Goal: Task Accomplishment & Management: Use online tool/utility

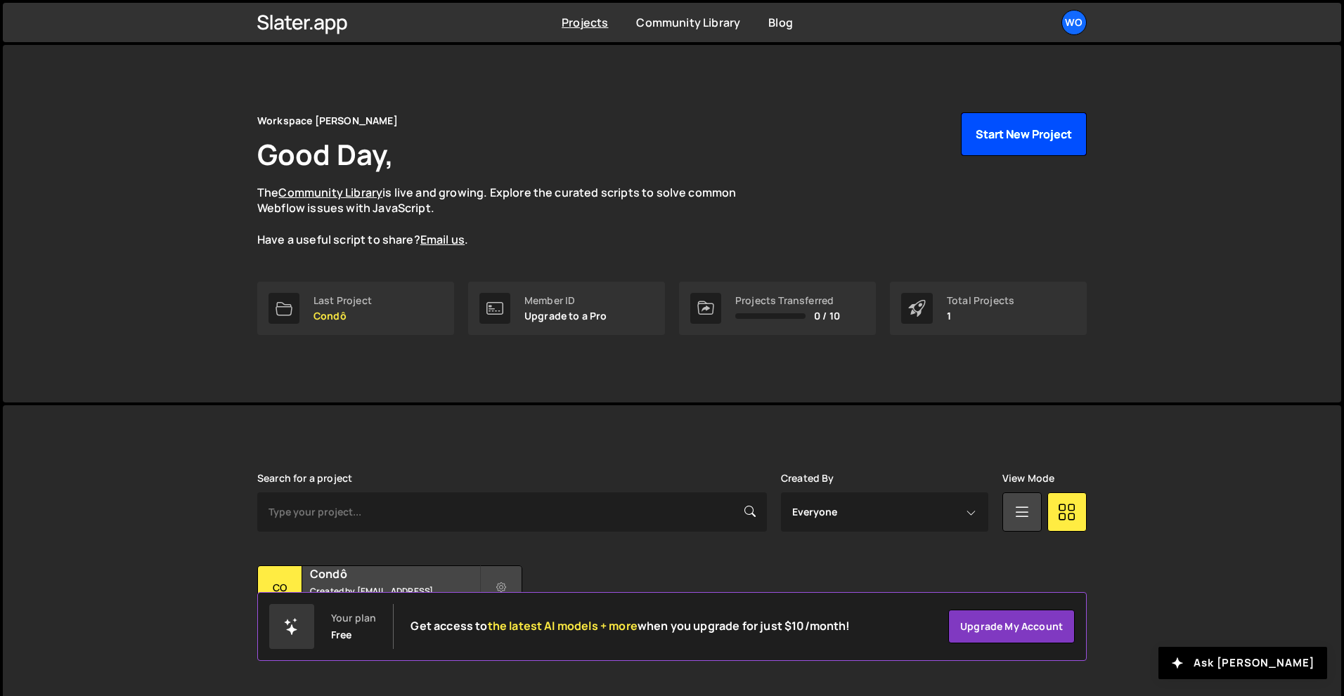
click at [1019, 141] on button "Start New Project" at bounding box center [1024, 134] width 126 height 44
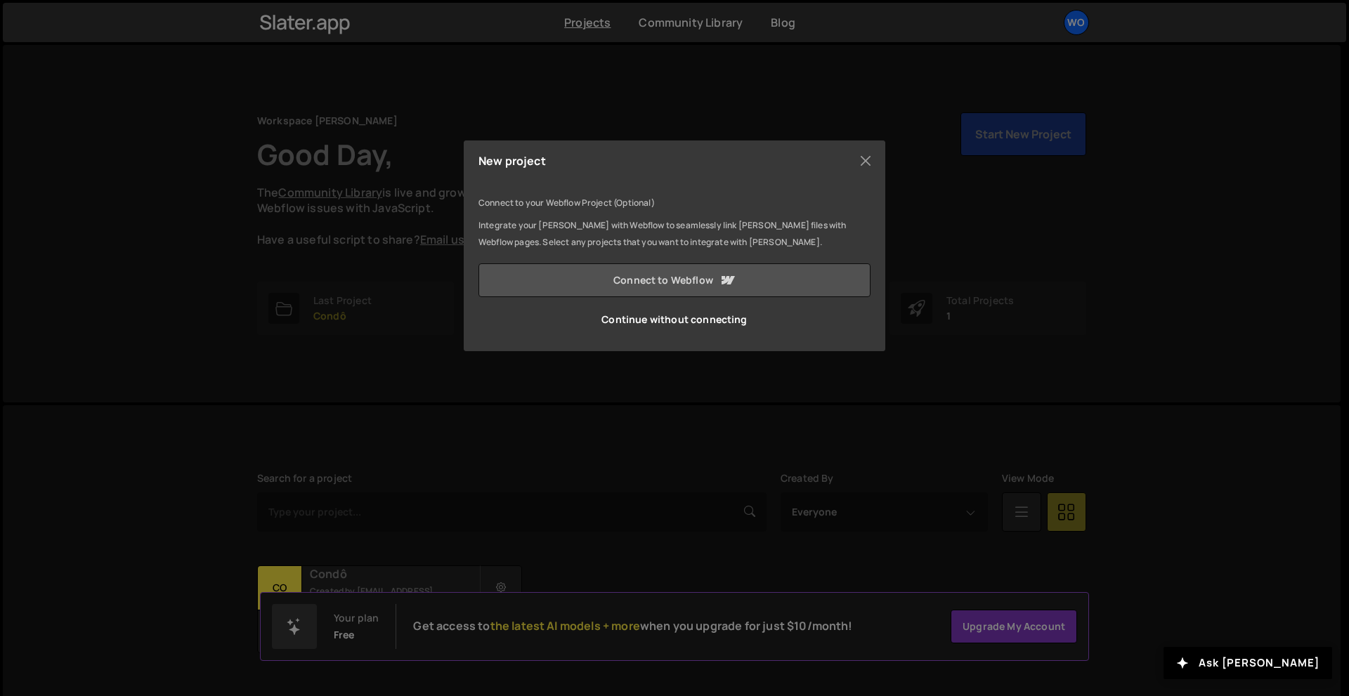
click at [671, 287] on link "Connect to Webflow" at bounding box center [675, 281] width 392 height 34
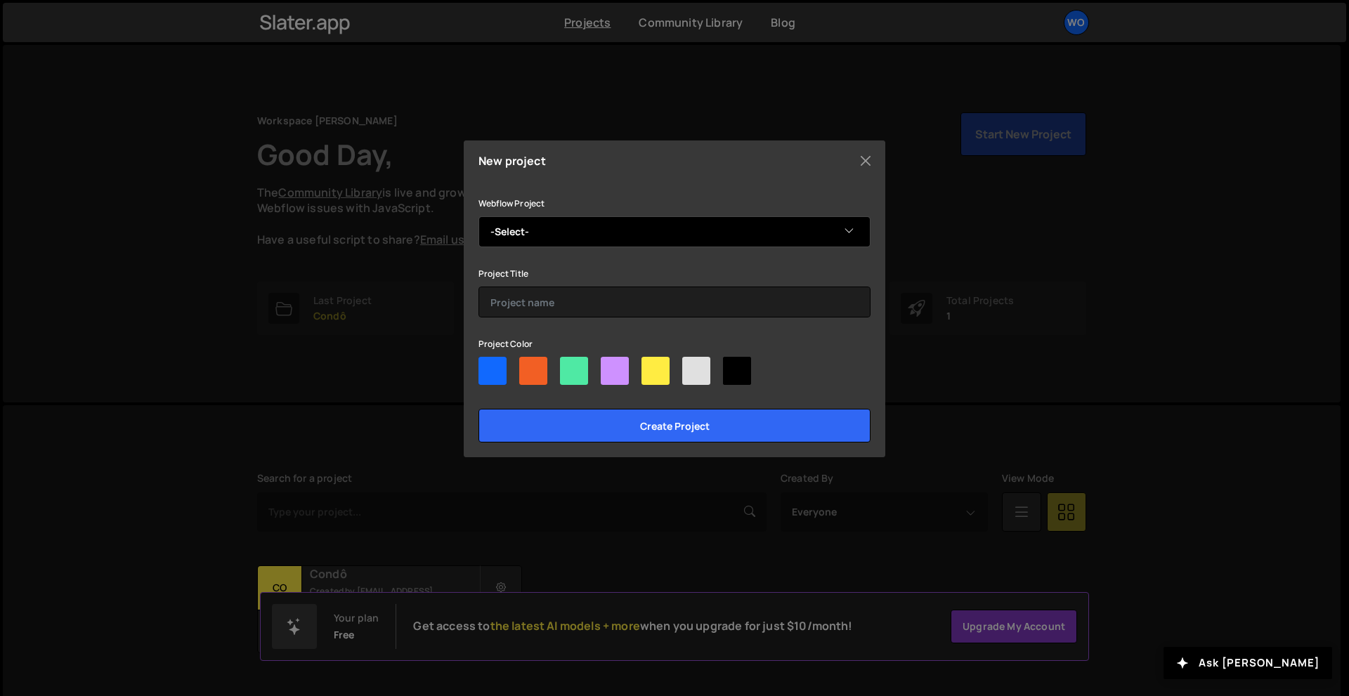
click at [676, 238] on select "-Select- Smirk" at bounding box center [675, 231] width 392 height 31
select select "68db4bd24a14dd6de061e0c6"
click at [479, 216] on select "-Select- Smirk" at bounding box center [675, 231] width 392 height 31
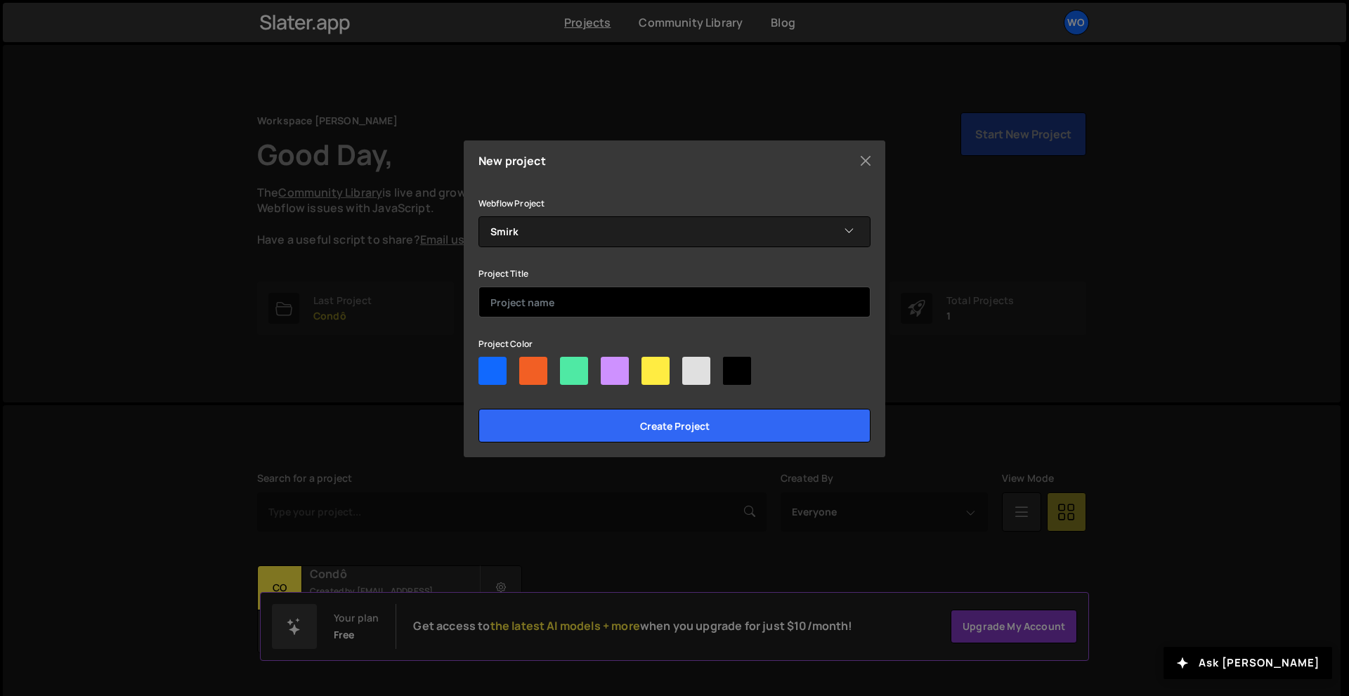
click at [570, 311] on input "text" at bounding box center [675, 302] width 392 height 31
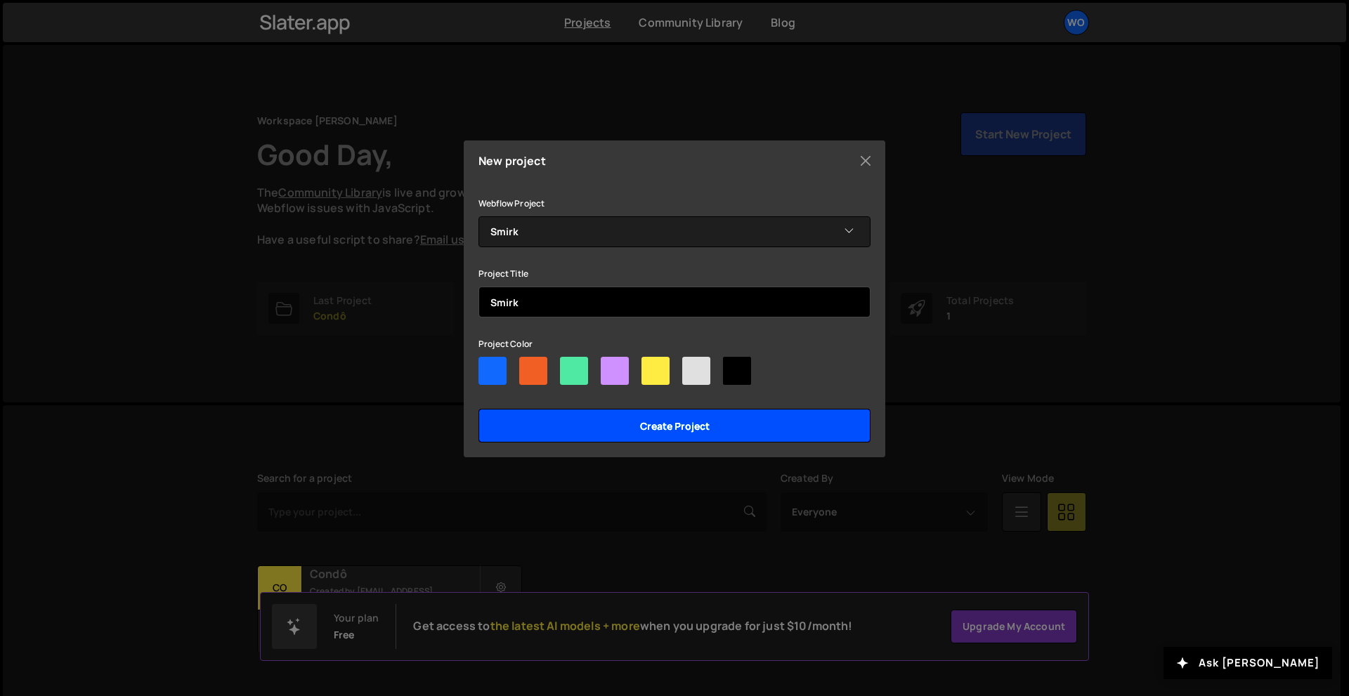
type input "Smirk"
click at [580, 430] on input "Create project" at bounding box center [675, 426] width 392 height 34
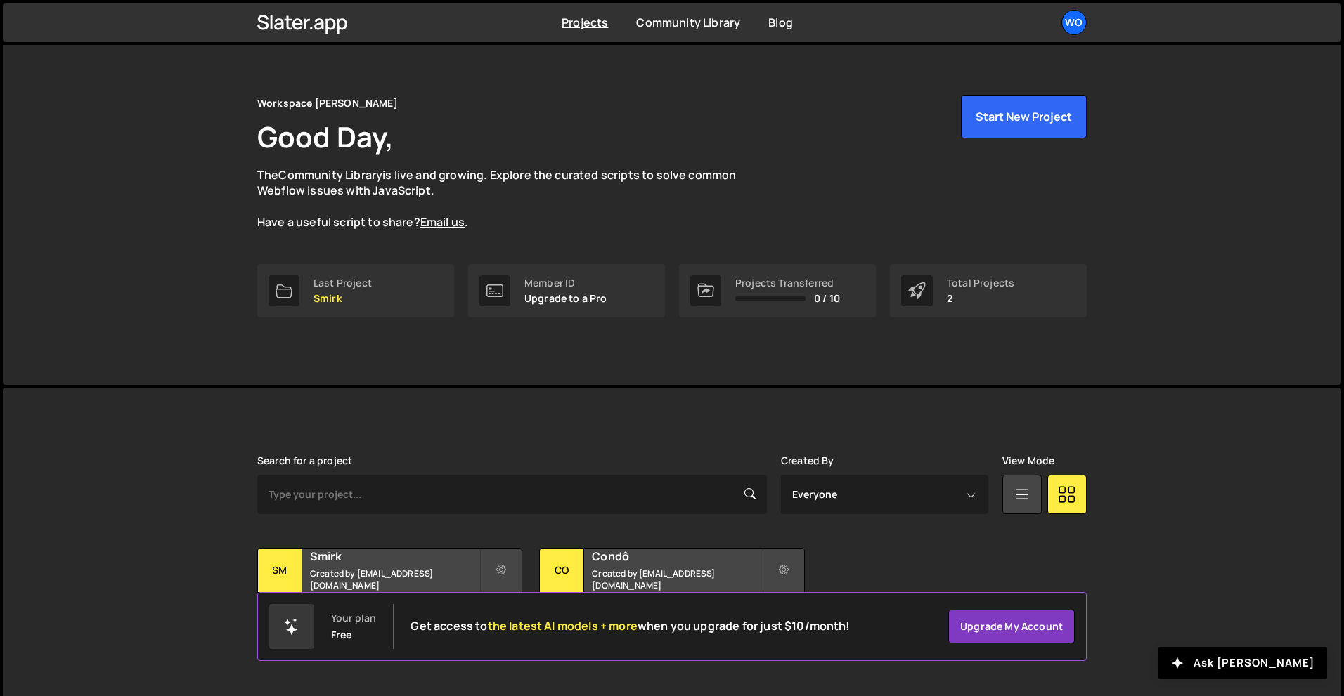
scroll to position [27, 0]
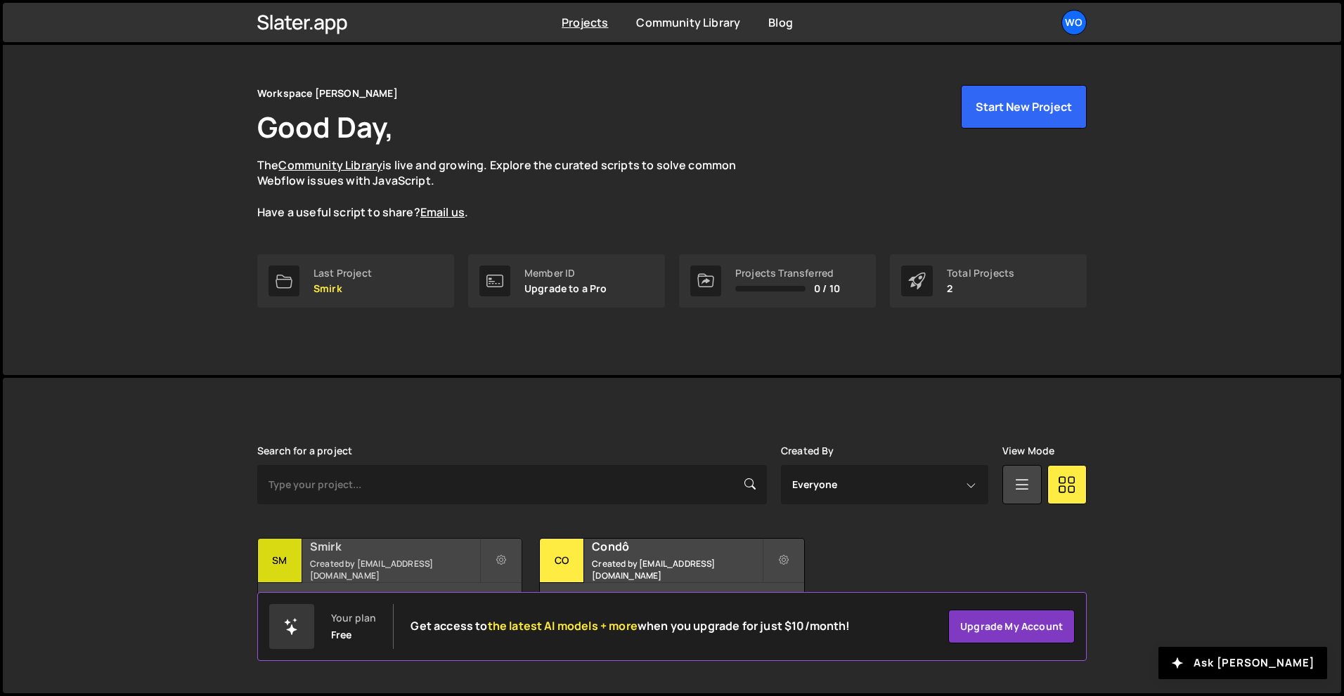
click at [403, 567] on small "Created by [EMAIL_ADDRESS][DOMAIN_NAME]" at bounding box center [394, 570] width 169 height 24
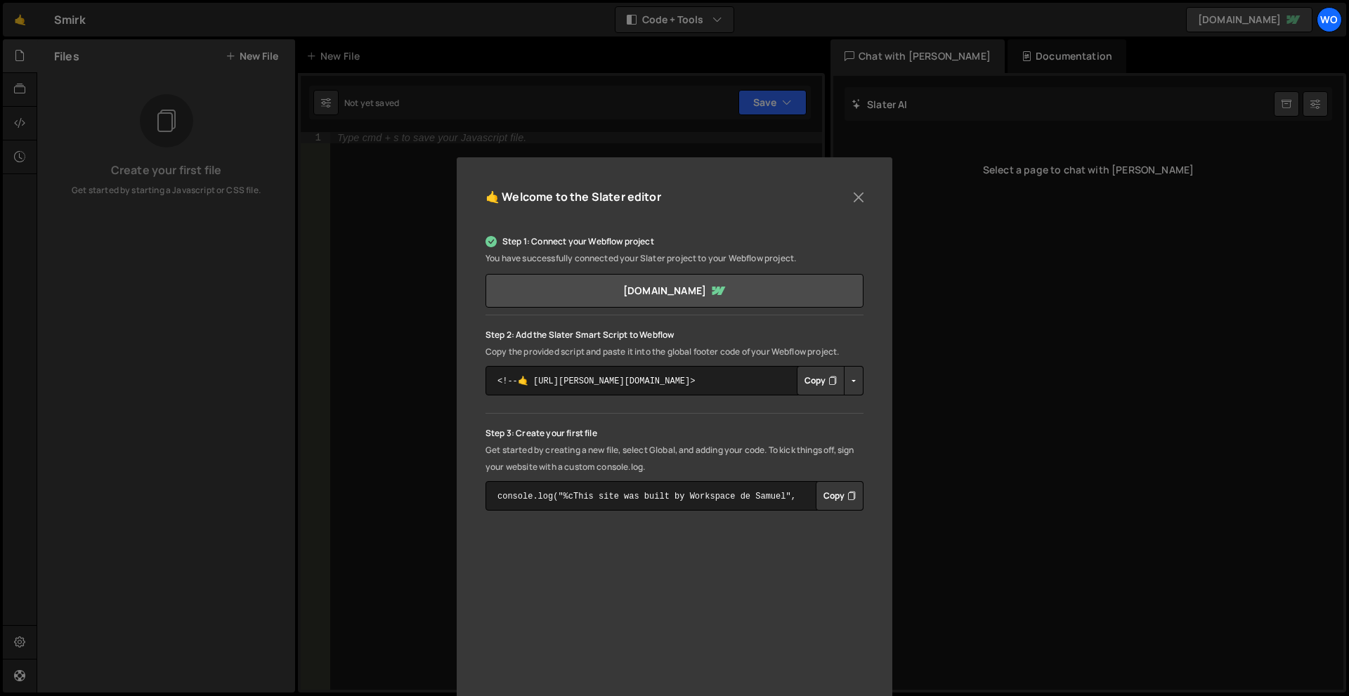
click at [829, 383] on icon "Button group with nested dropdown" at bounding box center [833, 381] width 8 height 14
click at [820, 384] on button "Copy" at bounding box center [821, 381] width 48 height 30
click at [819, 377] on button "Copied" at bounding box center [817, 381] width 55 height 30
click at [806, 386] on button "Copy" at bounding box center [821, 381] width 48 height 30
click at [805, 380] on button "Copy" at bounding box center [821, 381] width 48 height 30
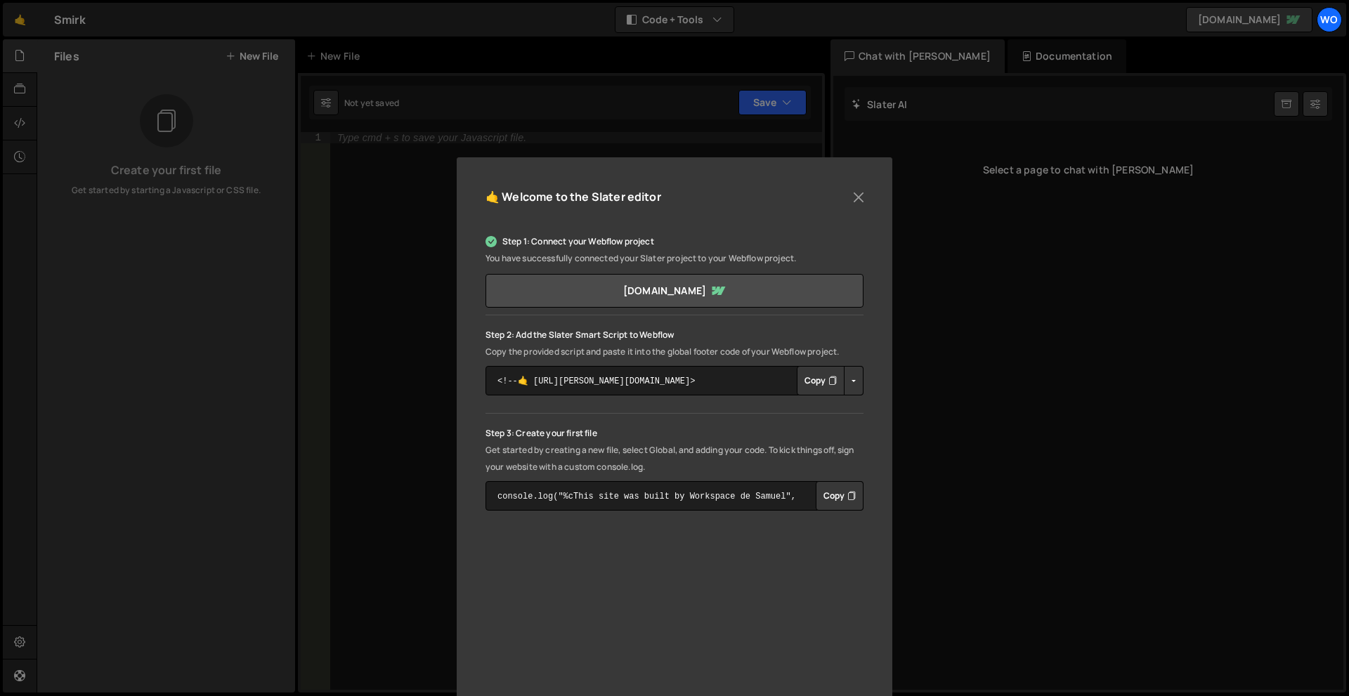
click at [805, 380] on button "Copy" at bounding box center [821, 381] width 48 height 30
click at [857, 192] on button "Close" at bounding box center [858, 197] width 21 height 21
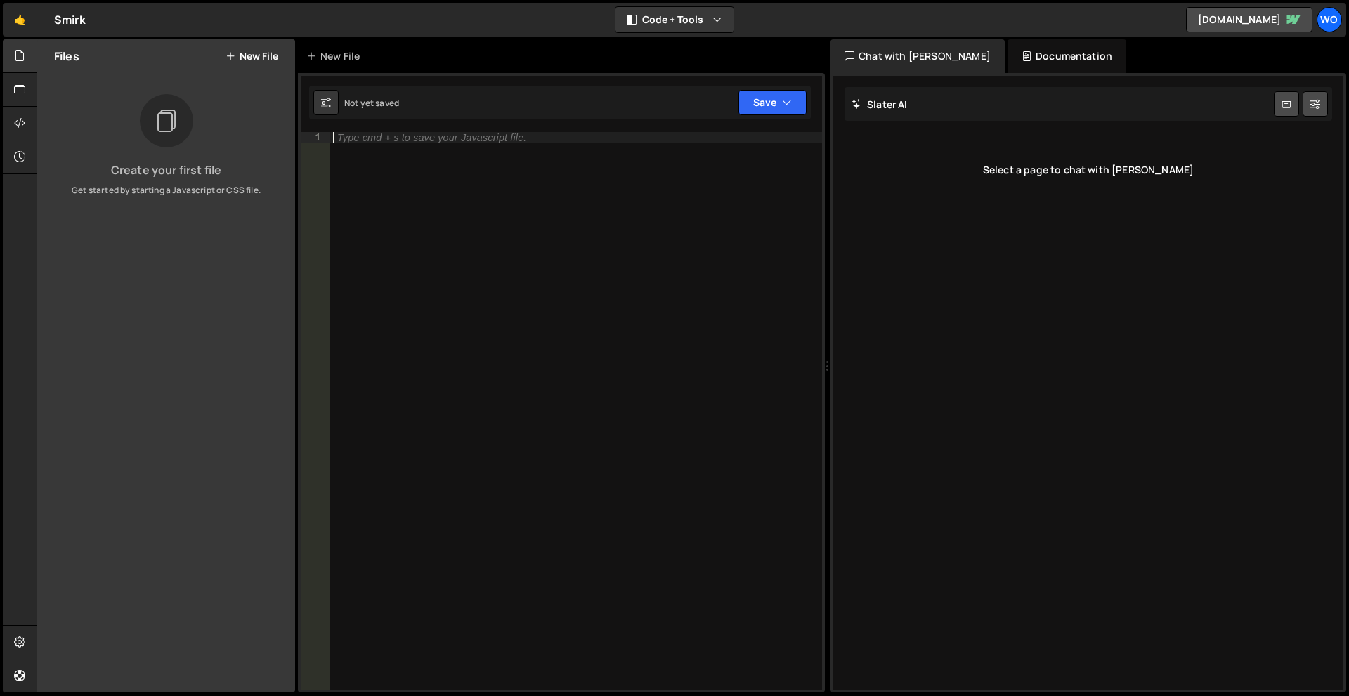
click at [375, 238] on div "Type cmd + s to save your Javascript file." at bounding box center [576, 422] width 492 height 580
drag, startPoint x: 181, startPoint y: 204, endPoint x: 190, endPoint y: 188, distance: 18.2
click at [183, 201] on div "Files New File Create your first file Get started by starting a Javascript or C…" at bounding box center [166, 366] width 258 height 654
click at [271, 46] on div "Files New File" at bounding box center [166, 56] width 258 height 34
click at [265, 53] on button "New File" at bounding box center [252, 56] width 53 height 11
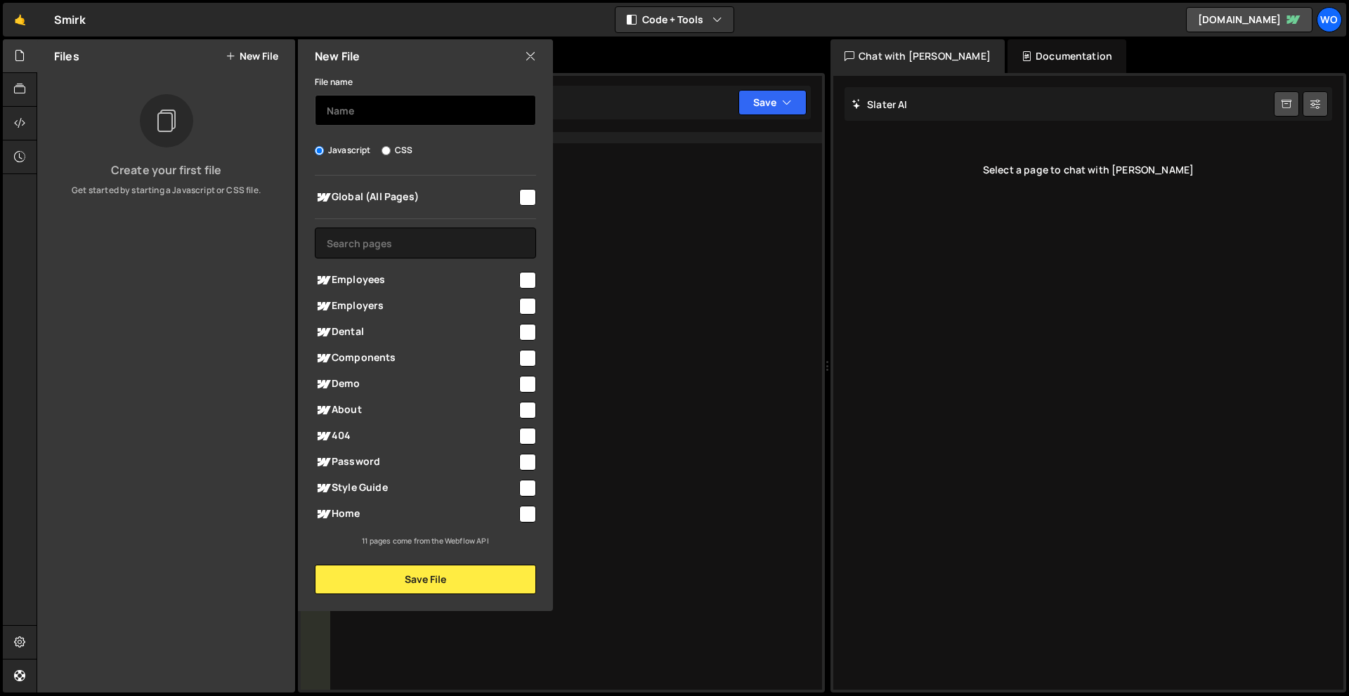
click at [434, 110] on input "text" at bounding box center [425, 110] width 221 height 31
type input "h"
type input "header-menu"
click at [524, 190] on input "checkbox" at bounding box center [527, 197] width 17 height 17
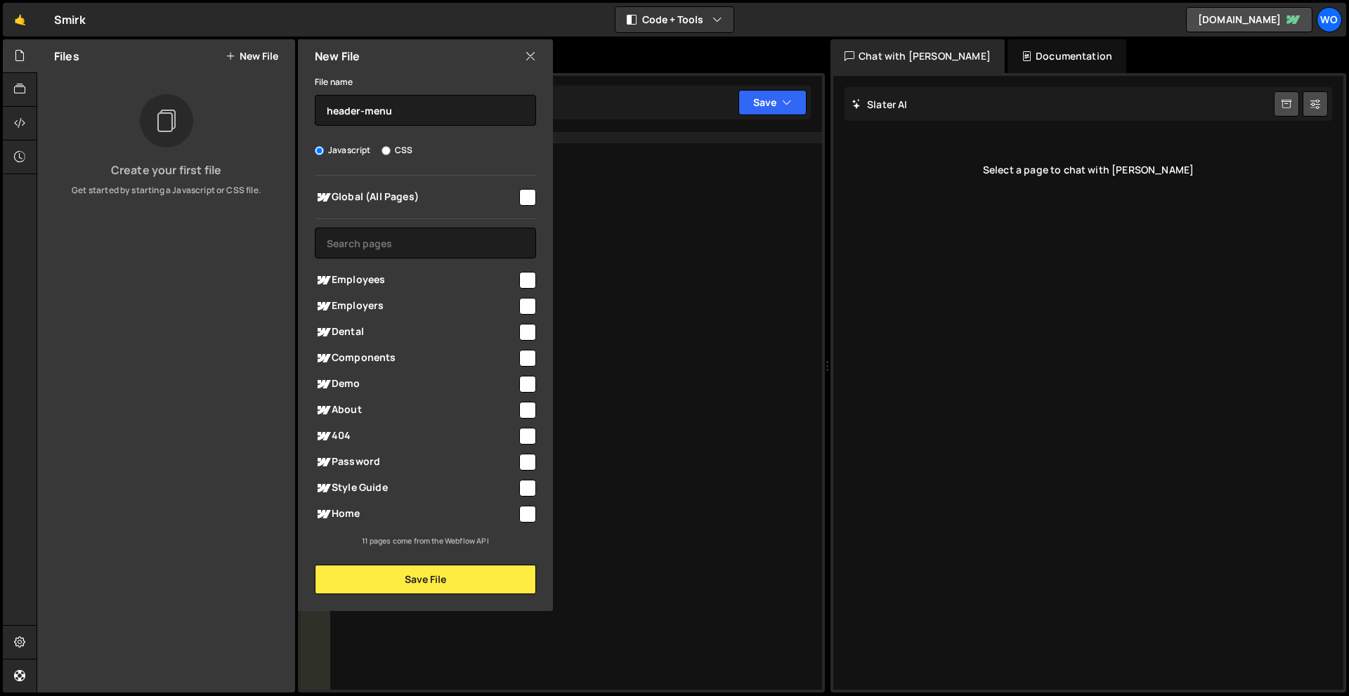
checkbox input "true"
click at [474, 587] on button "Save File" at bounding box center [425, 580] width 221 height 30
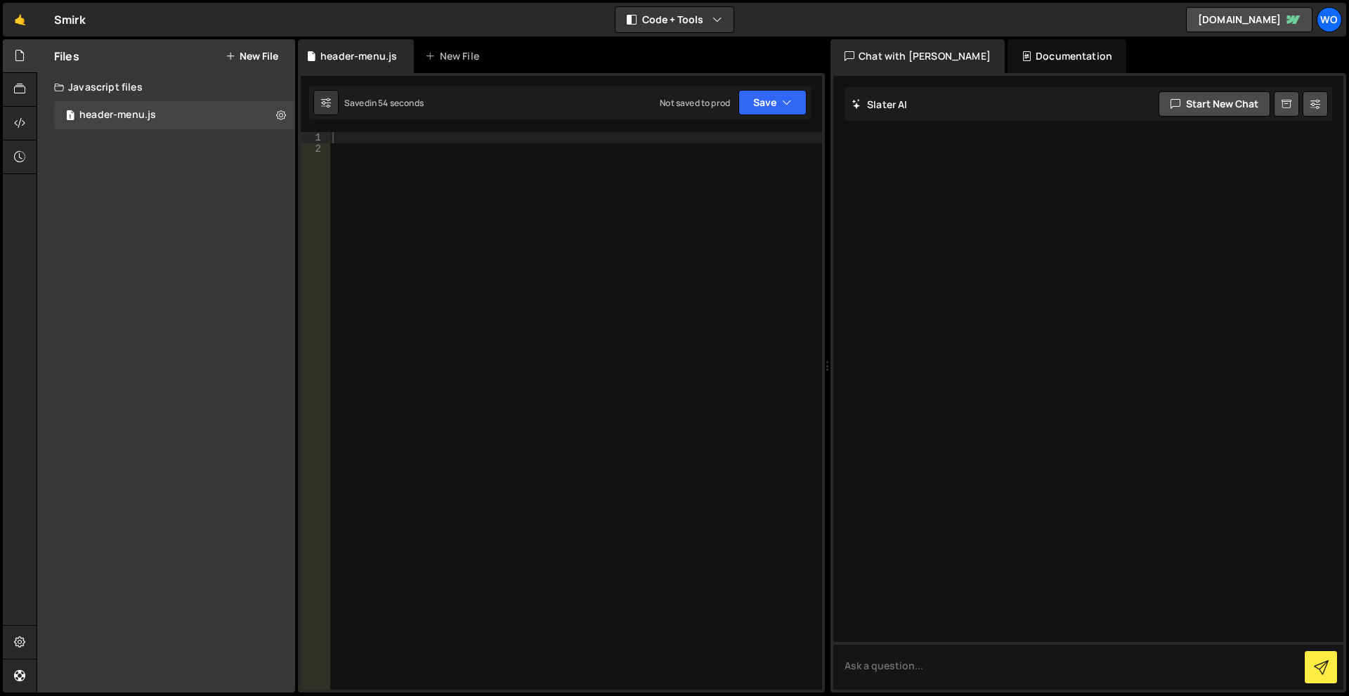
click at [402, 232] on div at bounding box center [576, 422] width 493 height 580
click at [461, 164] on div at bounding box center [576, 422] width 493 height 580
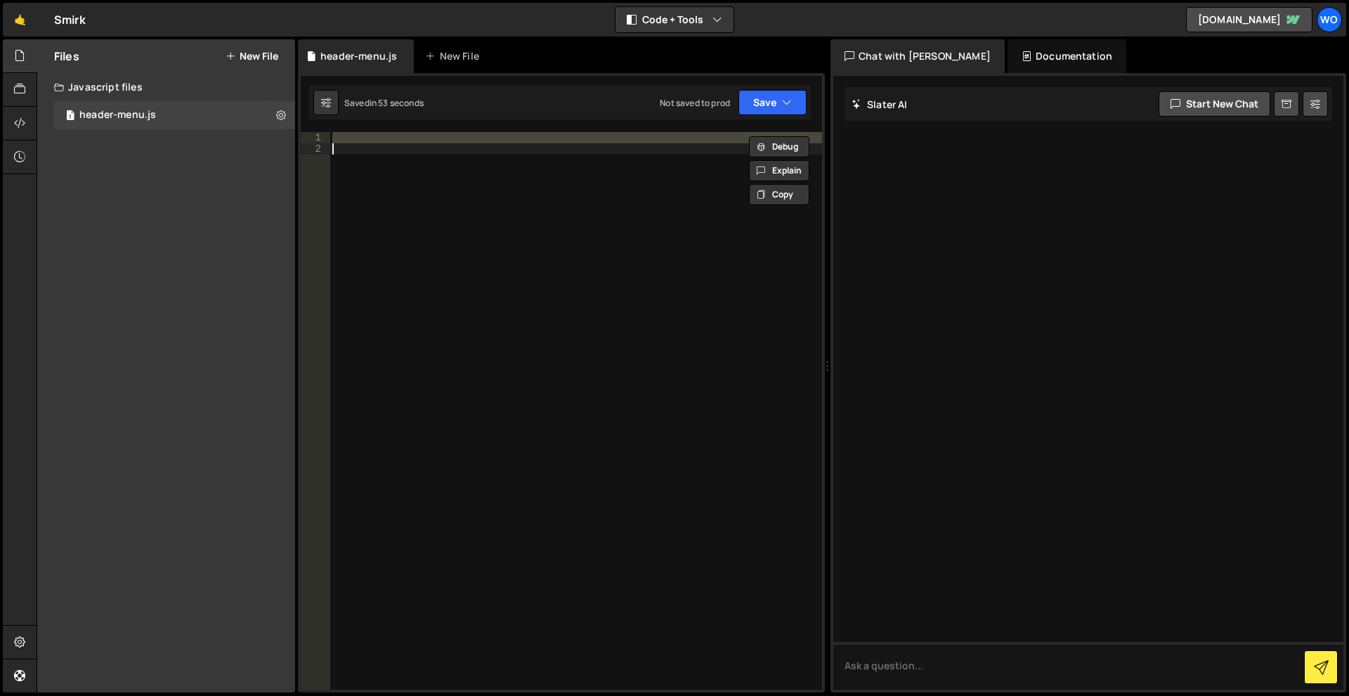
paste textarea "});"
type textarea "});"
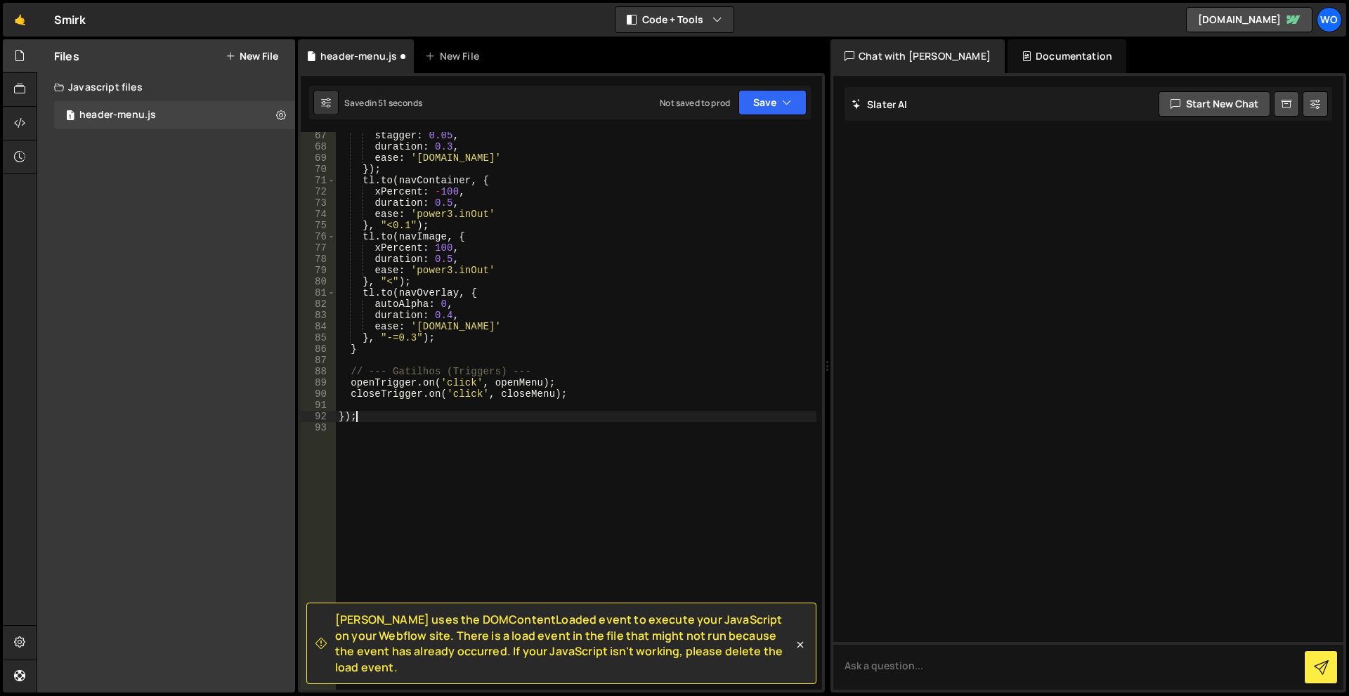
scroll to position [744, 0]
click at [800, 648] on icon at bounding box center [801, 645] width 6 height 6
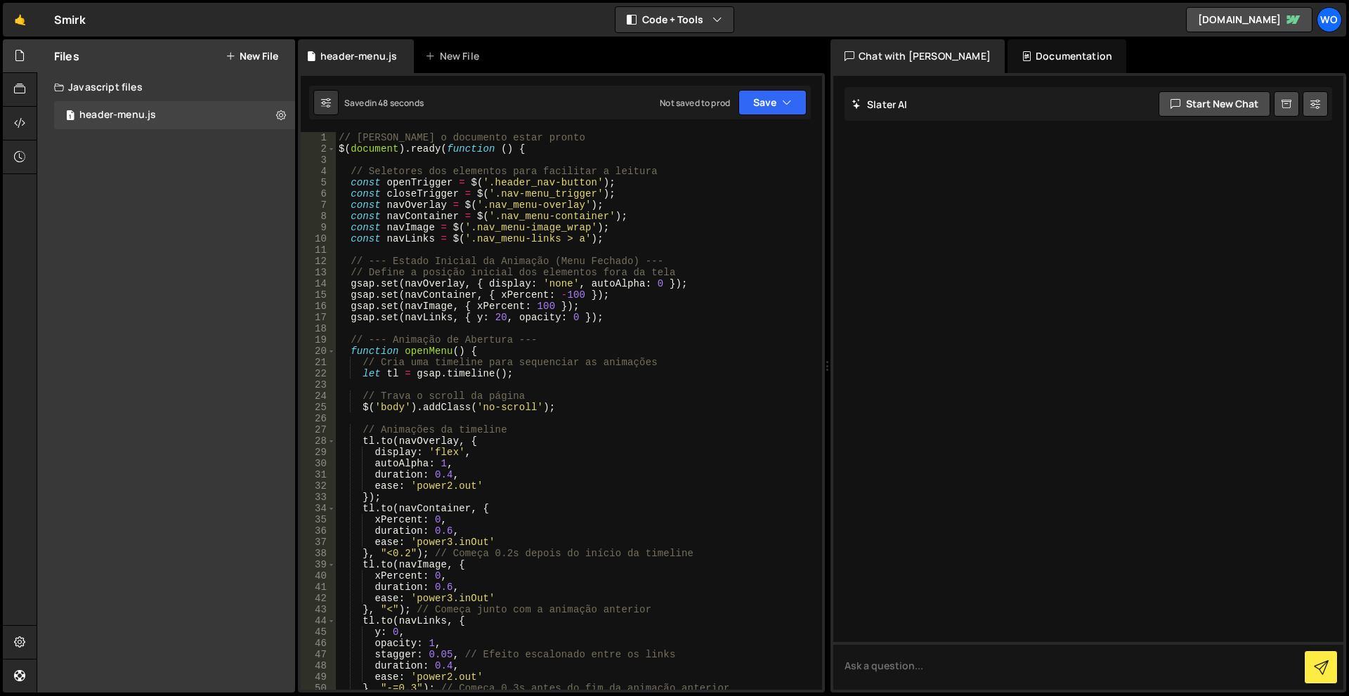
scroll to position [0, 0]
click at [765, 107] on button "Save" at bounding box center [773, 102] width 68 height 25
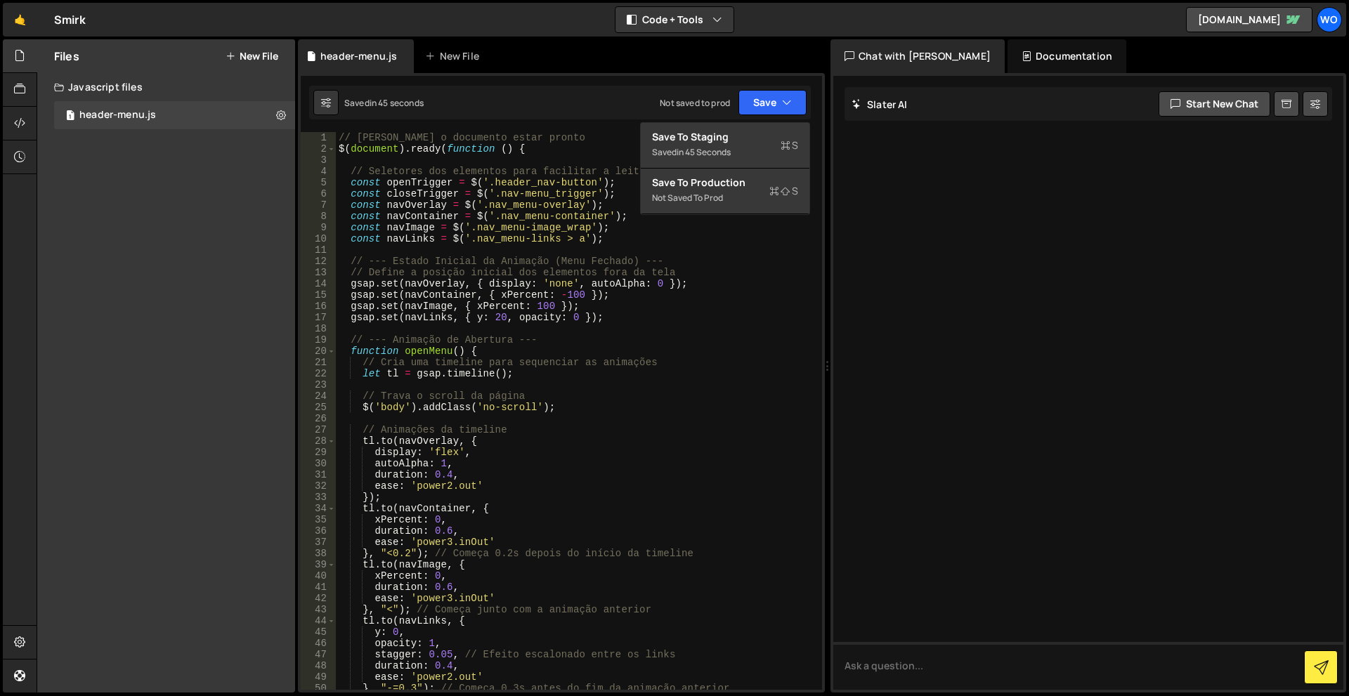
click at [453, 161] on div "// Aguarda o documento estar pronto $ ( document ) . ready ( function ( ) { // …" at bounding box center [576, 422] width 481 height 580
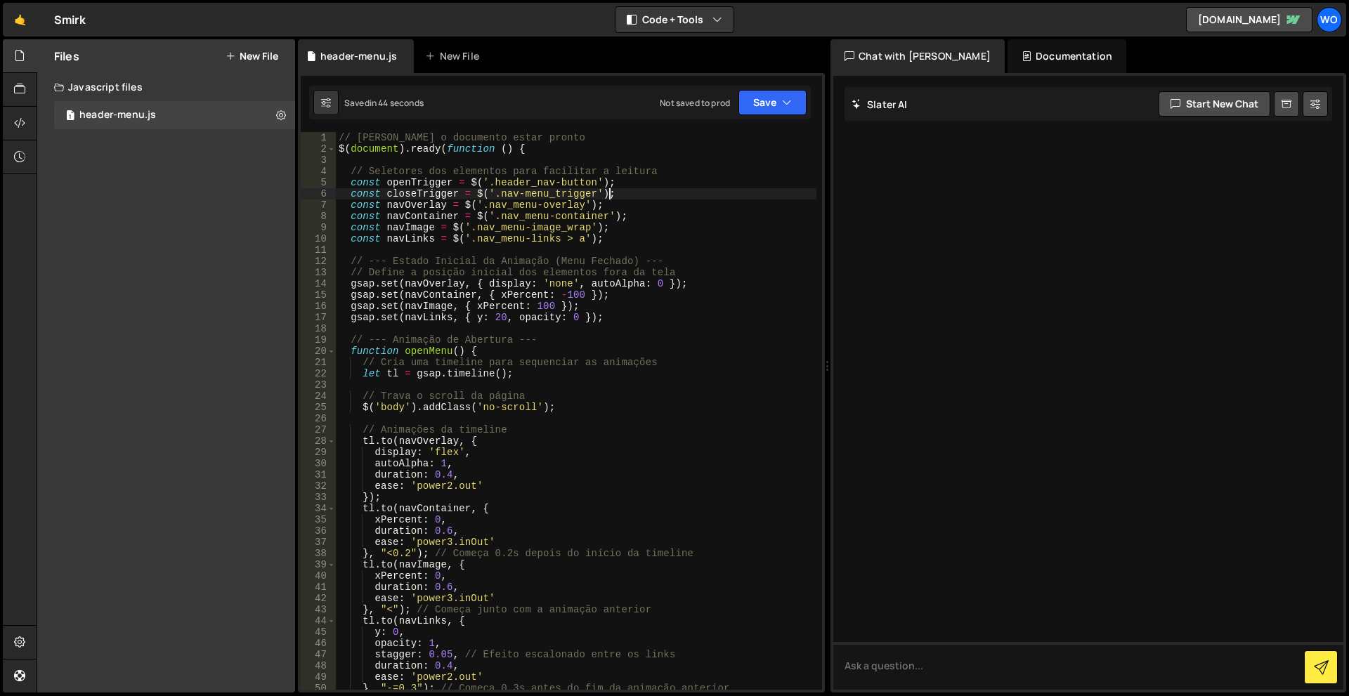
click at [670, 190] on div "// Aguarda o documento estar pronto $ ( document ) . ready ( function ( ) { // …" at bounding box center [576, 422] width 481 height 580
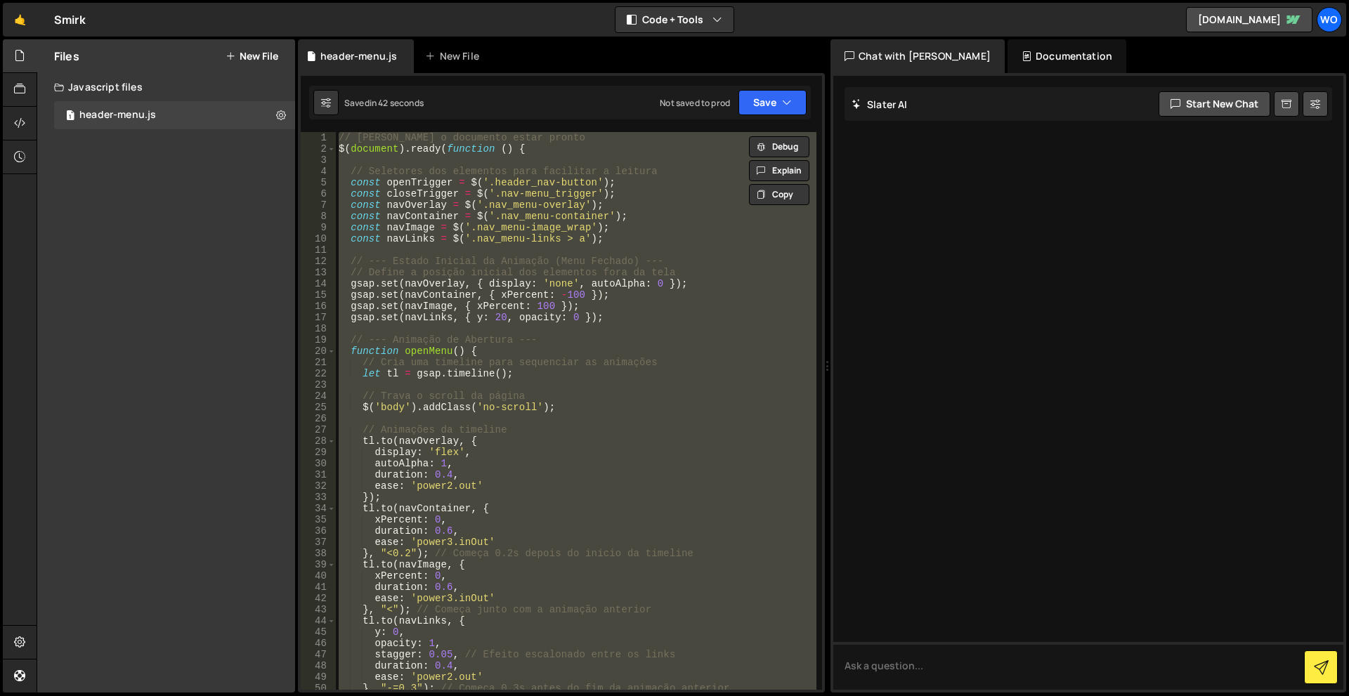
click at [671, 134] on div "// Aguarda o documento estar pronto $ ( document ) . ready ( function ( ) { // …" at bounding box center [576, 411] width 481 height 558
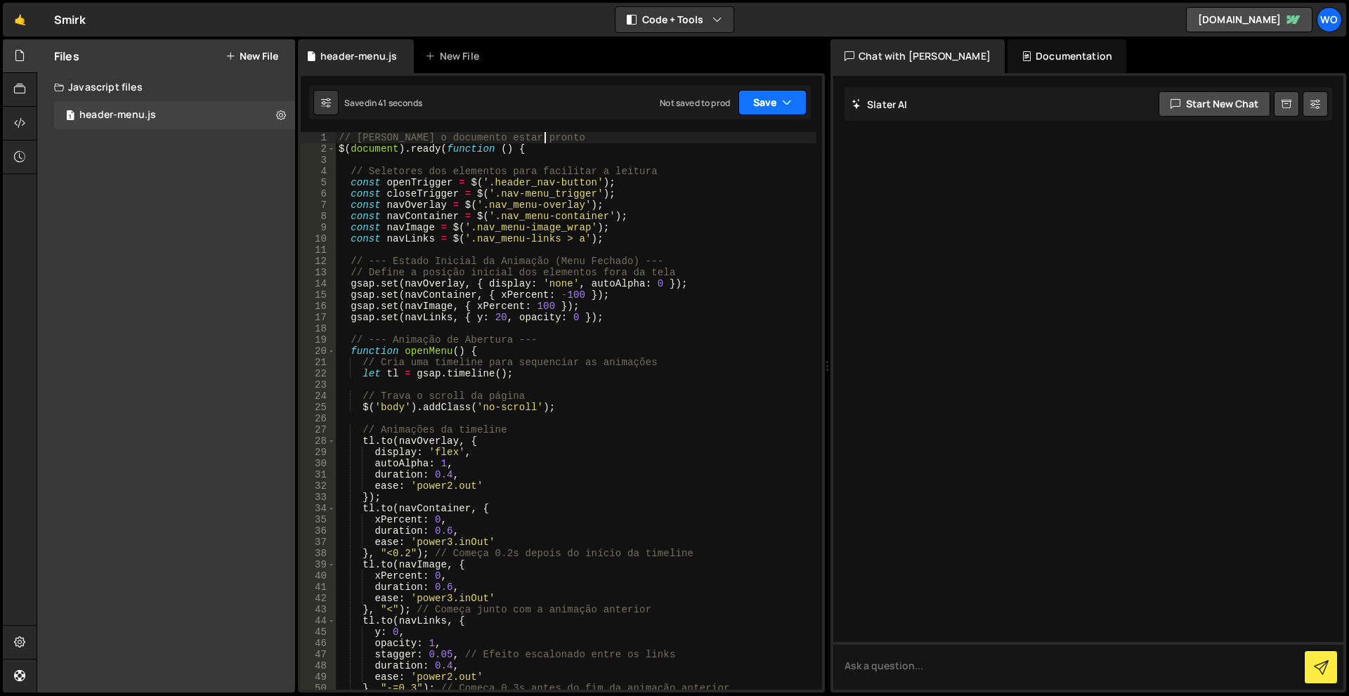
click at [764, 108] on button "Save" at bounding box center [773, 102] width 68 height 25
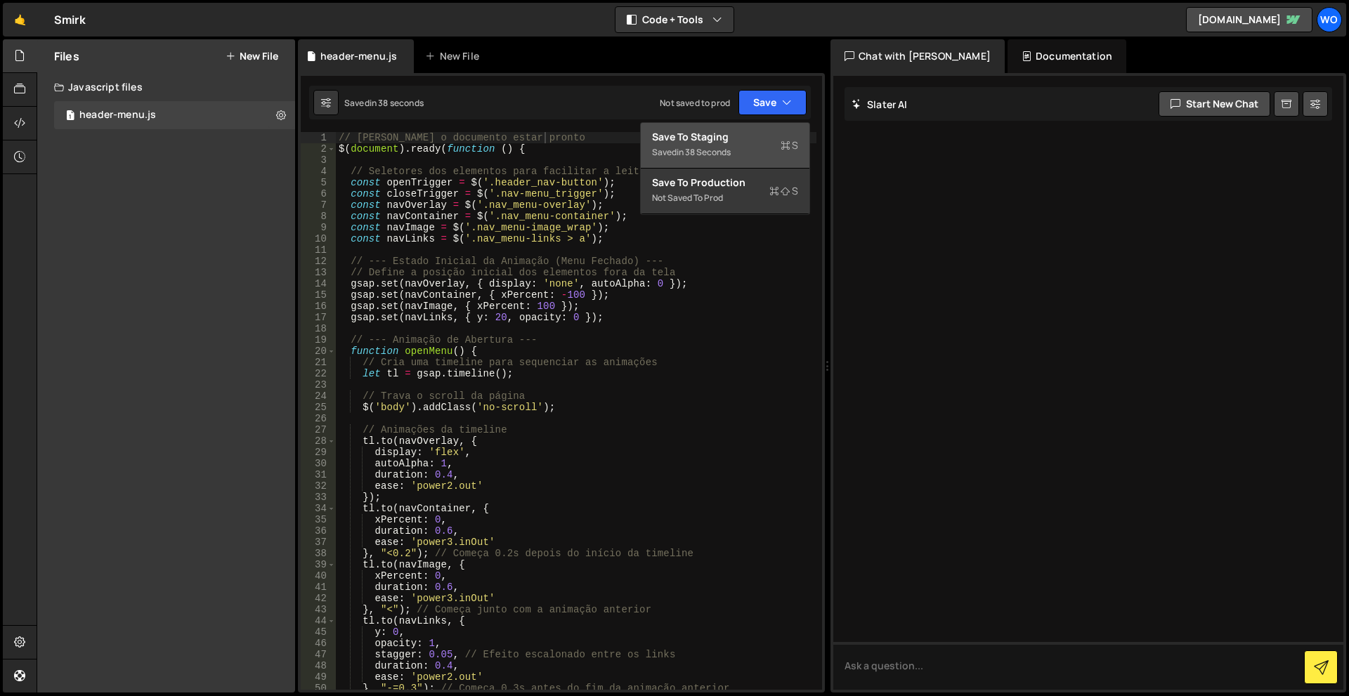
click at [730, 149] on div "in 38 seconds" at bounding box center [704, 152] width 54 height 12
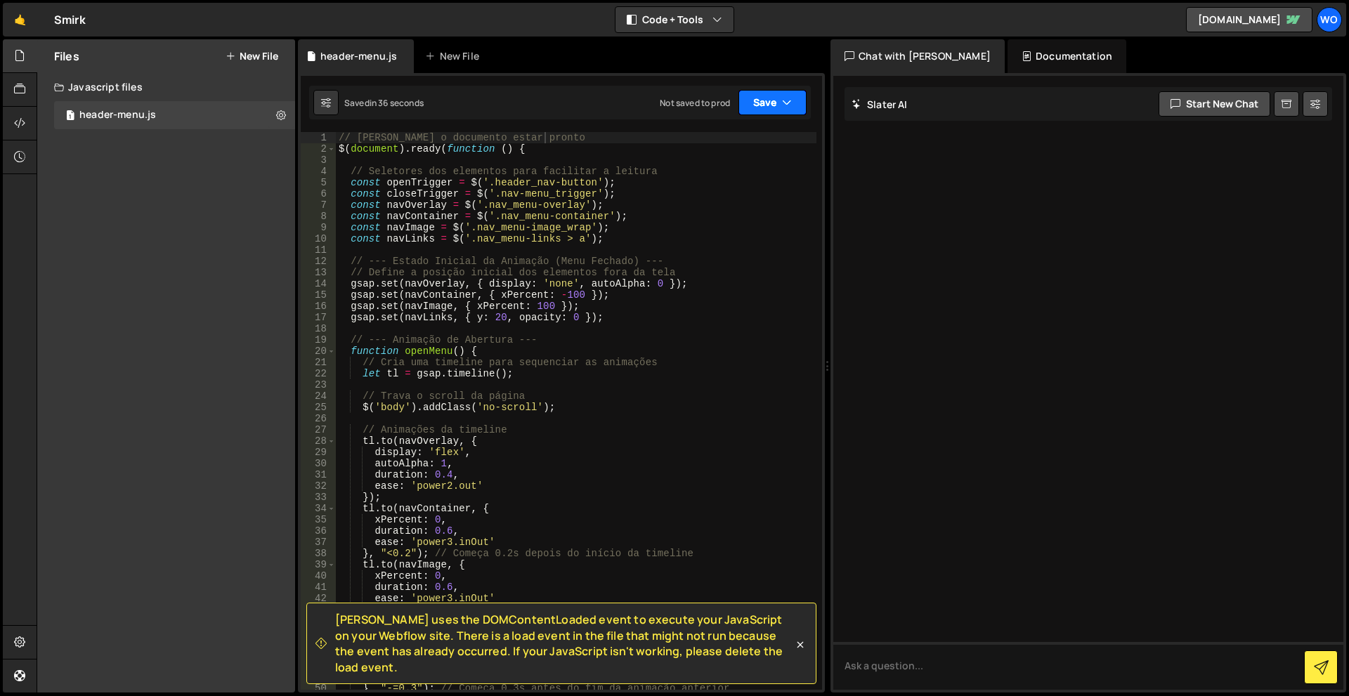
click at [747, 110] on button "Save" at bounding box center [773, 102] width 68 height 25
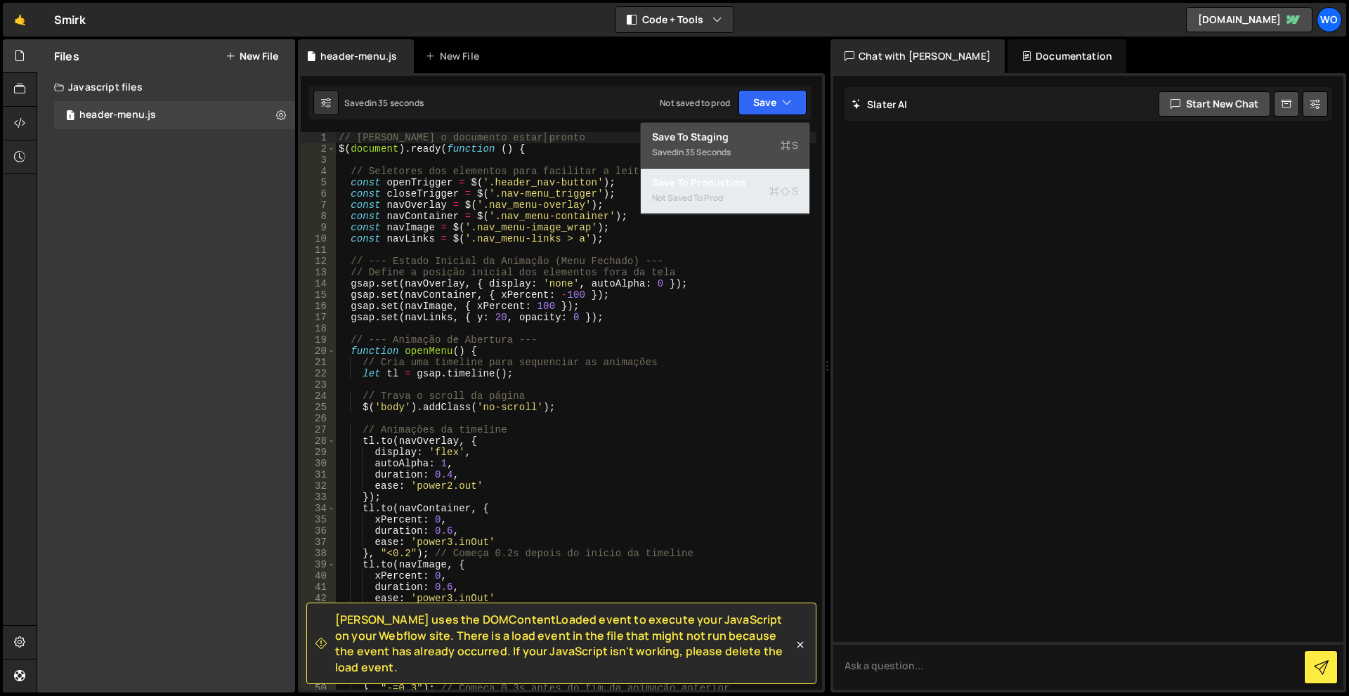
click at [713, 185] on div "Save to Production S" at bounding box center [725, 183] width 146 height 14
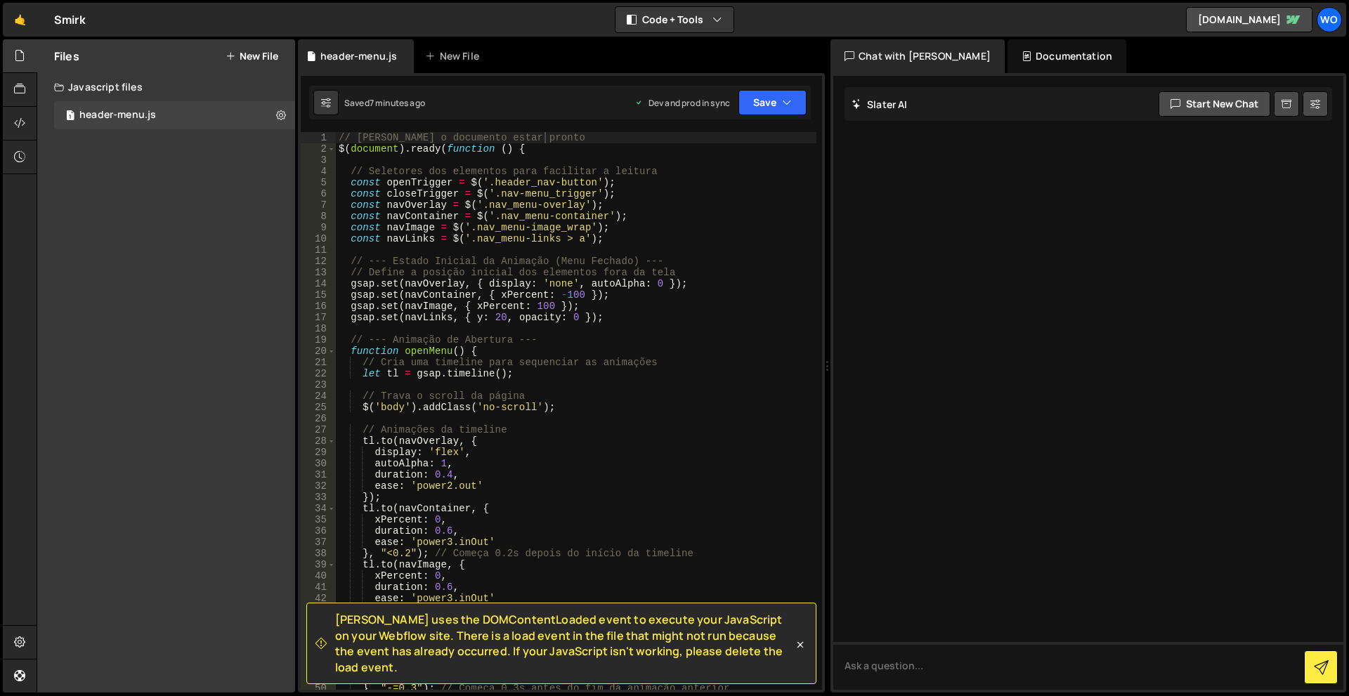
click at [699, 345] on div "// Aguarda o documento estar pronto $ ( document ) . ready ( function ( ) { // …" at bounding box center [576, 422] width 481 height 580
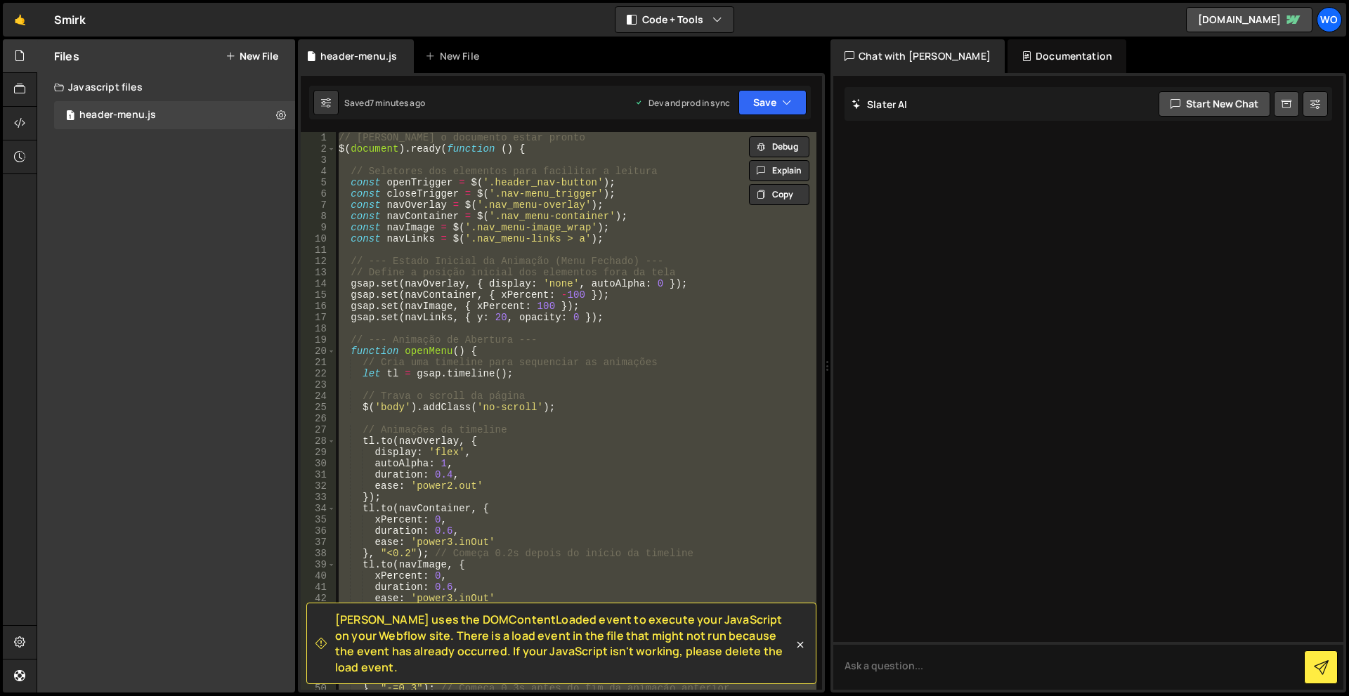
paste textarea
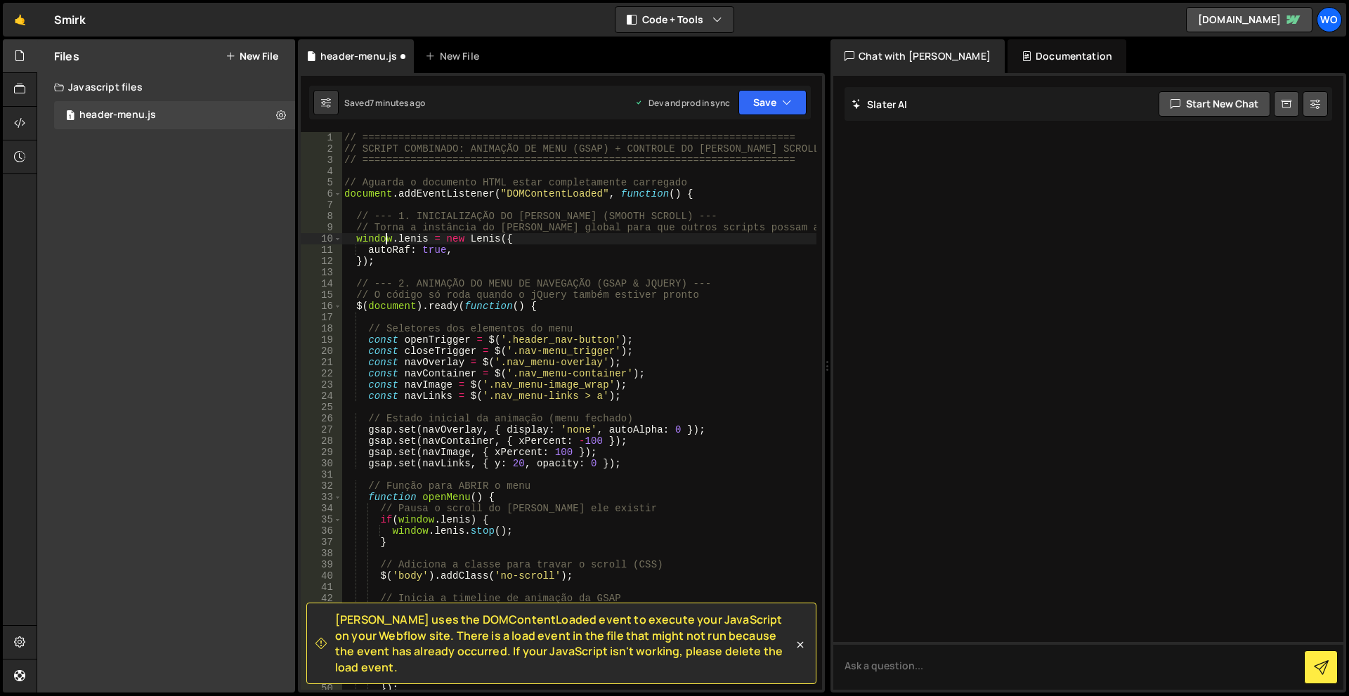
click at [383, 238] on div "// ======================================================================== // …" at bounding box center [579, 422] width 475 height 580
click at [613, 252] on div "// ======================================================================== // …" at bounding box center [579, 422] width 475 height 580
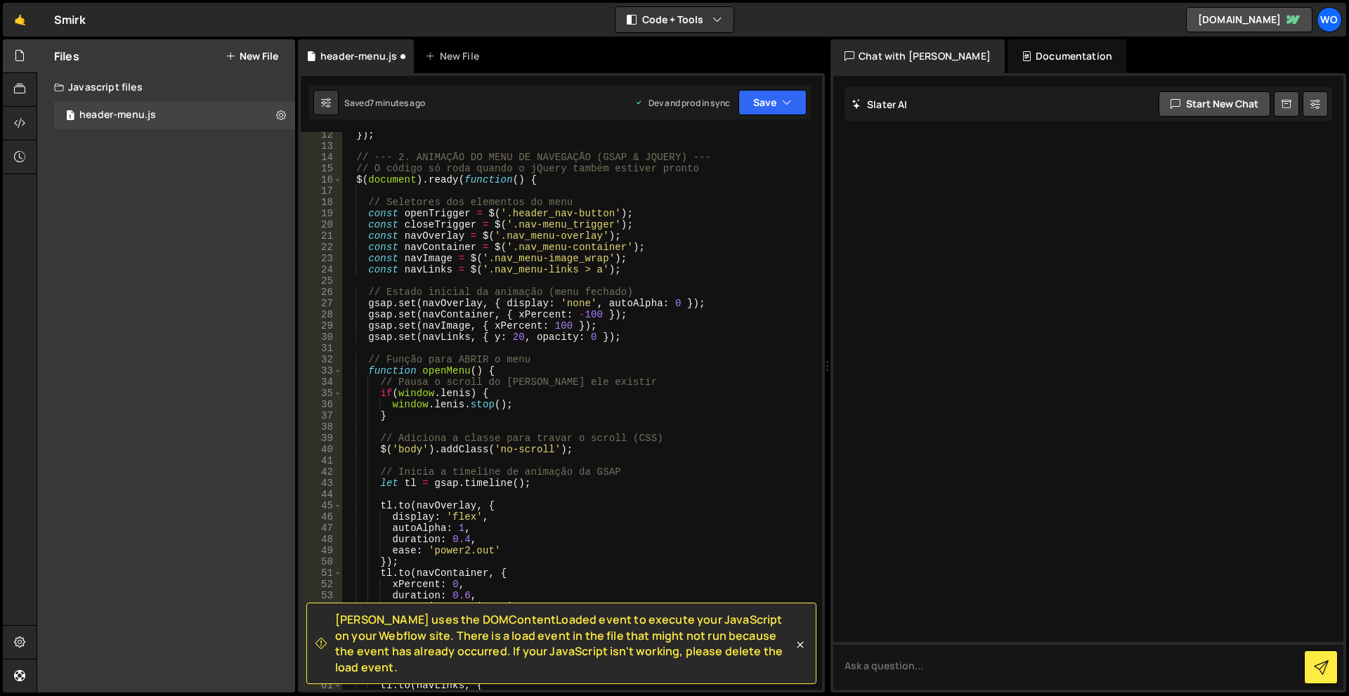
scroll to position [0, 0]
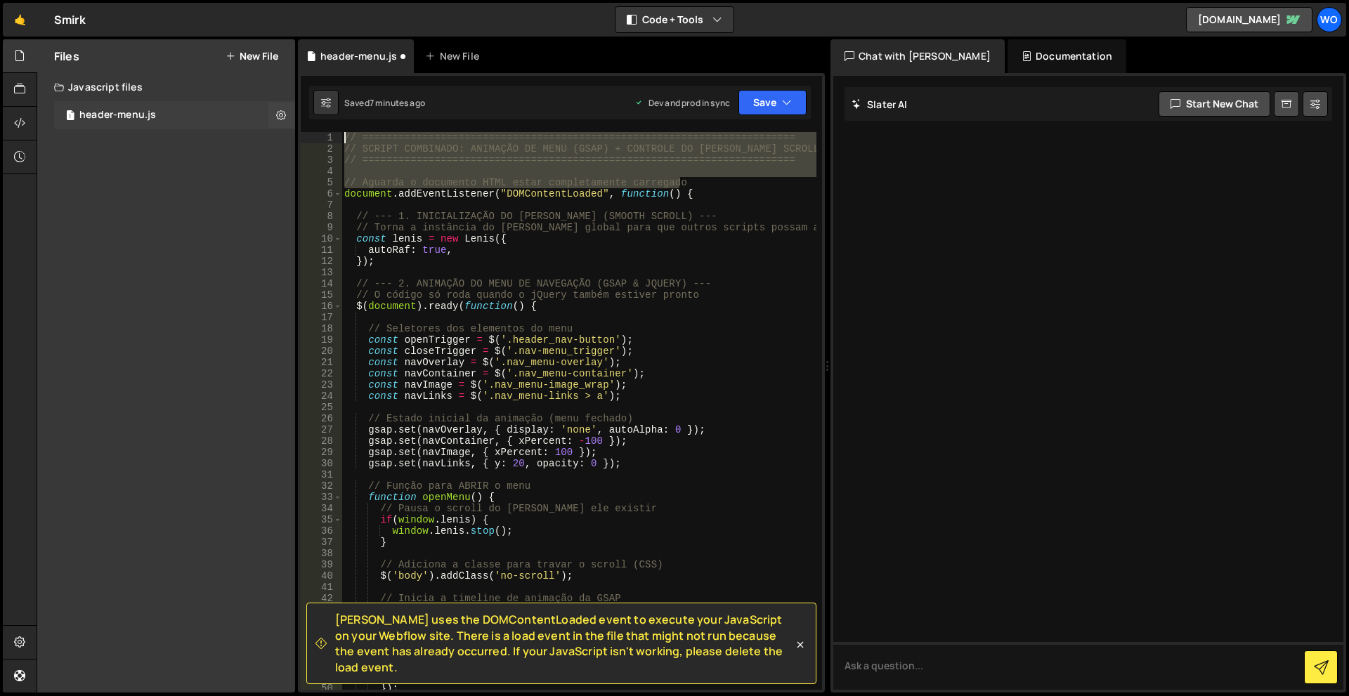
drag, startPoint x: 701, startPoint y: 183, endPoint x: 275, endPoint y: 129, distance: 428.7
click at [275, 129] on div "Files New File Create your first file Get started by starting a Javascript or C…" at bounding box center [693, 366] width 1313 height 654
click at [275, 129] on div "1 header-menu.js 0" at bounding box center [174, 115] width 241 height 28
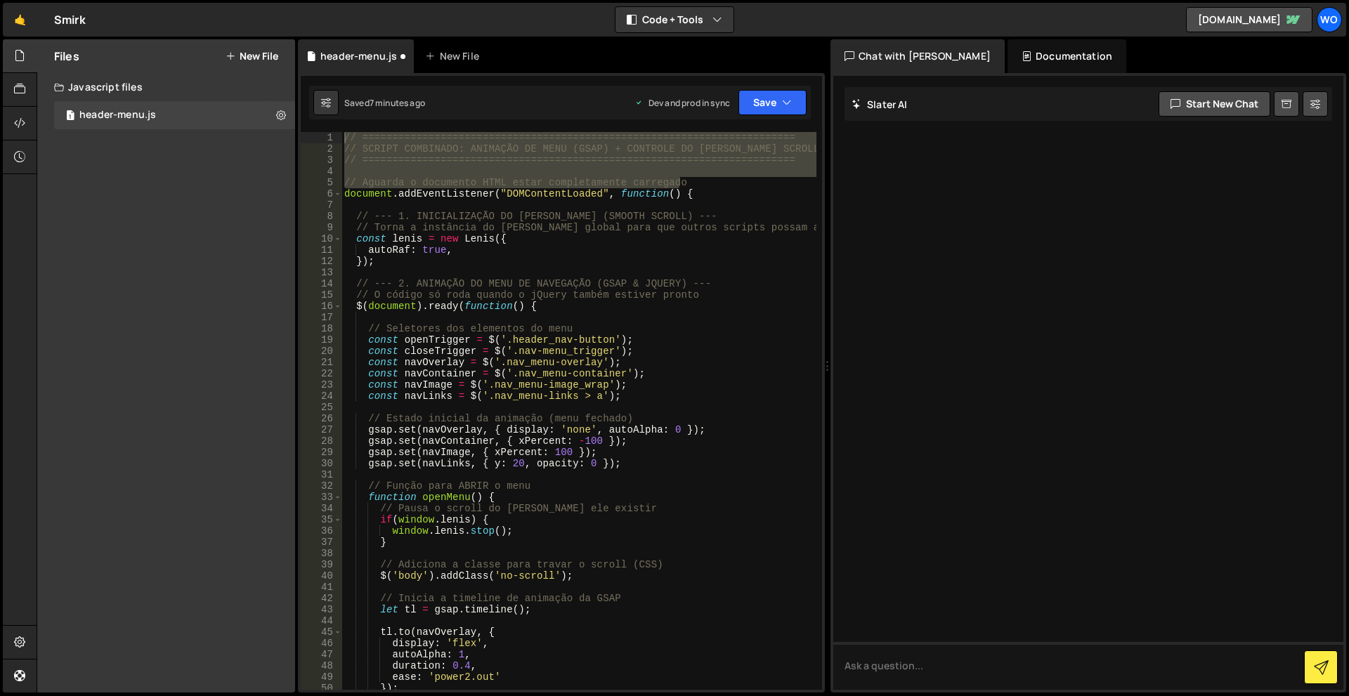
click at [344, 135] on div "// ======================================================================== // …" at bounding box center [579, 411] width 475 height 558
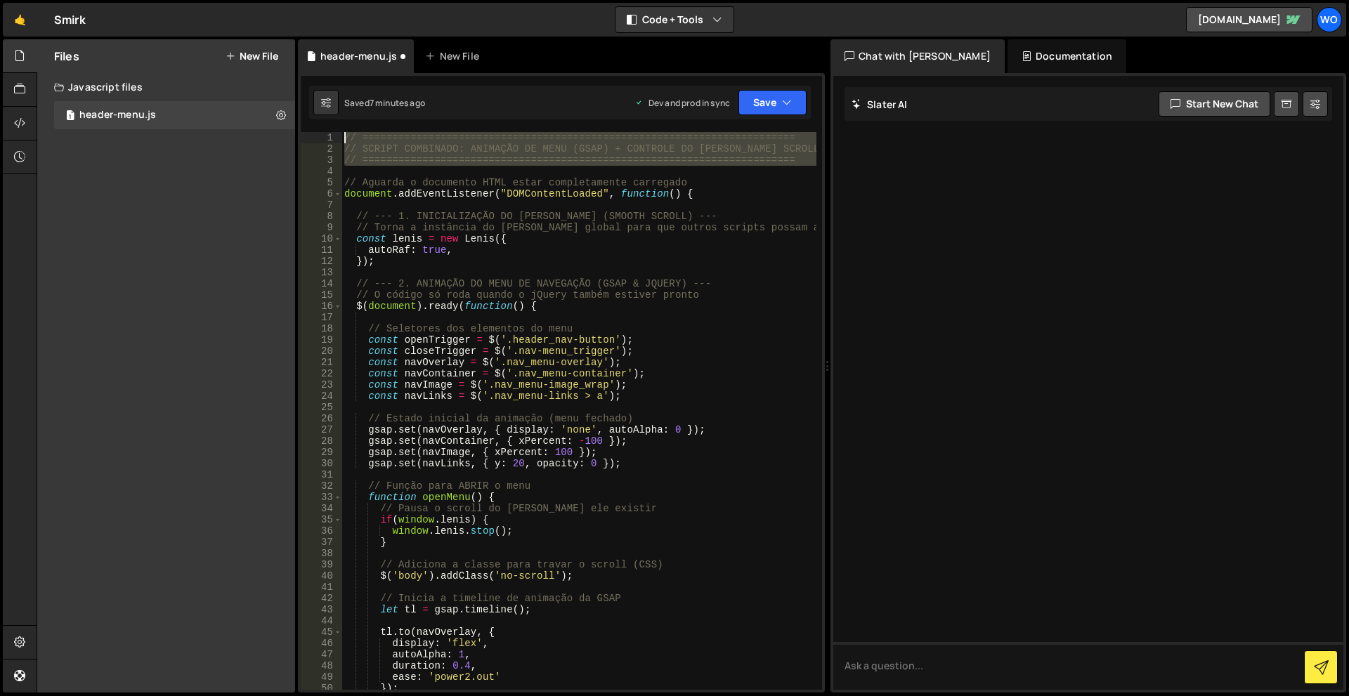
drag, startPoint x: 362, startPoint y: 169, endPoint x: 320, endPoint y: 139, distance: 51.3
click at [320, 139] on div "// ======================================================================== 1 2…" at bounding box center [561, 411] width 521 height 558
type textarea "// ======================================================================== // …"
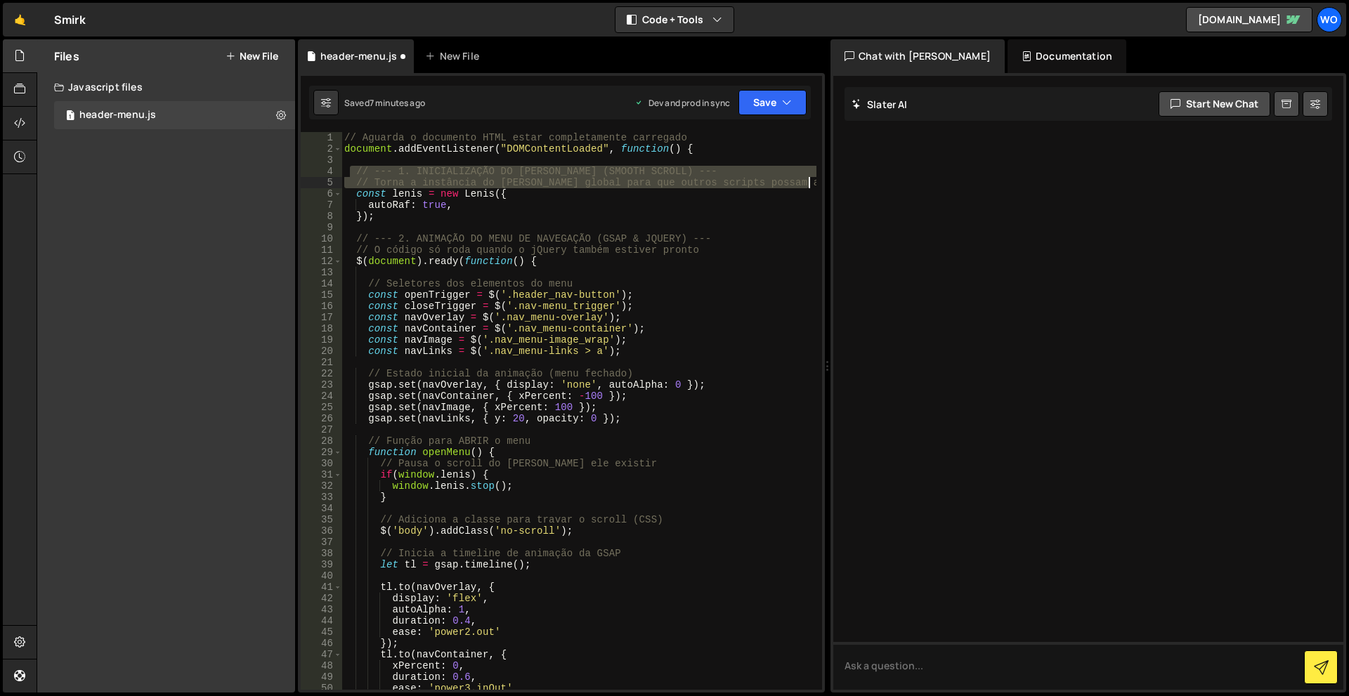
drag, startPoint x: 351, startPoint y: 169, endPoint x: 834, endPoint y: 183, distance: 483.0
click at [834, 183] on div "Files New File Create your first file Get started by starting a Javascript or C…" at bounding box center [693, 366] width 1313 height 654
type textarea "// --- 1. INICIALIZAÇÃO DO LENIS (SMOOTH SCROLL) --- // Torna a instância do Le…"
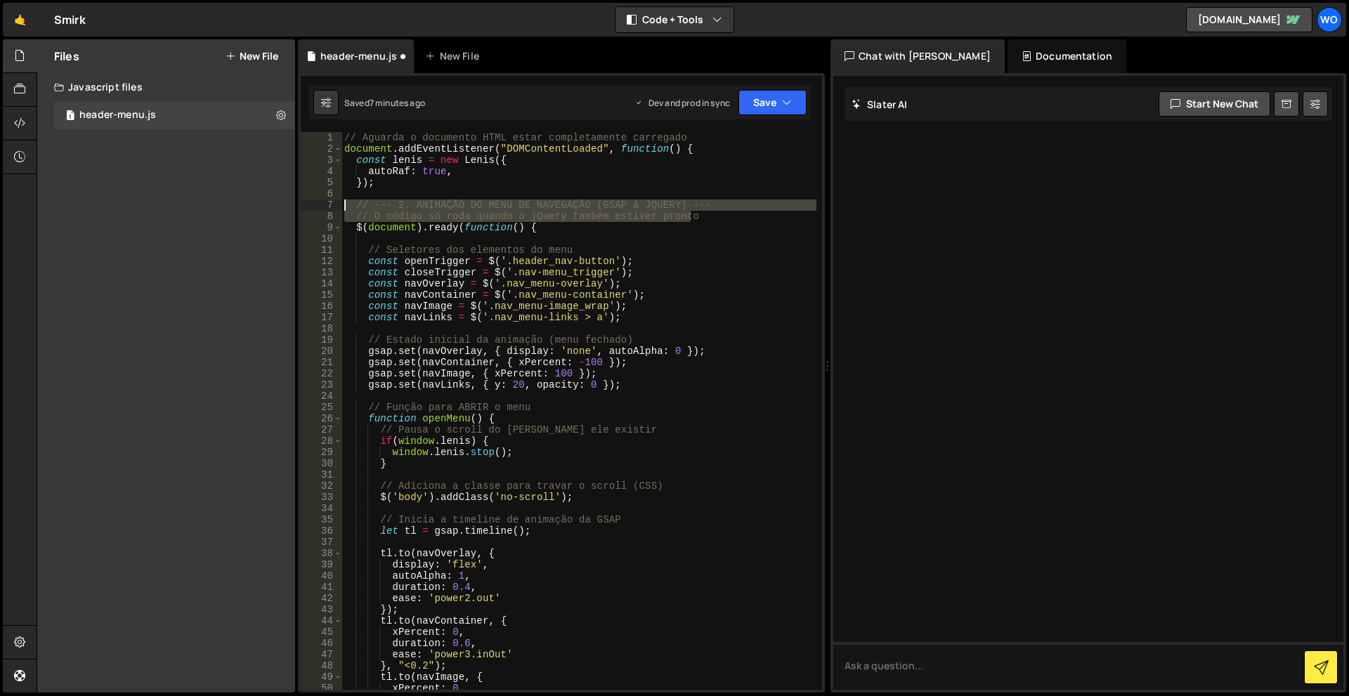
drag, startPoint x: 708, startPoint y: 216, endPoint x: 269, endPoint y: 208, distance: 439.3
click at [269, 208] on div "Files New File Create your first file Get started by starting a Javascript or C…" at bounding box center [693, 366] width 1313 height 654
type textarea "// --- 2. ANIMAÇÃO DO MENU DE NAVEGAÇÃO (GSAP & JQUERY) --- // O código só roda…"
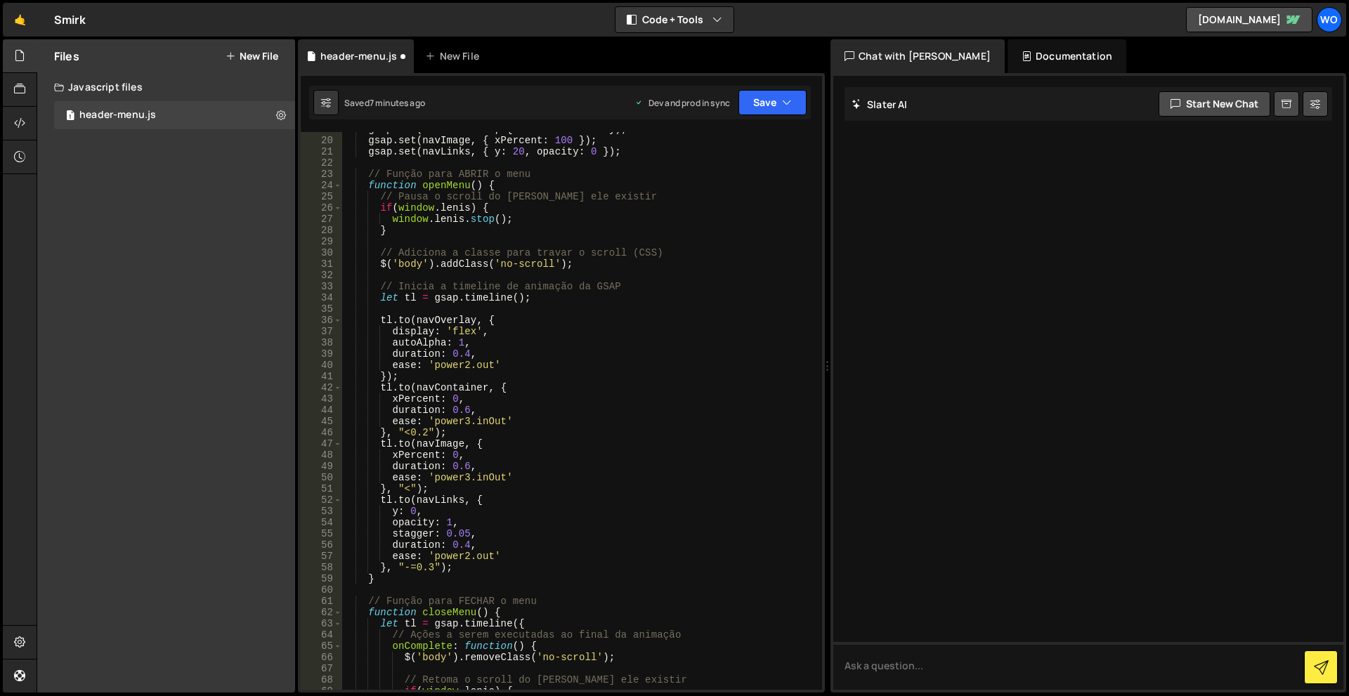
scroll to position [169, 0]
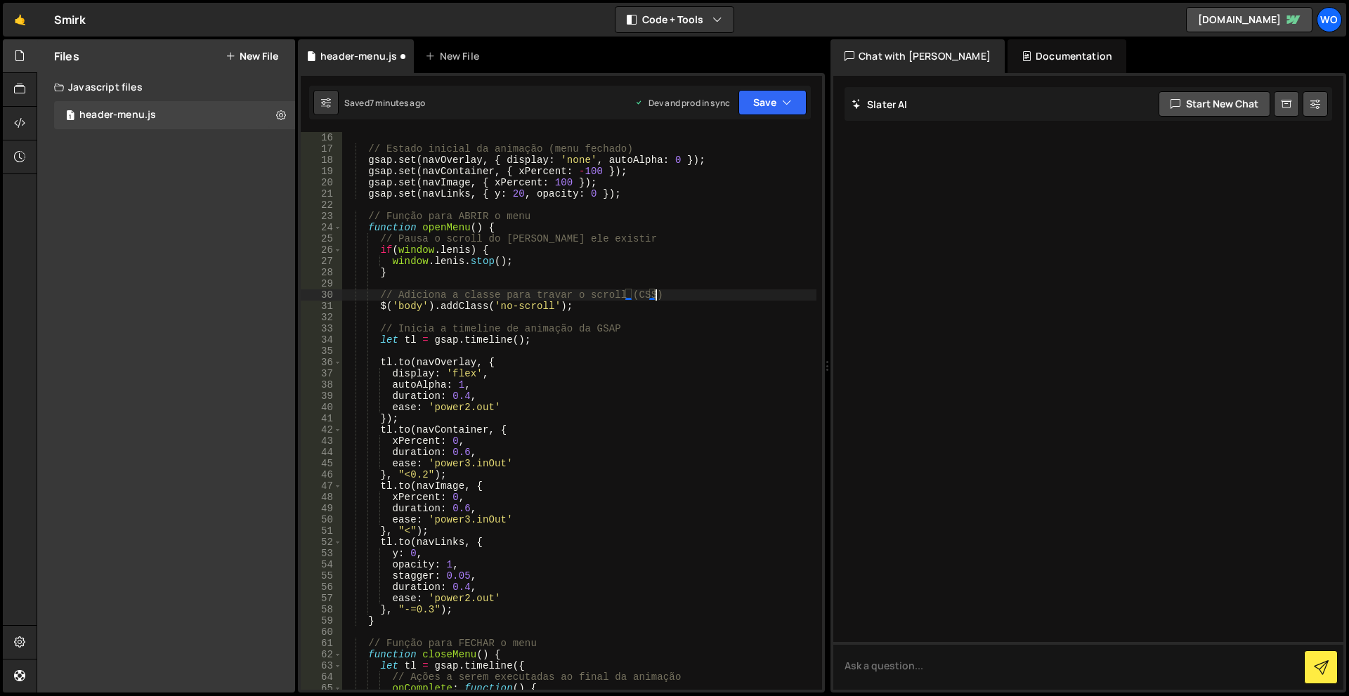
drag, startPoint x: 682, startPoint y: 292, endPoint x: 658, endPoint y: 292, distance: 23.2
click at [658, 292] on div "// Estado inicial da animação (menu fechado) gsap . set ( navOverlay , { displa…" at bounding box center [579, 422] width 475 height 580
type textarea "// Adiciona a classe para travar o scroll (CSS)"
drag, startPoint x: 663, startPoint y: 313, endPoint x: 608, endPoint y: 316, distance: 55.6
click at [608, 316] on div "// Estado inicial da animação (menu fechado) gsap . set ( navOverlay , { displa…" at bounding box center [579, 422] width 475 height 580
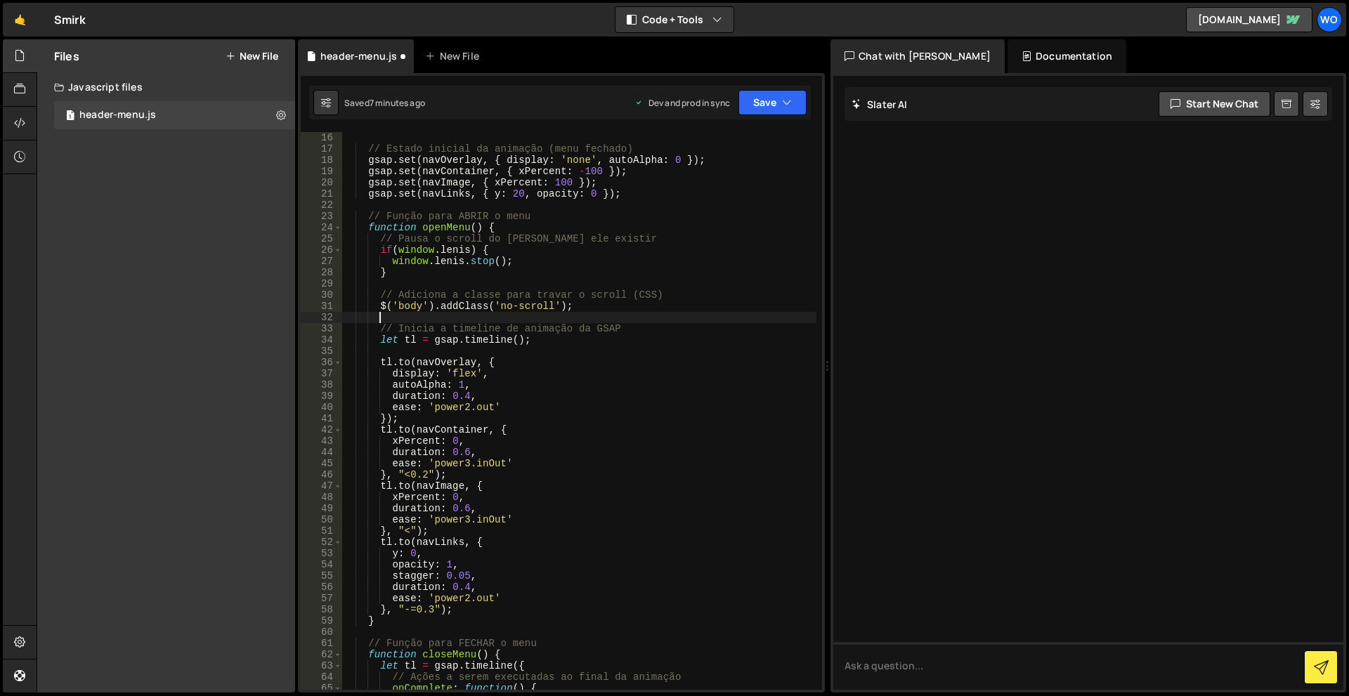
click at [614, 331] on div "// Estado inicial da animação (menu fechado) gsap . set ( navOverlay , { displa…" at bounding box center [579, 422] width 475 height 580
drag, startPoint x: 670, startPoint y: 323, endPoint x: 657, endPoint y: 323, distance: 12.7
click at [662, 323] on div "// Estado inicial da animação (menu fechado) gsap . set ( navOverlay , { displa…" at bounding box center [579, 422] width 475 height 580
drag, startPoint x: 512, startPoint y: 266, endPoint x: 492, endPoint y: 259, distance: 20.9
click at [495, 263] on div "// Estado inicial da animação (menu fechado) gsap . set ( navOverlay , { displa…" at bounding box center [579, 422] width 475 height 580
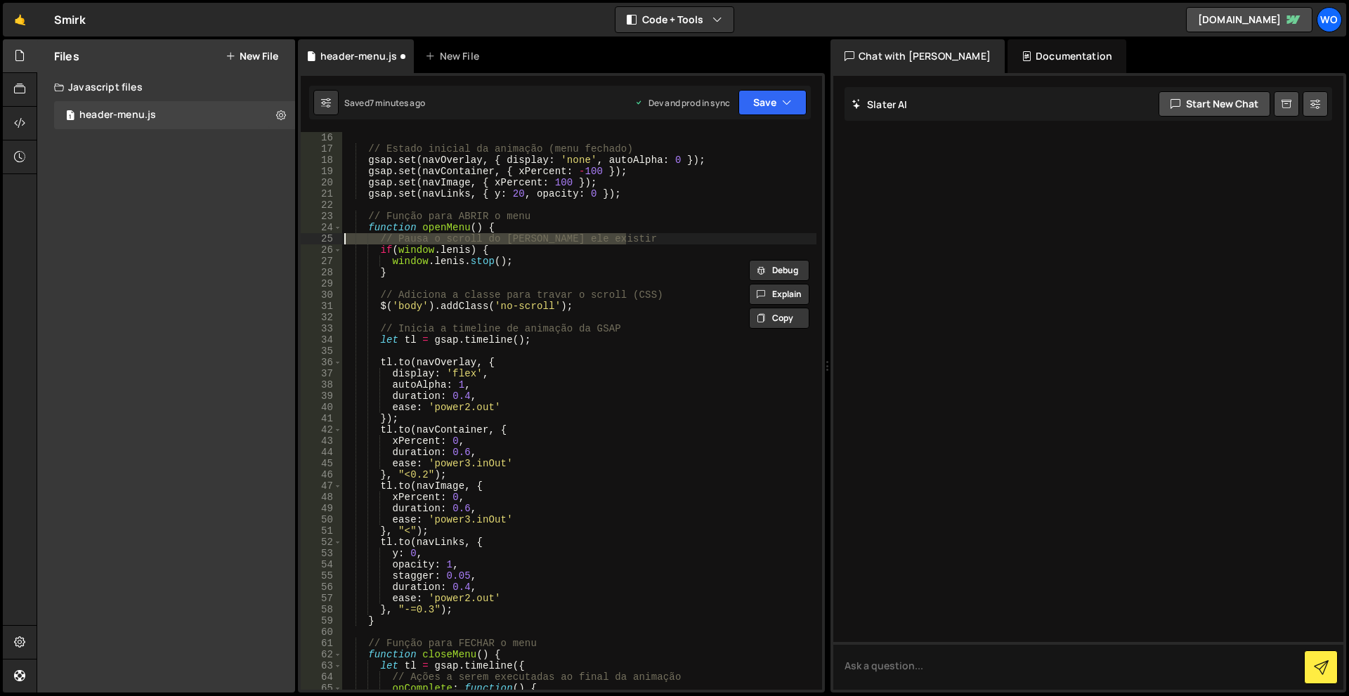
drag, startPoint x: 649, startPoint y: 241, endPoint x: 282, endPoint y: 242, distance: 366.8
click at [282, 242] on div "Files New File Create your first file Get started by starting a Javascript or C…" at bounding box center [693, 366] width 1313 height 654
type textarea "// Pausa o scroll do Lenis, se ele existir"
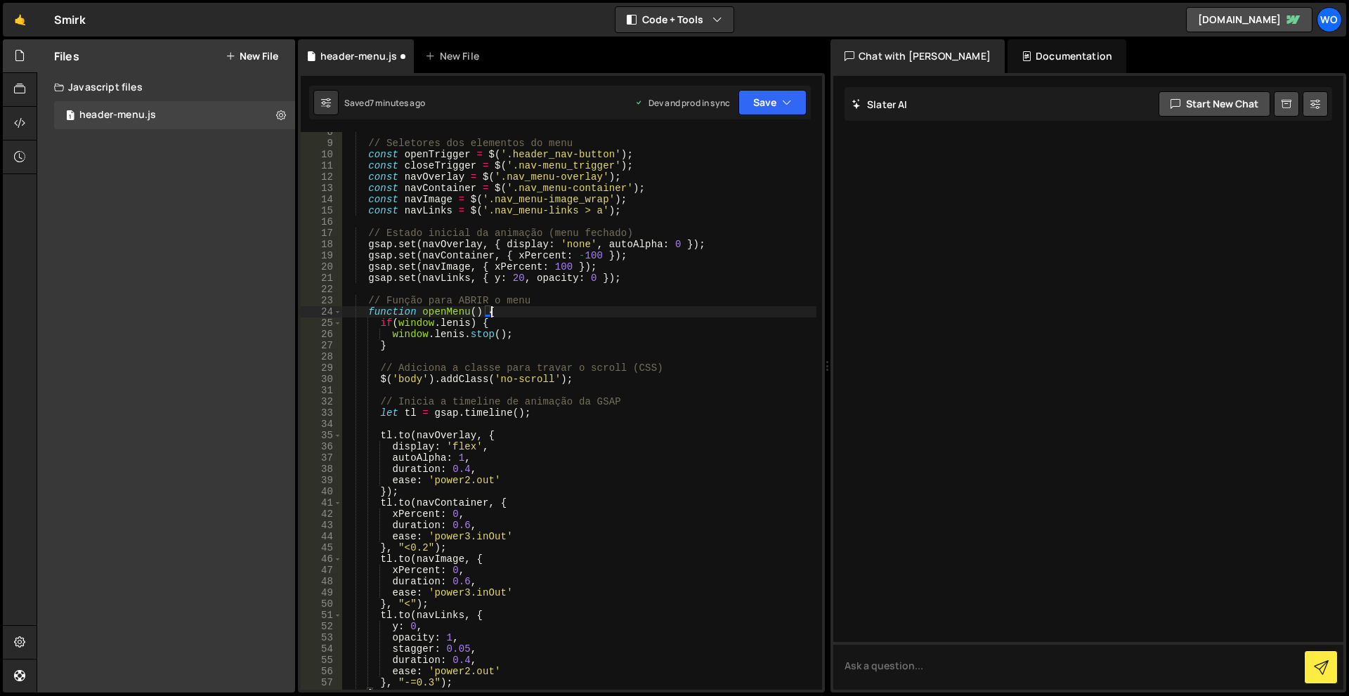
scroll to position [0, 0]
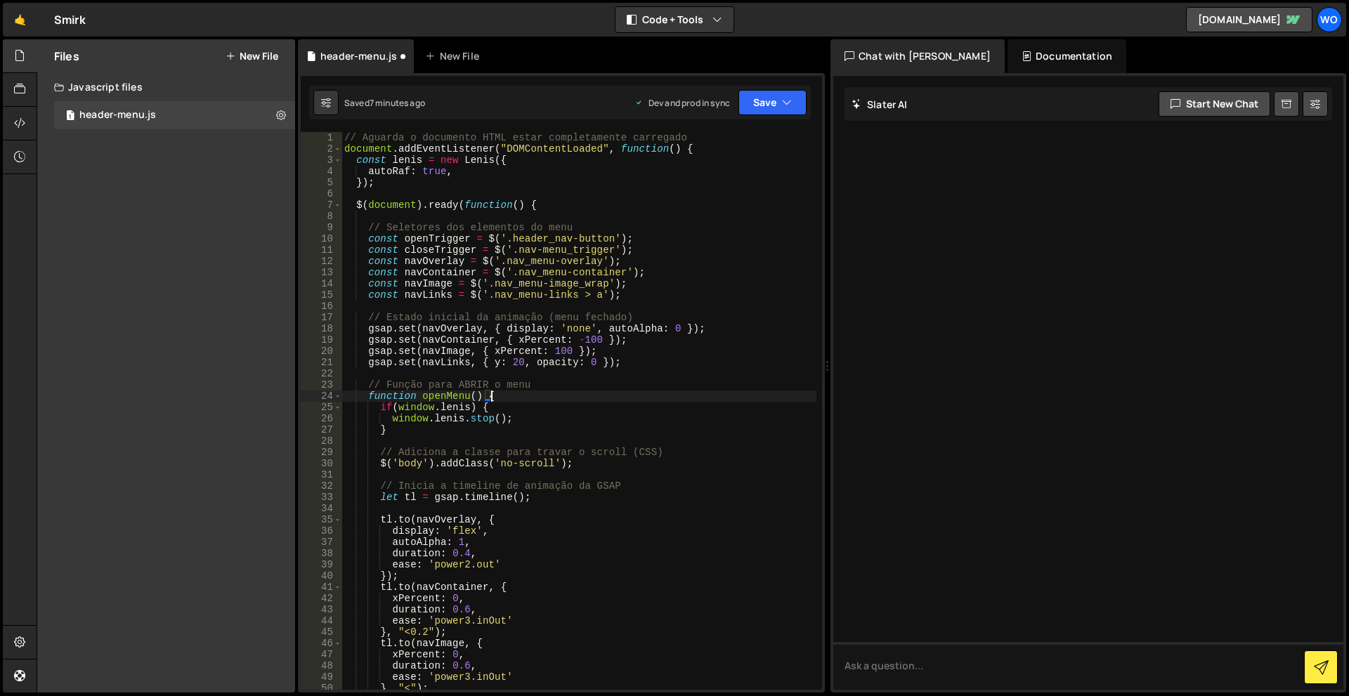
click at [411, 406] on div "// Aguarda o documento HTML estar completamente carregado document . addEventLi…" at bounding box center [579, 422] width 475 height 580
click at [421, 423] on div "// Aguarda o documento HTML estar completamente carregado document . addEventLi…" at bounding box center [579, 422] width 475 height 580
click at [766, 108] on button "Save" at bounding box center [773, 102] width 68 height 25
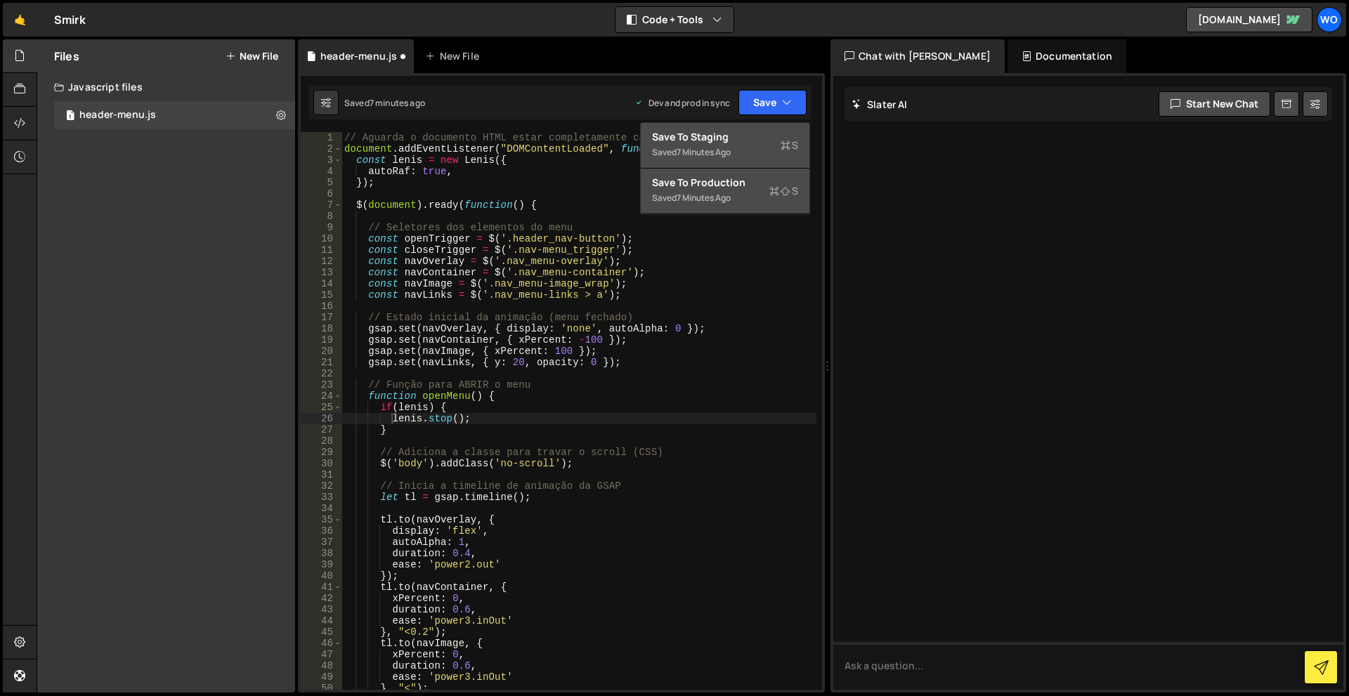
click at [737, 183] on div "Save to Production S" at bounding box center [725, 183] width 146 height 14
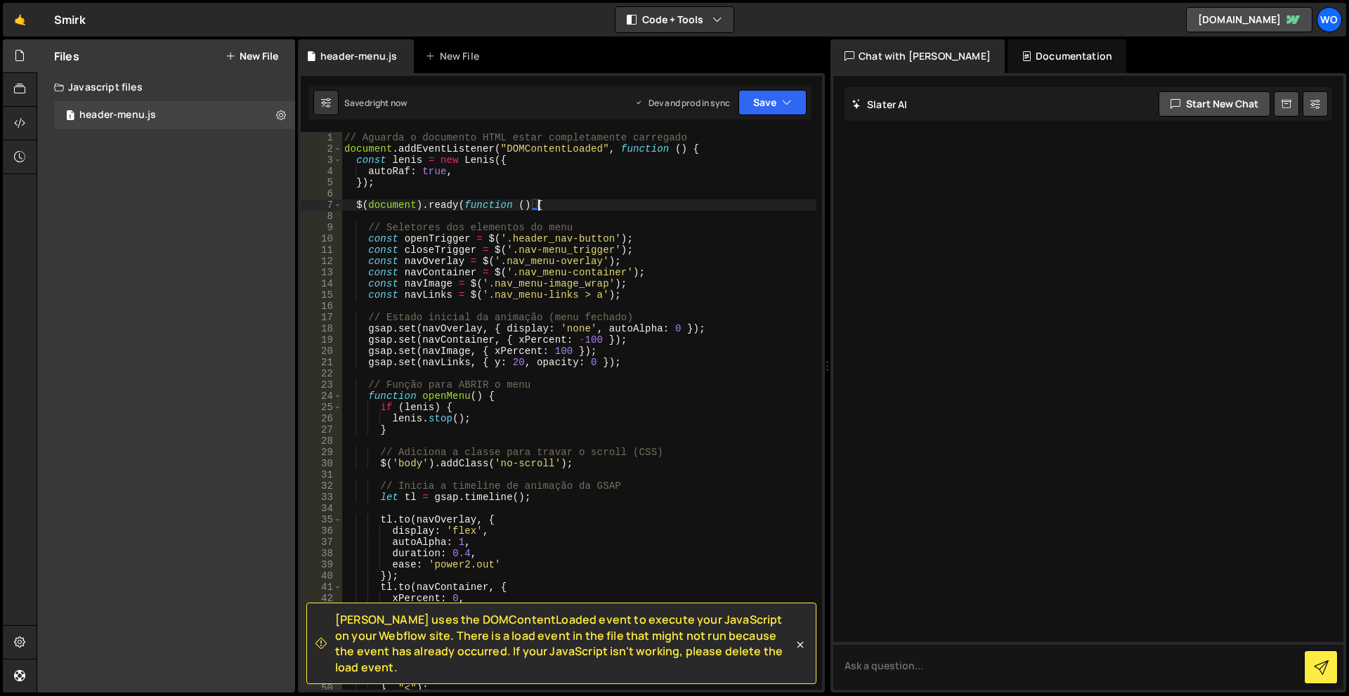
click at [735, 204] on div "// Aguarda o documento HTML estar completamente carregado document . addEventLi…" at bounding box center [579, 422] width 475 height 580
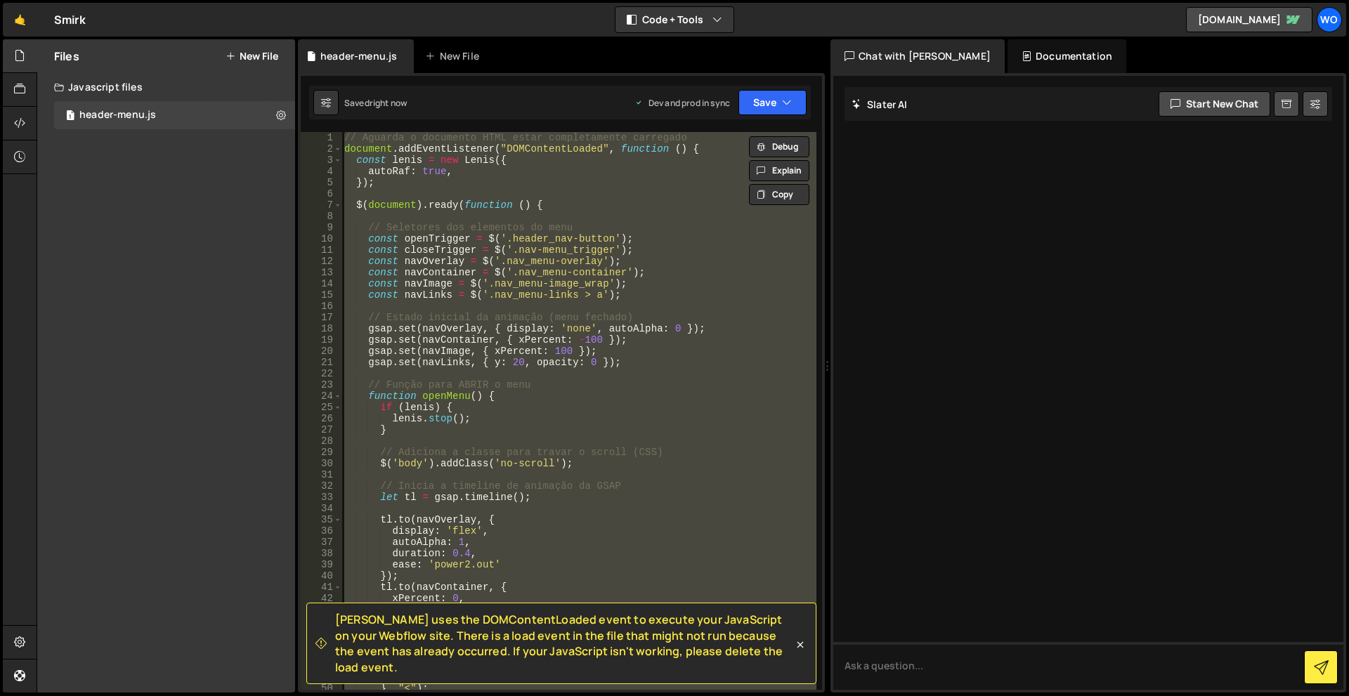
paste textarea
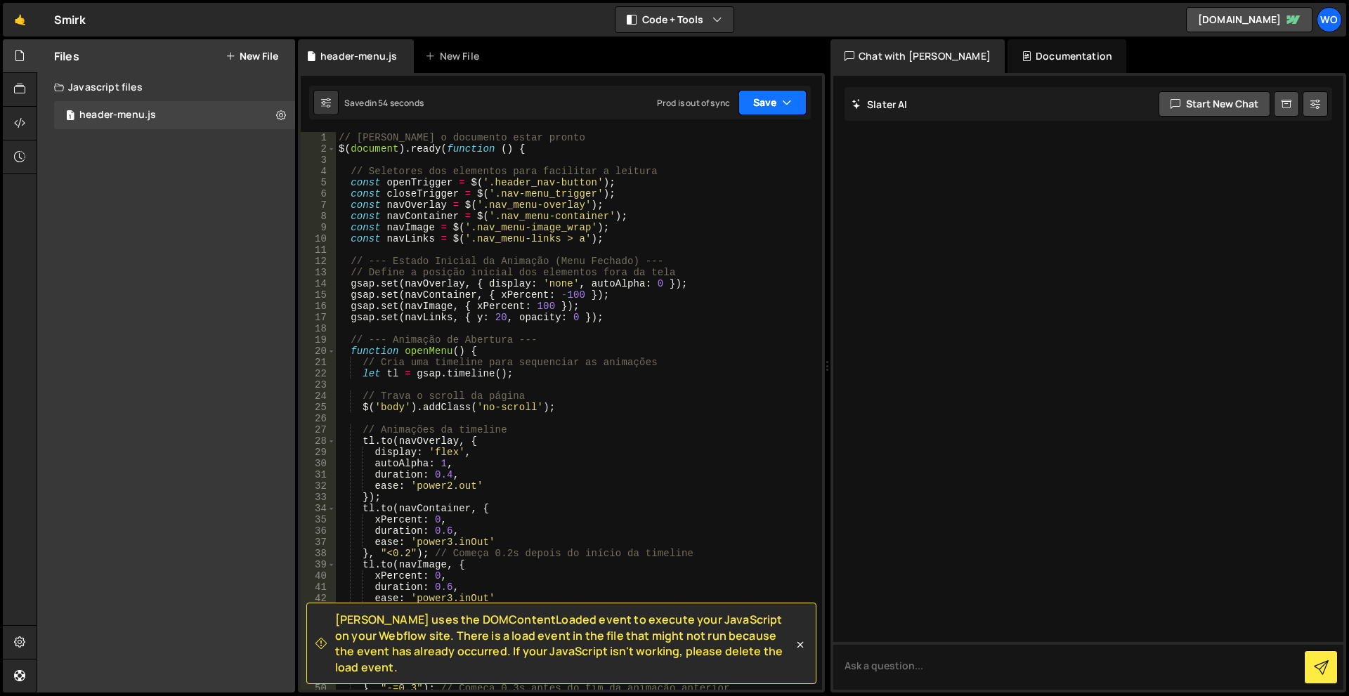
click at [774, 110] on button "Save" at bounding box center [773, 102] width 68 height 25
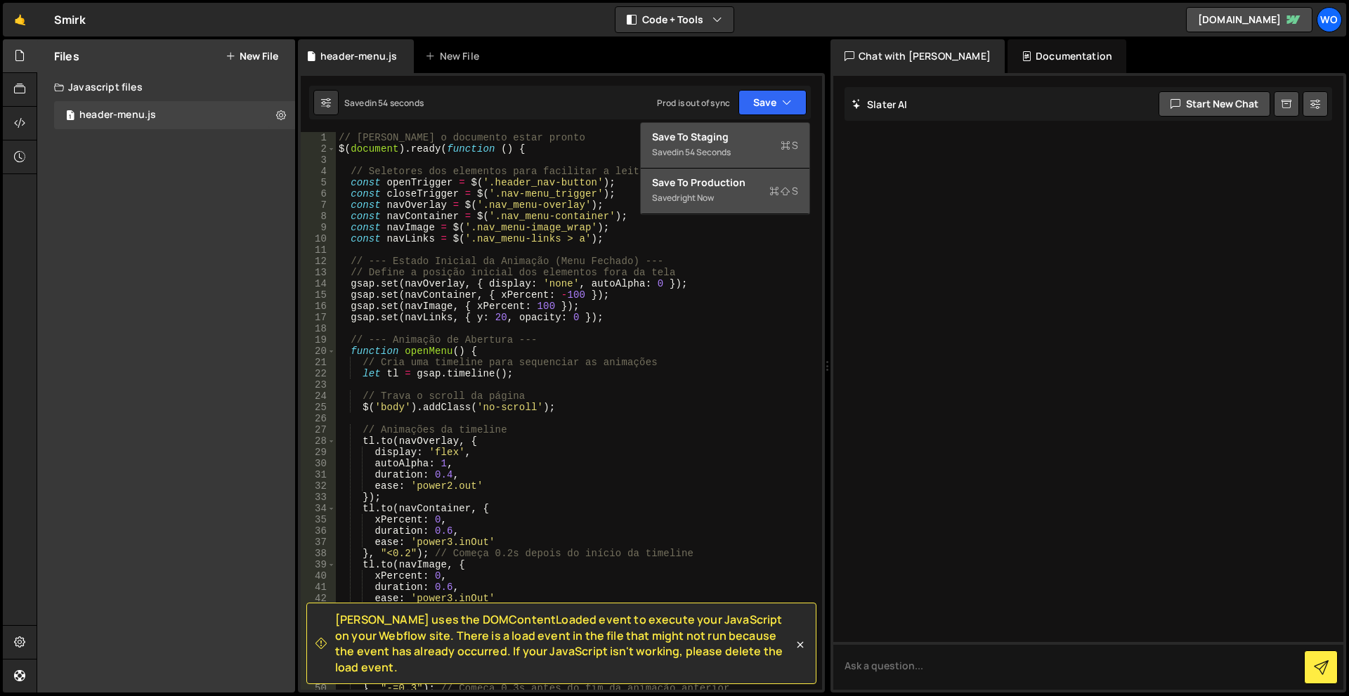
click at [732, 188] on div "Save to Production S" at bounding box center [725, 183] width 146 height 14
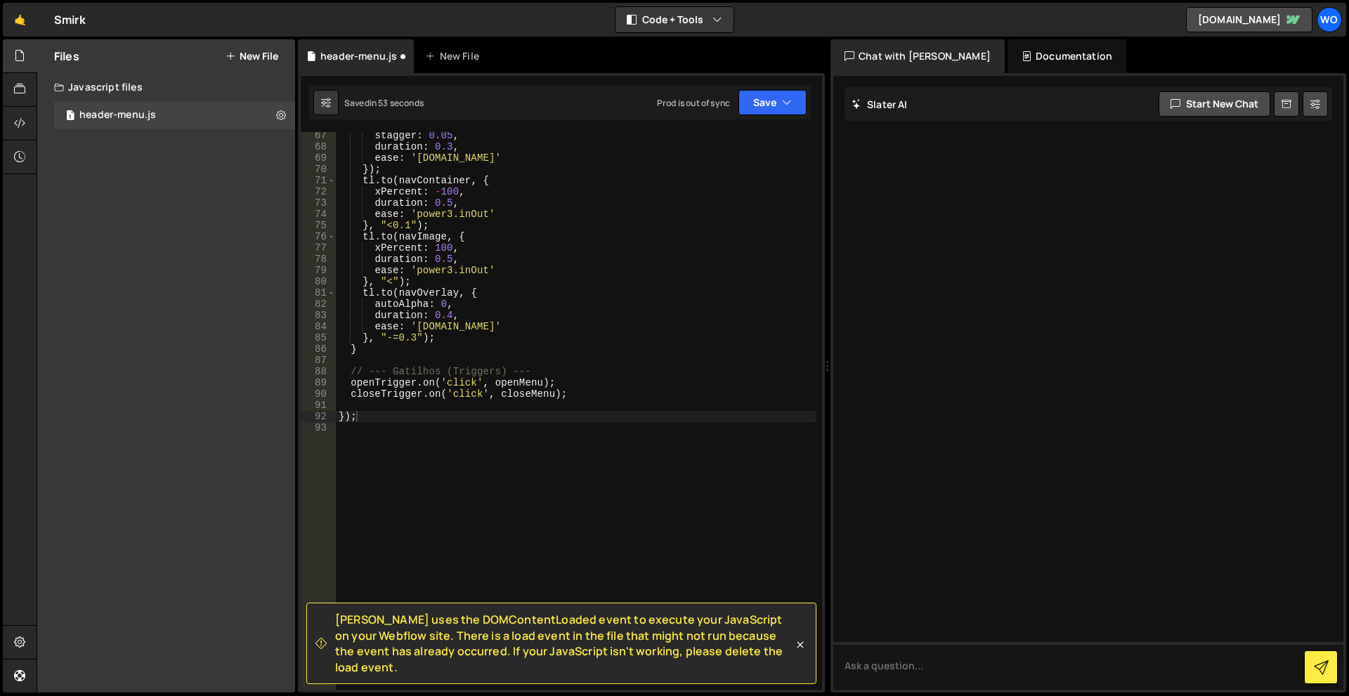
scroll to position [744, 0]
click at [748, 115] on div "Saved in 52 seconds Prod is out of sync Upgrade to Edit Save Save to Staging S …" at bounding box center [560, 103] width 502 height 34
click at [758, 94] on button "Save" at bounding box center [764, 102] width 85 height 25
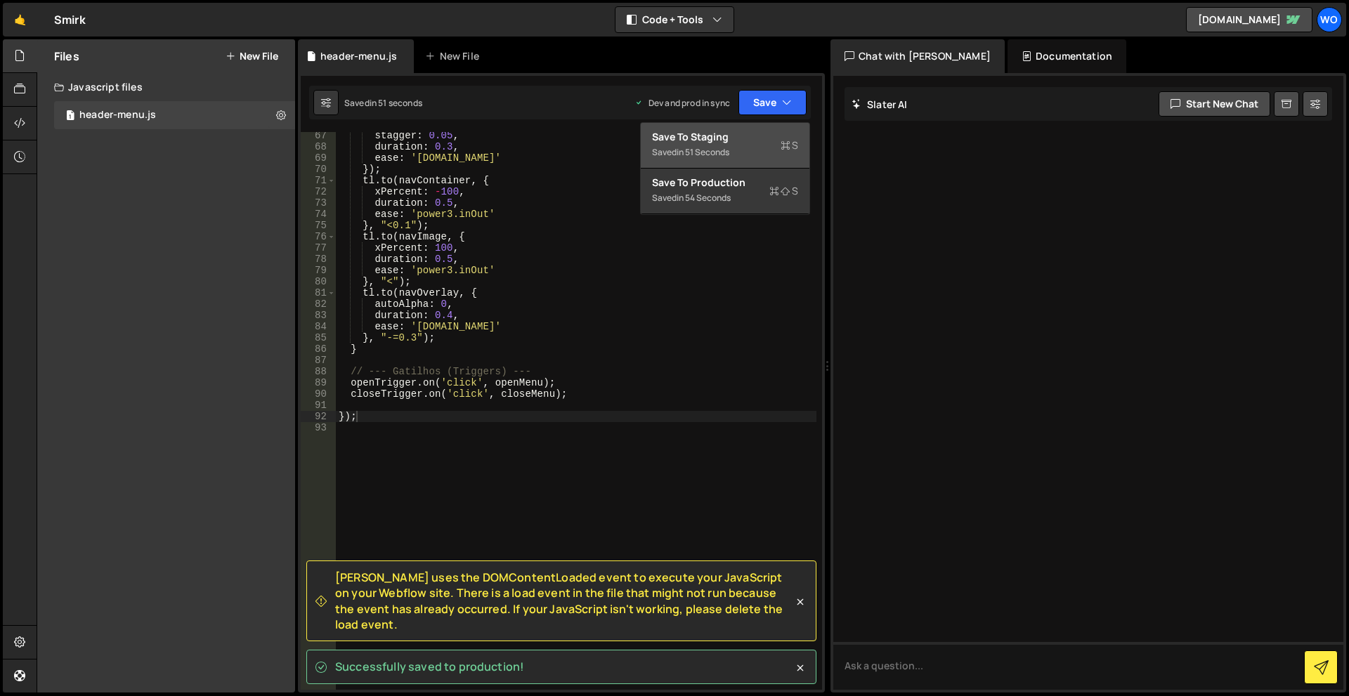
click at [729, 148] on div "in 51 seconds" at bounding box center [703, 152] width 53 height 12
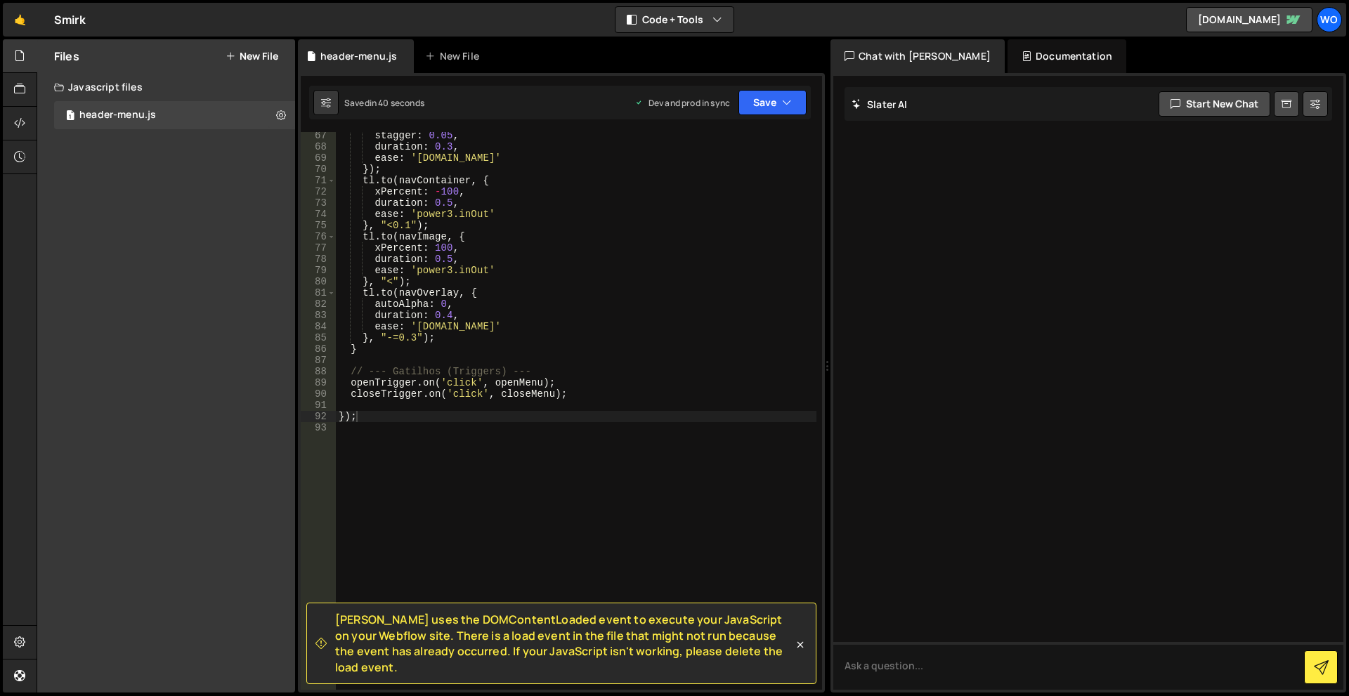
click at [624, 353] on div "stagger : 0.05 , duration : 0.3 , ease : 'power2.in' }) ; tl . to ( navContaine…" at bounding box center [576, 420] width 481 height 580
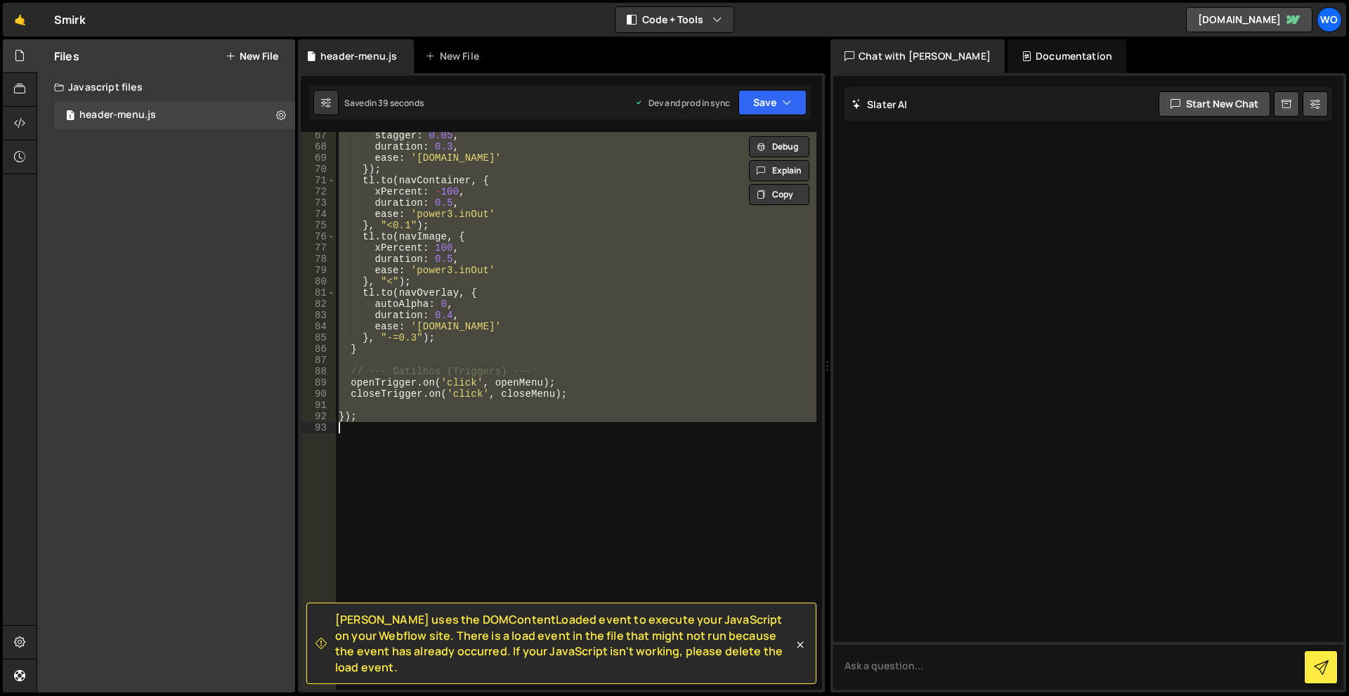
paste textarea
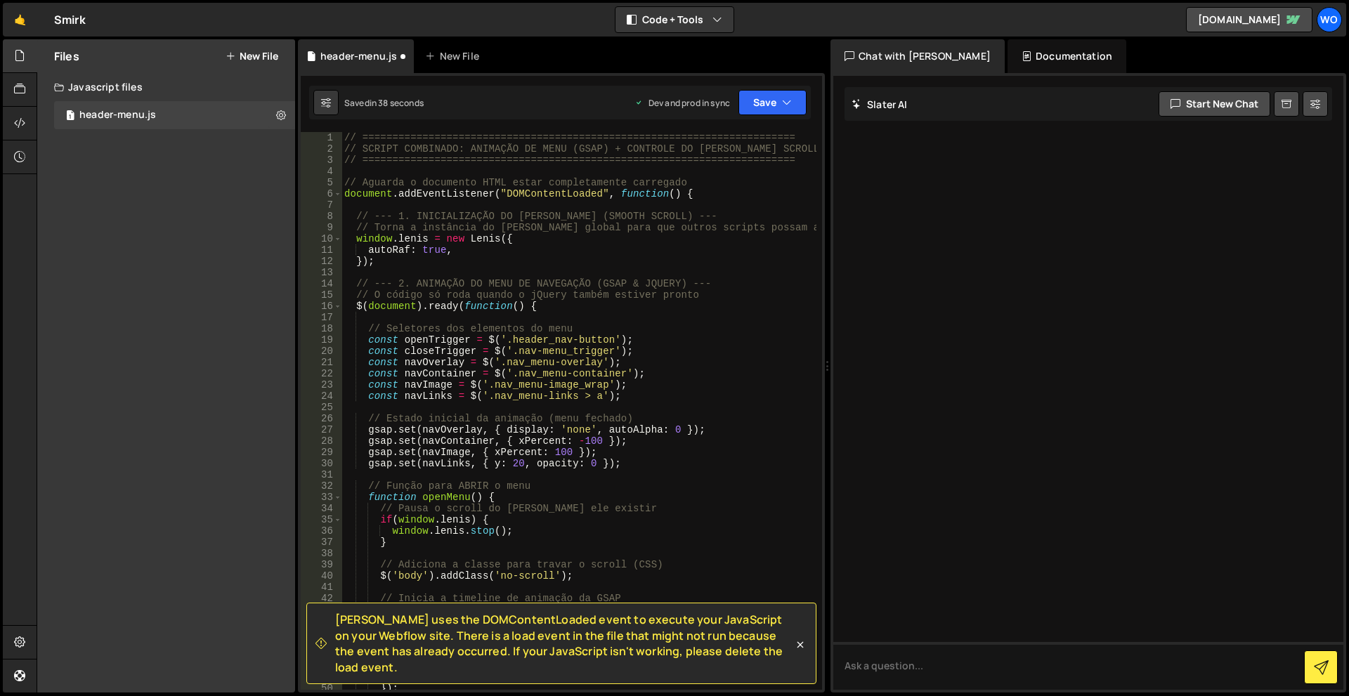
scroll to position [0, 0]
click at [776, 96] on button "Save" at bounding box center [773, 102] width 68 height 25
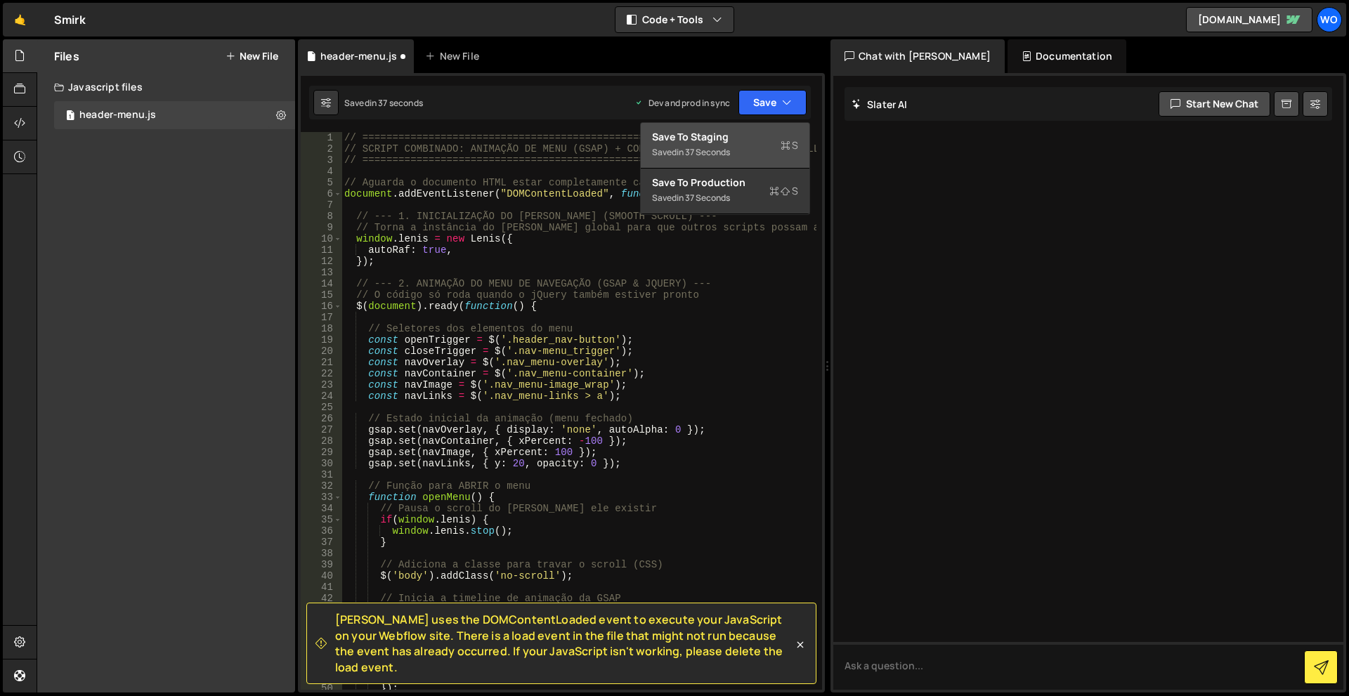
click at [764, 150] on div "Saved in 37 seconds" at bounding box center [725, 152] width 146 height 17
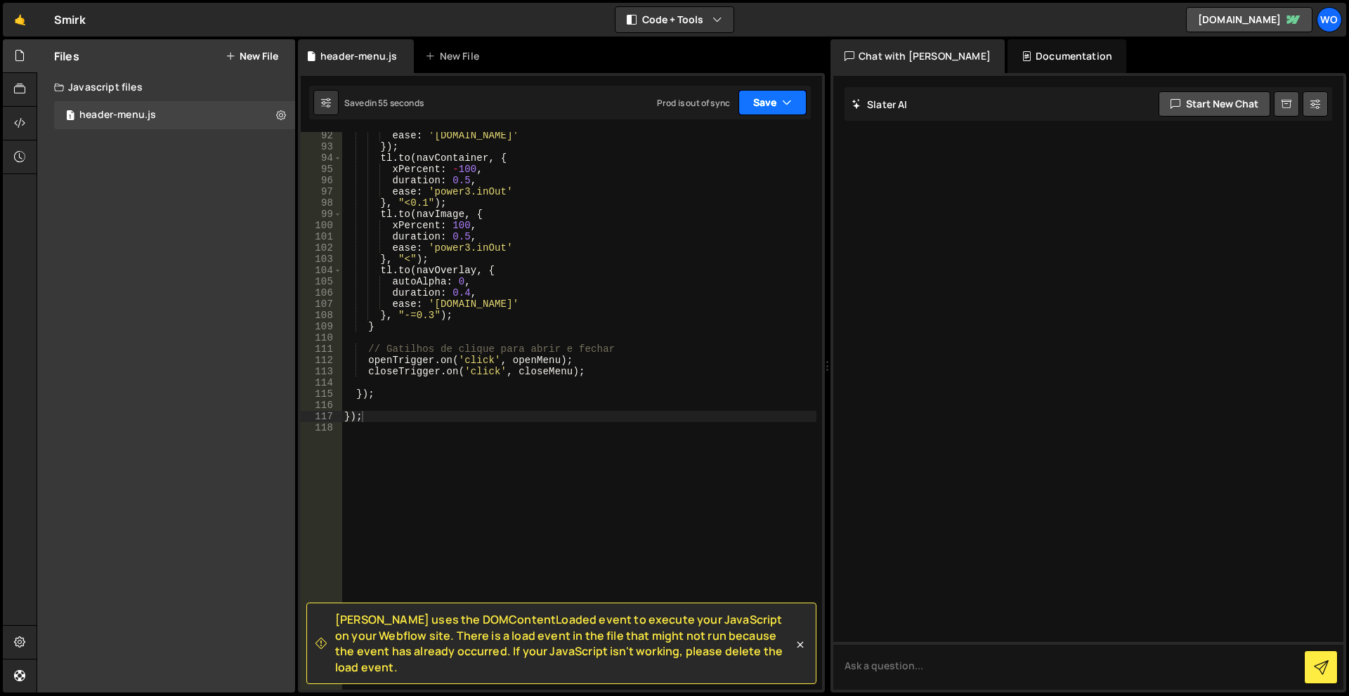
click at [773, 108] on button "Save" at bounding box center [773, 102] width 68 height 25
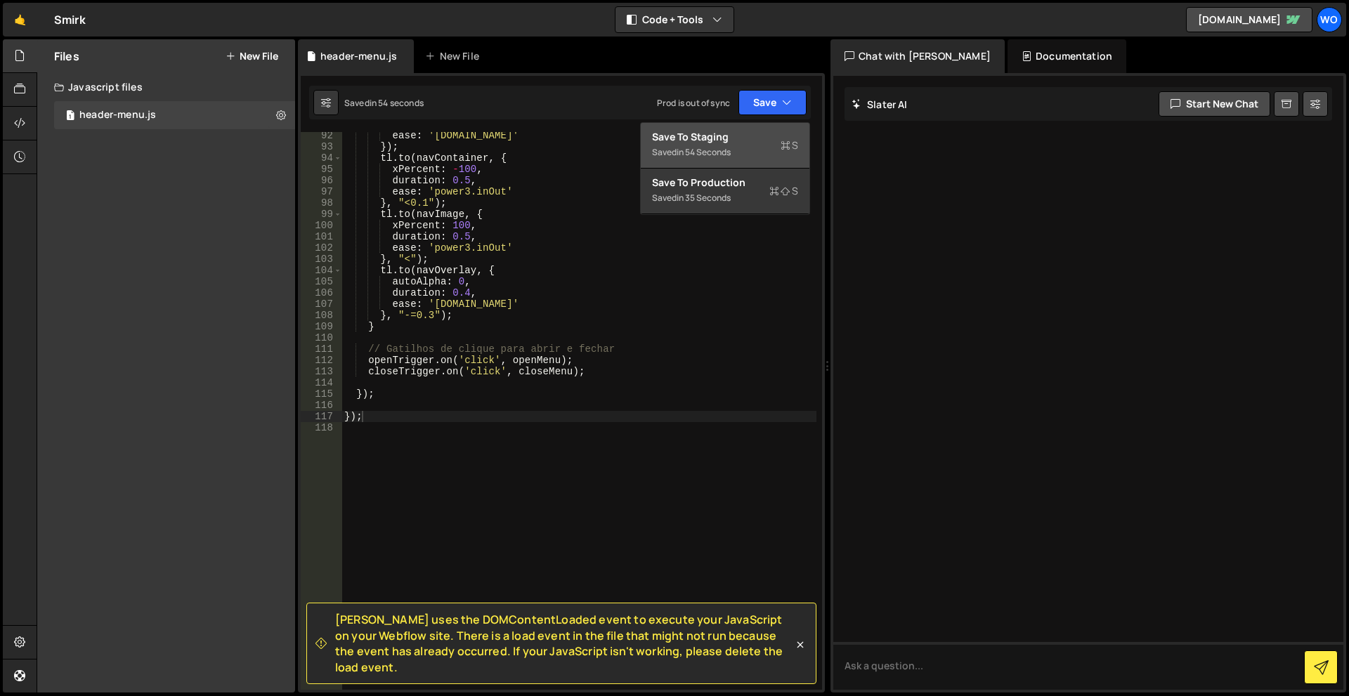
click at [747, 139] on div "Save to Staging S" at bounding box center [725, 137] width 146 height 14
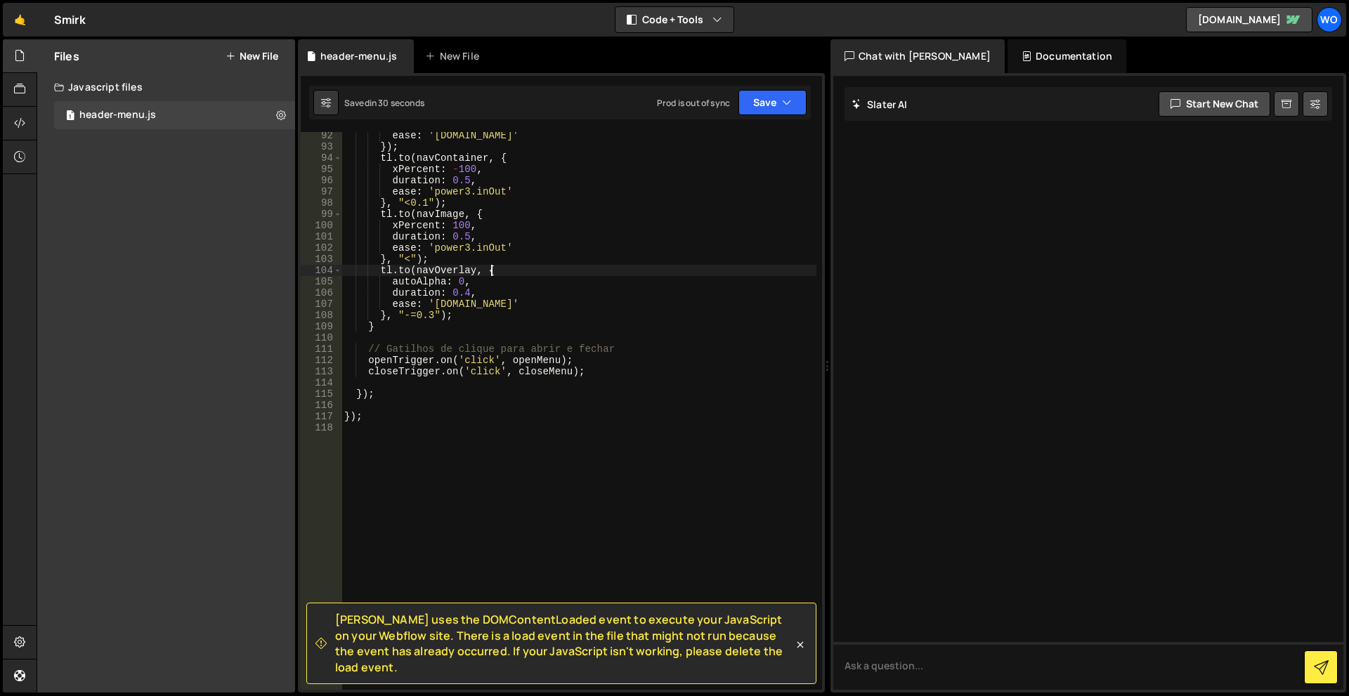
click at [561, 270] on div "ease : 'power2.in' }) ; tl . to ( navContainer , { xPercent : - 100 , duration …" at bounding box center [579, 420] width 475 height 580
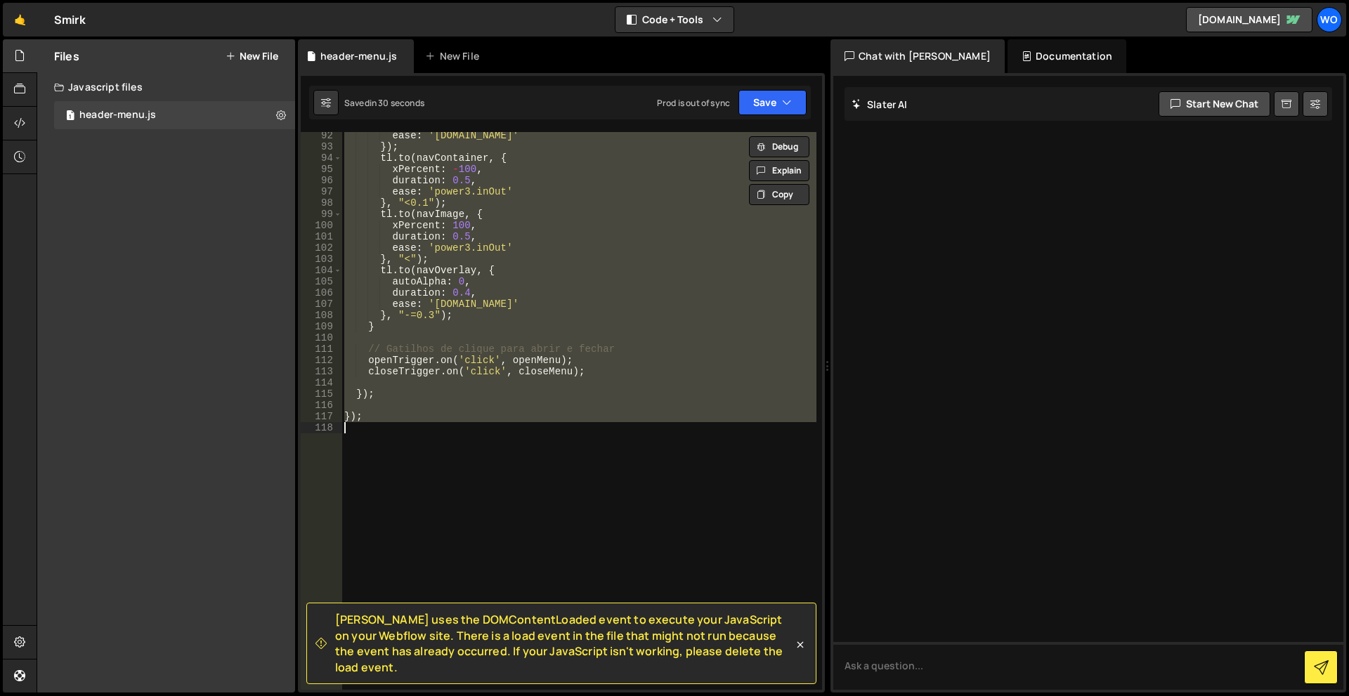
paste textarea
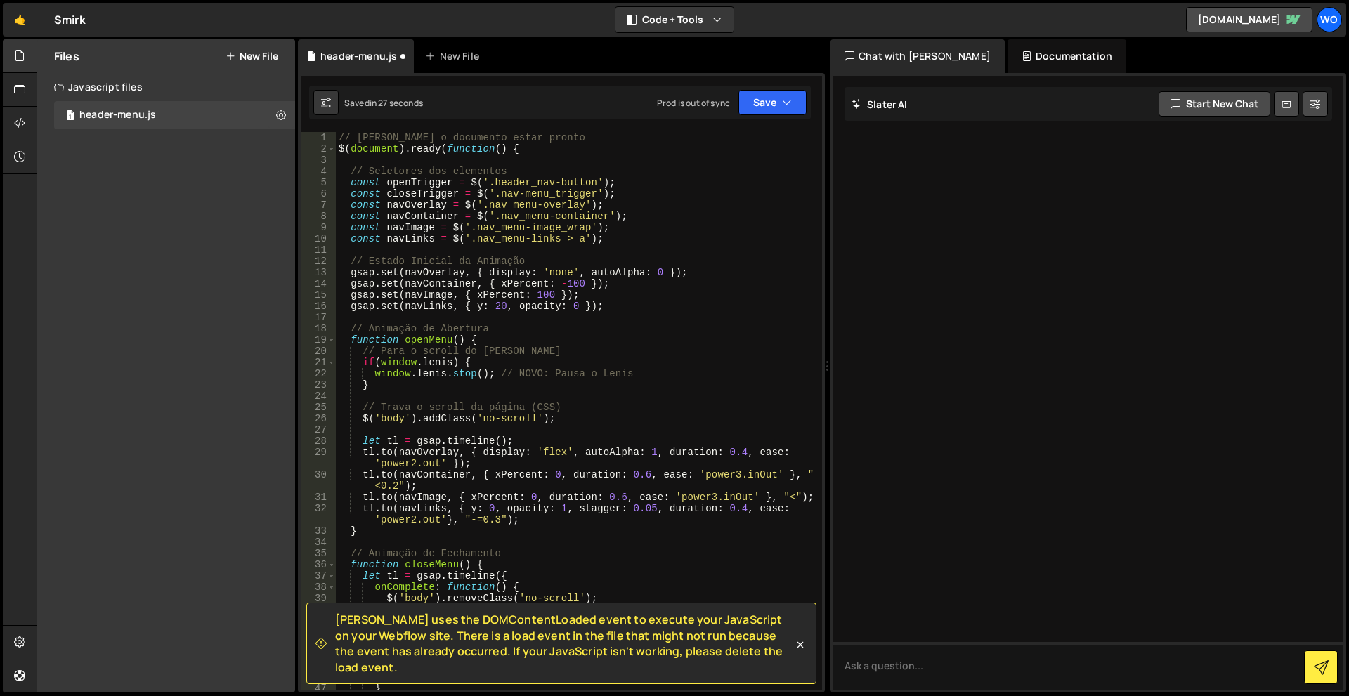
scroll to position [126, 0]
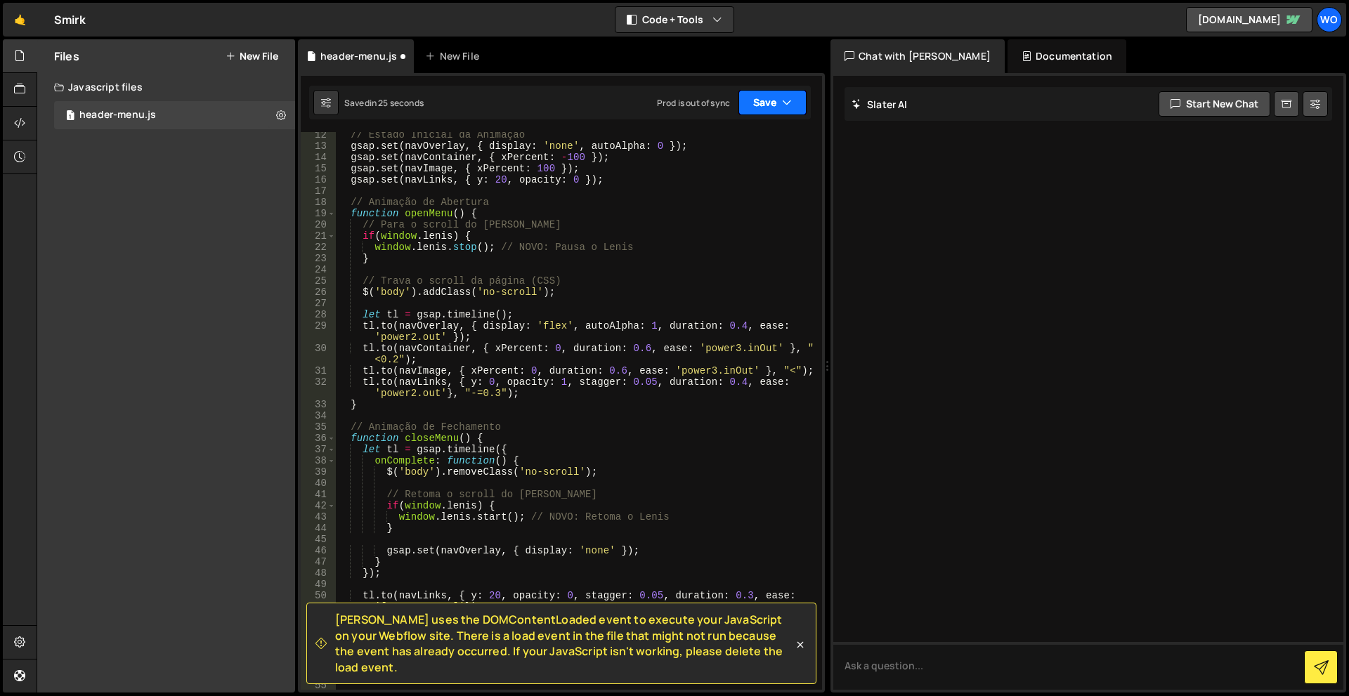
click at [762, 91] on button "Save" at bounding box center [773, 102] width 68 height 25
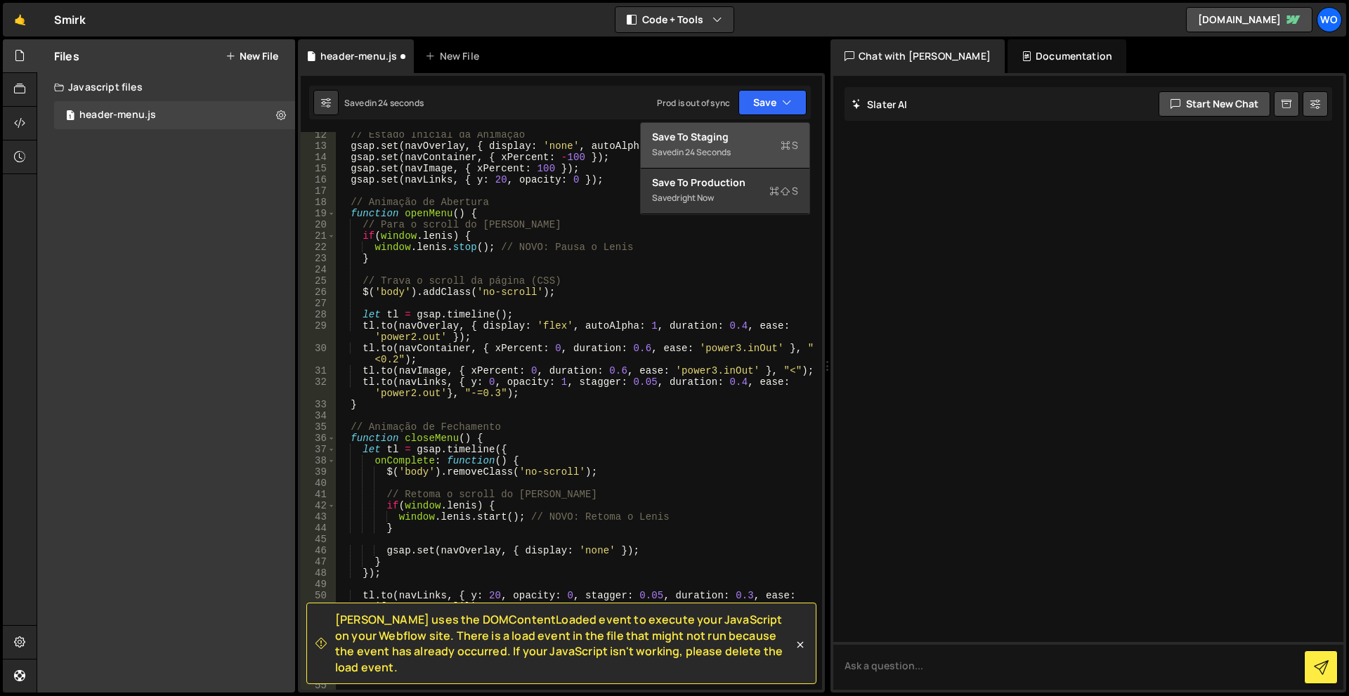
click at [748, 151] on div "Saved in 24 seconds" at bounding box center [725, 152] width 146 height 17
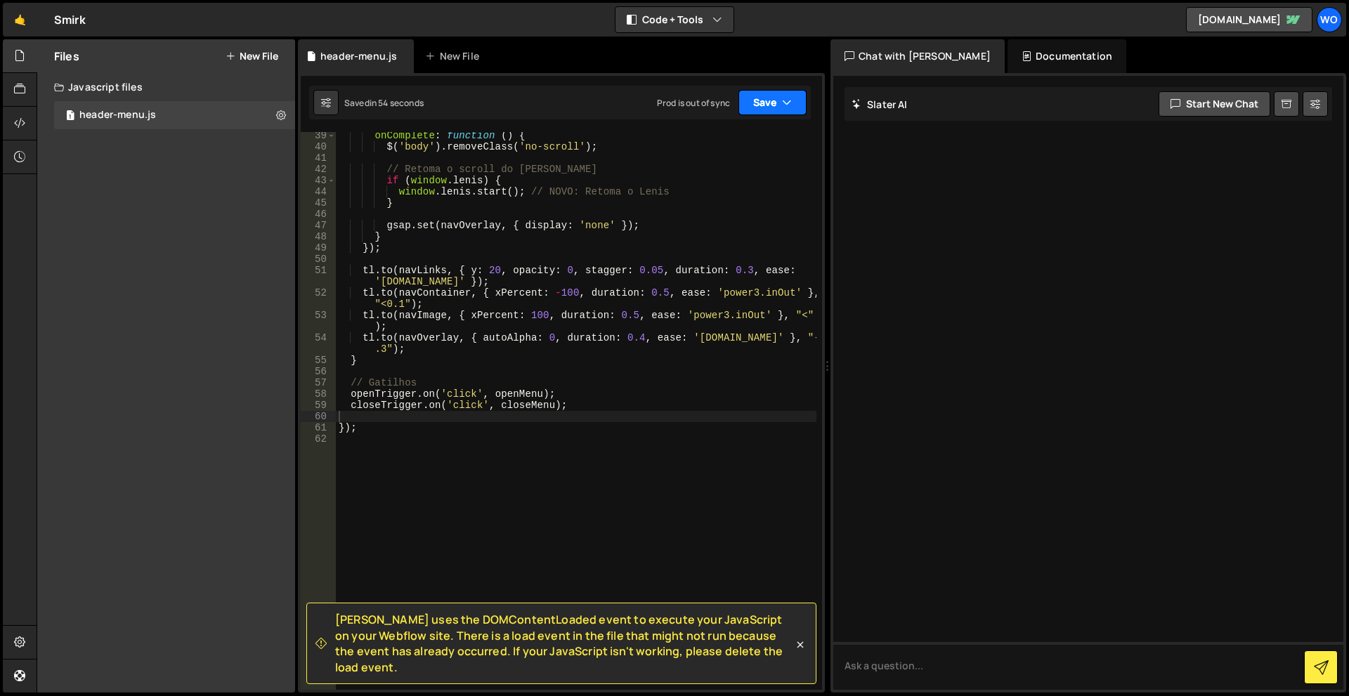
click at [767, 111] on button "Save" at bounding box center [773, 102] width 68 height 25
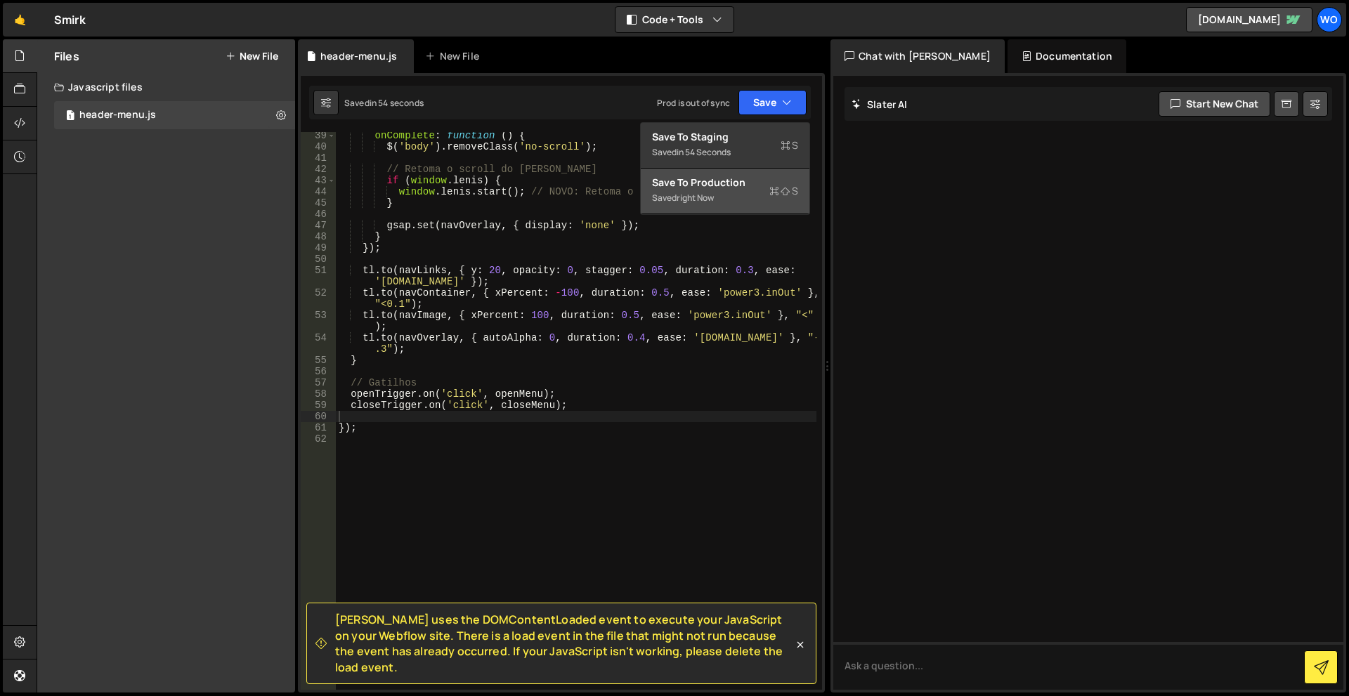
click at [745, 193] on div "Saved right now" at bounding box center [725, 198] width 146 height 17
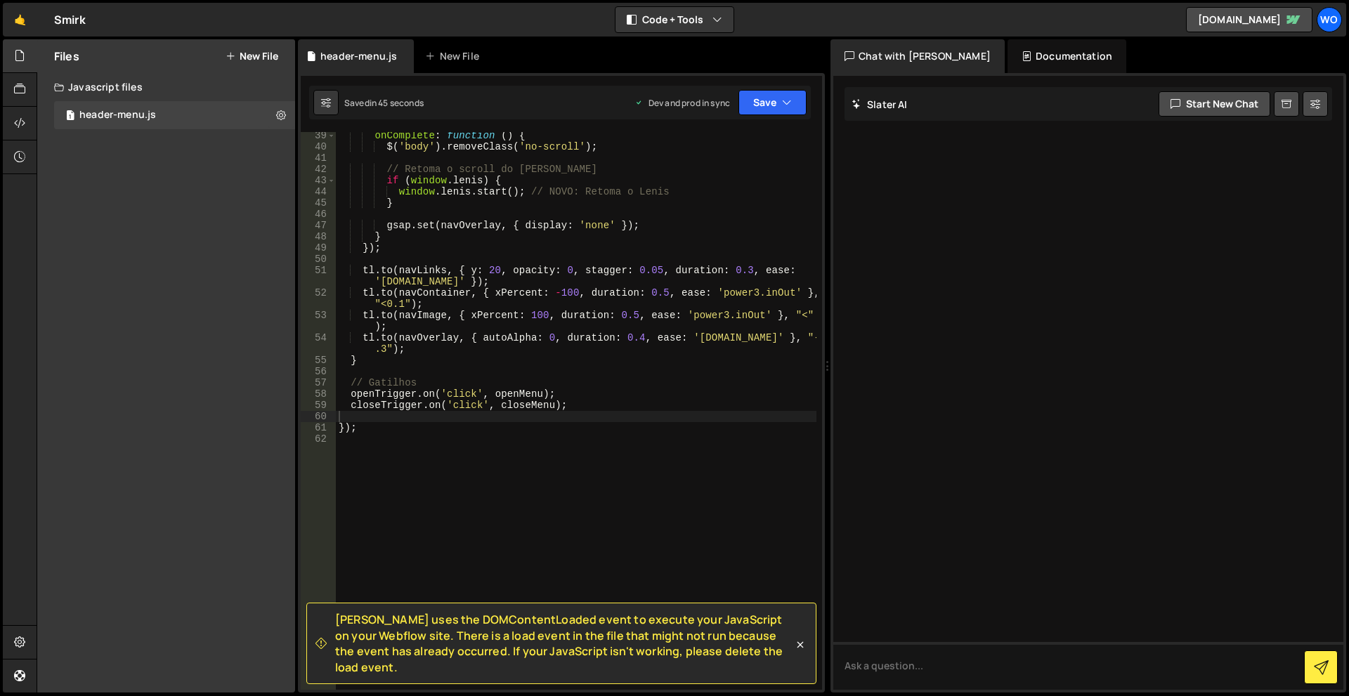
click at [764, 175] on div "onComplete : function ( ) { $ ( 'body' ) . removeClass ( 'no-scroll' ) ; // Ret…" at bounding box center [576, 420] width 481 height 580
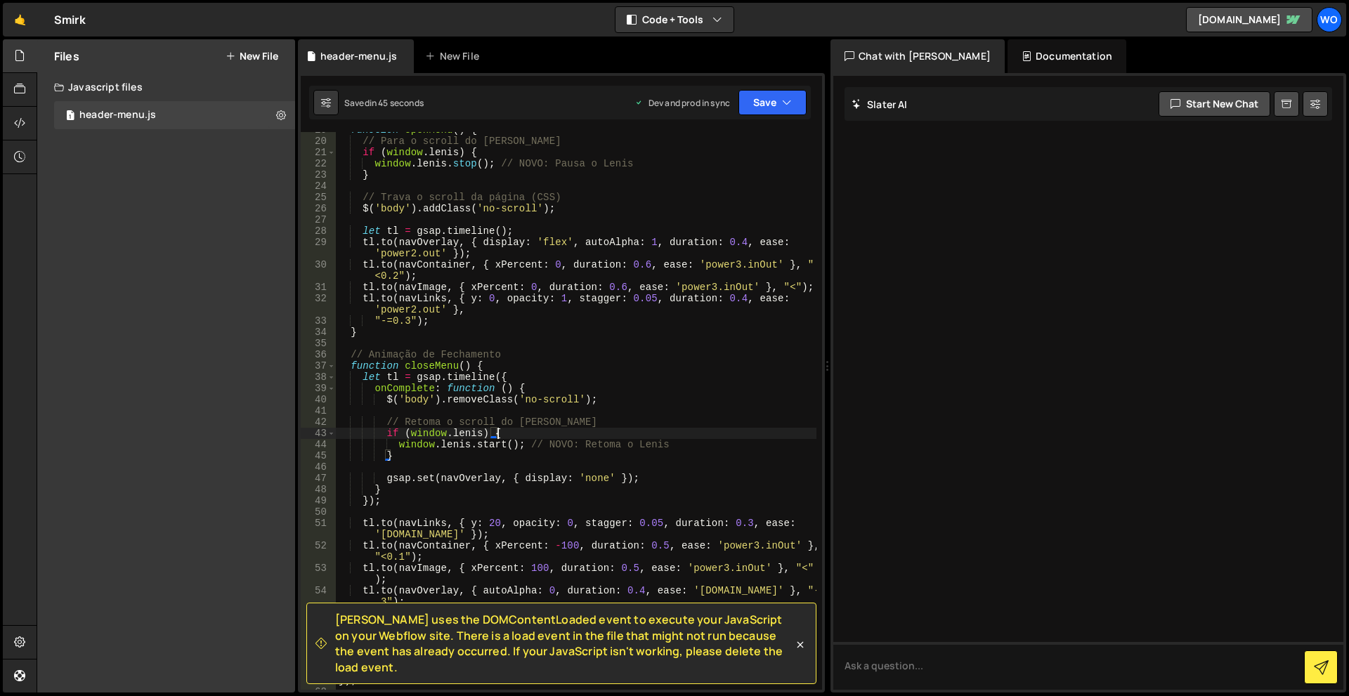
scroll to position [0, 0]
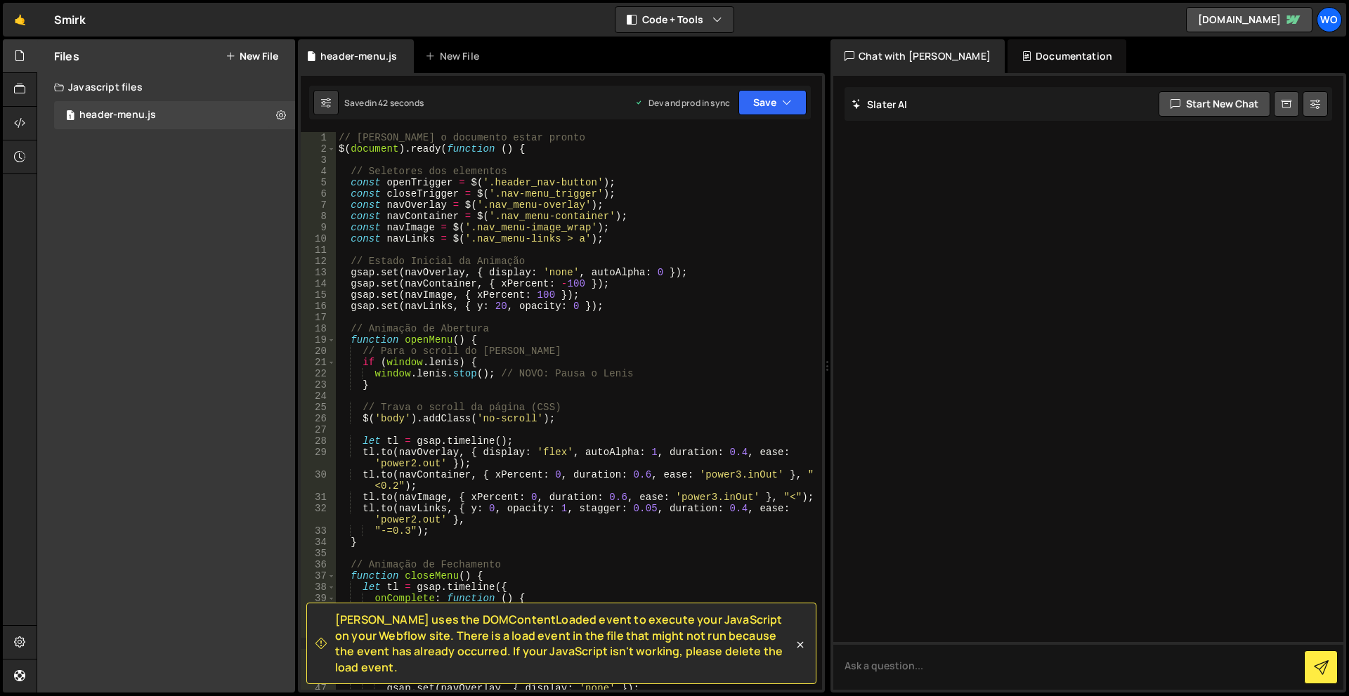
click at [692, 211] on div "// Aguarda o documento estar pronto $ ( document ) . ready ( function ( ) { // …" at bounding box center [576, 422] width 481 height 580
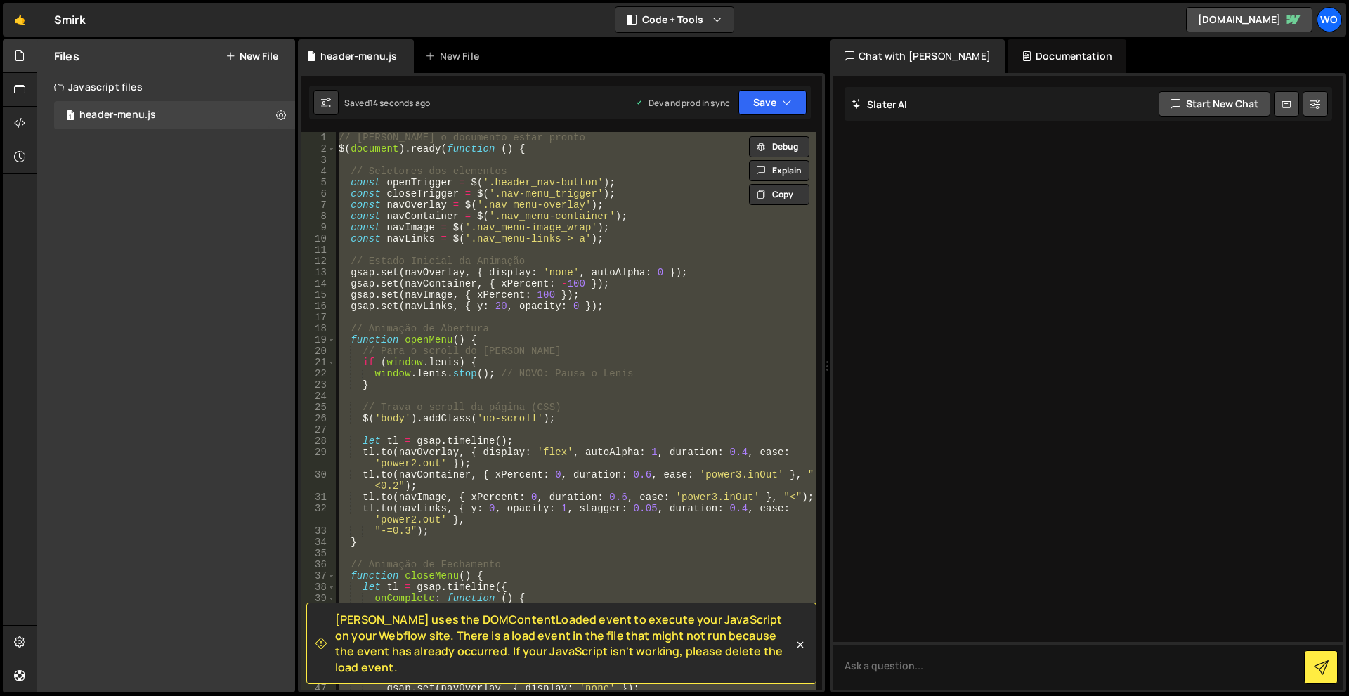
click at [656, 285] on div "// Aguarda o documento estar pronto $ ( document ) . ready ( function ( ) { // …" at bounding box center [576, 411] width 481 height 558
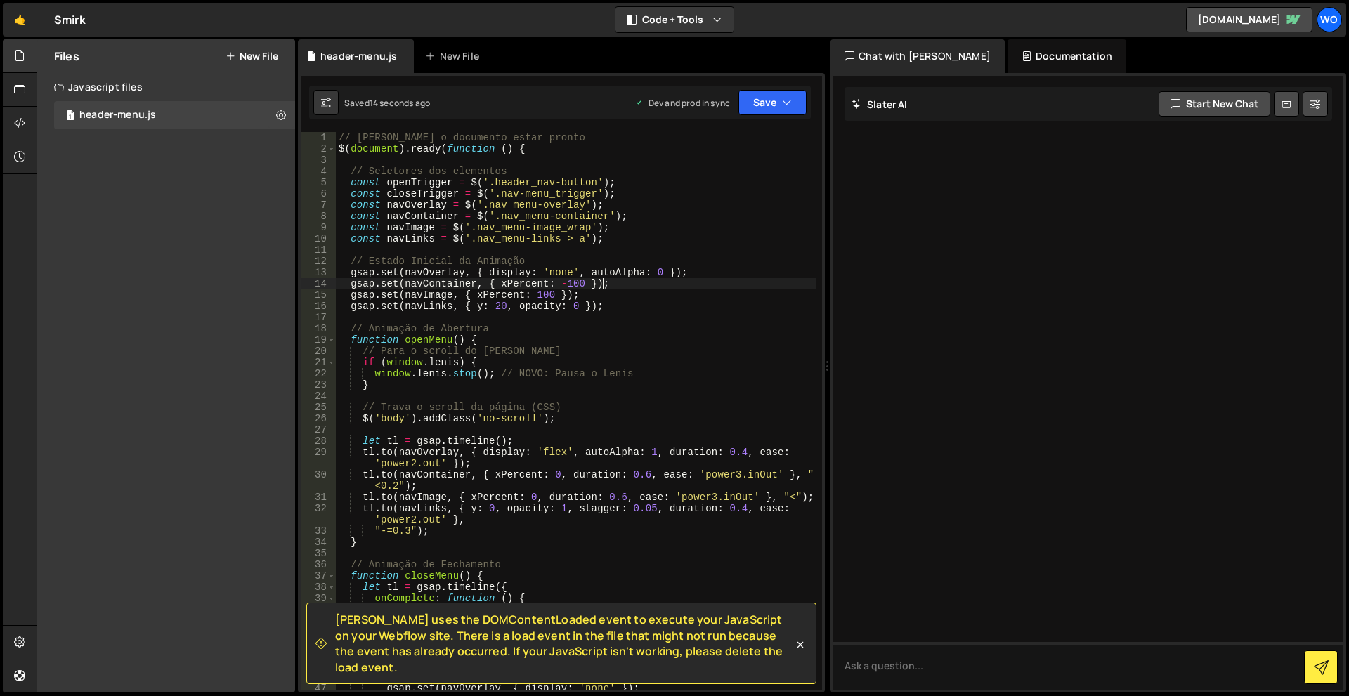
click at [654, 344] on div "// Aguarda o documento estar pronto $ ( document ) . ready ( function ( ) { // …" at bounding box center [576, 422] width 481 height 580
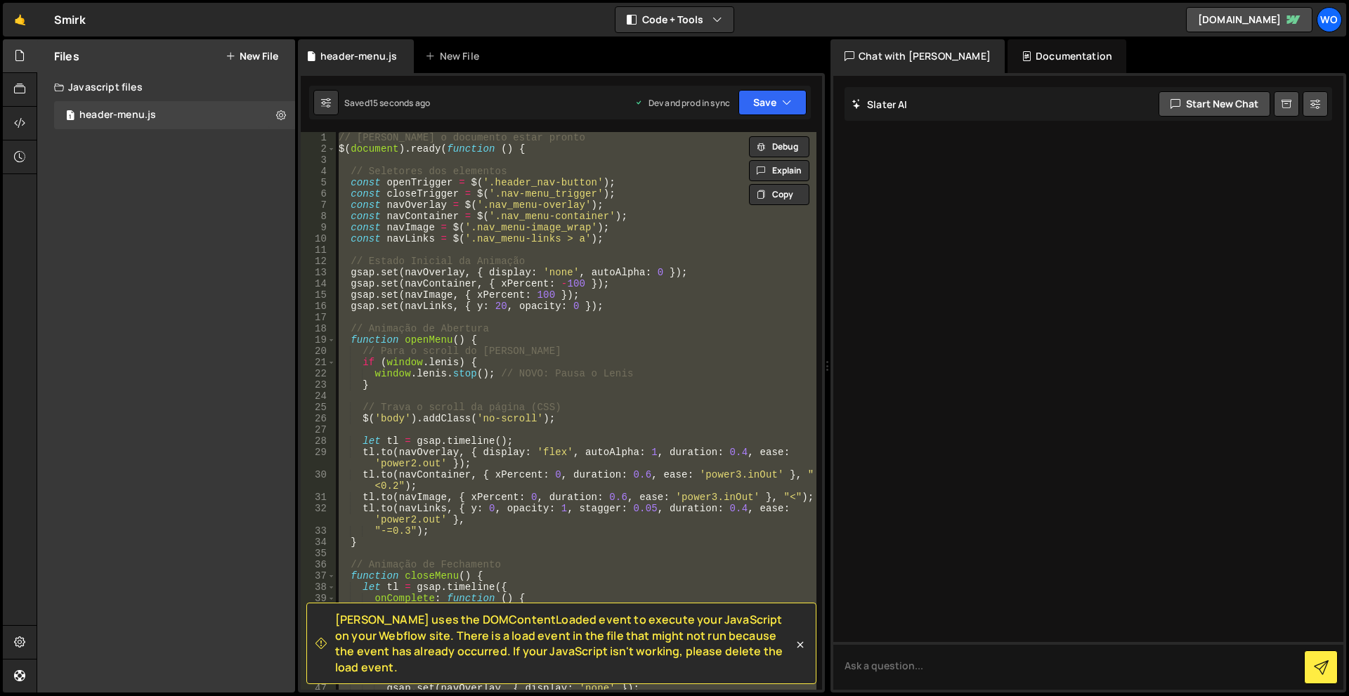
paste textarea
type textarea "});"
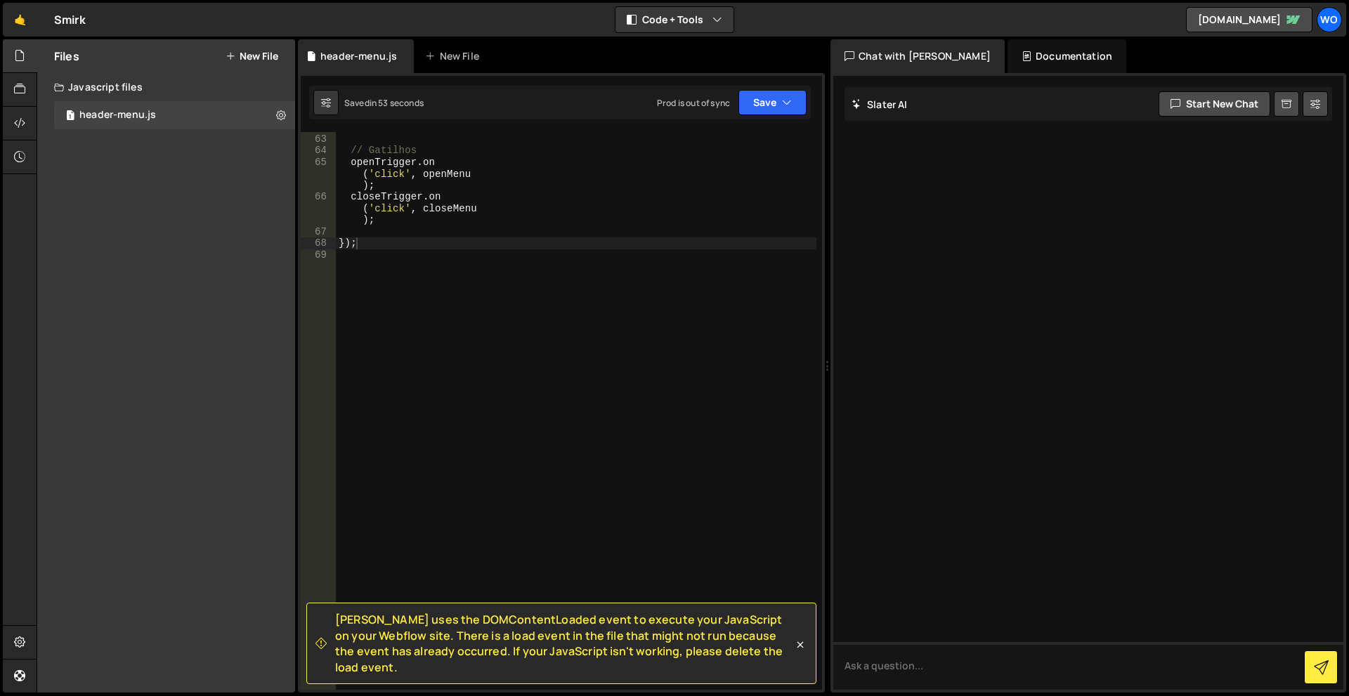
scroll to position [581, 0]
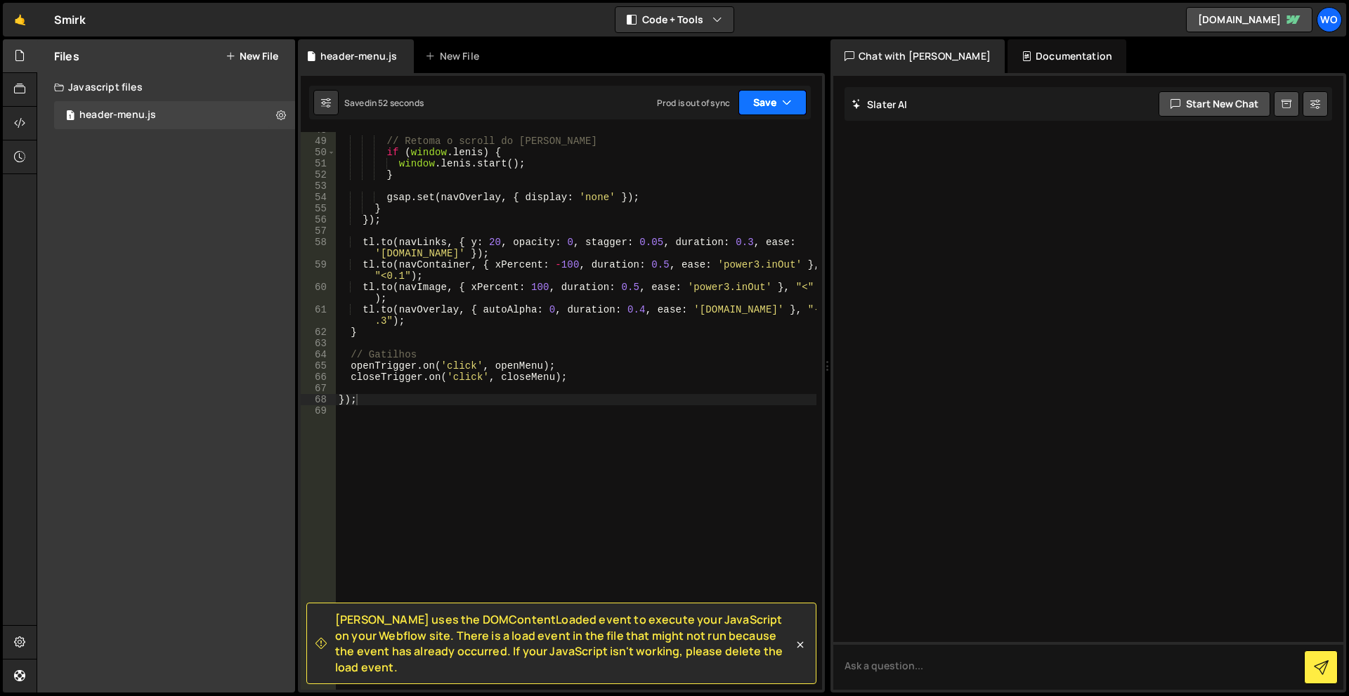
drag, startPoint x: 769, startPoint y: 103, endPoint x: 769, endPoint y: 110, distance: 7.7
click at [769, 103] on button "Save" at bounding box center [773, 102] width 68 height 25
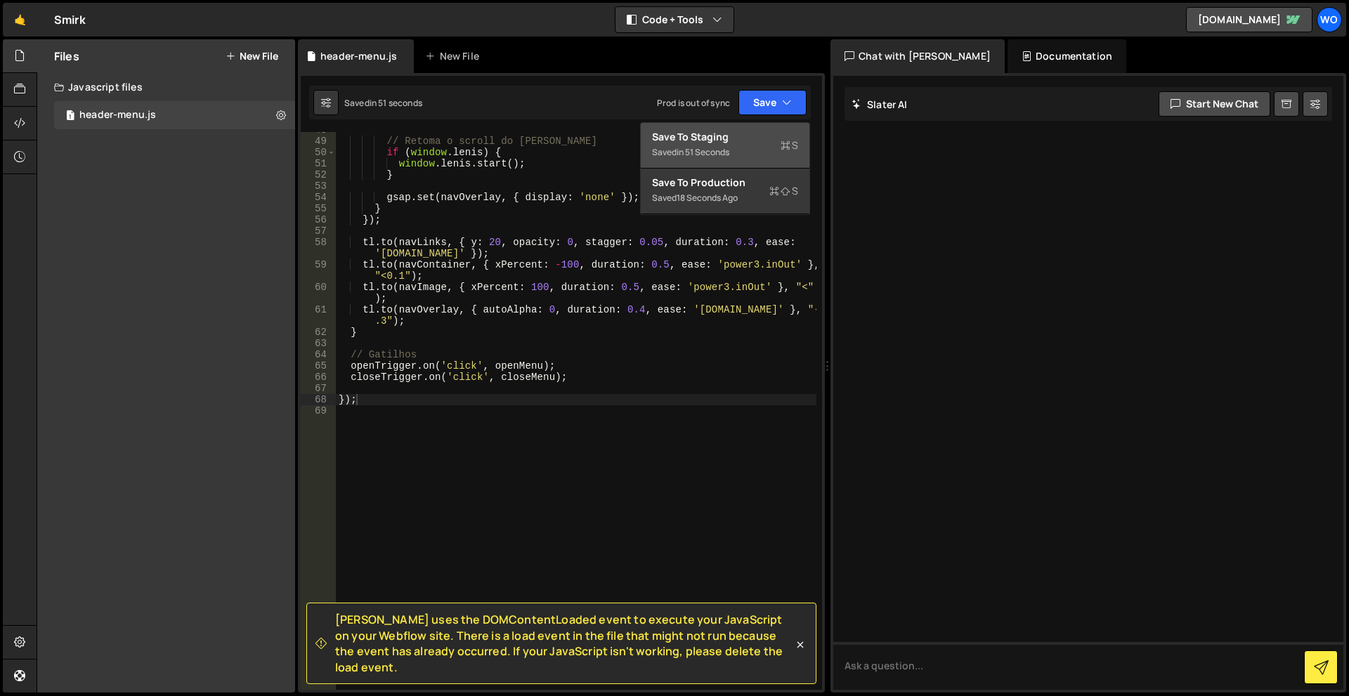
click at [771, 148] on div "Saved in 51 seconds" at bounding box center [725, 152] width 146 height 17
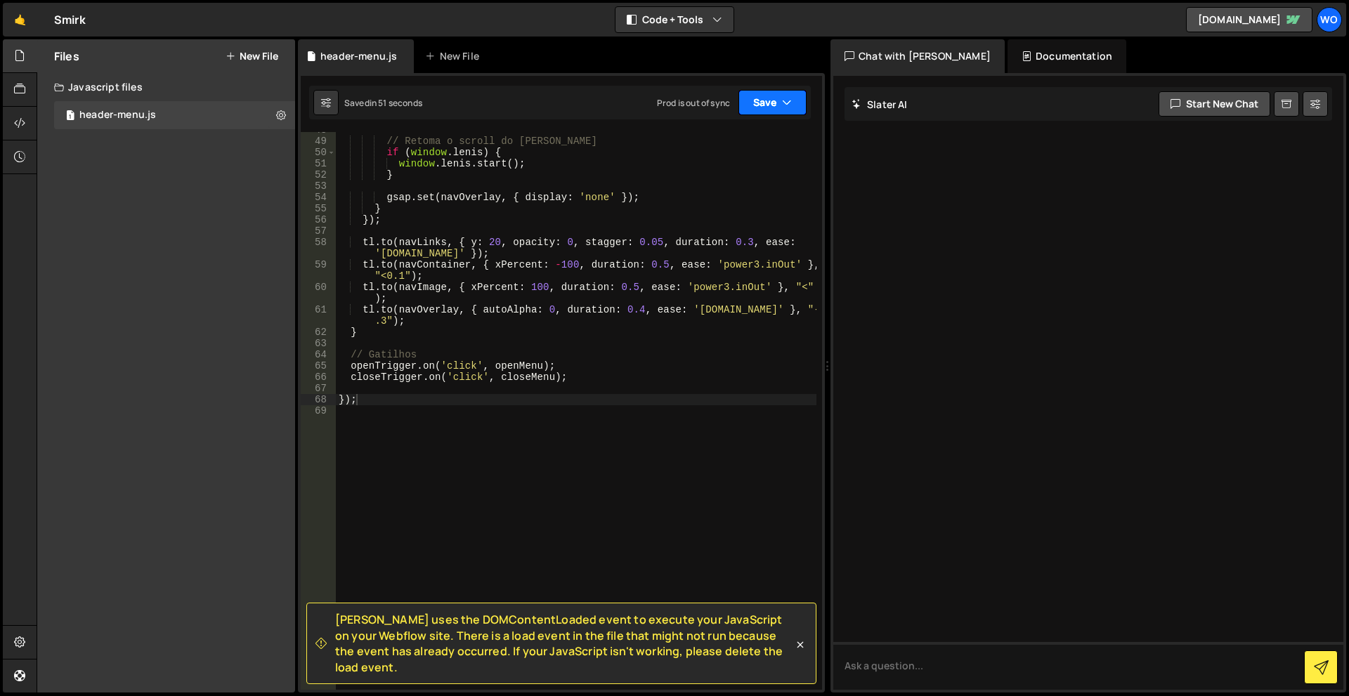
click at [771, 105] on button "Save" at bounding box center [773, 102] width 68 height 25
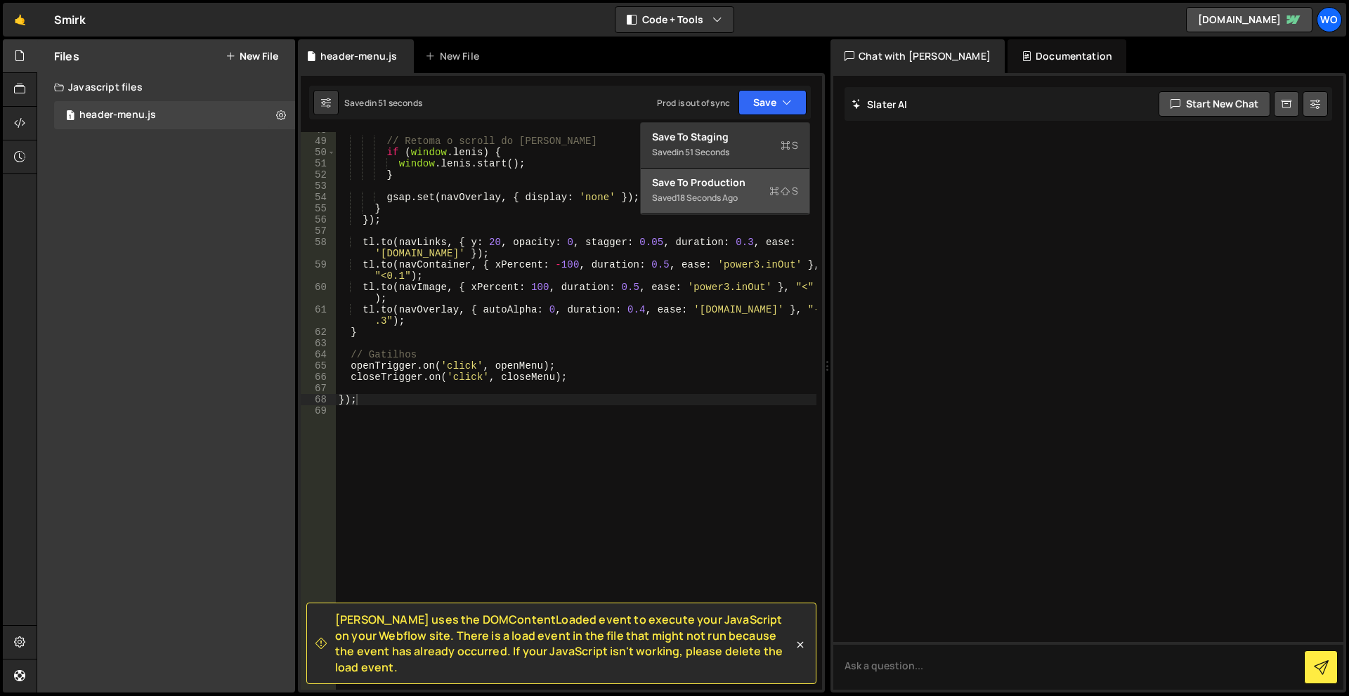
click at [743, 191] on div "Saved 18 seconds ago" at bounding box center [725, 198] width 146 height 17
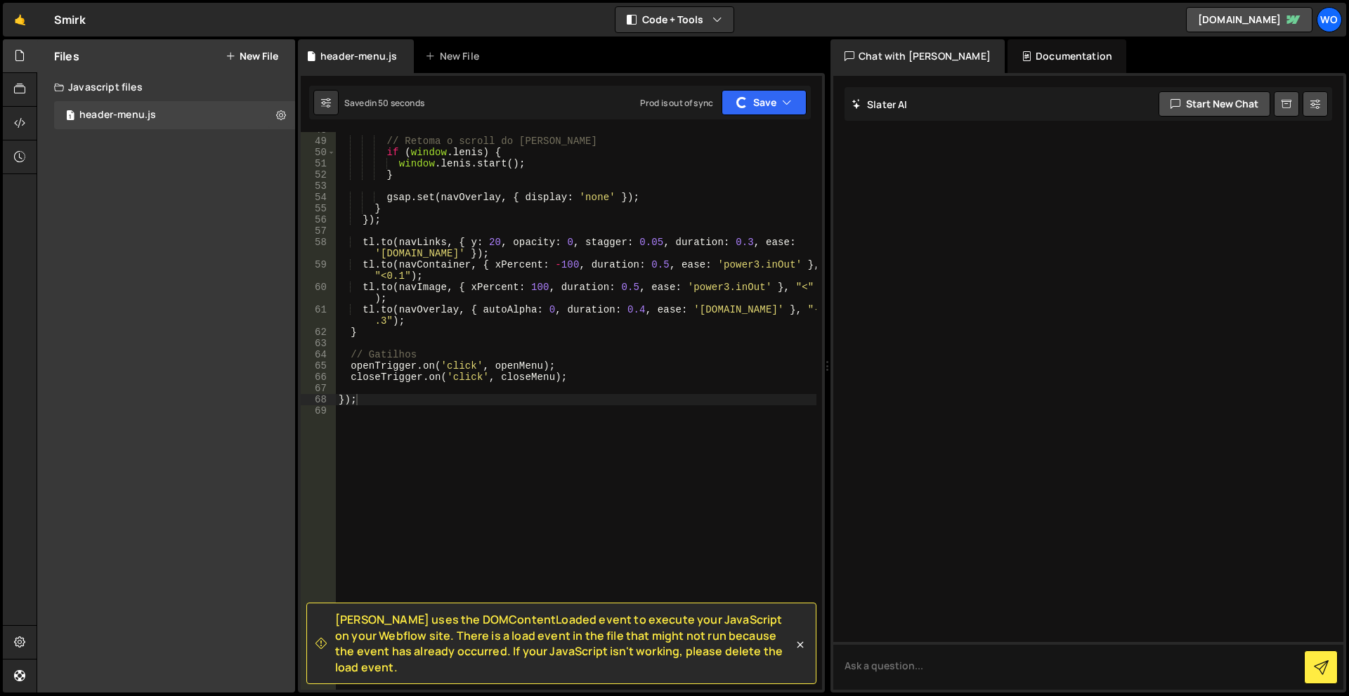
click at [758, 120] on div "Slater uses the DOMContentLoaded event to execute your JavaScript on your Webfl…" at bounding box center [561, 383] width 527 height 620
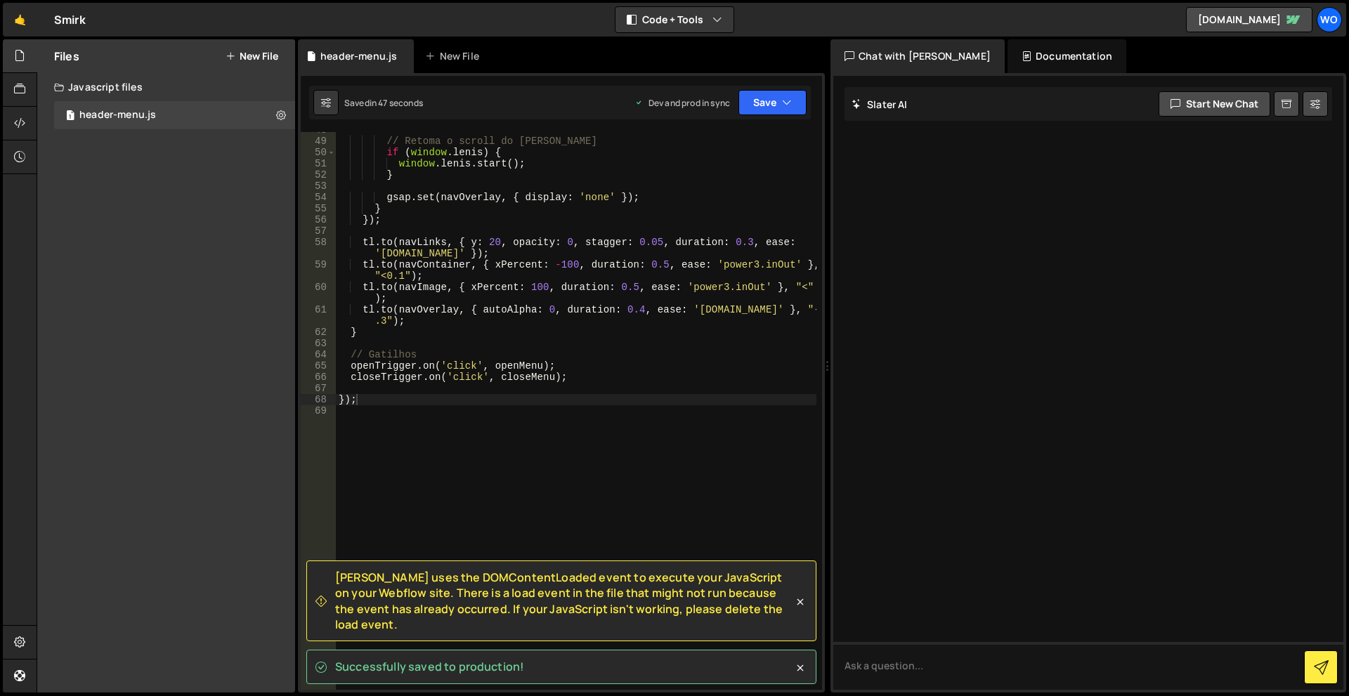
drag, startPoint x: 196, startPoint y: 427, endPoint x: 212, endPoint y: 427, distance: 16.2
click at [196, 427] on div "Files New File Create your first file Get started by starting a Javascript or C…" at bounding box center [166, 366] width 258 height 654
click at [561, 384] on div "// Retoma o scroll do Lenis if ( window . lenis ) { window . lenis . start ( ) …" at bounding box center [576, 414] width 481 height 580
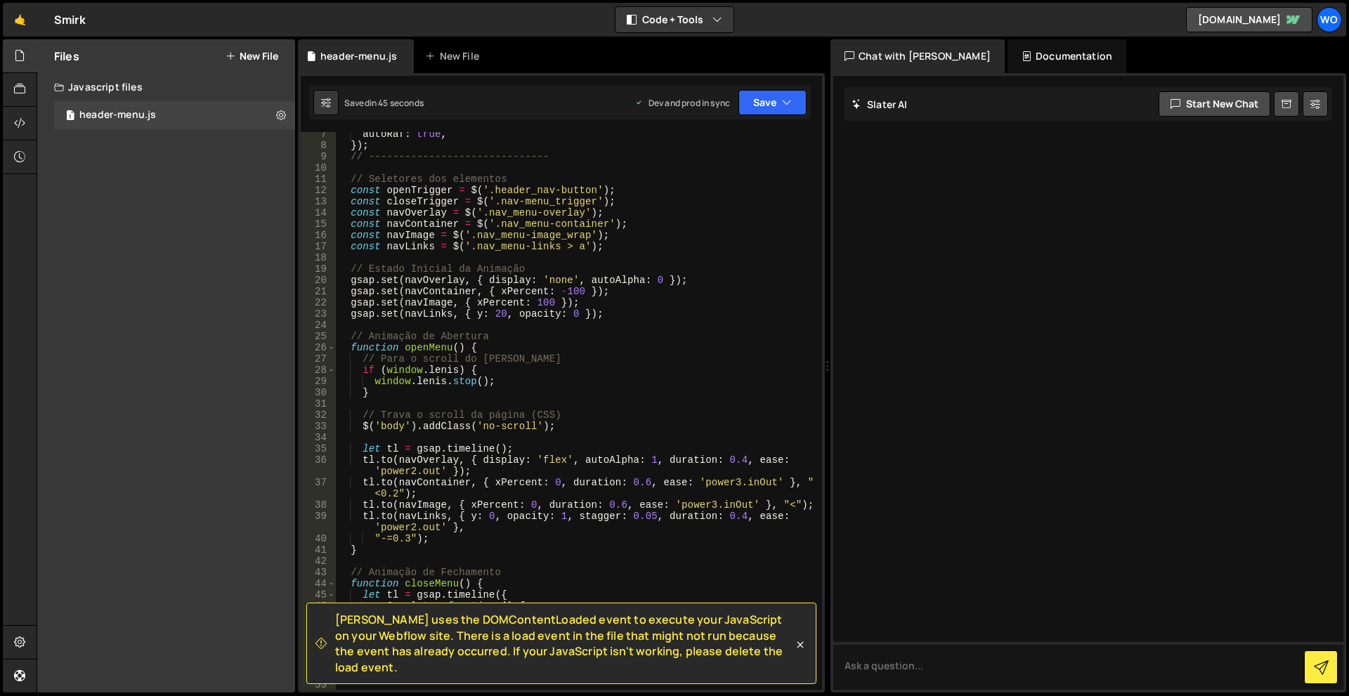
scroll to position [82, 0]
click at [753, 115] on div "Saved in 45 seconds Dev and prod in sync Upgrade to Edit Save Save to Staging S…" at bounding box center [560, 103] width 502 height 34
click at [758, 108] on button "Save" at bounding box center [773, 102] width 68 height 25
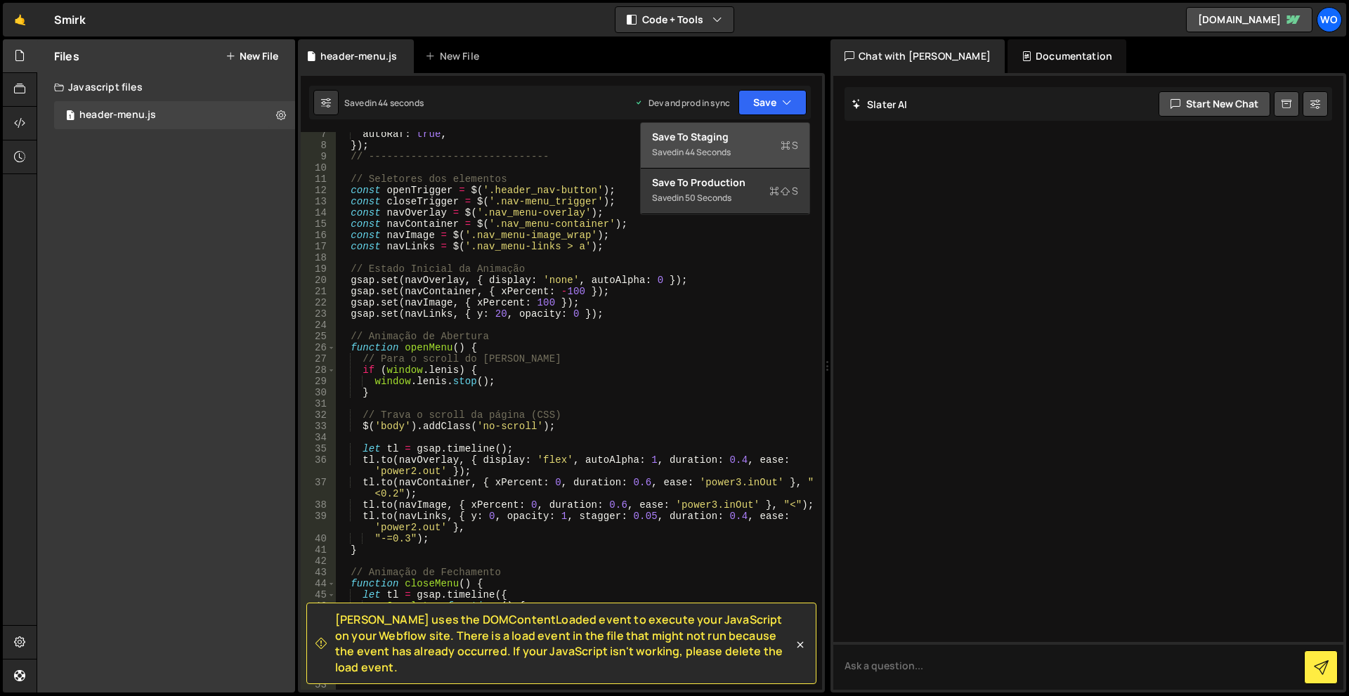
click at [751, 145] on div "Saved in 44 seconds" at bounding box center [725, 152] width 146 height 17
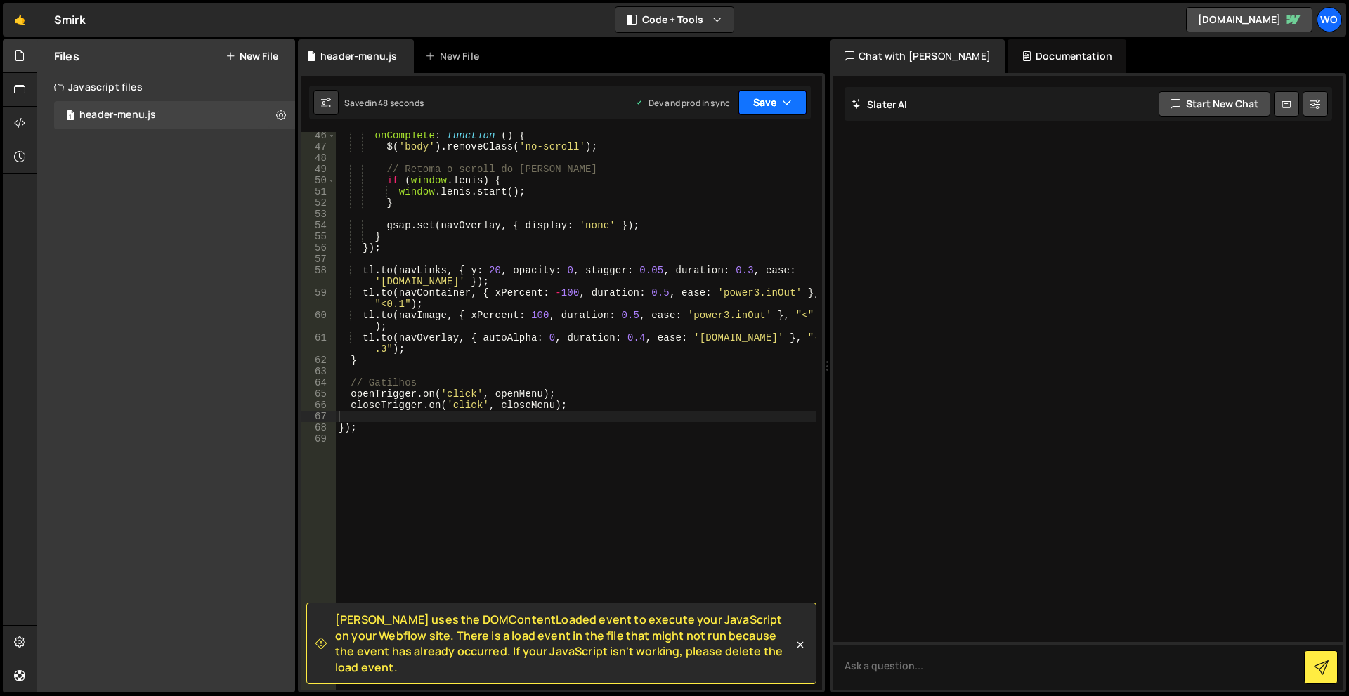
click at [765, 107] on button "Save" at bounding box center [773, 102] width 68 height 25
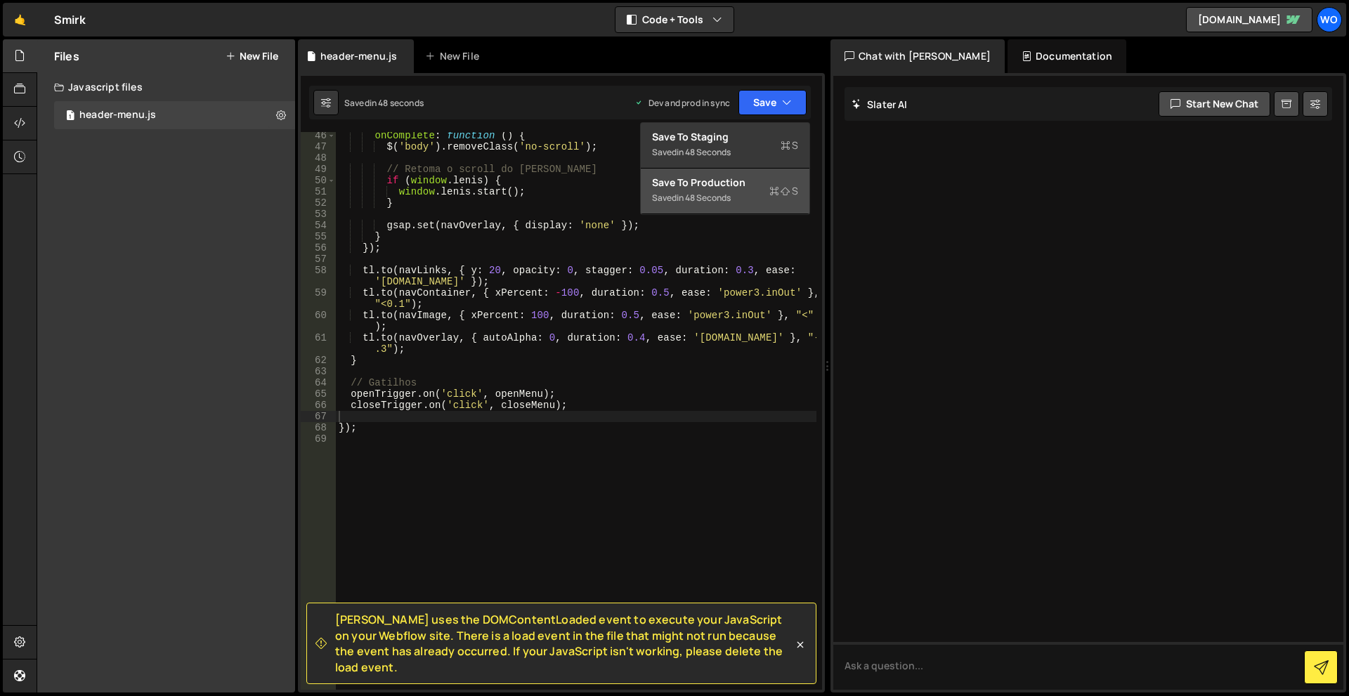
click at [745, 180] on div "Save to Production S" at bounding box center [725, 183] width 146 height 14
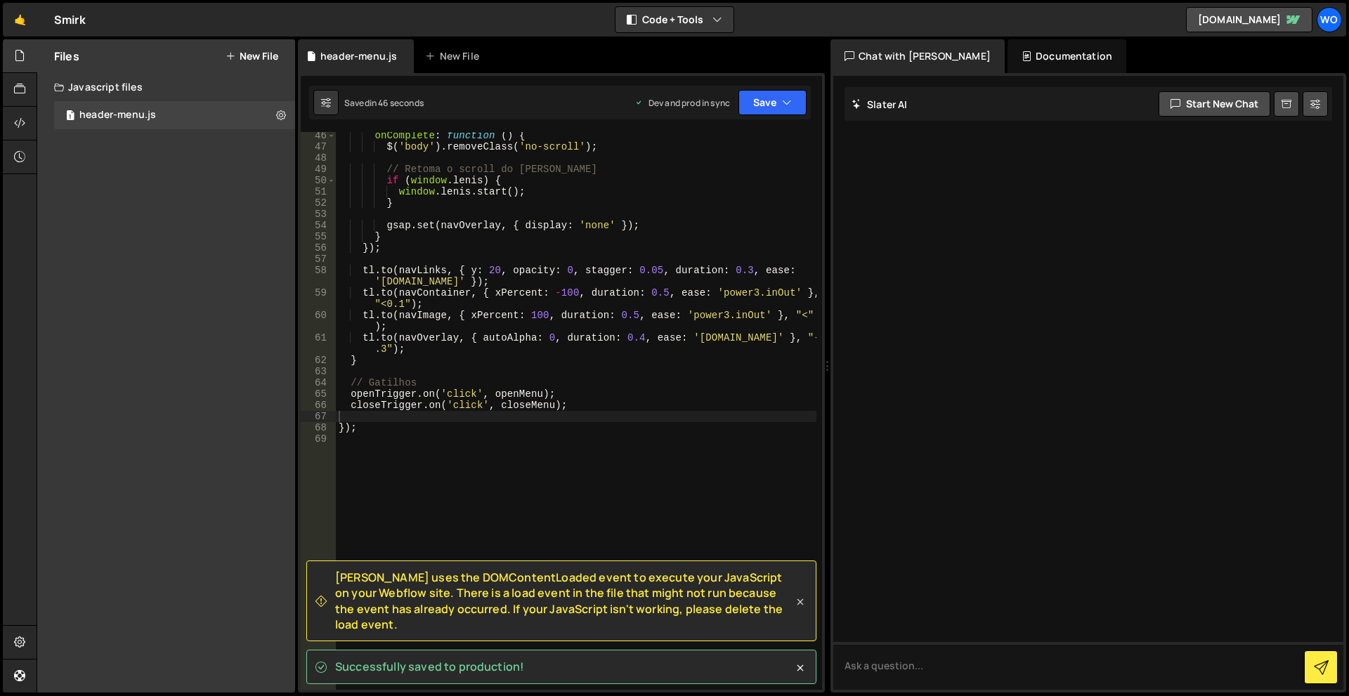
click at [801, 609] on icon at bounding box center [800, 602] width 14 height 14
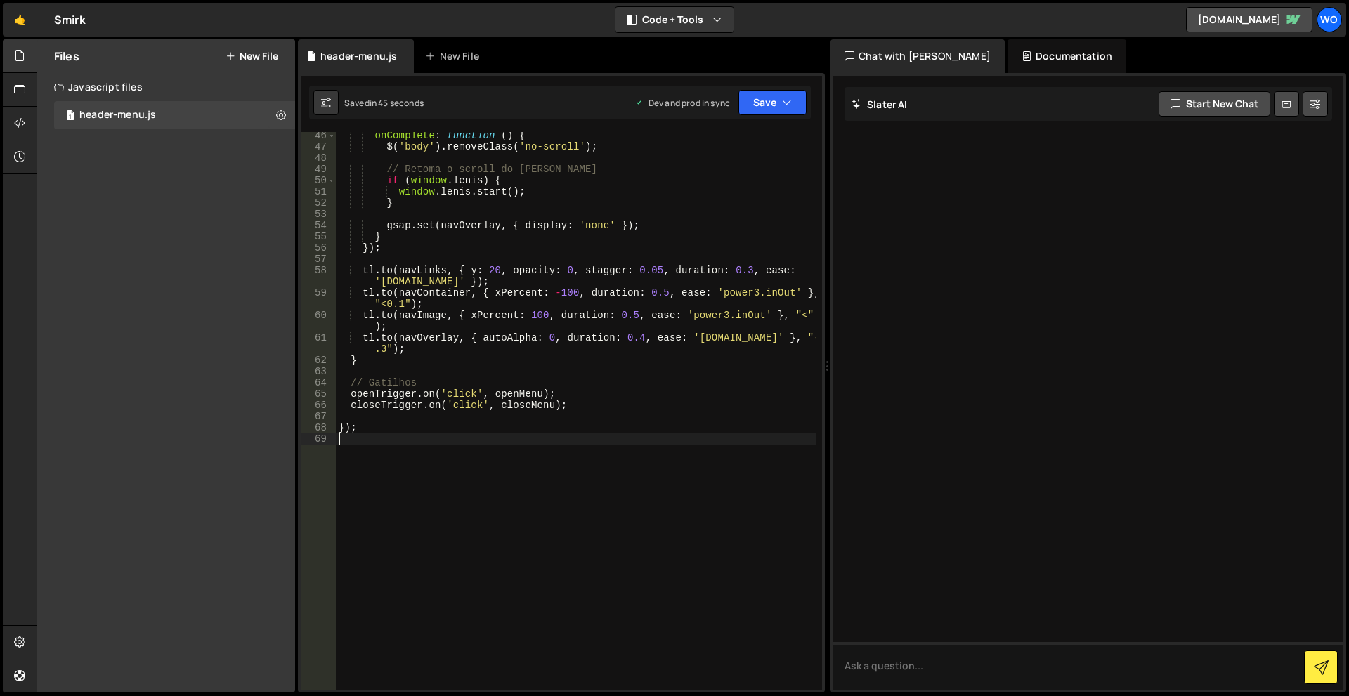
click at [737, 453] on div "onComplete : function ( ) { $ ( 'body' ) . removeClass ( 'no-scroll' ) ; // Ret…" at bounding box center [576, 420] width 481 height 580
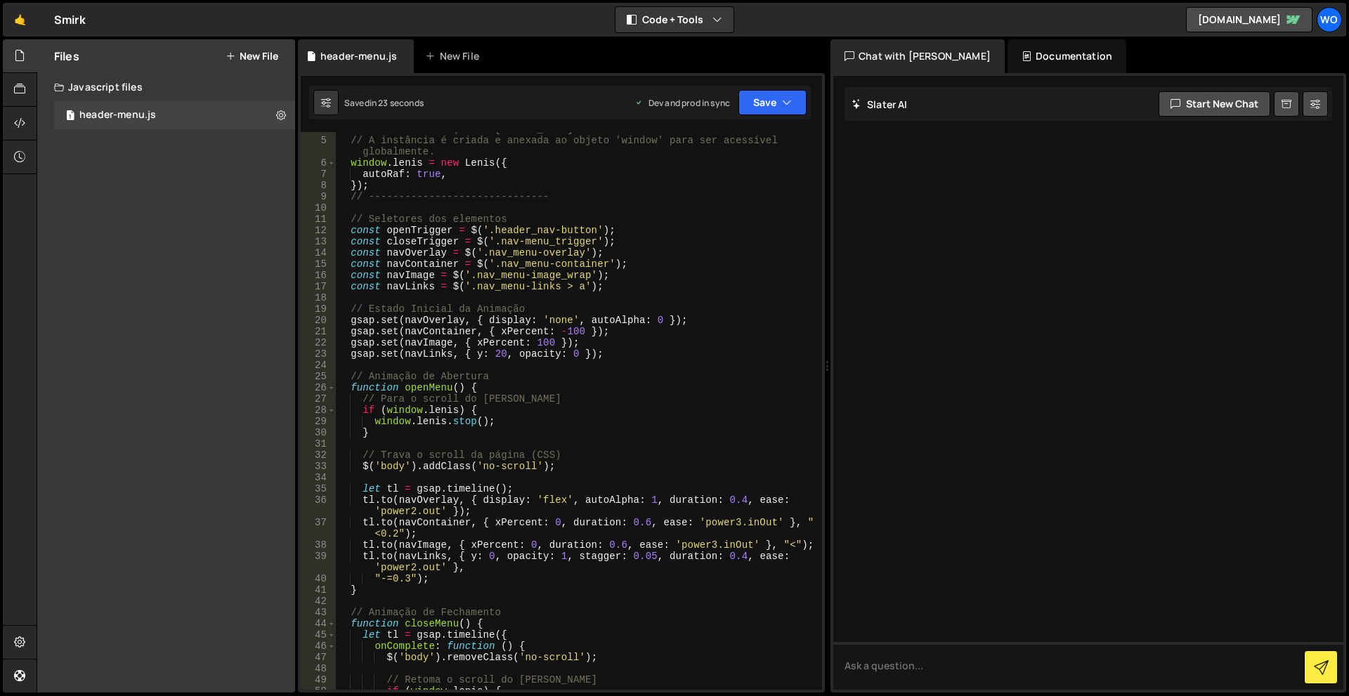
scroll to position [0, 0]
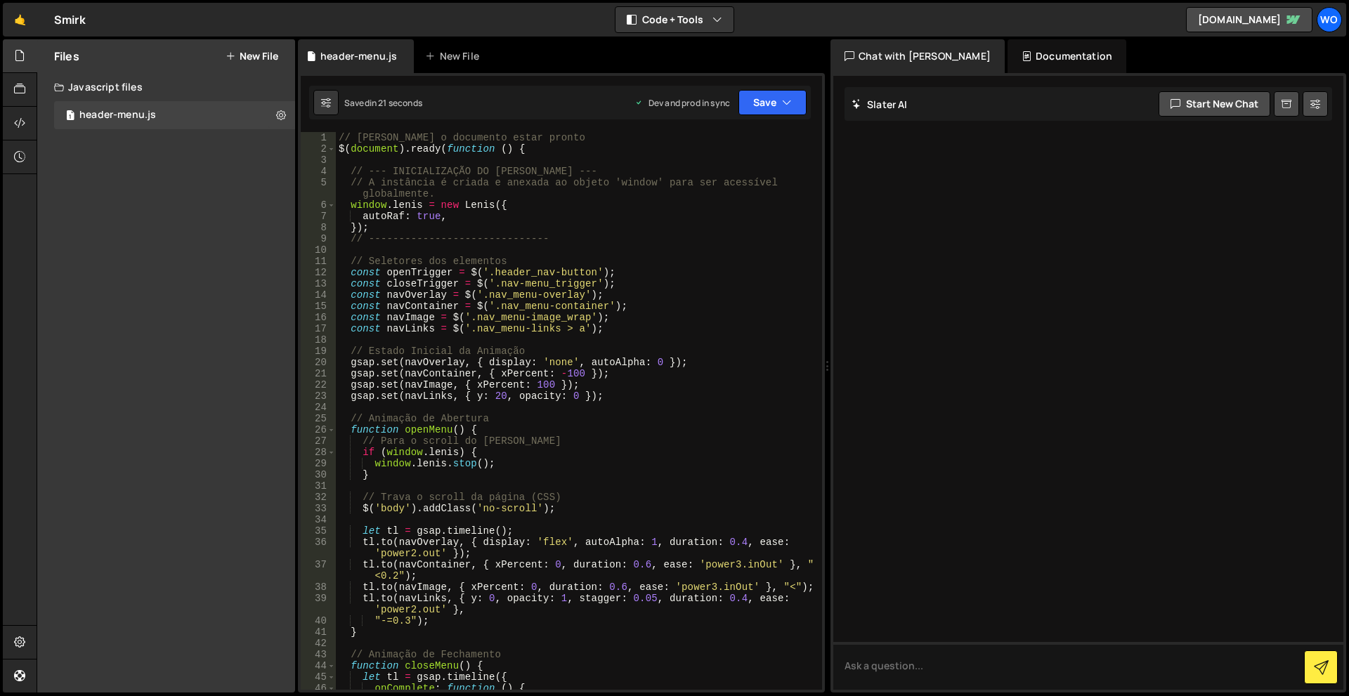
click at [376, 207] on div "// Aguarda o documento estar pronto $ ( document ) . ready ( function ( ) { // …" at bounding box center [576, 422] width 481 height 580
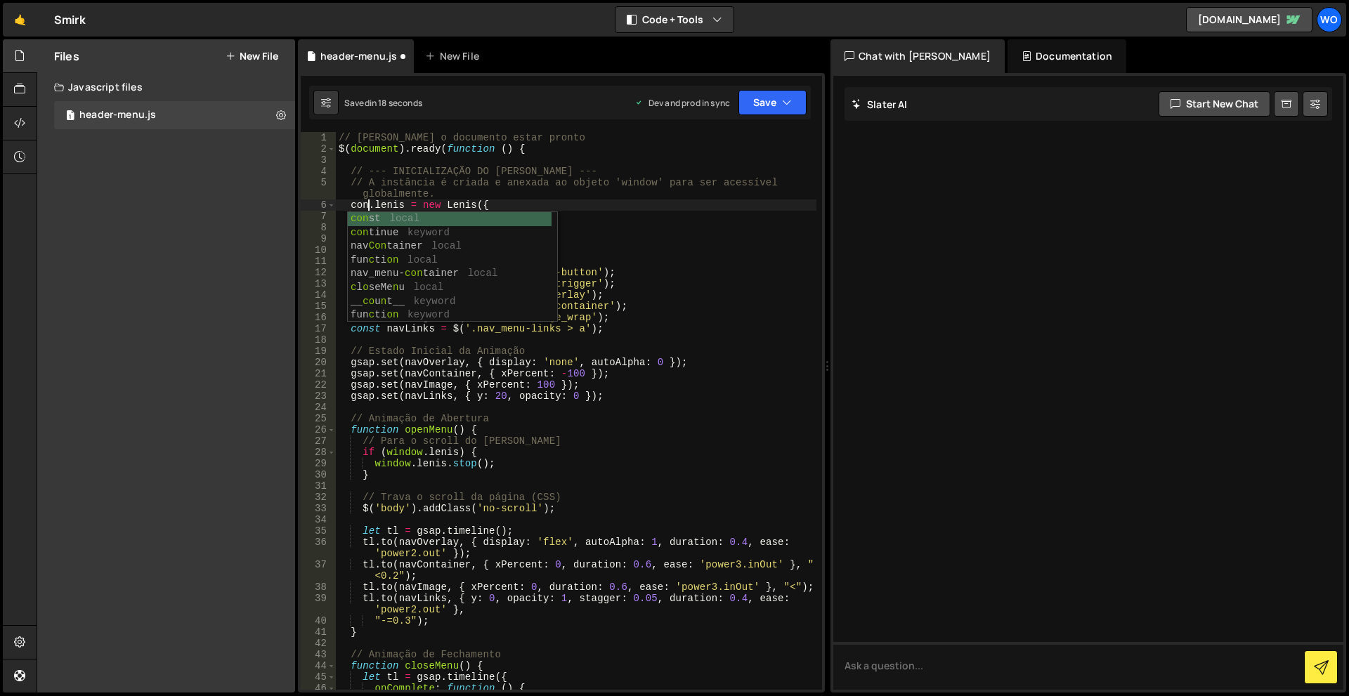
scroll to position [0, 3]
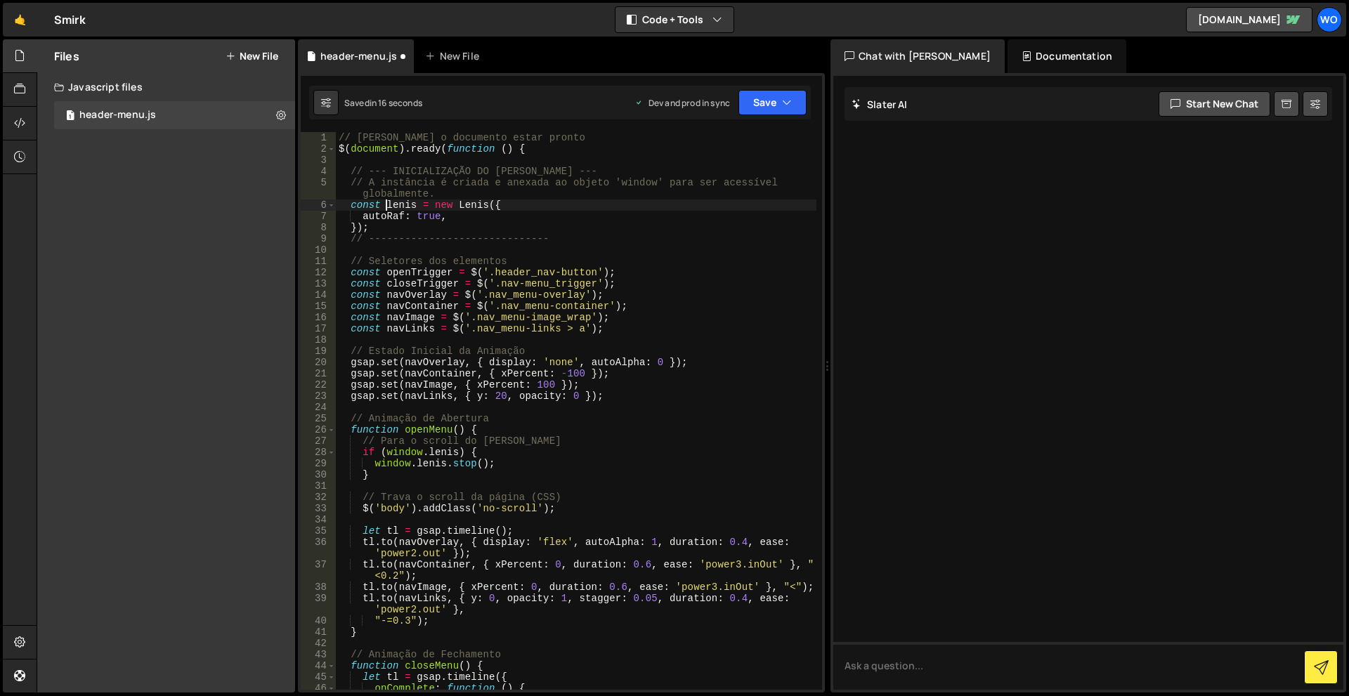
click at [424, 236] on div "// Aguarda o documento estar pronto $ ( document ) . ready ( function ( ) { // …" at bounding box center [576, 422] width 481 height 580
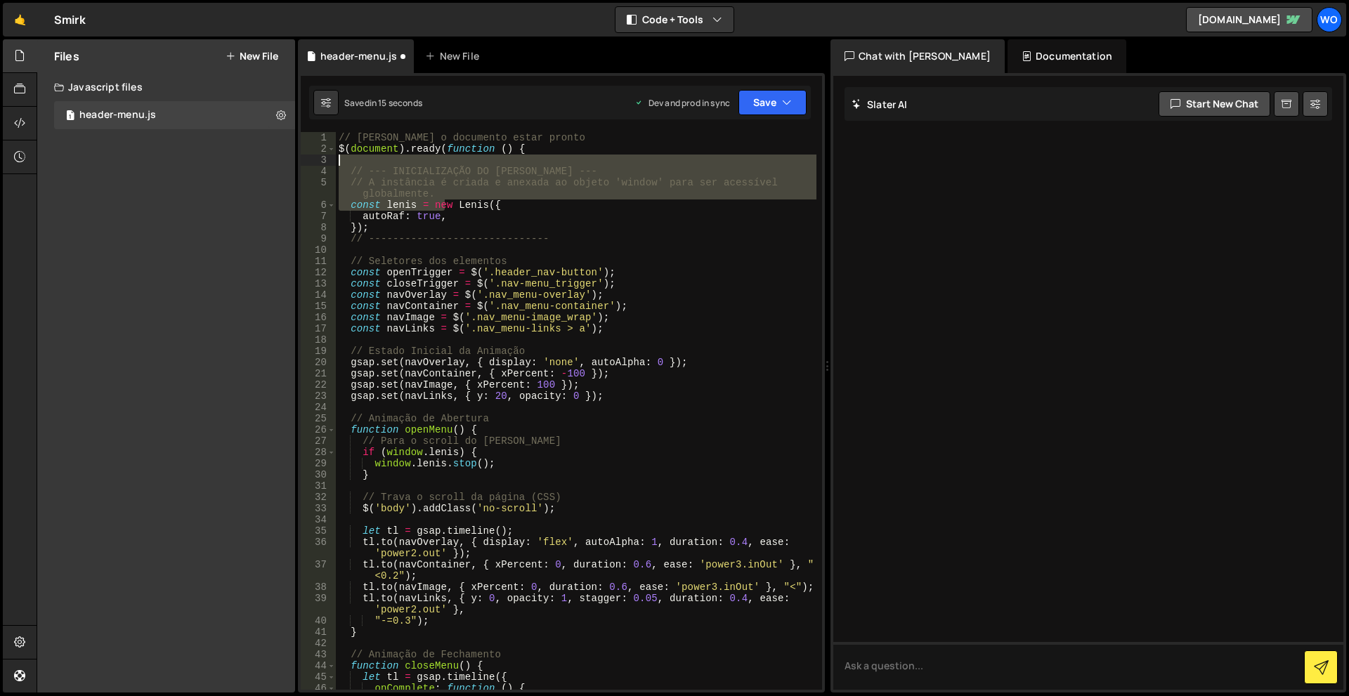
drag, startPoint x: 444, startPoint y: 199, endPoint x: 291, endPoint y: 164, distance: 157.0
click at [291, 164] on div "Files New File Create your first file Get started by starting a Javascript or C…" at bounding box center [693, 366] width 1313 height 654
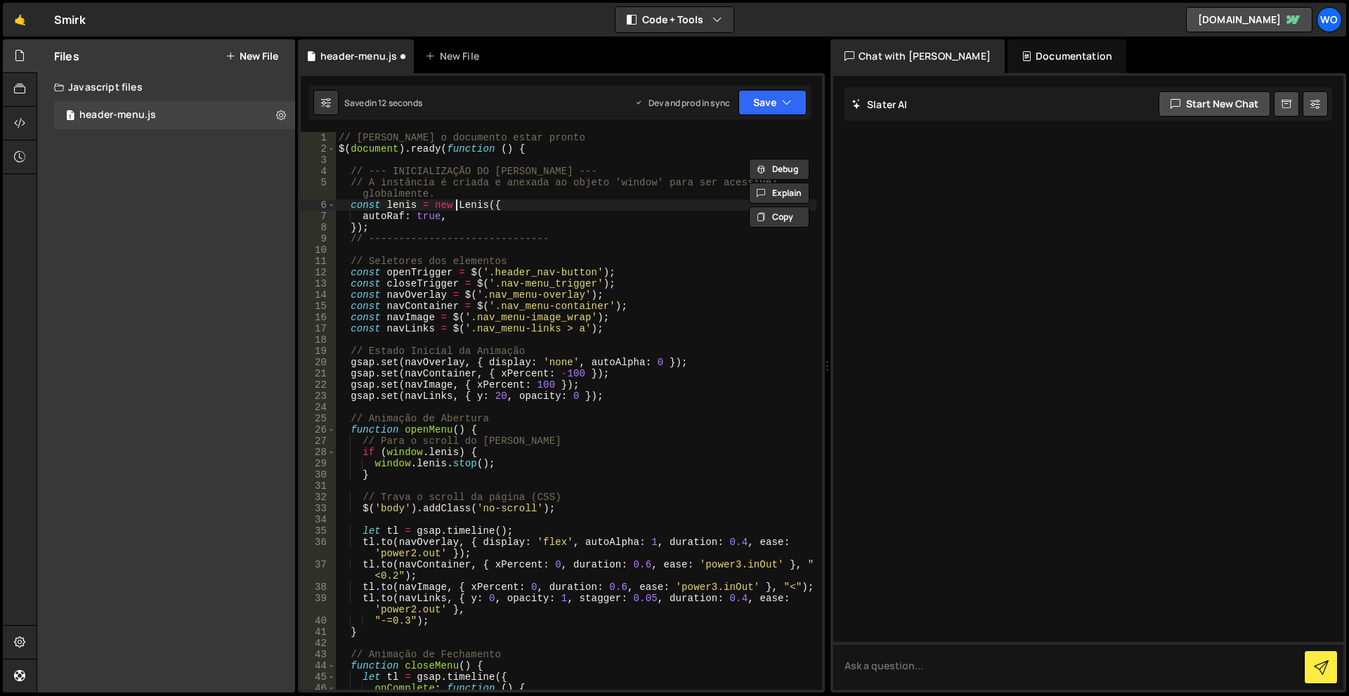
click at [454, 200] on div "// Aguarda o documento estar pronto $ ( document ) . ready ( function ( ) { // …" at bounding box center [576, 422] width 481 height 580
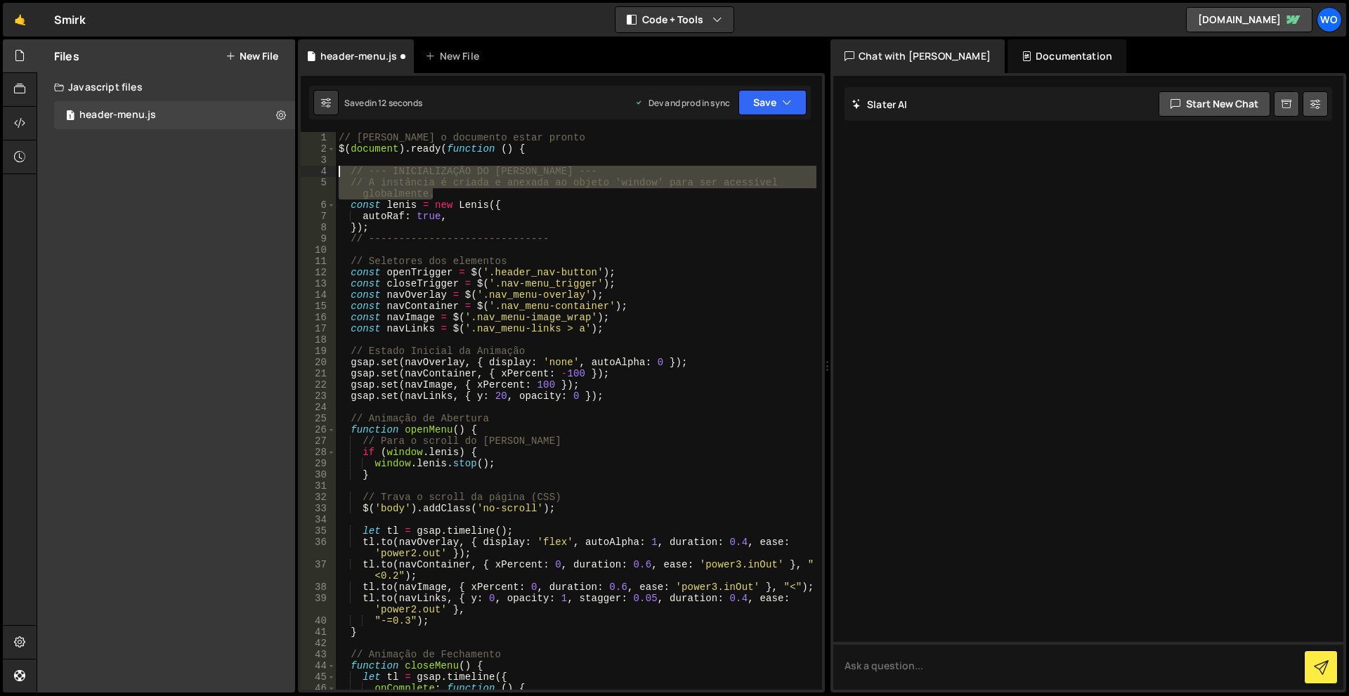
drag, startPoint x: 451, startPoint y: 194, endPoint x: 331, endPoint y: 167, distance: 123.1
click at [331, 167] on div "const lenis = new Lenis({ 1 2 3 4 5 6 7 8 9 10 11 12 13 14 15 16 17 18 19 20 21…" at bounding box center [561, 411] width 521 height 558
type textarea "// --- INICIALIZAÇÃO DO LENIS --- // A instância é criada e anexada ao objeto '…"
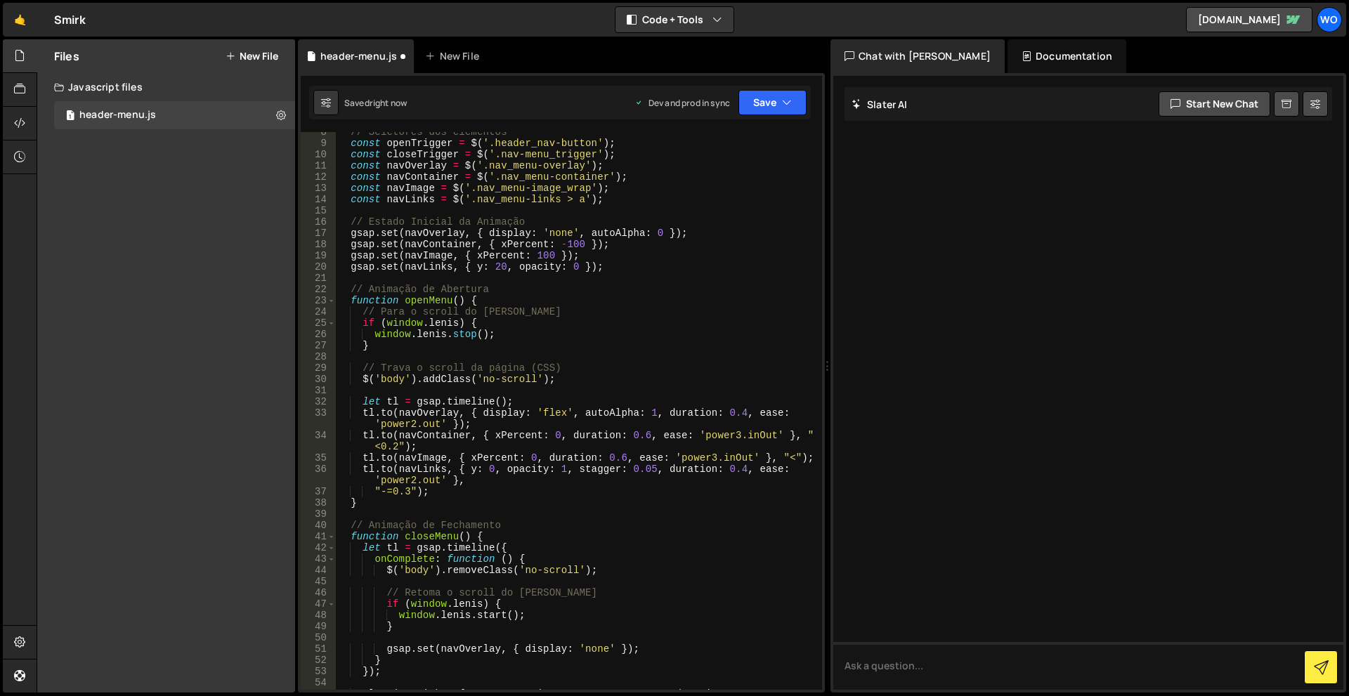
scroll to position [126, 0]
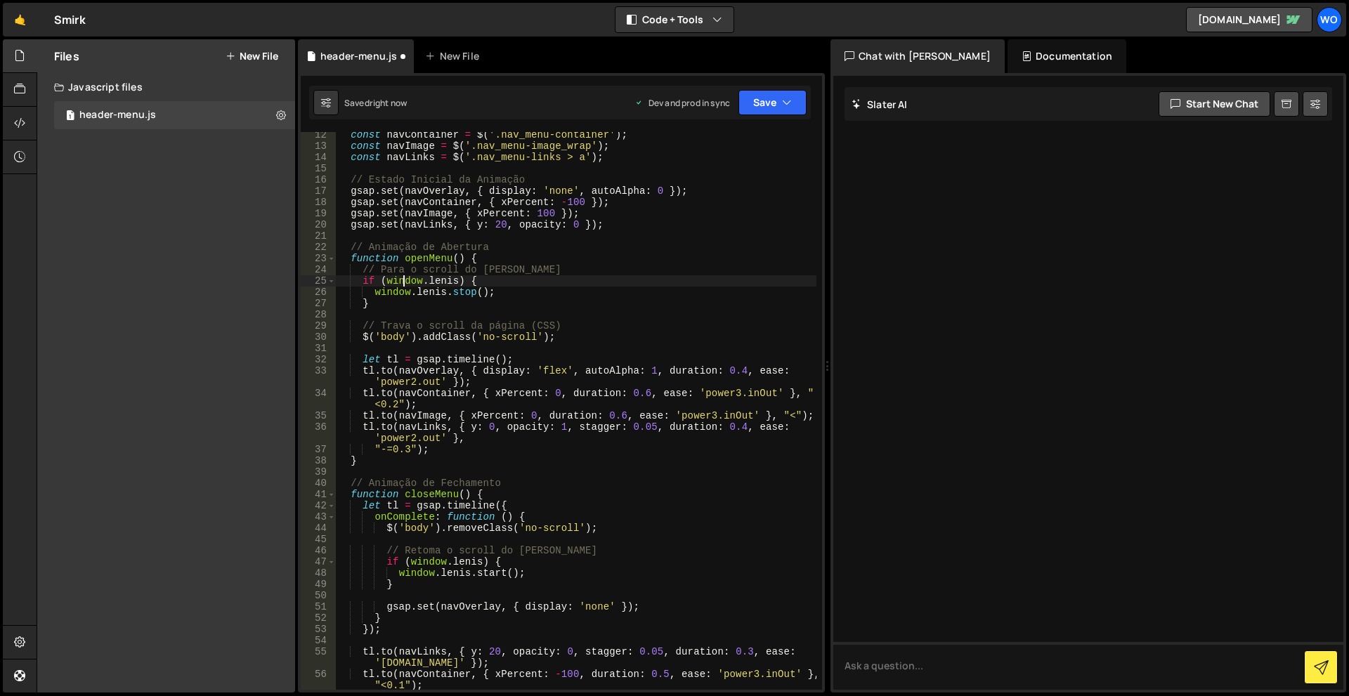
click at [406, 280] on div "const navContainer = $ ( '.nav_menu-container' ) ; const navImage = $ ( '.nav_m…" at bounding box center [576, 425] width 481 height 592
click at [397, 293] on div "const navContainer = $ ( '.nav_menu-container' ) ; const navImage = $ ( '.nav_m…" at bounding box center [576, 425] width 481 height 592
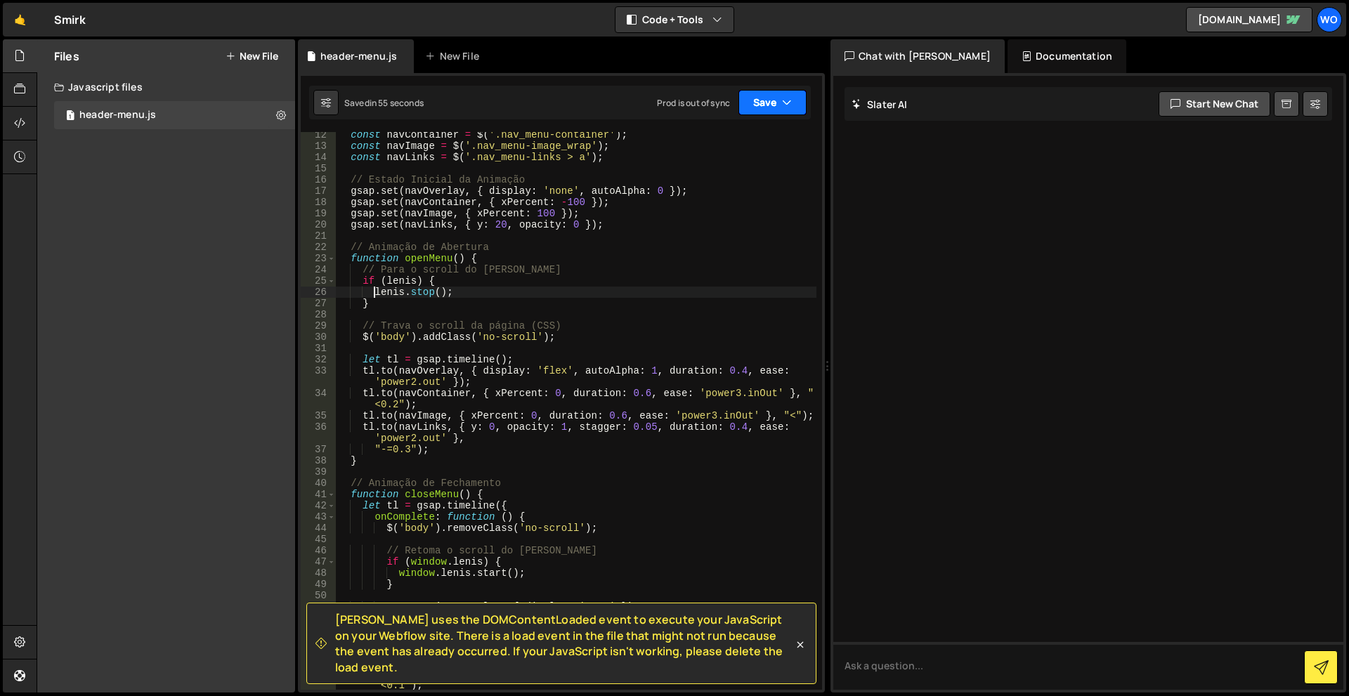
click at [779, 102] on button "Save" at bounding box center [773, 102] width 68 height 25
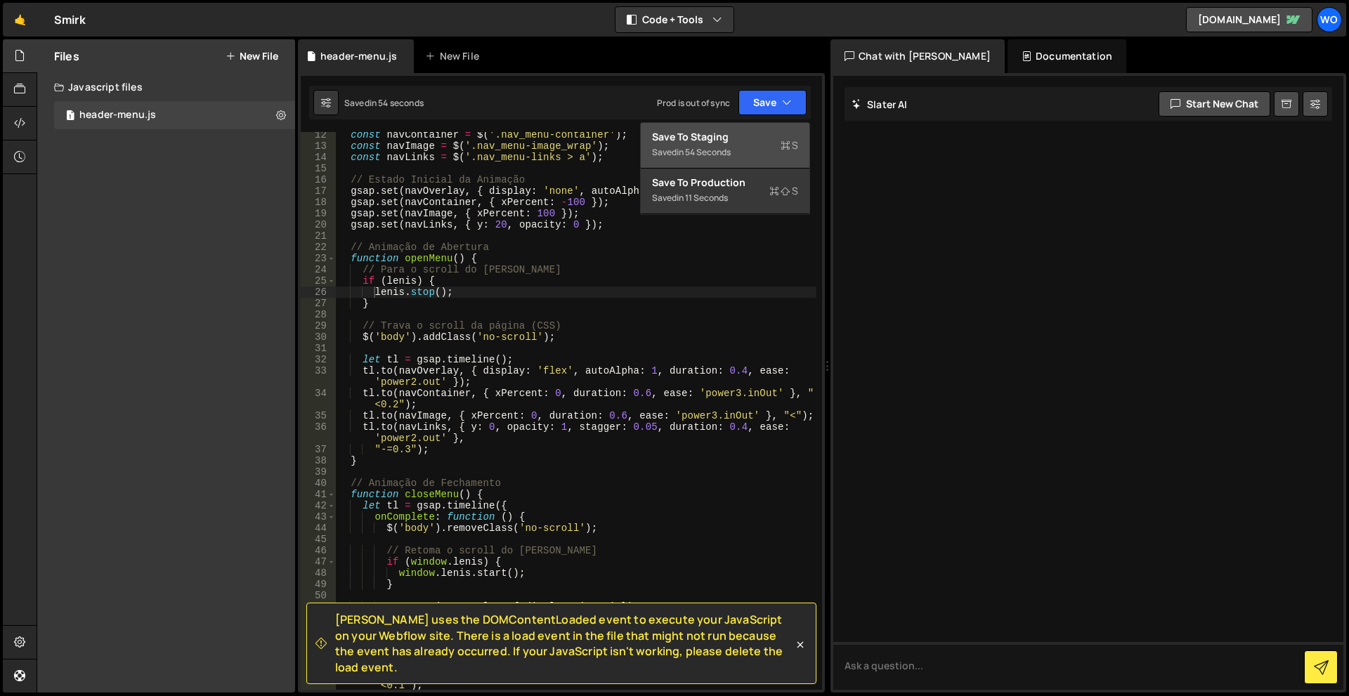
click at [760, 161] on button "Save to Staging S Saved in 54 seconds" at bounding box center [725, 146] width 169 height 46
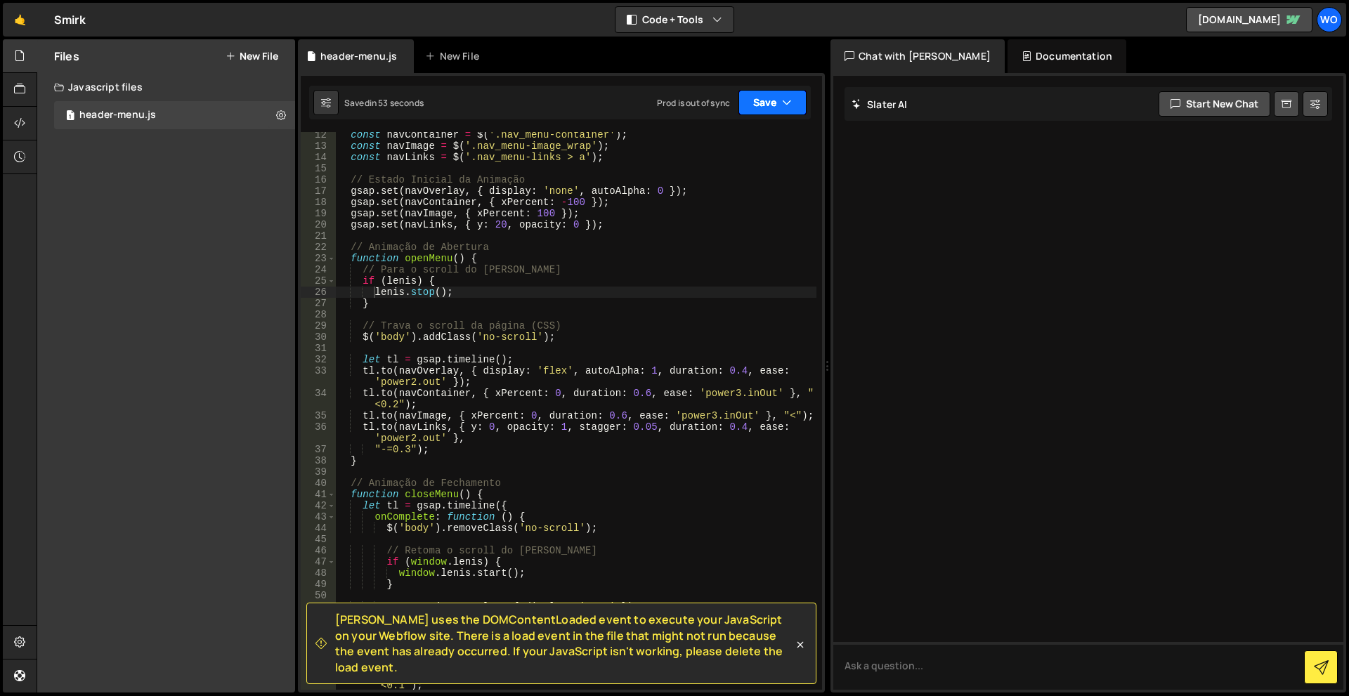
click at [767, 108] on button "Save" at bounding box center [773, 102] width 68 height 25
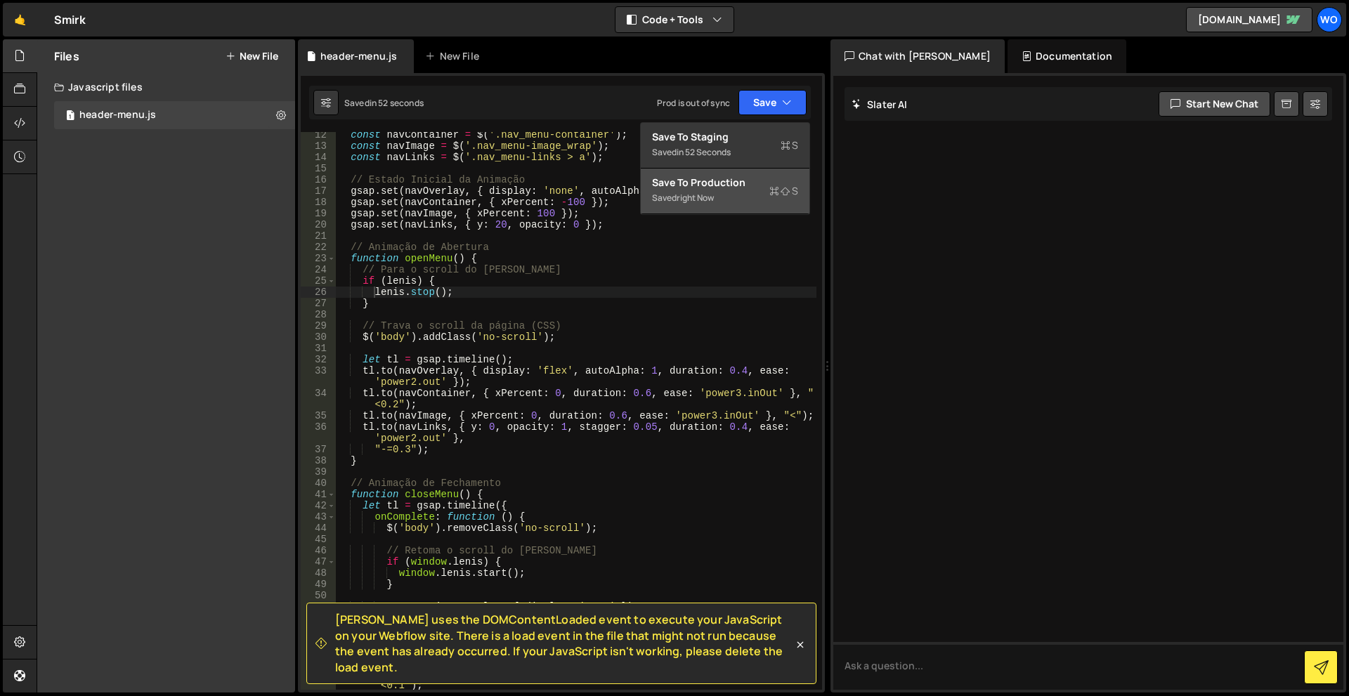
click at [728, 181] on div "Save to Production S" at bounding box center [725, 183] width 146 height 14
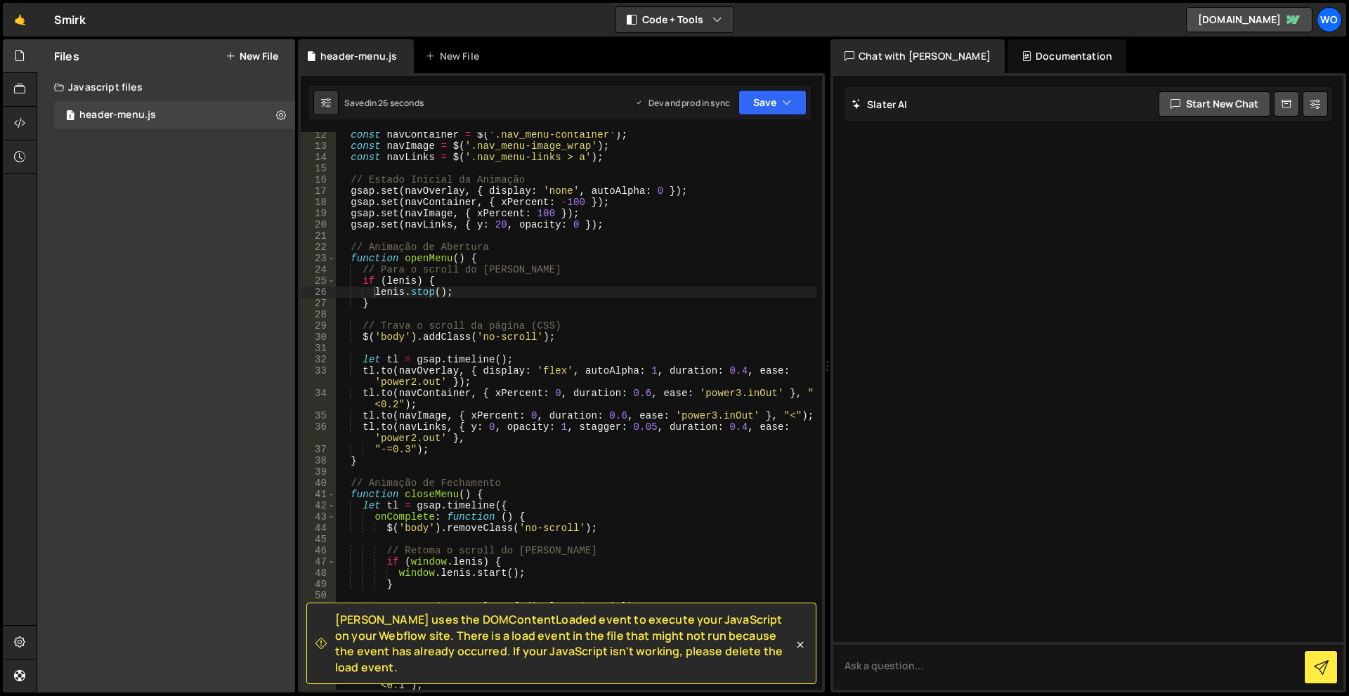
click at [595, 307] on div "const navContainer = $ ( '.nav_menu-container' ) ; const navImage = $ ( '.nav_m…" at bounding box center [576, 425] width 481 height 592
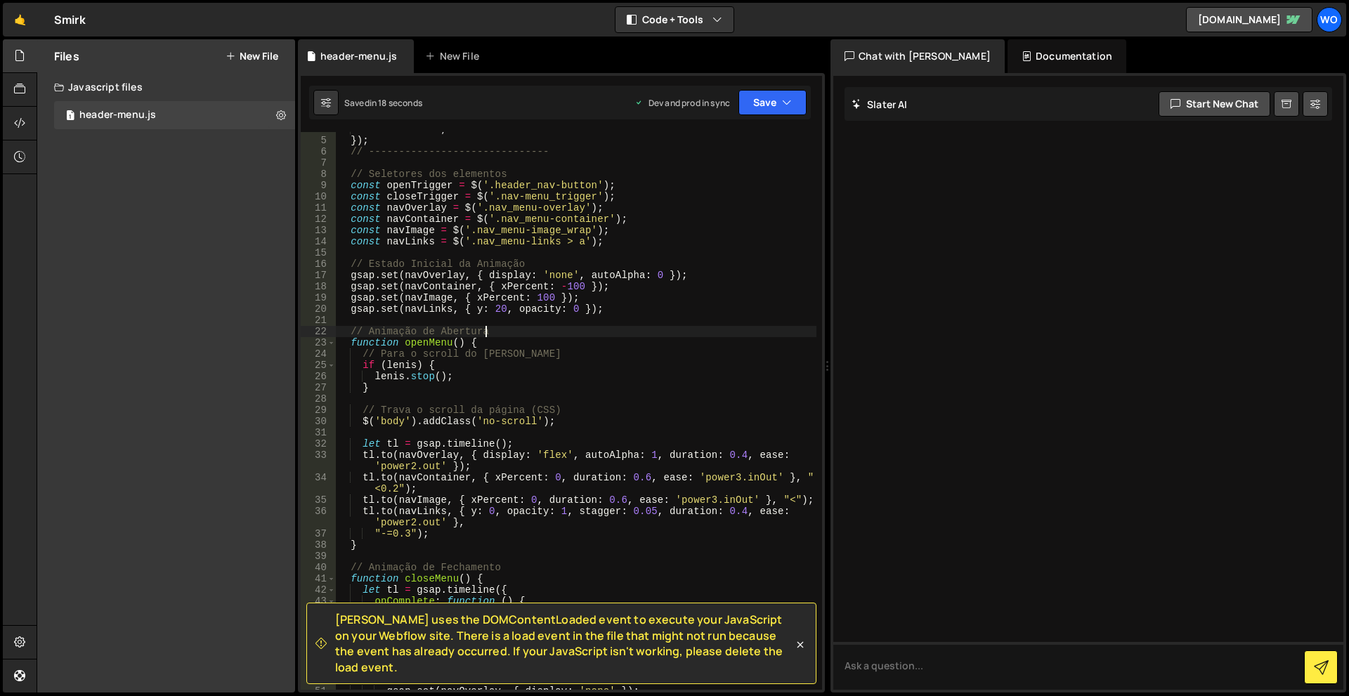
click at [535, 328] on div "autoRaf : true , }) ; // ------------------------------ // Seletores dos elemen…" at bounding box center [576, 414] width 481 height 580
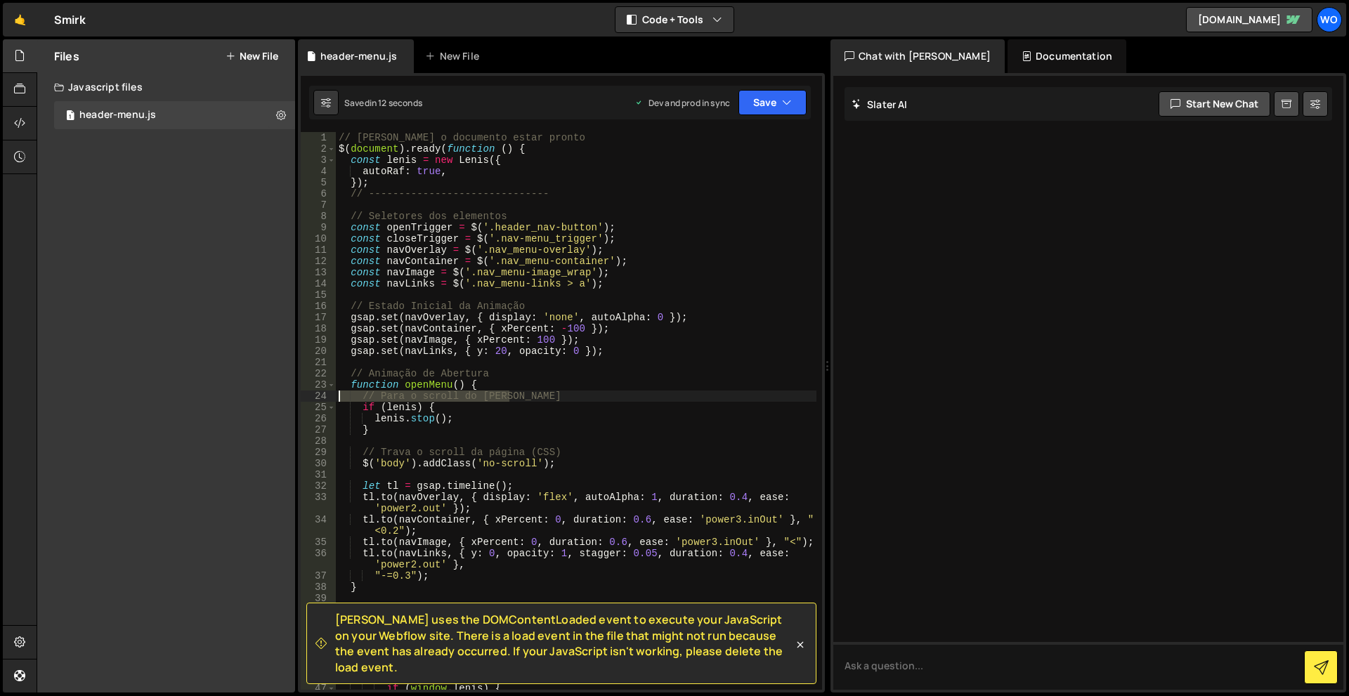
drag, startPoint x: 556, startPoint y: 393, endPoint x: 311, endPoint y: 398, distance: 244.6
click at [311, 398] on div "// Animação de Abertura 1 2 3 4 5 6 7 8 9 10 11 12 13 14 15 16 17 18 19 20 21 2…" at bounding box center [561, 411] width 521 height 558
click at [604, 375] on div "// Aguarda o documento estar pronto $ ( document ) . ready ( function ( ) { con…" at bounding box center [576, 422] width 481 height 580
drag, startPoint x: 544, startPoint y: 391, endPoint x: 291, endPoint y: 398, distance: 253.1
click at [291, 398] on div "Files New File Create your first file Get started by starting a Javascript or C…" at bounding box center [693, 366] width 1313 height 654
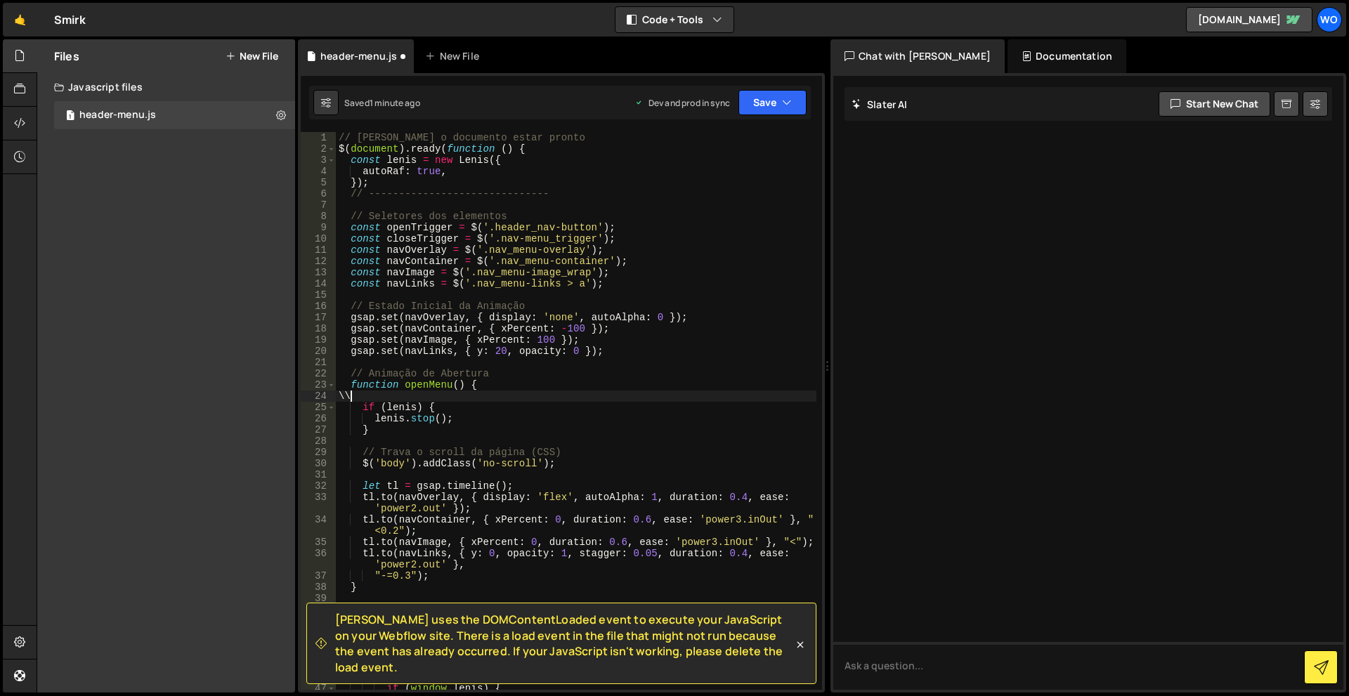
type textarea "\"
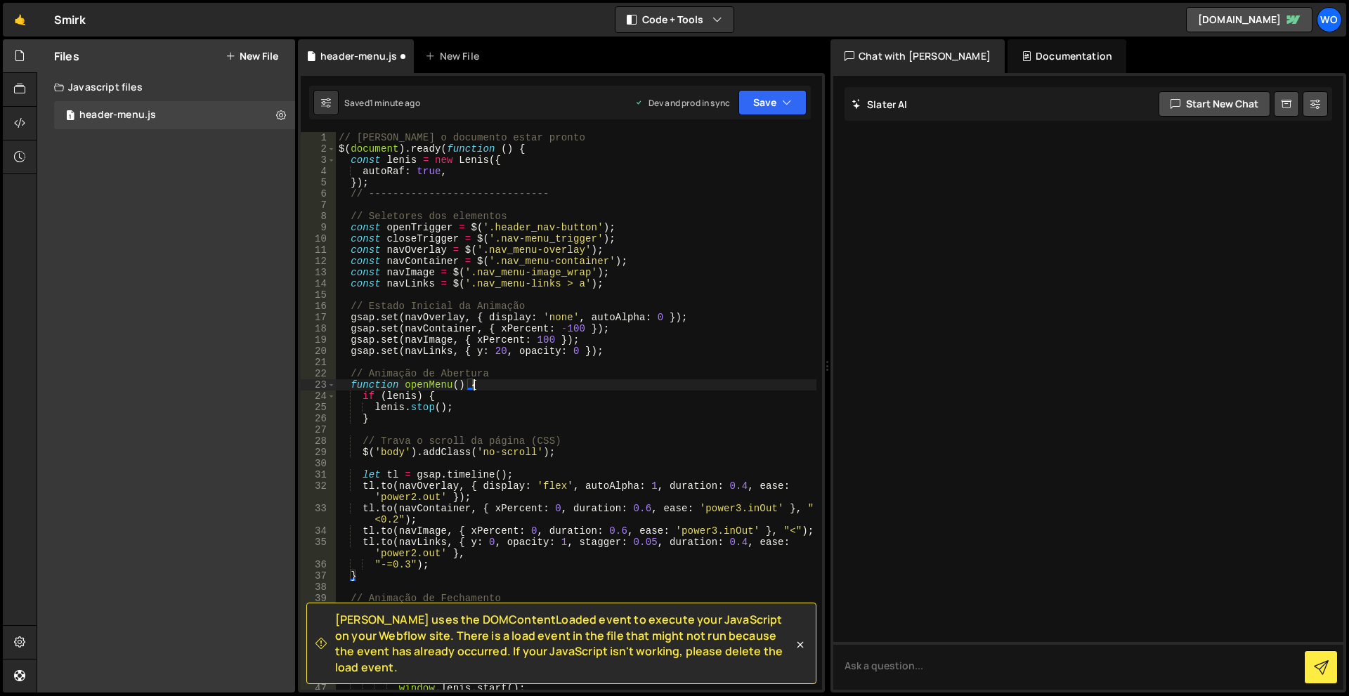
click at [531, 389] on div "// Aguarda o documento estar pronto $ ( document ) . ready ( function ( ) { con…" at bounding box center [576, 422] width 481 height 580
click at [589, 192] on div "// Aguarda o documento estar pronto $ ( document ) . ready ( function ( ) { con…" at bounding box center [576, 422] width 481 height 580
click at [766, 100] on button "Save" at bounding box center [773, 102] width 68 height 25
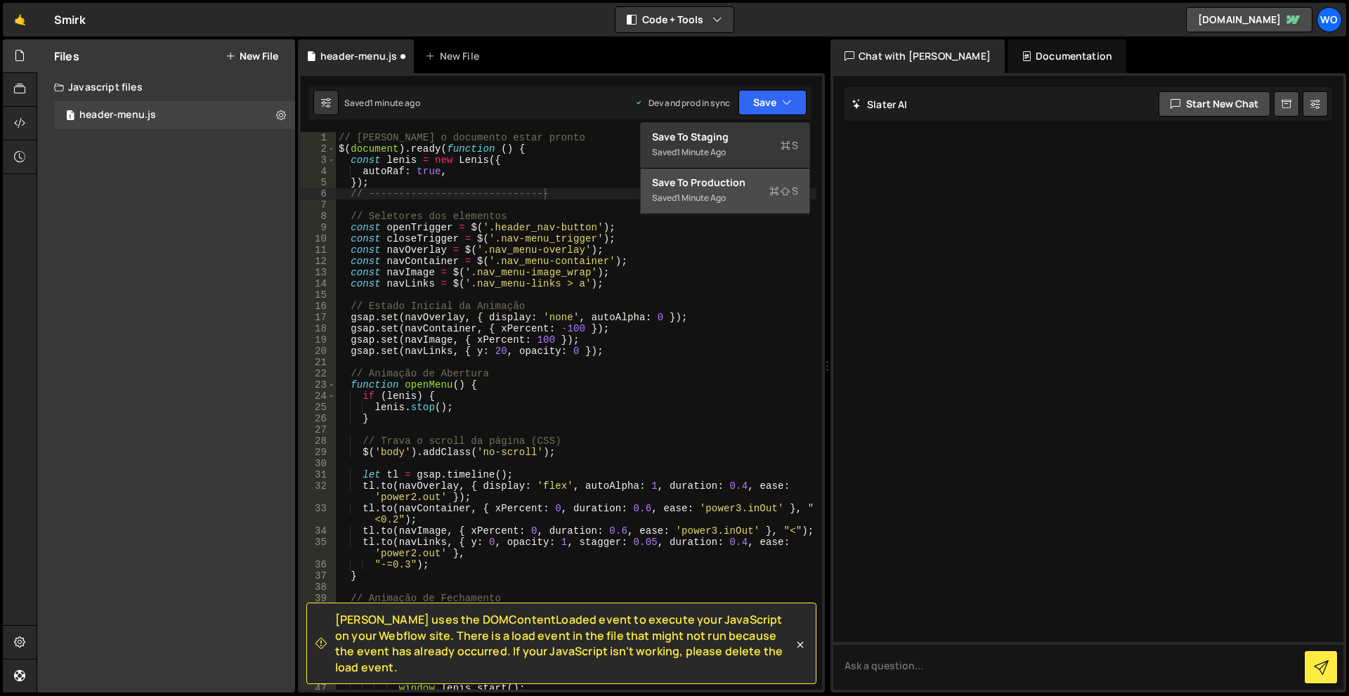
click at [746, 171] on button "Save to Production S Saved 1 minute ago" at bounding box center [725, 192] width 169 height 46
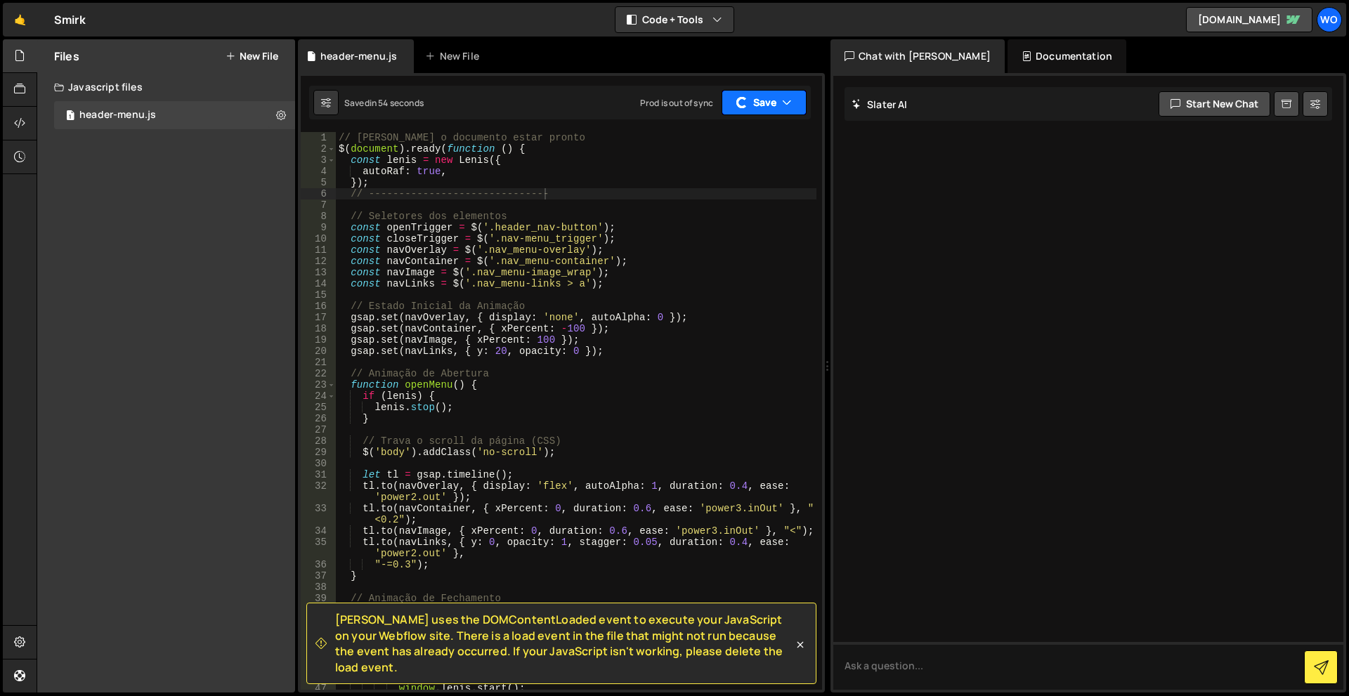
click at [760, 110] on button "Save" at bounding box center [764, 102] width 85 height 25
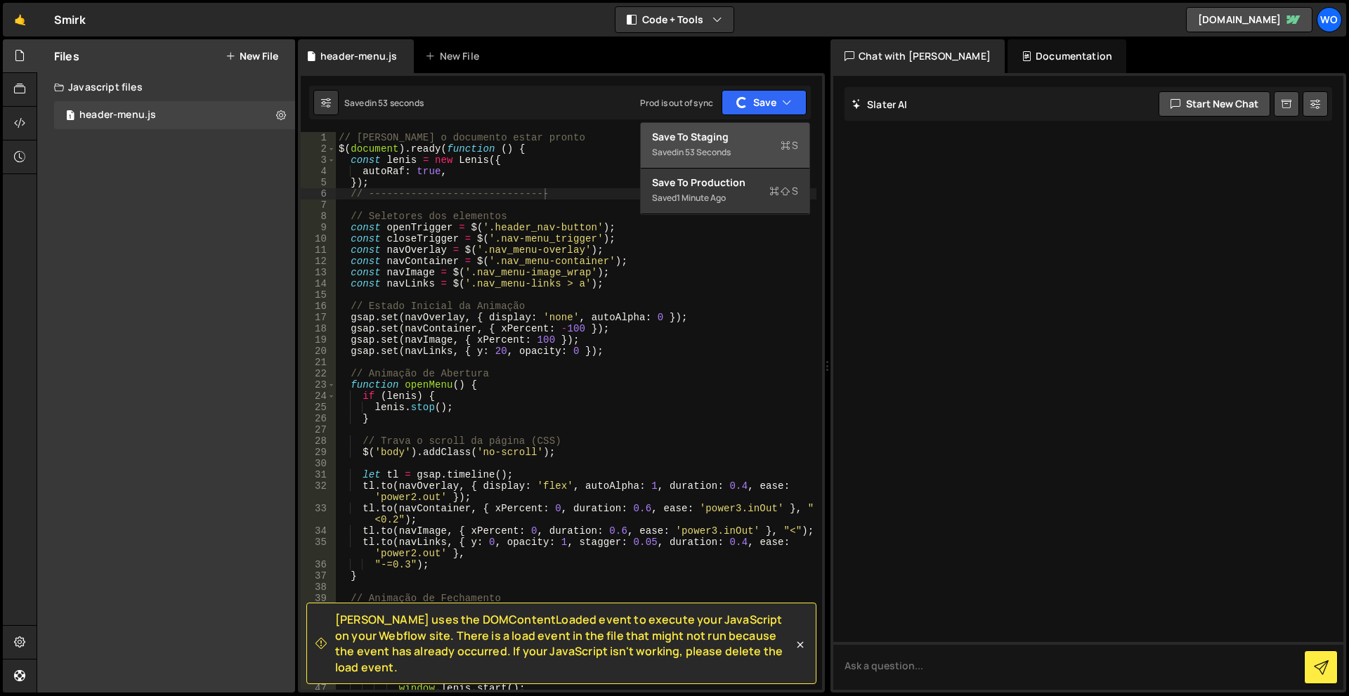
click at [722, 141] on div "Save to Staging S" at bounding box center [725, 137] width 146 height 14
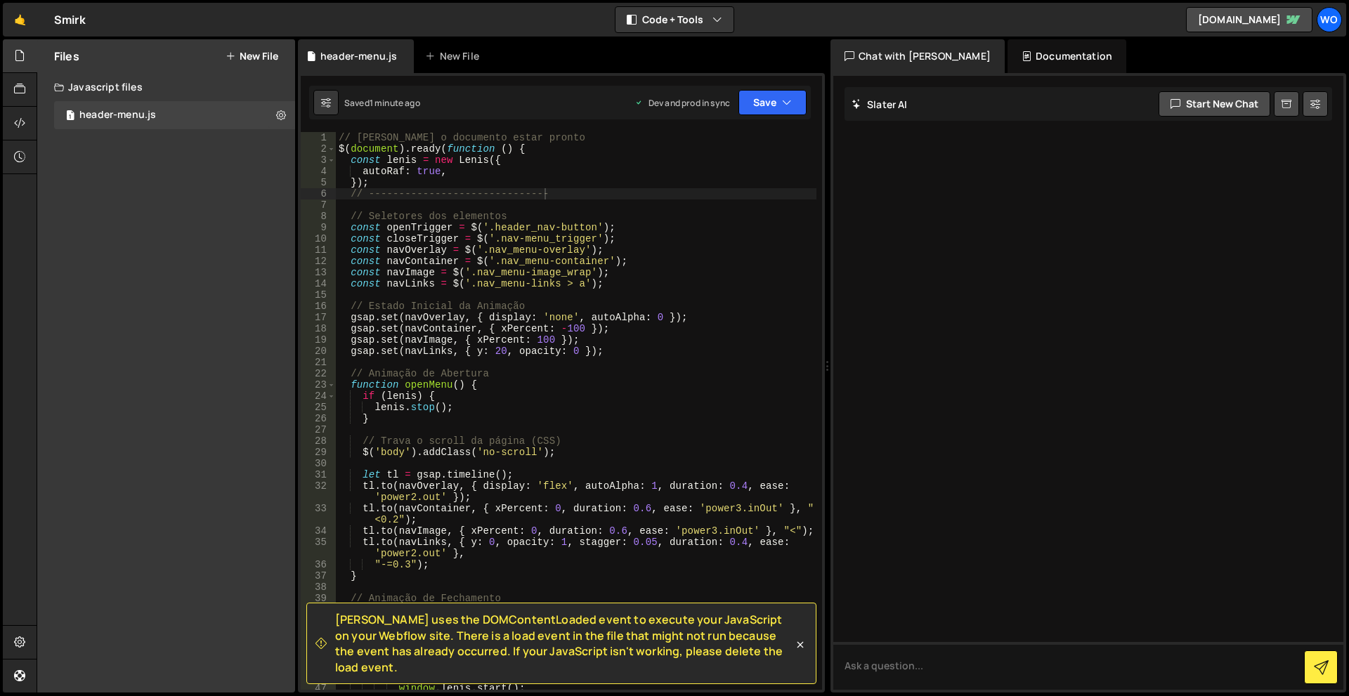
click at [731, 286] on div "// Aguarda o documento estar pronto $ ( document ) . ready ( function ( ) { con…" at bounding box center [576, 422] width 481 height 580
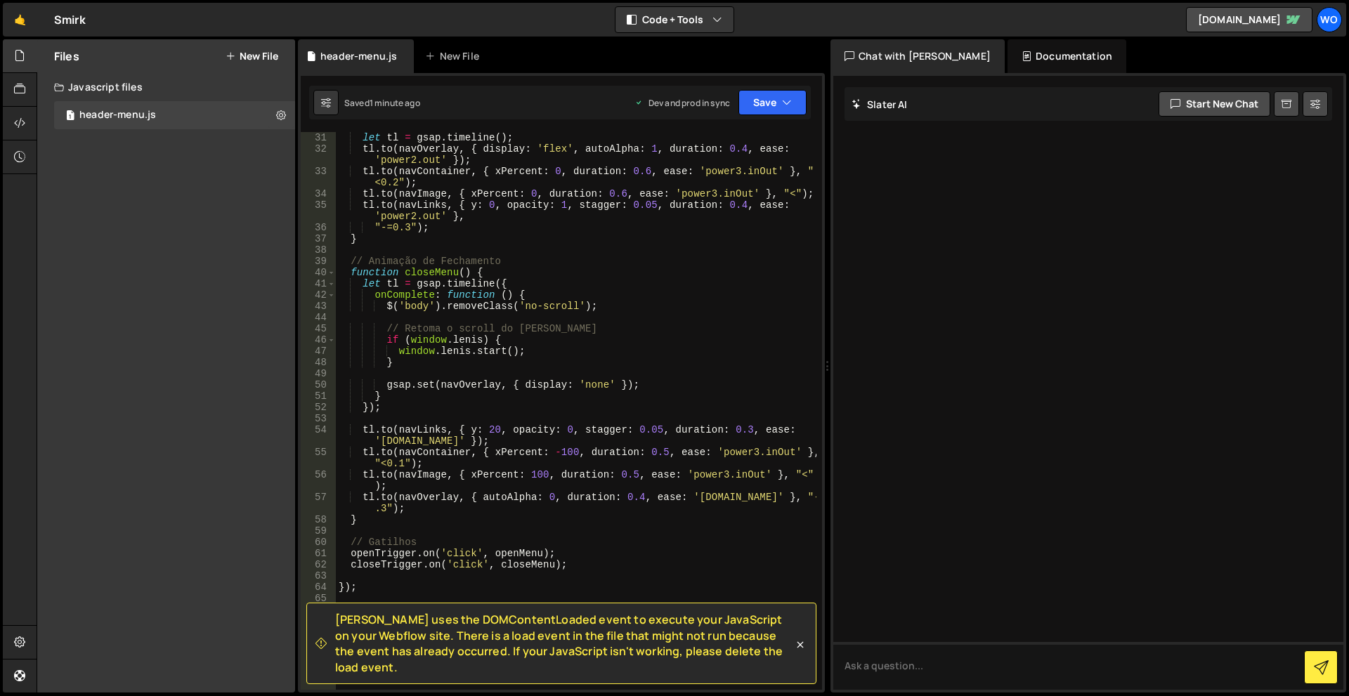
scroll to position [295, 0]
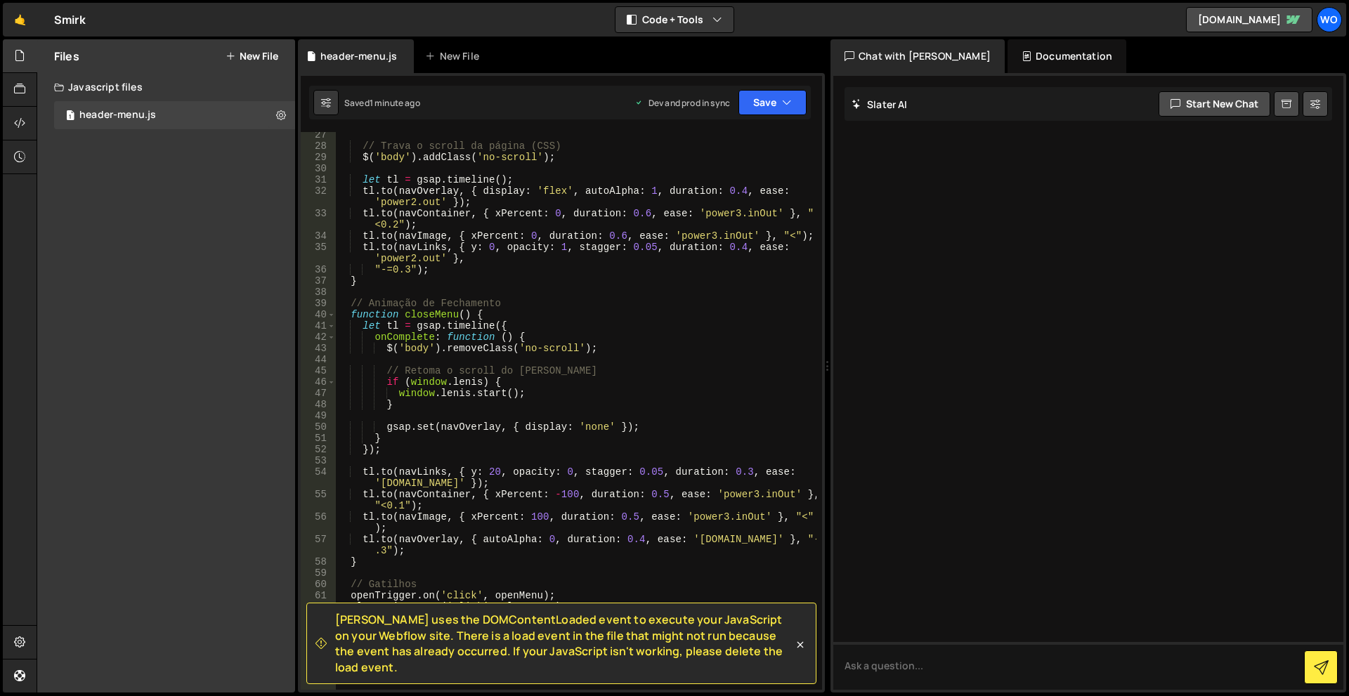
click at [416, 384] on div "// Trava o scroll da página (CSS) $ ( 'body' ) . addClass ( 'no-scroll' ) ; let…" at bounding box center [576, 419] width 481 height 580
click at [418, 391] on div "// Trava o scroll da página (CSS) $ ( 'body' ) . addClass ( 'no-scroll' ) ; let…" at bounding box center [576, 419] width 481 height 580
drag, startPoint x: 418, startPoint y: 391, endPoint x: 438, endPoint y: 393, distance: 20.5
click at [438, 393] on div "// Trava o scroll da página (CSS) $ ( 'body' ) . addClass ( 'no-scroll' ) ; let…" at bounding box center [576, 419] width 481 height 580
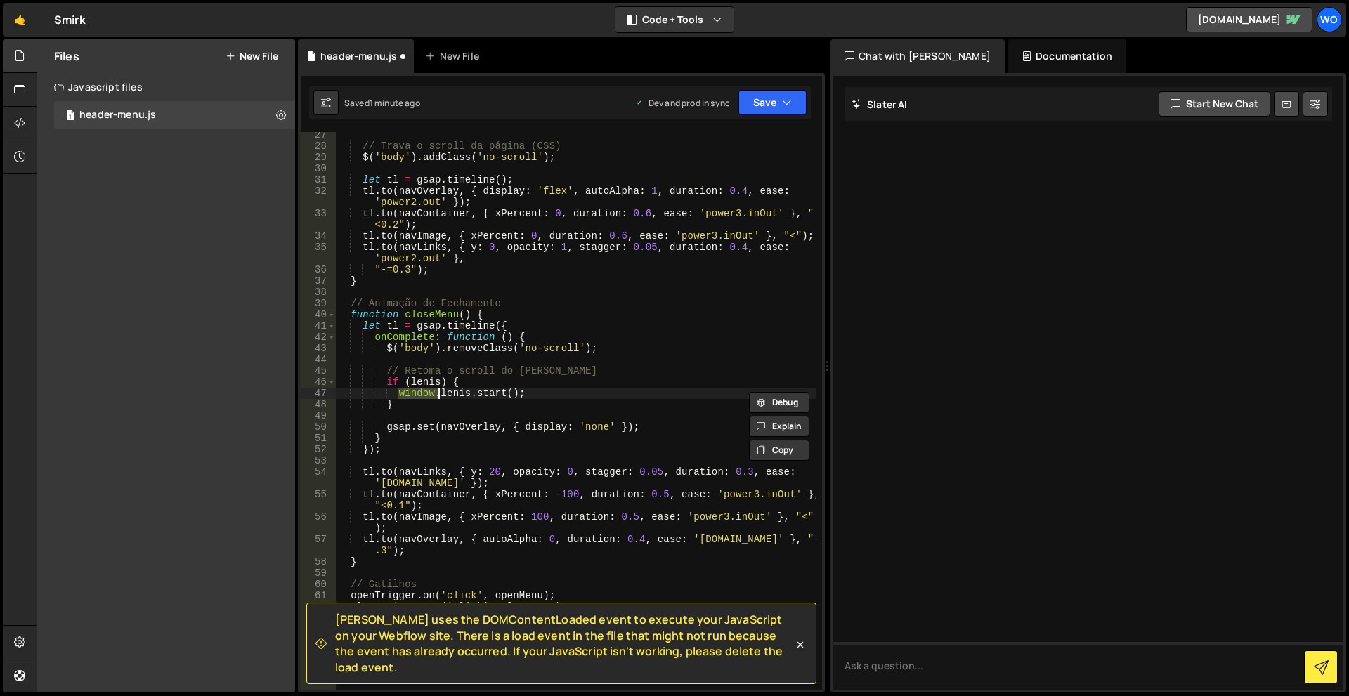
type textarea "lenis.start();"
click at [786, 110] on button "Save" at bounding box center [773, 102] width 68 height 25
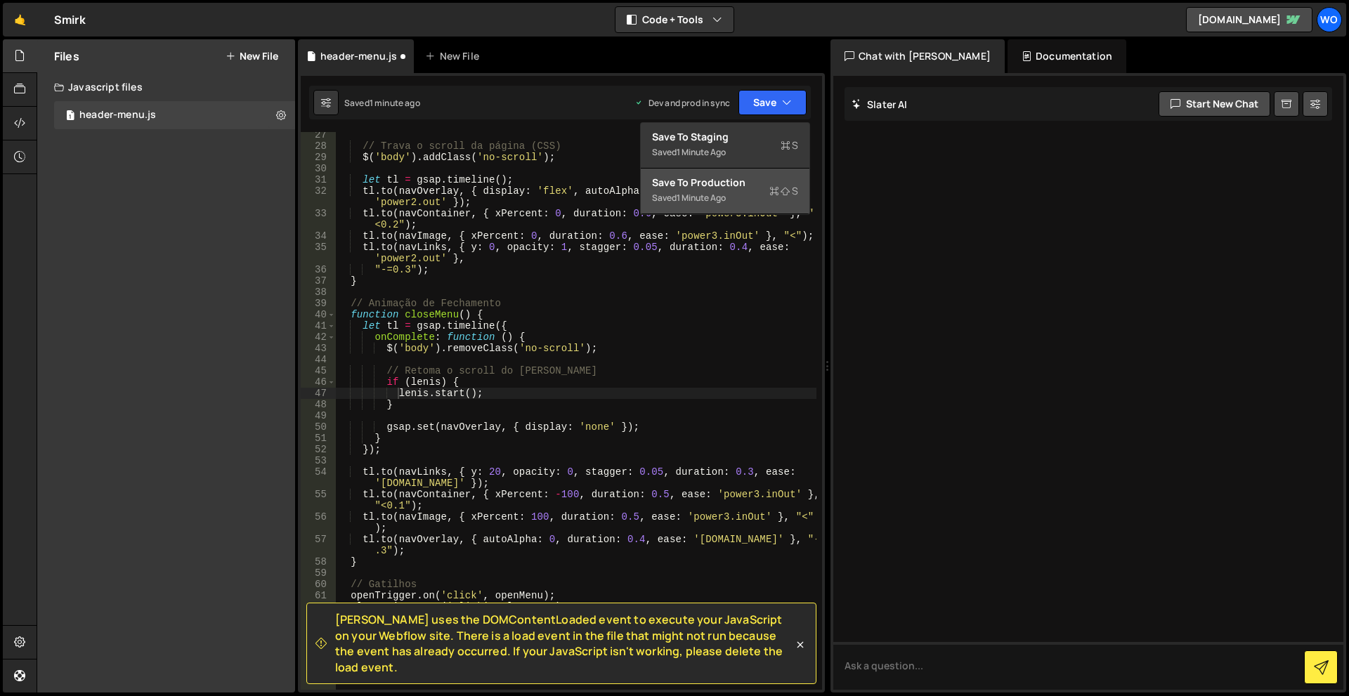
click at [774, 188] on icon at bounding box center [774, 191] width 10 height 14
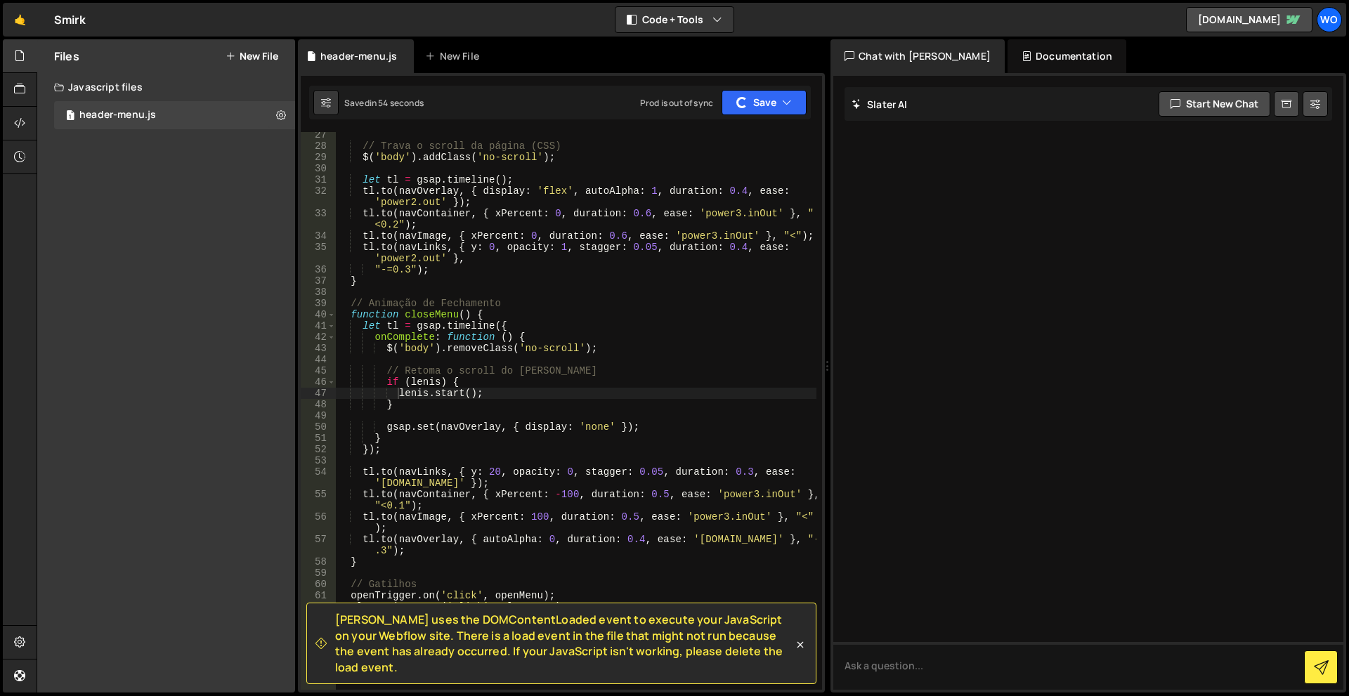
click at [780, 86] on div "Saved in 54 seconds Prod is out of sync Upgrade to Edit Save Save to Staging S …" at bounding box center [560, 103] width 502 height 34
click at [769, 110] on button "Save" at bounding box center [764, 102] width 85 height 25
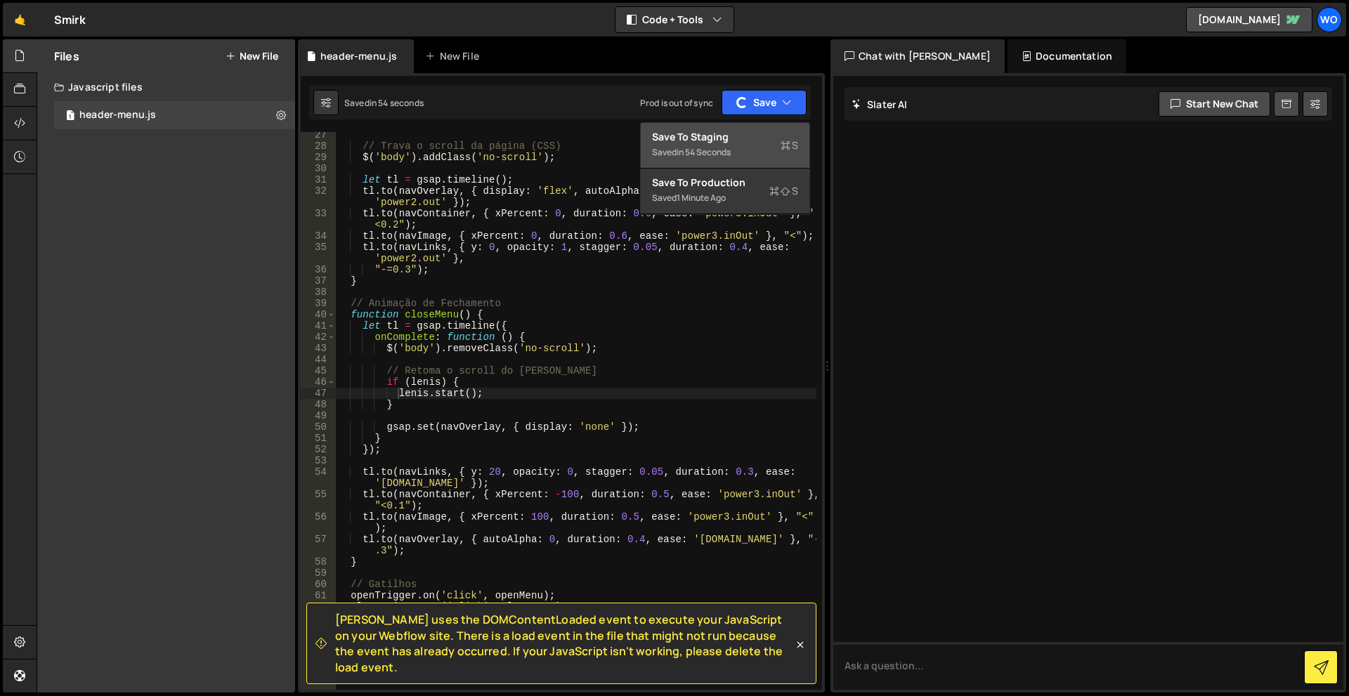
click at [741, 158] on div "Saved in 54 seconds" at bounding box center [725, 152] width 146 height 17
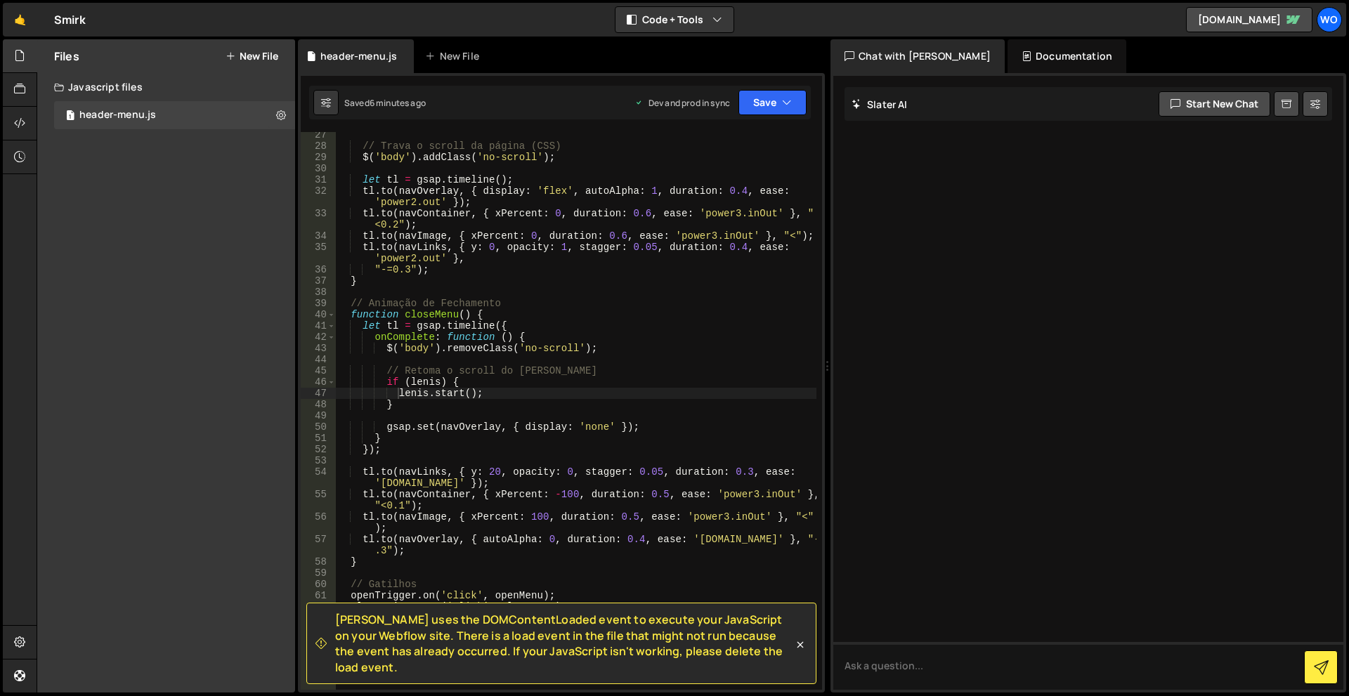
click at [206, 254] on div "Files New File Create your first file Get started by starting a Javascript or C…" at bounding box center [166, 366] width 258 height 654
click at [245, 56] on button "New File" at bounding box center [252, 56] width 53 height 11
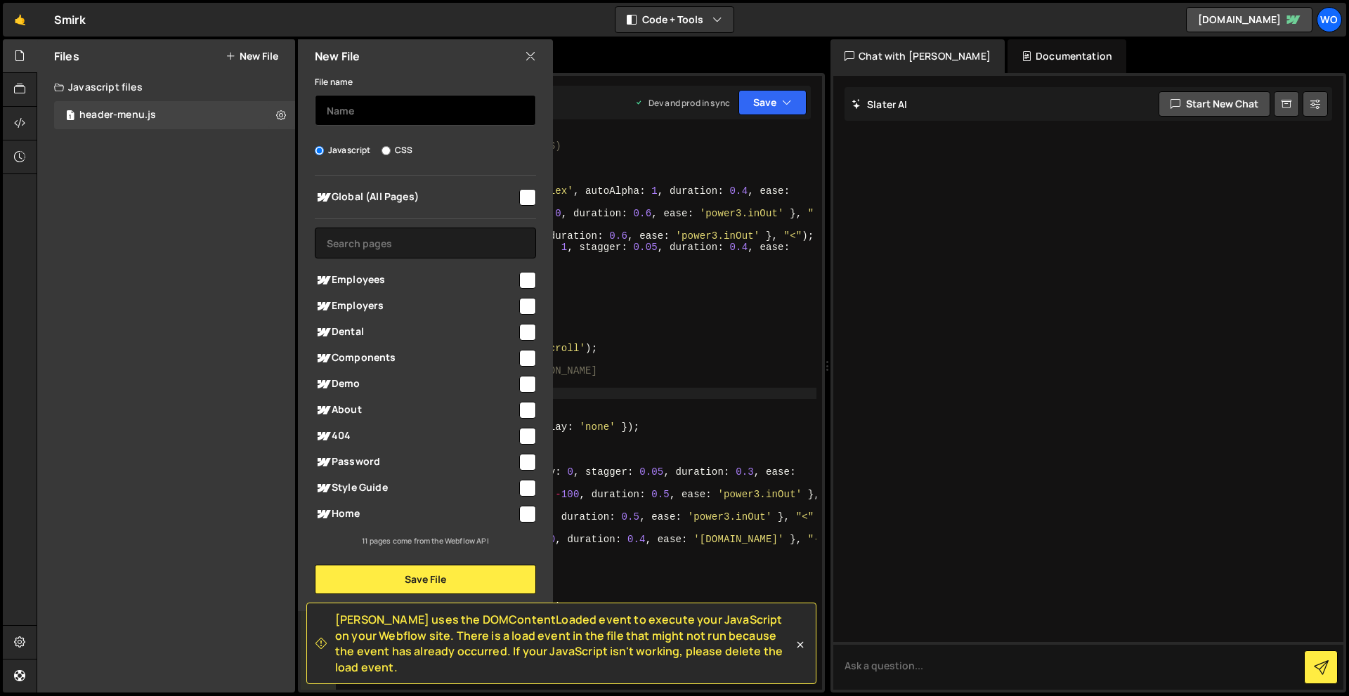
click at [415, 102] on input "text" at bounding box center [425, 110] width 221 height 31
click at [386, 147] on input "CSS" at bounding box center [386, 150] width 9 height 9
radio input "true"
click at [423, 110] on input "text" at bounding box center [425, 110] width 221 height 31
type input "anim-rotation"
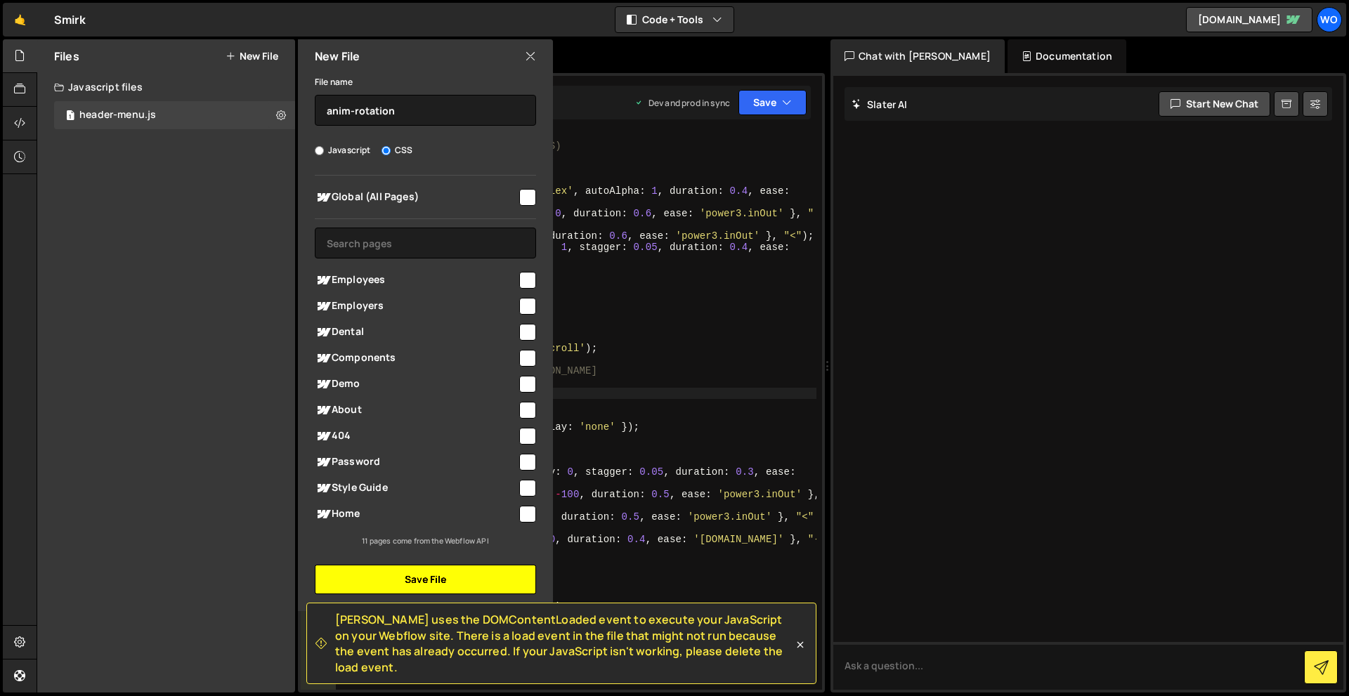
click at [471, 581] on button "Save File" at bounding box center [425, 580] width 221 height 30
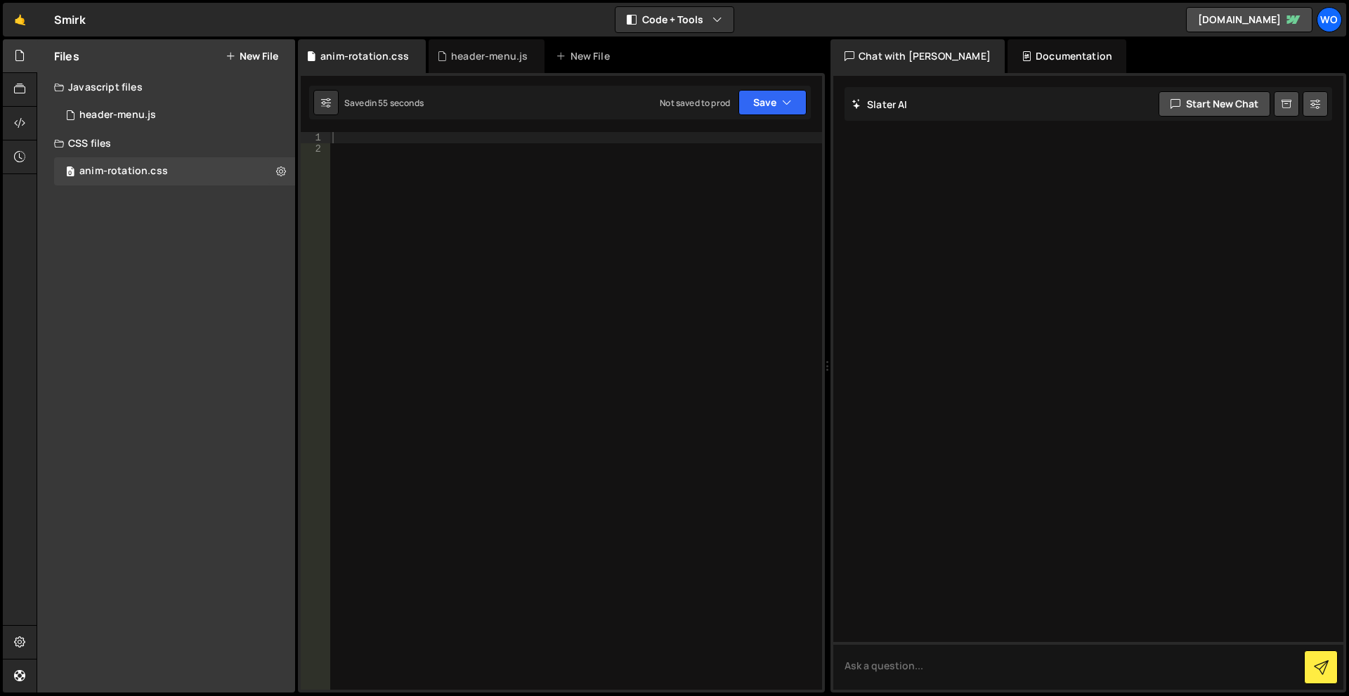
click at [573, 268] on div at bounding box center [576, 422] width 493 height 580
paste textarea "nav_menu-badge"
type textarea "nav_menu-badge"
paste textarea "nav_menu-badge"
type textarea ".nav_menu-badge {}"
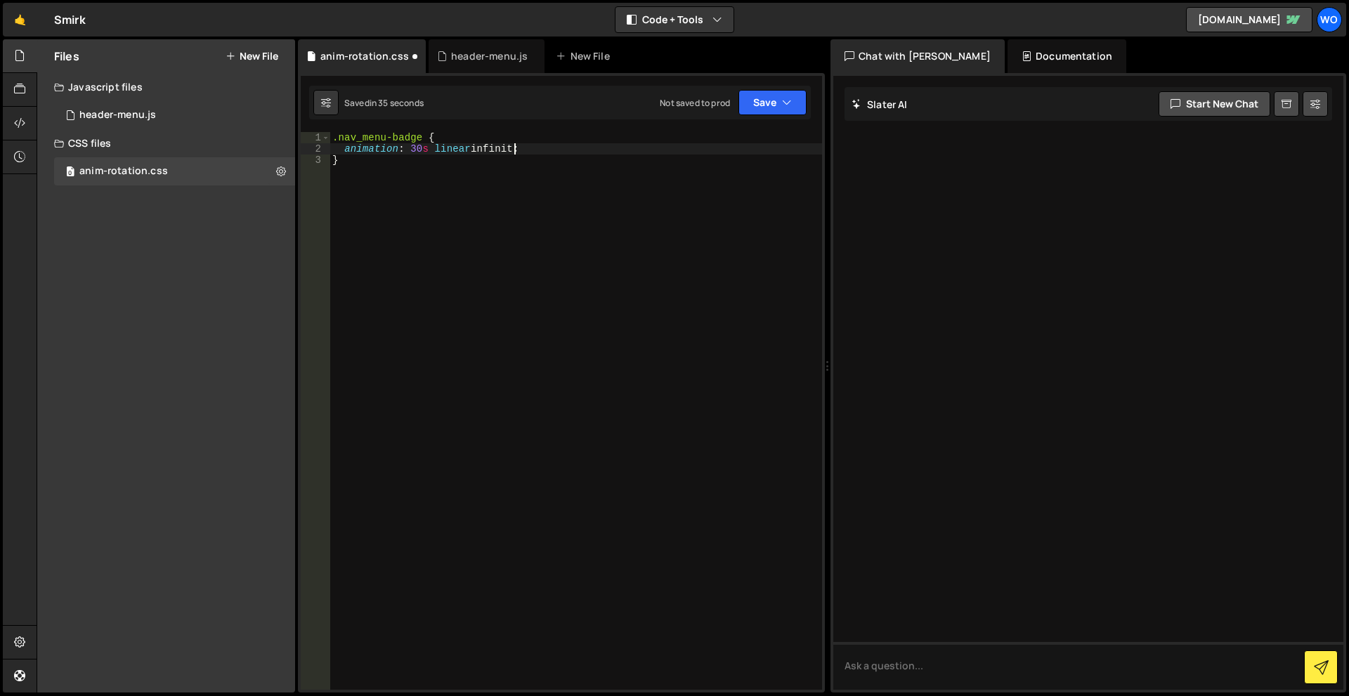
scroll to position [0, 13]
click at [580, 351] on div ".nav_menu-badge { animation : 30 s linear infinite ; }" at bounding box center [576, 422] width 493 height 580
click at [354, 141] on div ".nav_menu-badge { animation : 30 s linear infinite ; }" at bounding box center [576, 422] width 493 height 580
click at [335, 143] on div ".nav_menu-badge { animation : 30 s linear infinite ; }" at bounding box center [576, 422] width 493 height 580
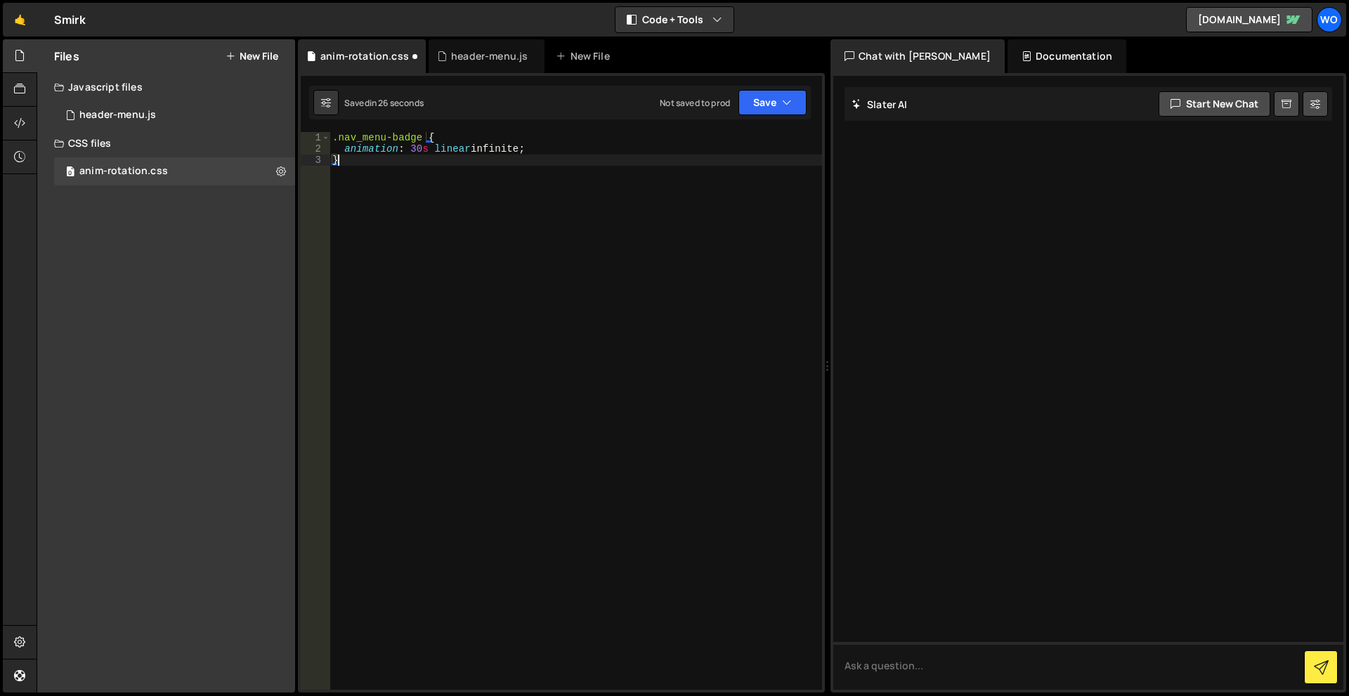
drag, startPoint x: 408, startPoint y: 256, endPoint x: 410, endPoint y: 198, distance: 57.7
click at [408, 253] on div ".nav_menu-badge { animation : 30 s linear infinite ; }" at bounding box center [576, 422] width 493 height 580
click at [427, 147] on div ".nav_menu-badge { animation : 30 s linear infinite ; }" at bounding box center [576, 422] width 493 height 580
drag, startPoint x: 1060, startPoint y: 440, endPoint x: 1069, endPoint y: 438, distance: 9.4
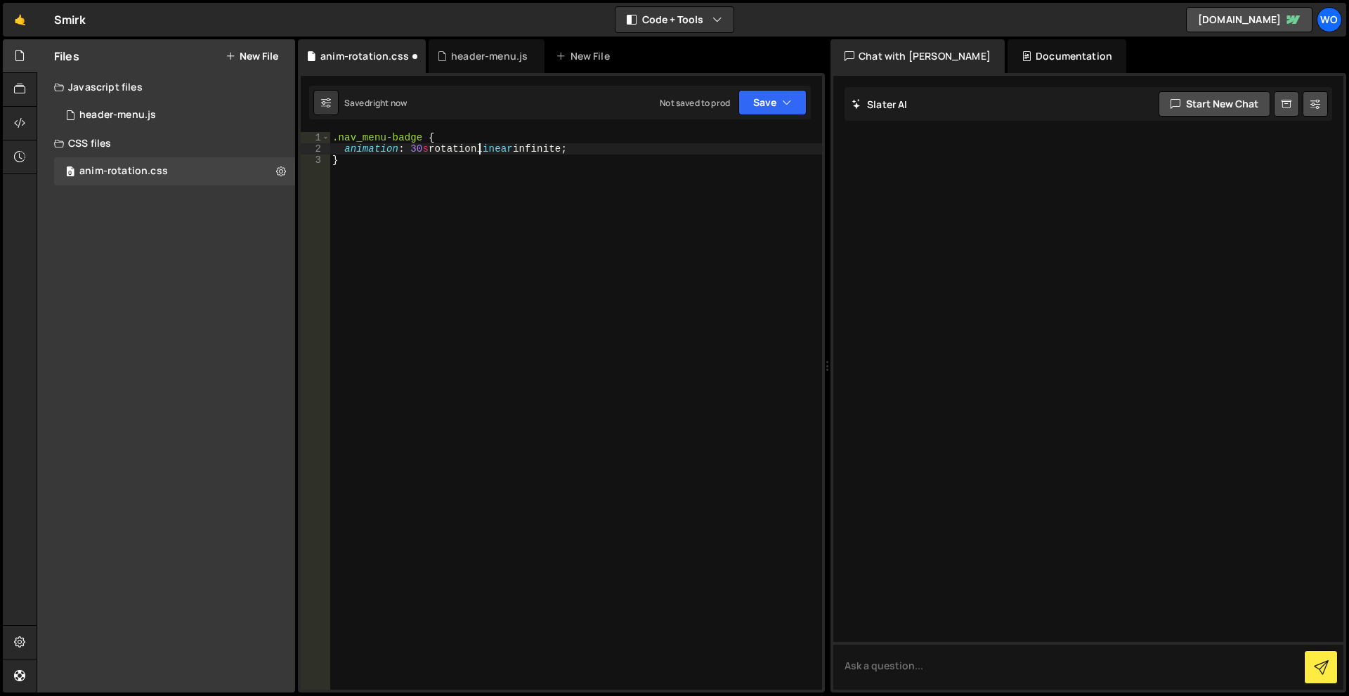
click at [1060, 439] on div at bounding box center [1088, 383] width 510 height 614
click at [942, 462] on div at bounding box center [1088, 383] width 510 height 614
type textarea "}"
click at [415, 176] on div ".nav_menu-badge { animation : 30 s rotation linear infinite ; }" at bounding box center [576, 422] width 493 height 580
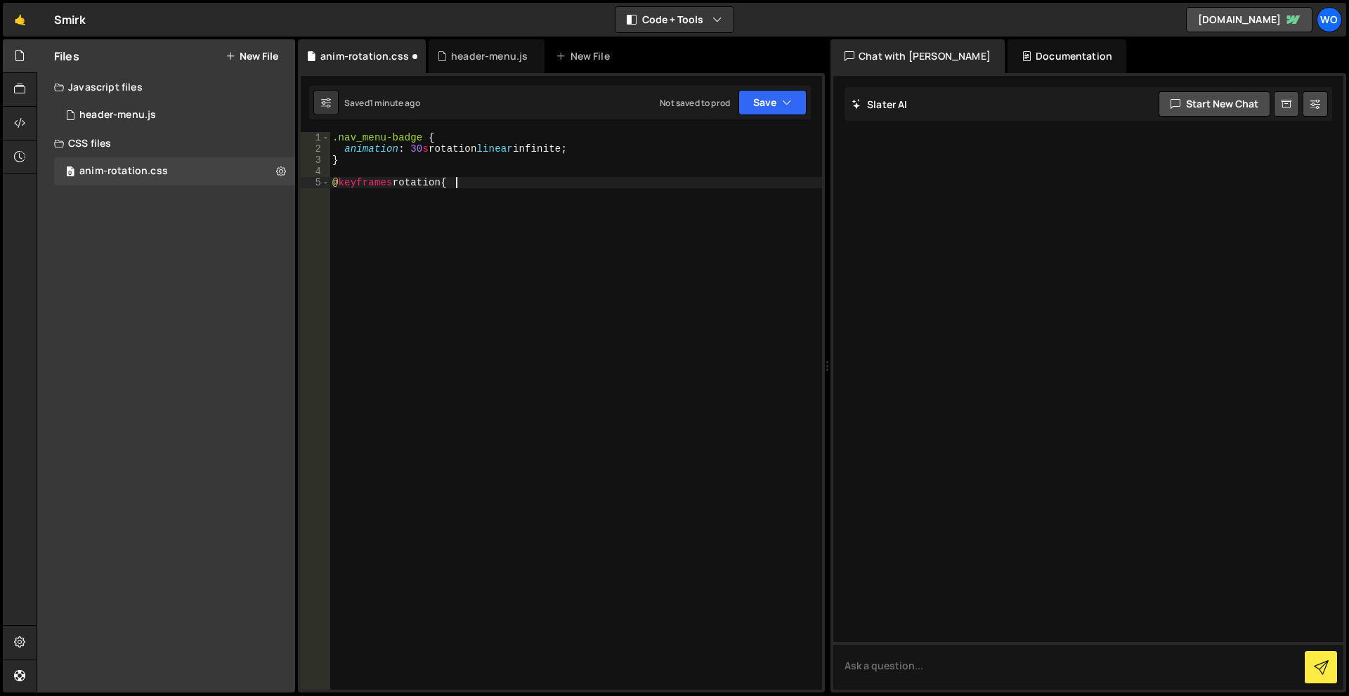
scroll to position [0, 8]
type textarea "@keyframes rotation {}"
paste textarea "}"
type textarea "}"
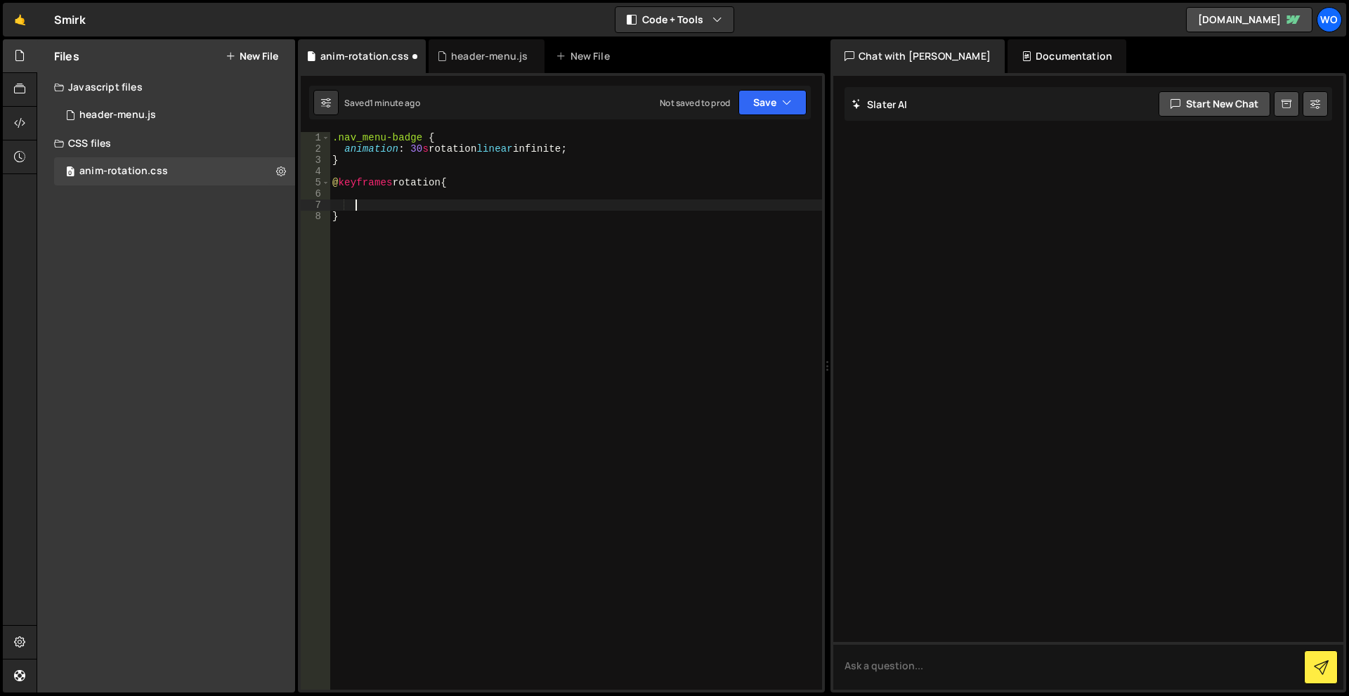
paste textarea "}"
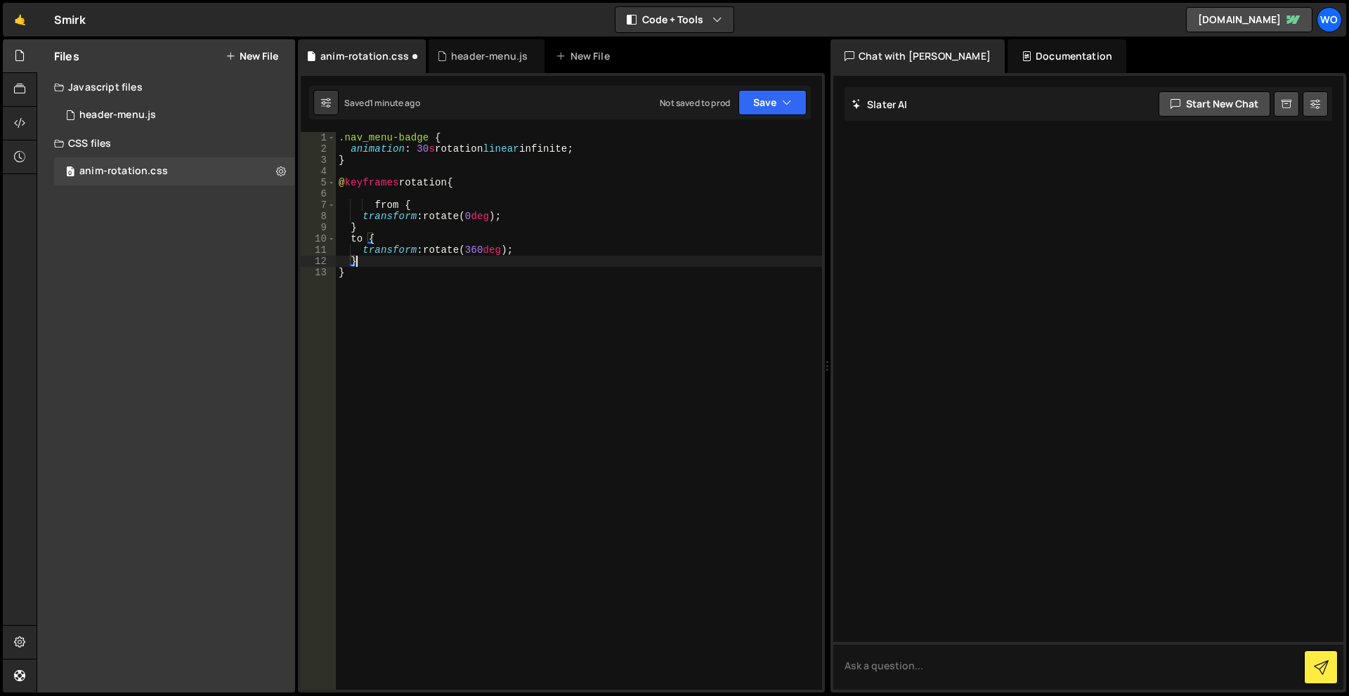
type textarea "transform: rotate(360deg);"
click at [408, 176] on div ".nav_menu-badge { animation : 30 s rotation linear infinite ; } @ keyframes rot…" at bounding box center [579, 422] width 486 height 580
click at [408, 186] on div ".nav_menu-badge { animation : 30 s rotation linear infinite ; } @ keyframes rot…" at bounding box center [579, 422] width 486 height 580
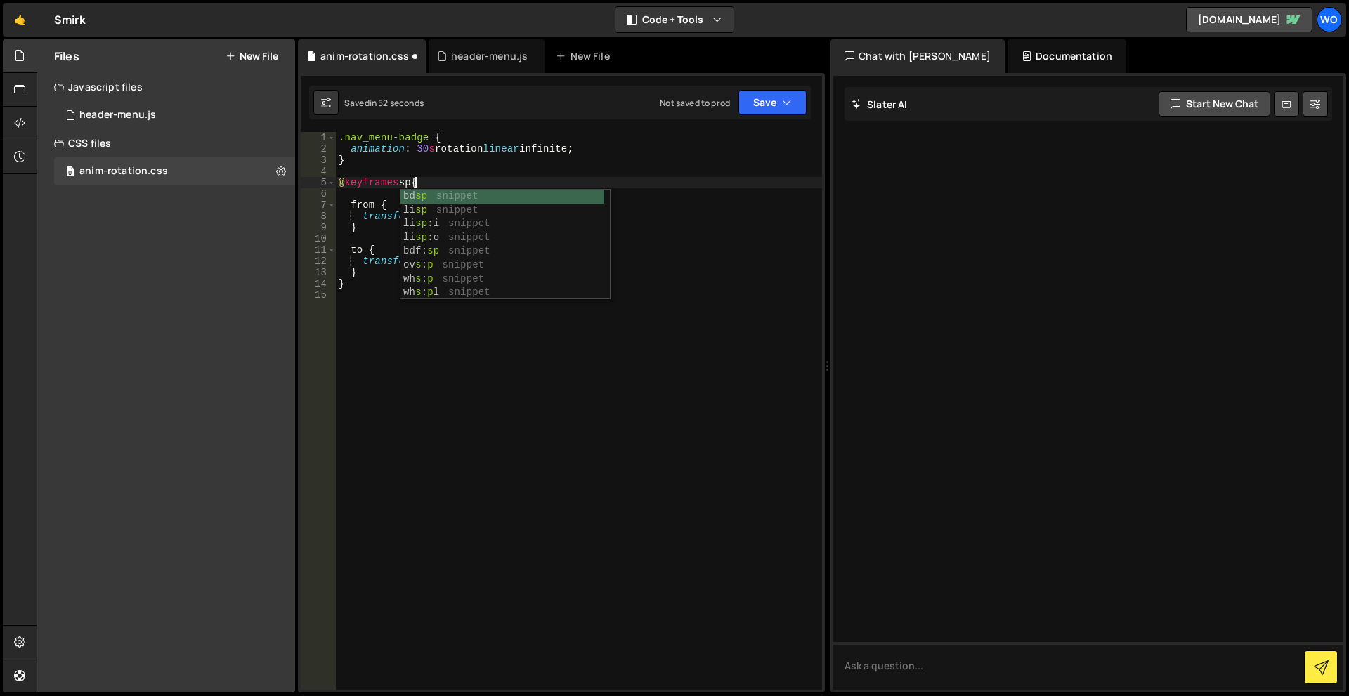
scroll to position [0, 6]
click at [394, 152] on div ".nav_menu-badge { animation : 30 s rotation linear infinite ; } @ keyframes spi…" at bounding box center [579, 422] width 486 height 580
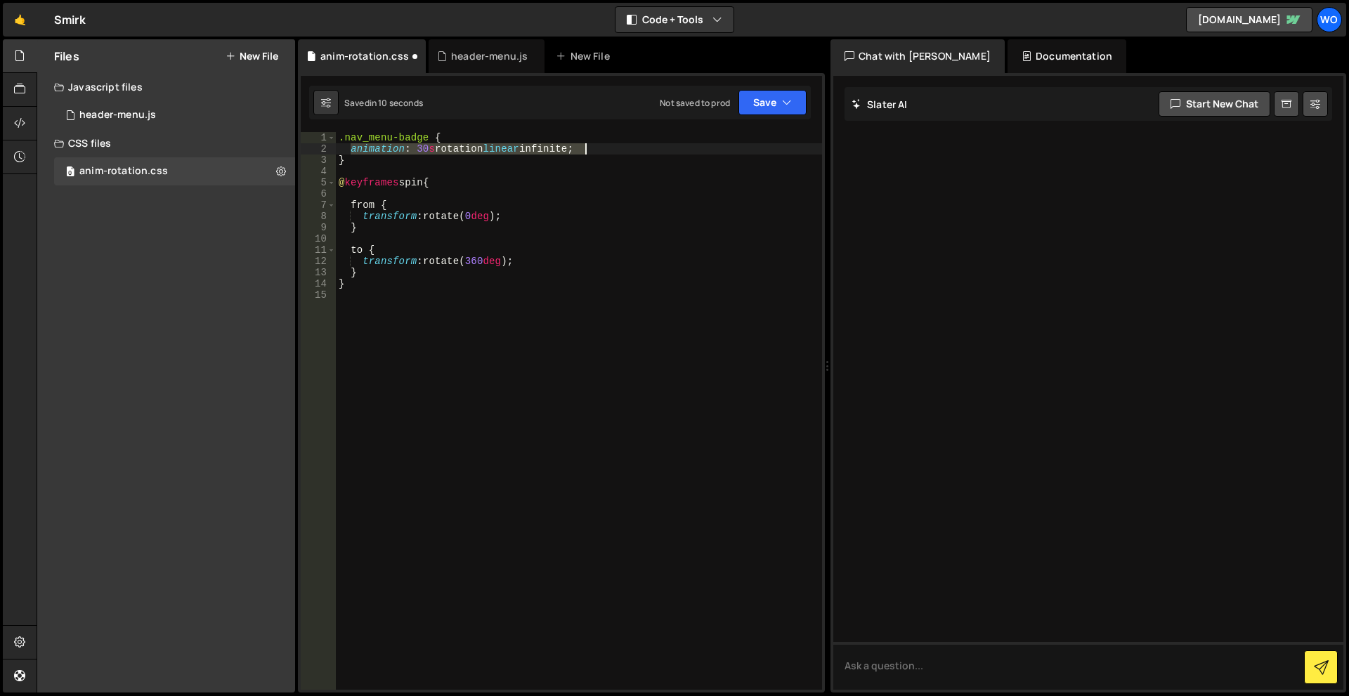
drag, startPoint x: 394, startPoint y: 152, endPoint x: 594, endPoint y: 148, distance: 199.6
click at [594, 148] on div ".nav_menu-badge { animation : 30 s rotation linear infinite ; } @ keyframes spi…" at bounding box center [579, 422] width 486 height 580
paste textarea "0.5s linear 1s infinite alternate slide-in"
click at [557, 188] on div ".nav_menu-badge { animation : 0.5 s linear 1 s infinite alternate slide-in ; } …" at bounding box center [579, 422] width 486 height 580
click at [516, 152] on div ".nav_menu-badge { animation : 0.5 s linear 1 s infinite alternate slide-in ; } …" at bounding box center [579, 422] width 486 height 580
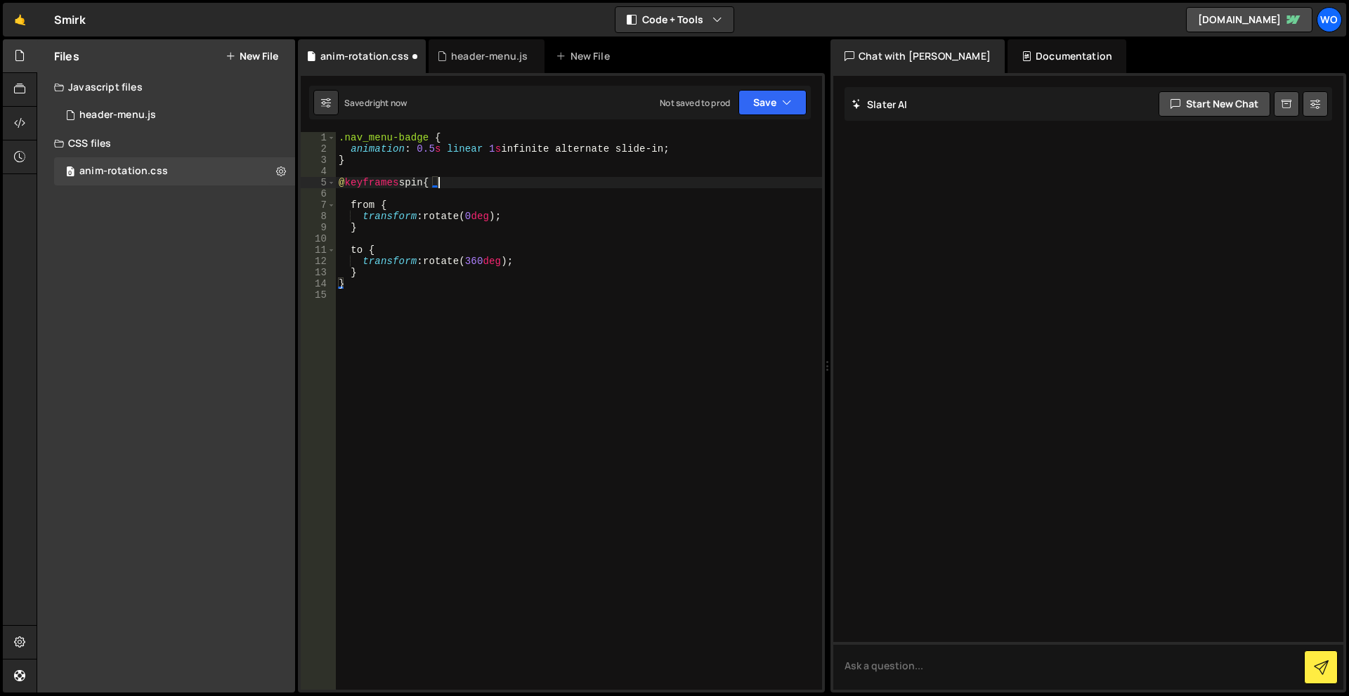
type textarea "animation: 0.5s linear 1s infinite alternate slide-in;"
click at [516, 152] on div ".nav_menu-badge { animation : 0.5 s linear 1 s infinite alternate slide-in ; } …" at bounding box center [579, 422] width 486 height 580
click at [643, 147] on div ".nav_menu-badge { animation : 0.5 s linear 1 s infinite alternate slide-in ; } …" at bounding box center [579, 422] width 486 height 580
drag, startPoint x: 643, startPoint y: 147, endPoint x: 624, endPoint y: 149, distance: 19.1
click at [624, 149] on div ".nav_menu-badge { animation : 0.5 s linear 1 s infinite alternate slide-in ; } …" at bounding box center [579, 422] width 486 height 580
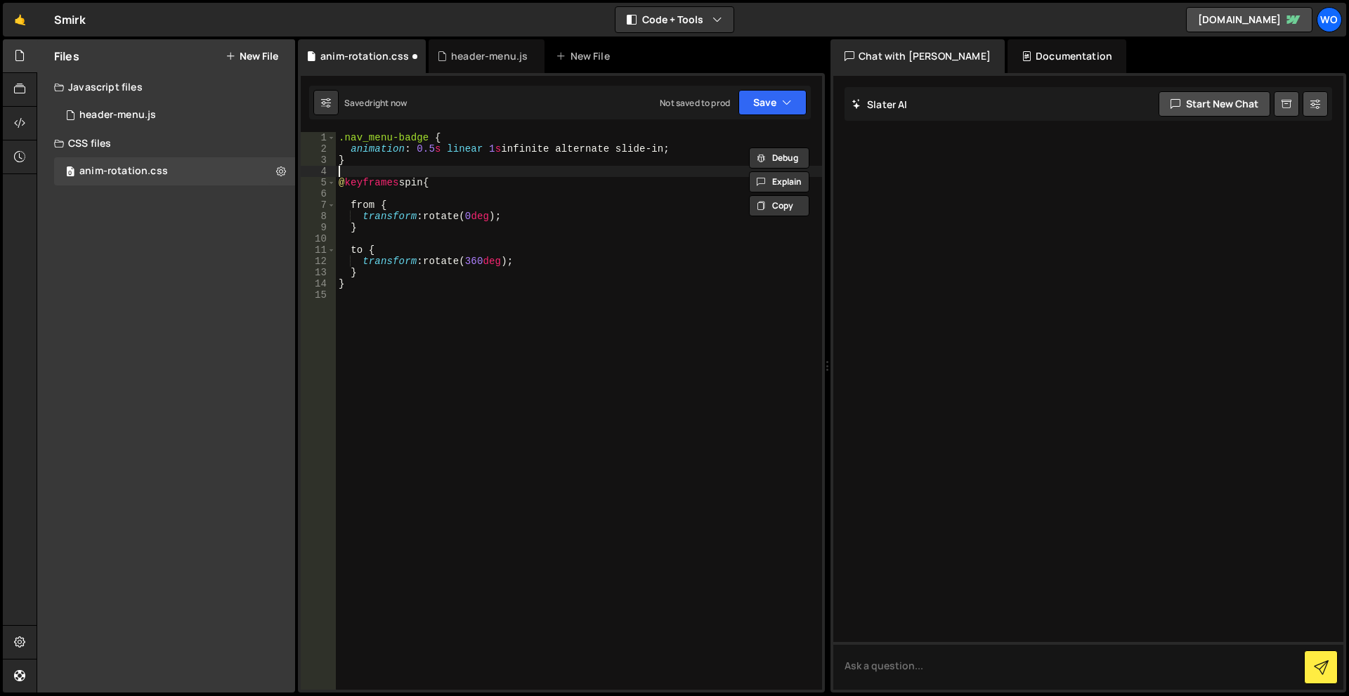
click at [652, 171] on div ".nav_menu-badge { animation : 0.5 s linear 1 s infinite alternate slide-in ; } …" at bounding box center [579, 422] width 486 height 580
click at [630, 149] on div ".nav_menu-badge { animation : 0.5 s linear 1 s infinite alternate slide-in ; } …" at bounding box center [579, 422] width 486 height 580
click at [570, 150] on div ".nav_menu-badge { animation : 0.5 s linear 1 s infinite alternate slide-in ; } …" at bounding box center [579, 422] width 486 height 580
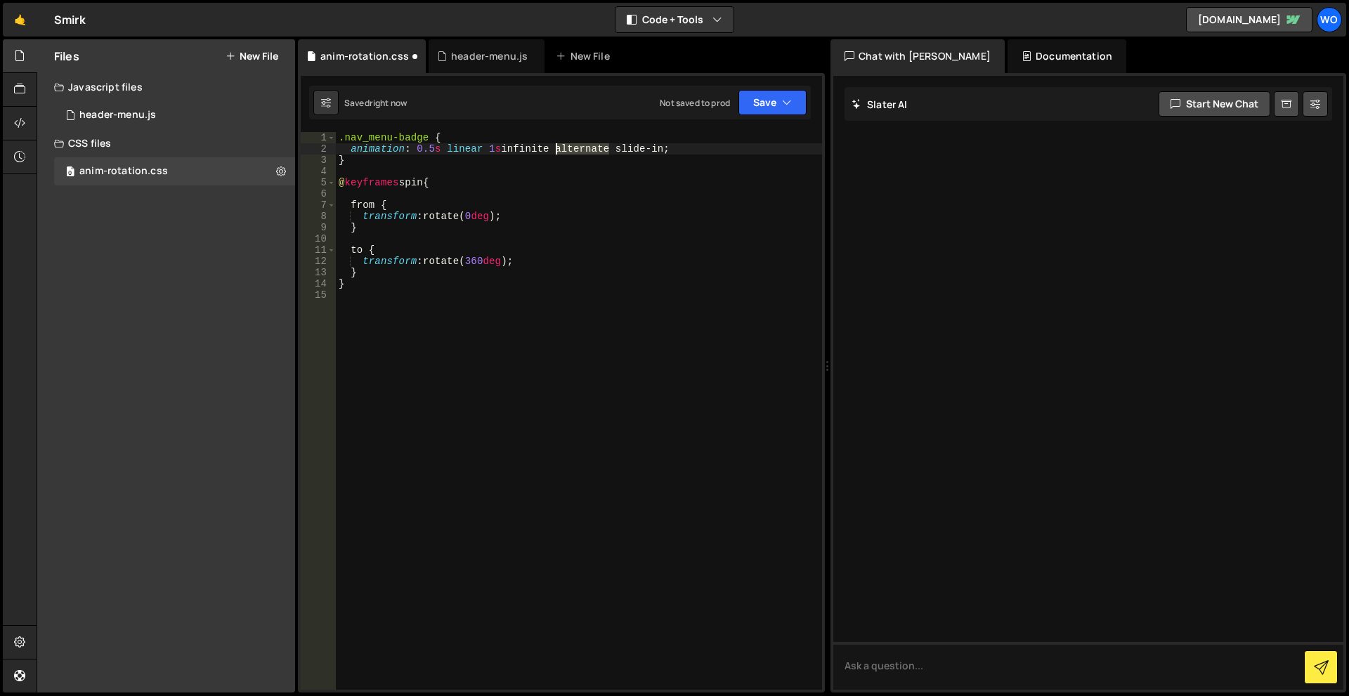
click at [570, 150] on div ".nav_menu-badge { animation : 0.5 s linear 1 s infinite alternate slide-in ; } …" at bounding box center [579, 422] width 486 height 580
click at [660, 147] on div ".nav_menu-badge { animation : 0.5 s linear 1 s infinite alternate slide-in ; } …" at bounding box center [579, 422] width 486 height 580
click at [569, 209] on div ".nav_menu-badge { animation : 0.5 s linear 1 s infinite ; } @ keyframes spin { …" at bounding box center [579, 422] width 486 height 580
drag, startPoint x: 433, startPoint y: 147, endPoint x: 413, endPoint y: 149, distance: 19.8
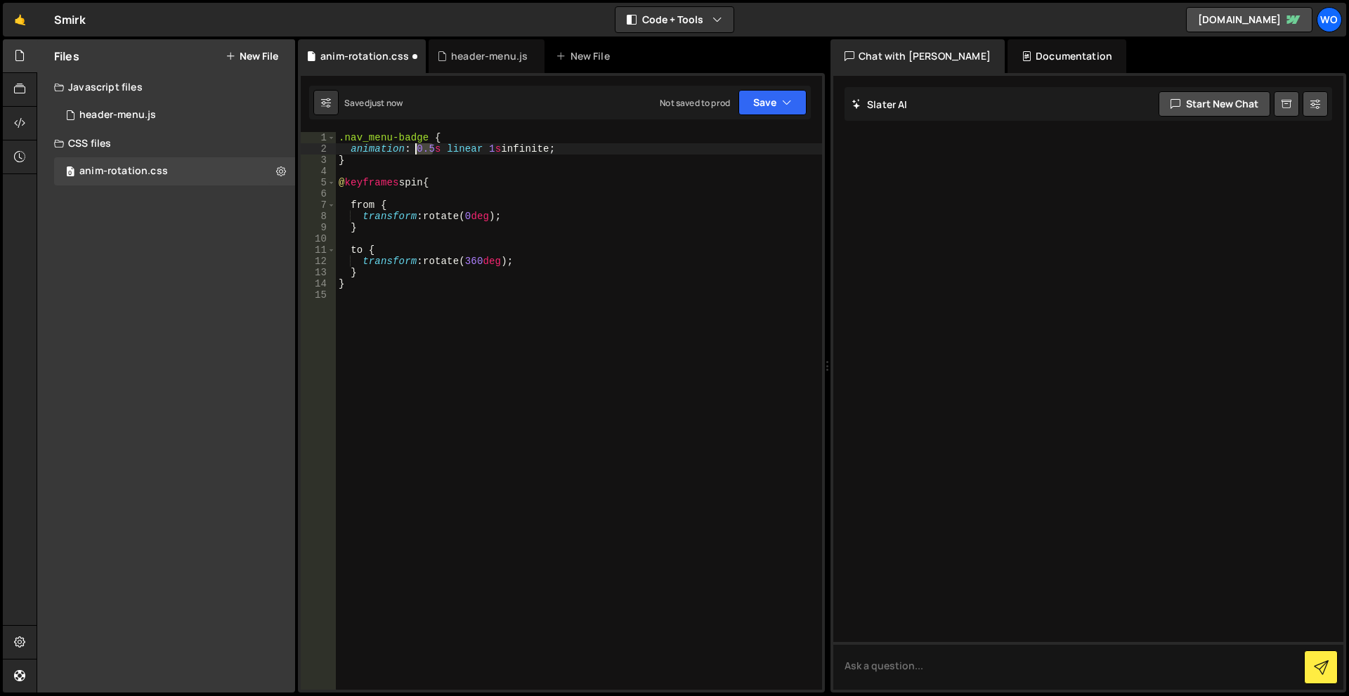
click at [413, 149] on div ".nav_menu-badge { animation : 0.5 s linear 1 s infinite ; } @ keyframes spin { …" at bounding box center [579, 422] width 486 height 580
type textarea "animation: 30s linear 1s infinite;"
click at [472, 349] on div ".nav_menu-badge { animation : 30 s linear 1 s infinite ; } @ keyframes spin { f…" at bounding box center [579, 422] width 486 height 580
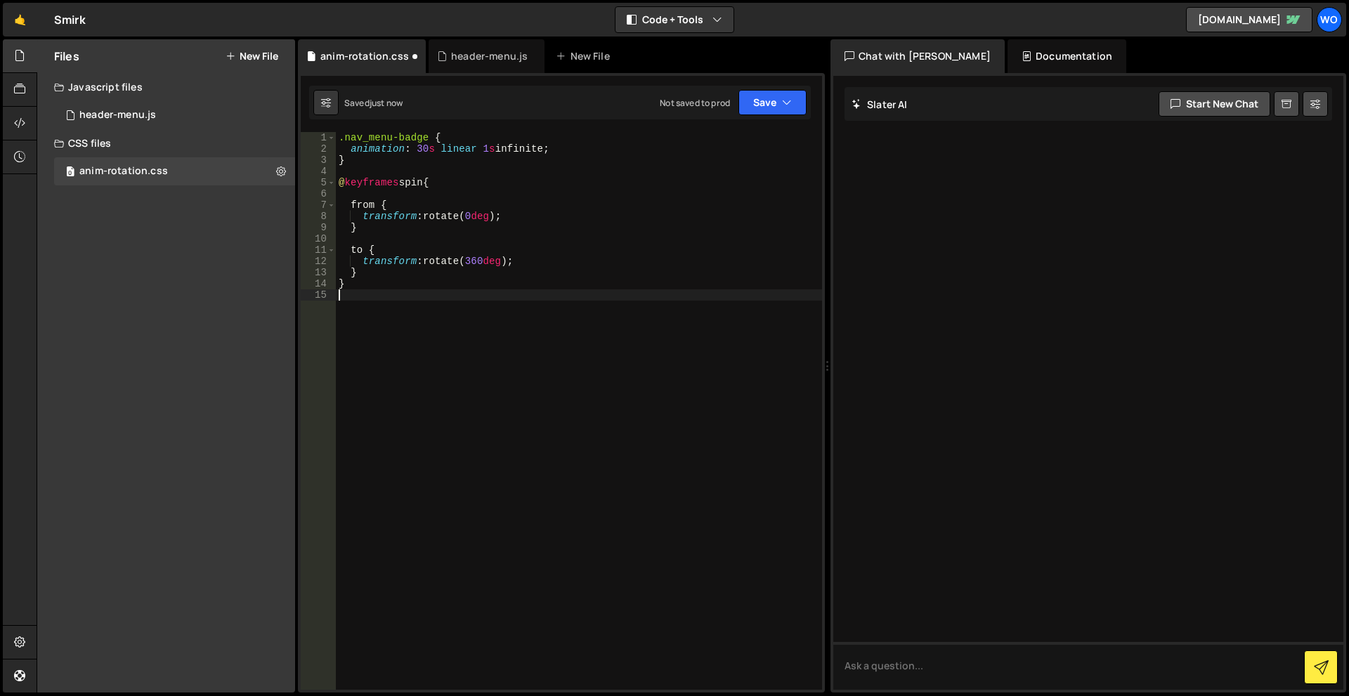
click at [550, 201] on div ".nav_menu-badge { animation : 30 s linear 1 s infinite ; } @ keyframes spin { f…" at bounding box center [579, 422] width 486 height 580
drag, startPoint x: 491, startPoint y: 148, endPoint x: 481, endPoint y: 150, distance: 10.6
click at [481, 149] on div ".nav_menu-badge { animation : 30 s linear 1 s infinite ; } @ keyframes spin { f…" at bounding box center [579, 422] width 486 height 580
click at [789, 104] on icon "button" at bounding box center [787, 103] width 10 height 14
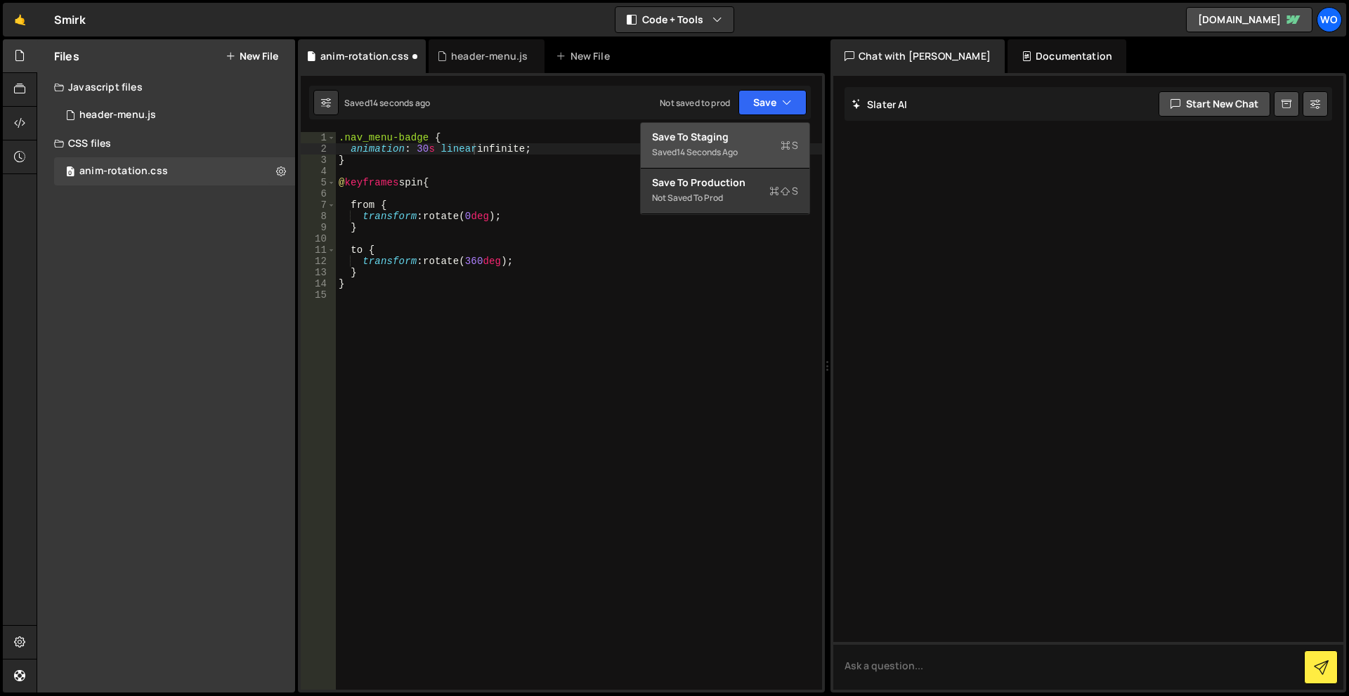
click at [752, 156] on div "Saved 14 seconds ago" at bounding box center [725, 152] width 146 height 17
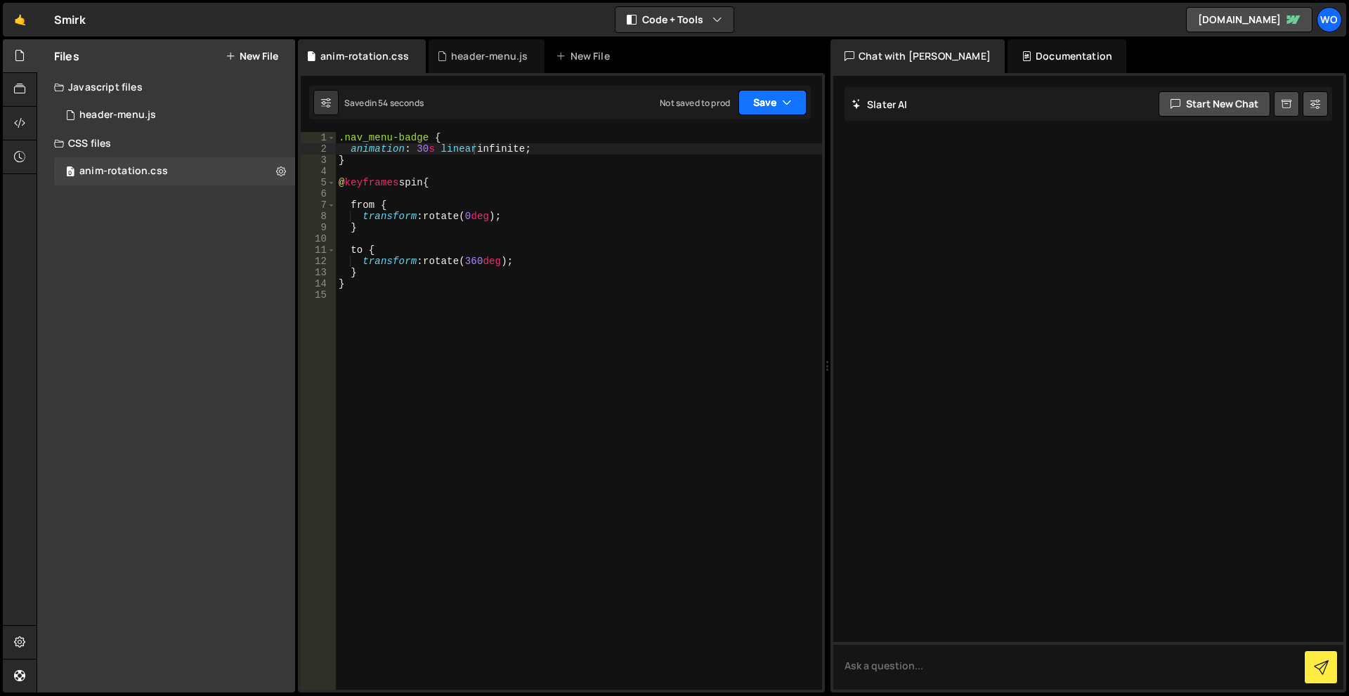
click at [780, 110] on button "Save" at bounding box center [773, 102] width 68 height 25
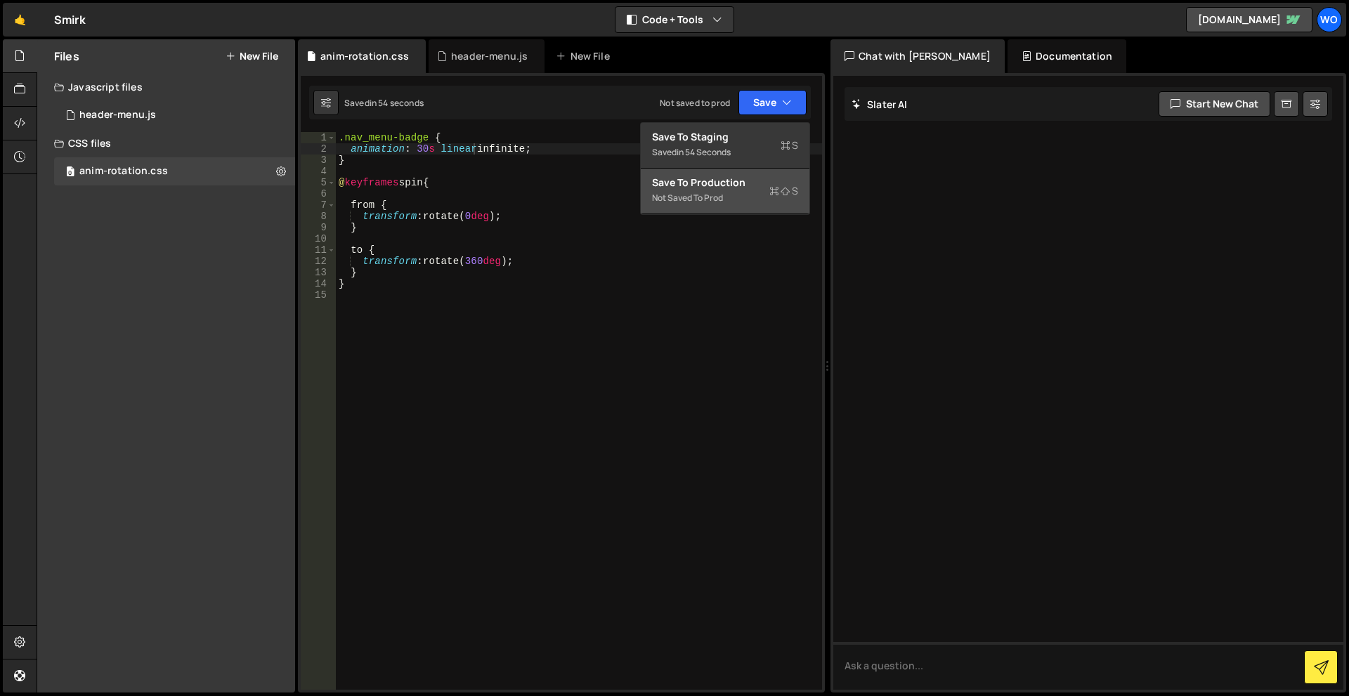
click at [736, 195] on div "Not saved to prod" at bounding box center [725, 198] width 146 height 17
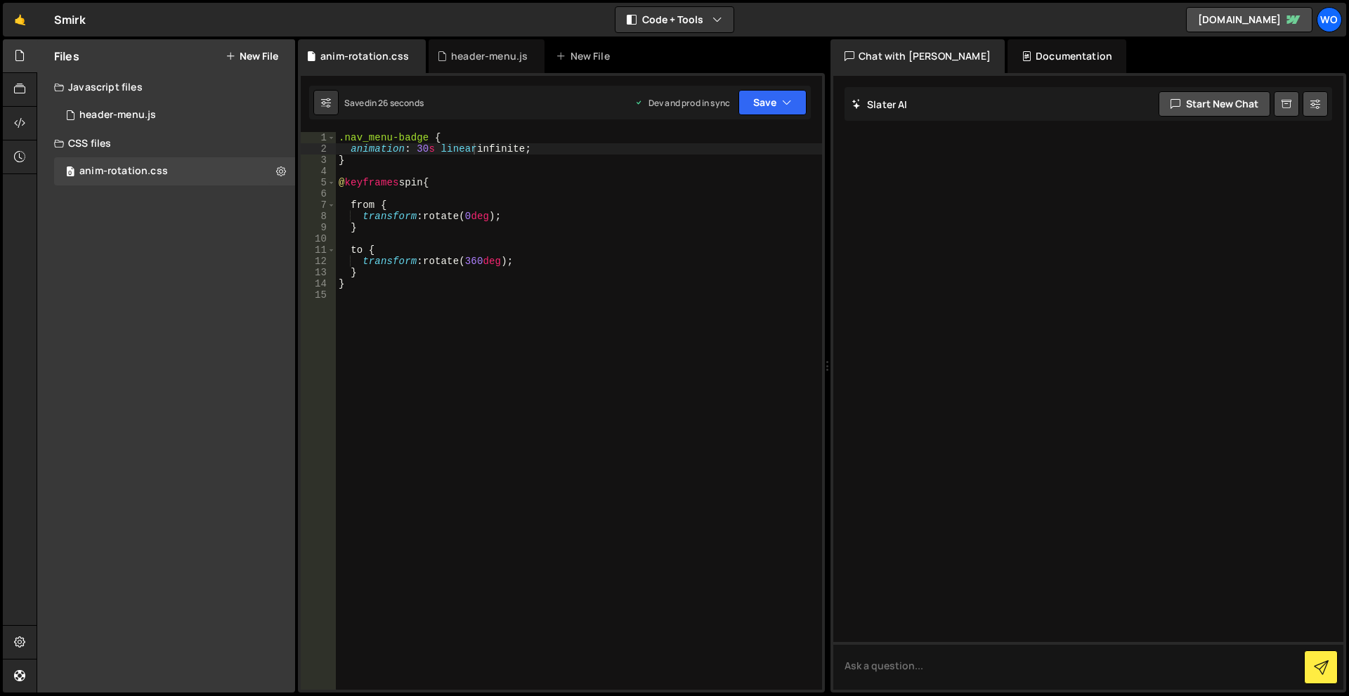
type textarea ".nav_menu-badge {"
click at [396, 138] on div ".nav_menu-badge { animation : 30 s linear infinite ; } @ keyframes spin { from …" at bounding box center [579, 422] width 486 height 580
drag, startPoint x: 396, startPoint y: 138, endPoint x: 360, endPoint y: 138, distance: 35.8
click at [360, 138] on div ".nav_menu-badge { animation : 30 s linear infinite ; } @ keyframes spin { from …" at bounding box center [579, 422] width 486 height 580
paste textarea
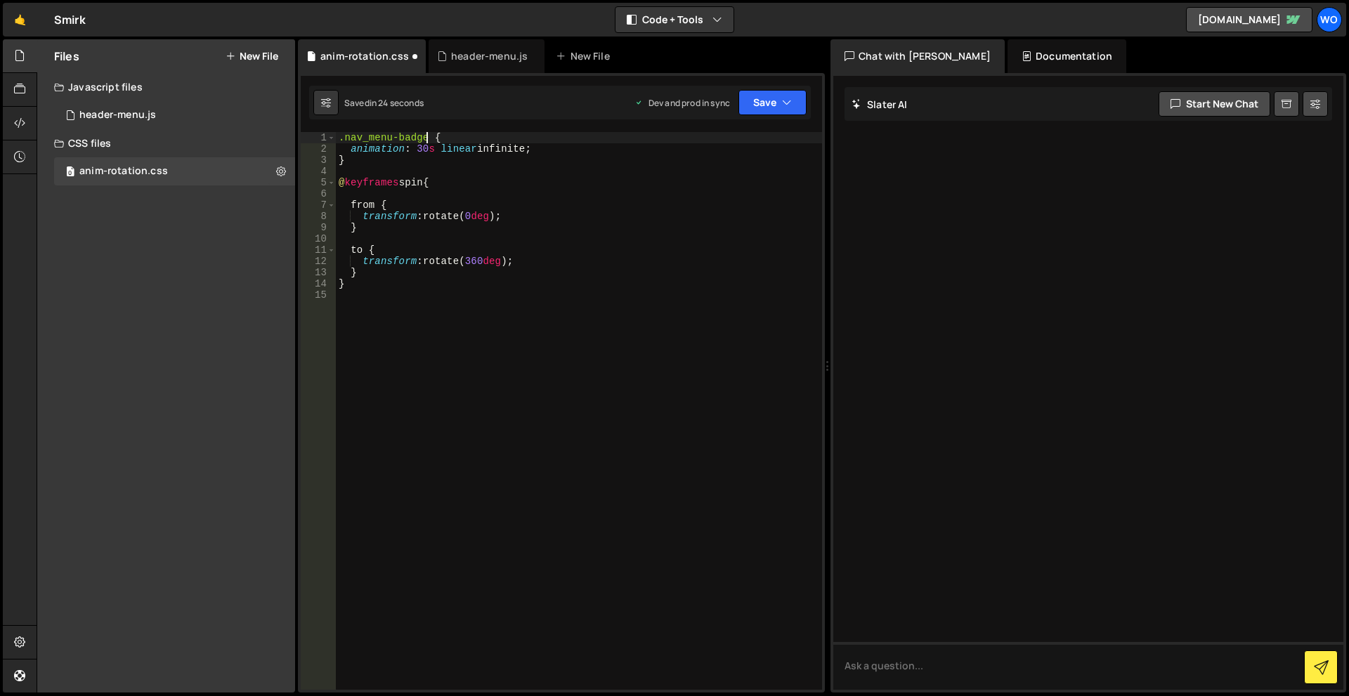
drag, startPoint x: 495, startPoint y: 450, endPoint x: 472, endPoint y: 414, distance: 43.7
click at [495, 448] on div ".nav_menu-badge { animation : 30 s linear infinite ; } @ keyframes spin { from …" at bounding box center [579, 422] width 486 height 580
drag, startPoint x: 351, startPoint y: 157, endPoint x: 327, endPoint y: 131, distance: 35.3
click at [327, 131] on div "1 Type cmd + s to save your Javascript file. הההההההההההההההההההההההההההההההההה…" at bounding box center [561, 383] width 527 height 620
type textarea ".nav_menu-badge { animation: 30s linear infinite;"
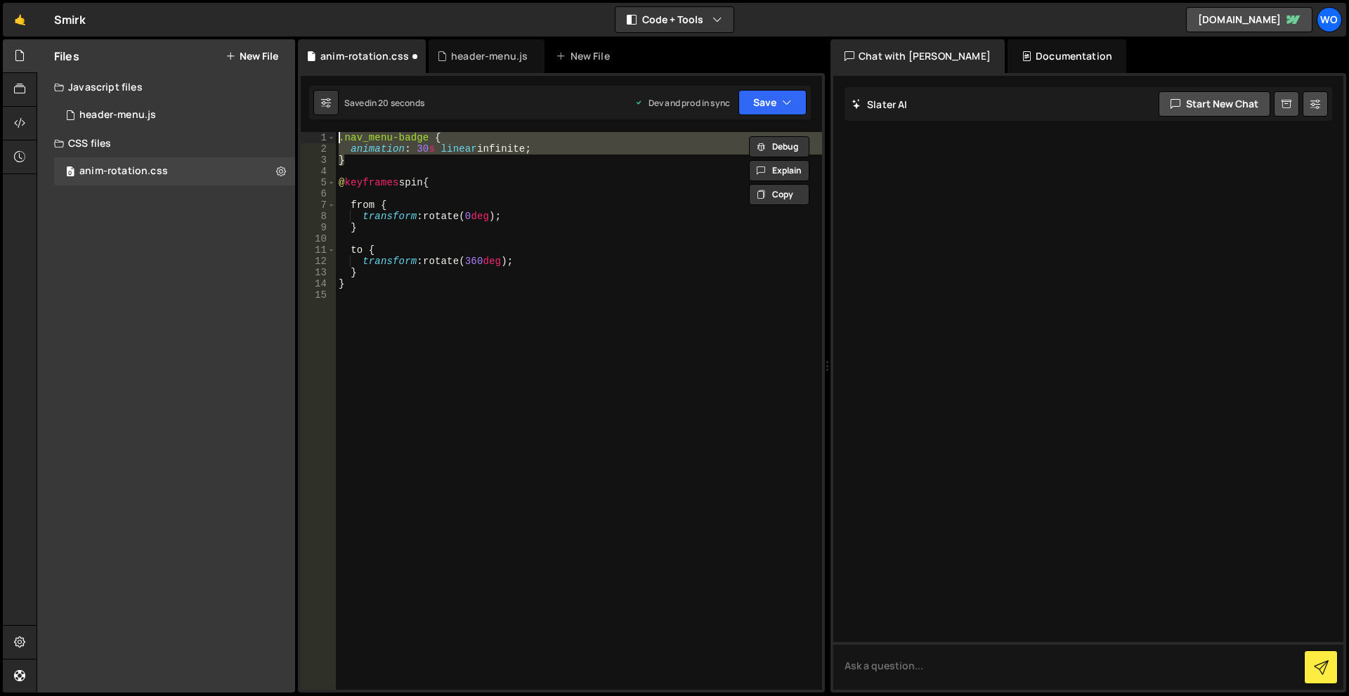
click at [526, 293] on div ".nav_menu-badge { animation : 30 s linear infinite ; } @ keyframes spin { from …" at bounding box center [579, 422] width 486 height 580
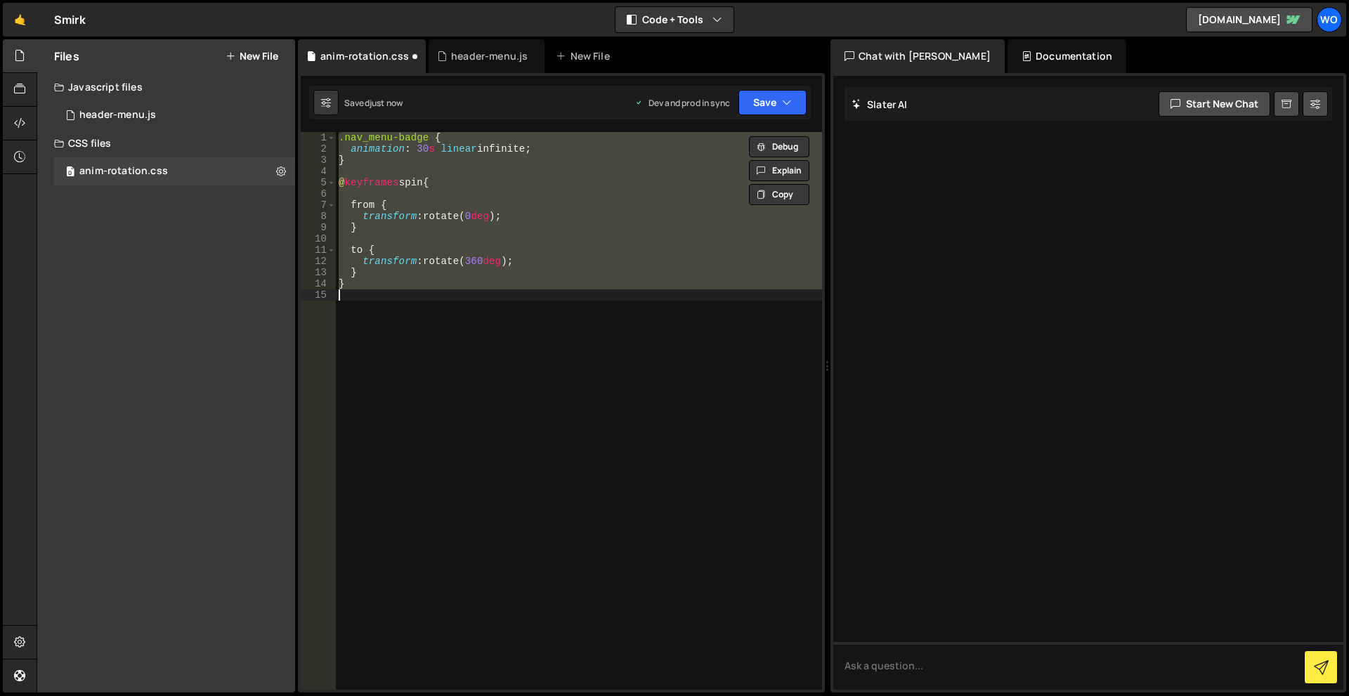
paste textarea
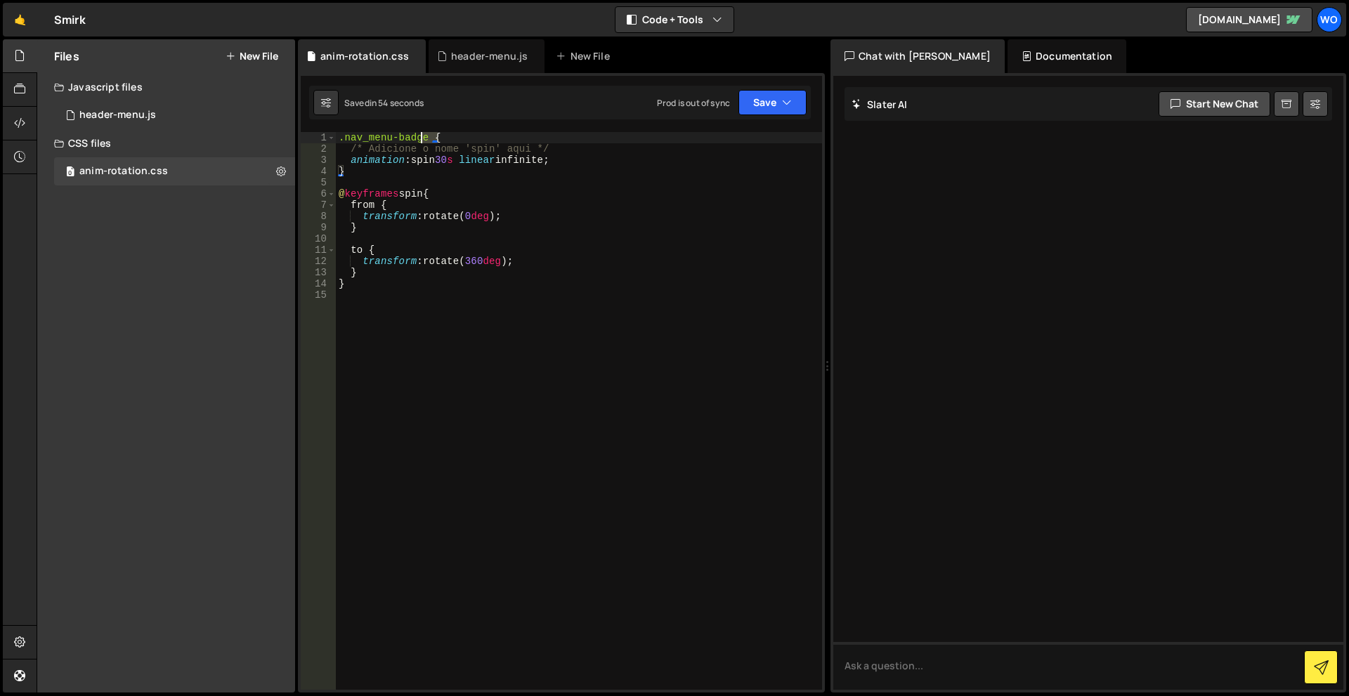
drag, startPoint x: 457, startPoint y: 142, endPoint x: 319, endPoint y: 134, distance: 137.9
click at [319, 134] on div "} 1 2 3 4 5 6 7 8 9 10 11 12 13 14 15 .nav_menu-badge { /* Adicione o nome 'spi…" at bounding box center [561, 411] width 521 height 558
click at [335, 151] on div "2" at bounding box center [318, 148] width 35 height 11
click at [342, 147] on div ".nav_menu-badge { /* Adicione o nome 'spin' aqui */ animation : spin 30 s linea…" at bounding box center [579, 422] width 486 height 580
type textarea "/* Adicione o nome 'spin' aqui */"
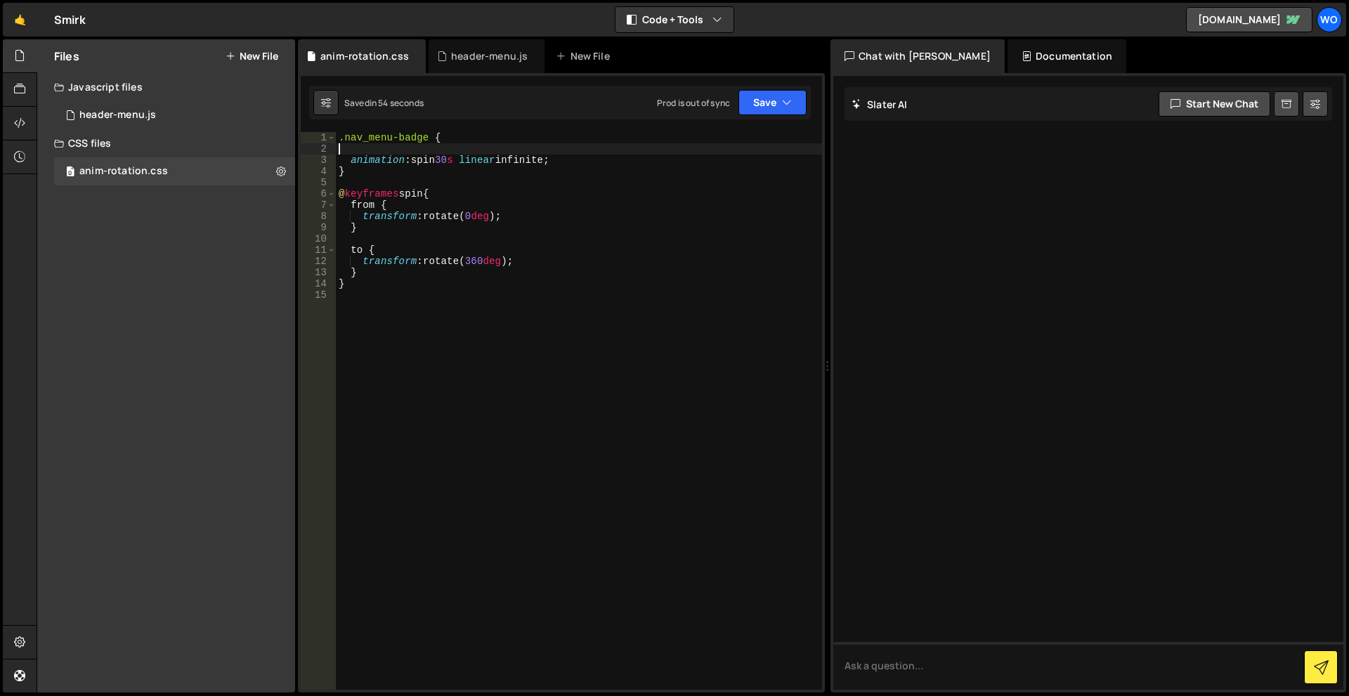
type textarea ".nav_menu-badge {"
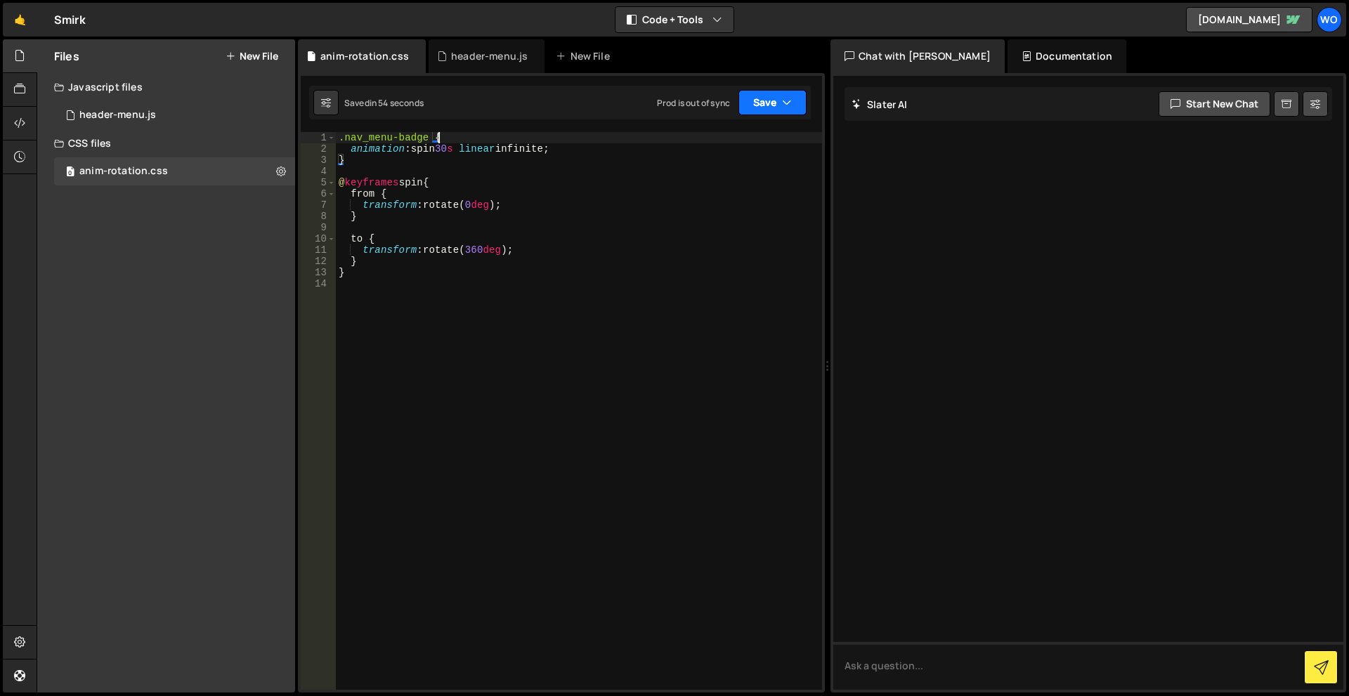
click at [766, 100] on button "Save" at bounding box center [773, 102] width 68 height 25
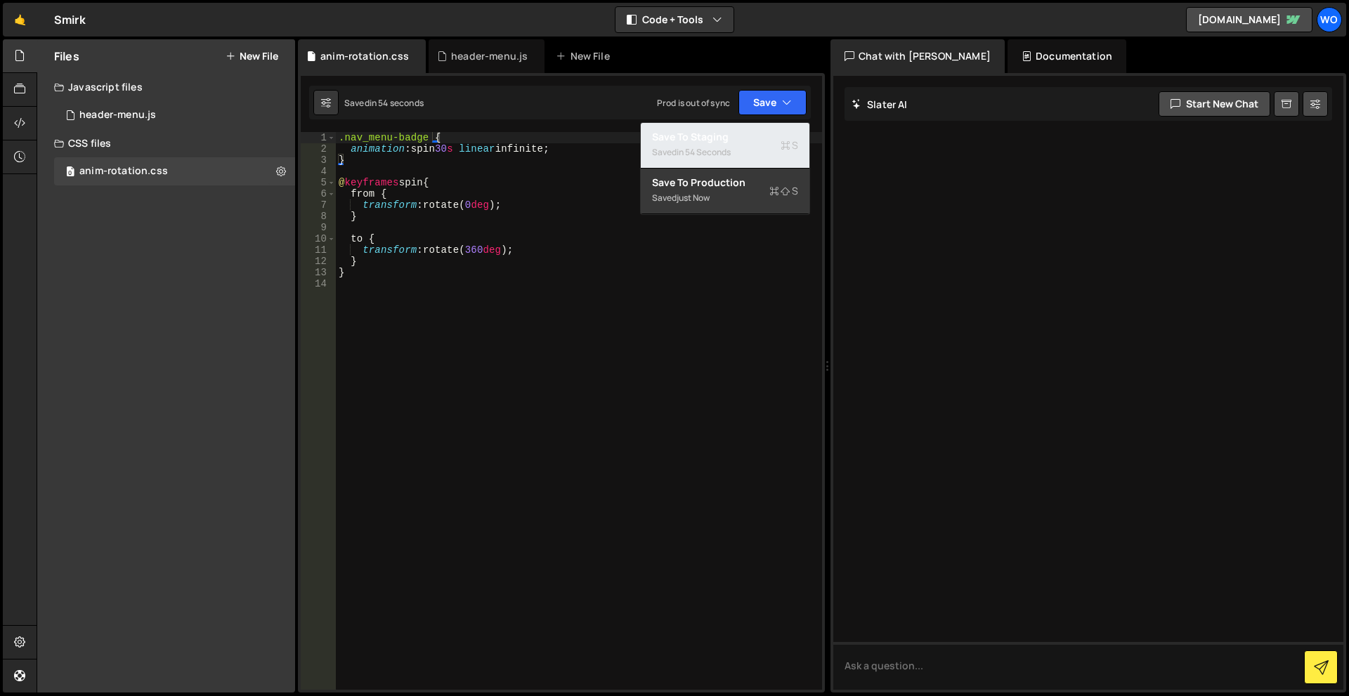
click at [748, 150] on div "Saved in 54 seconds" at bounding box center [725, 152] width 146 height 17
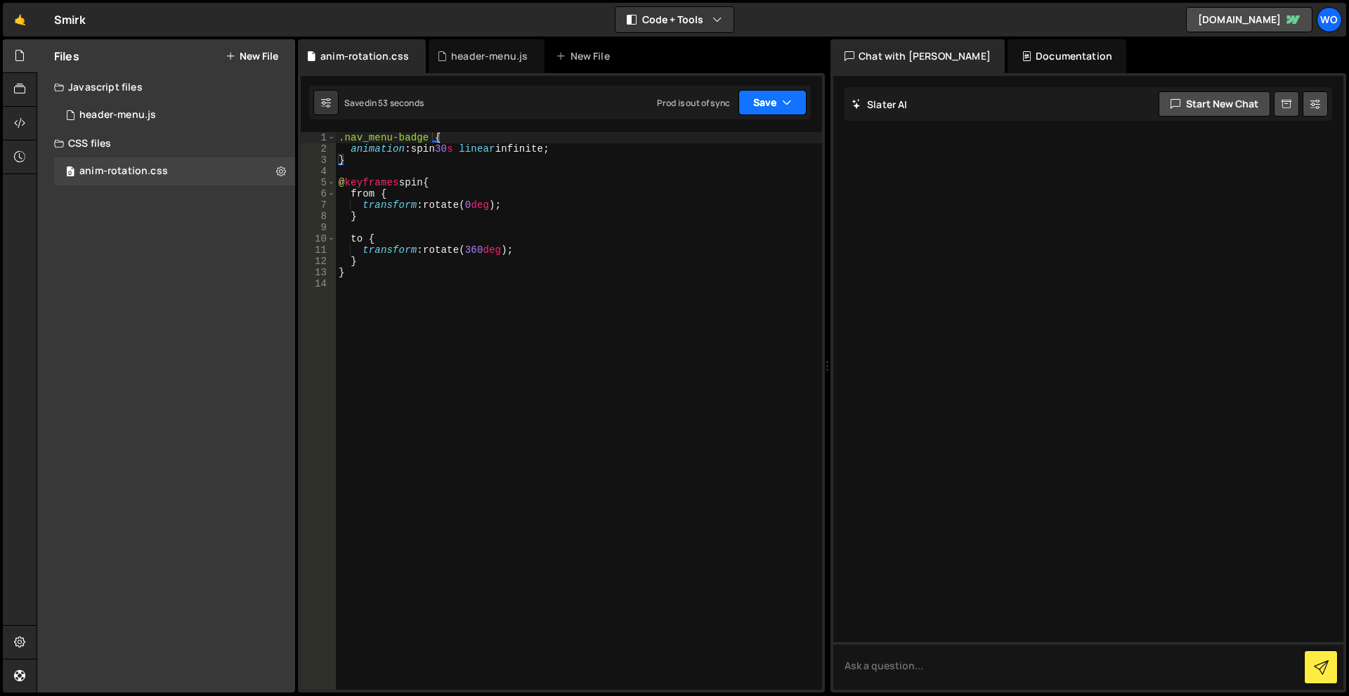
click at [769, 96] on button "Save" at bounding box center [773, 102] width 68 height 25
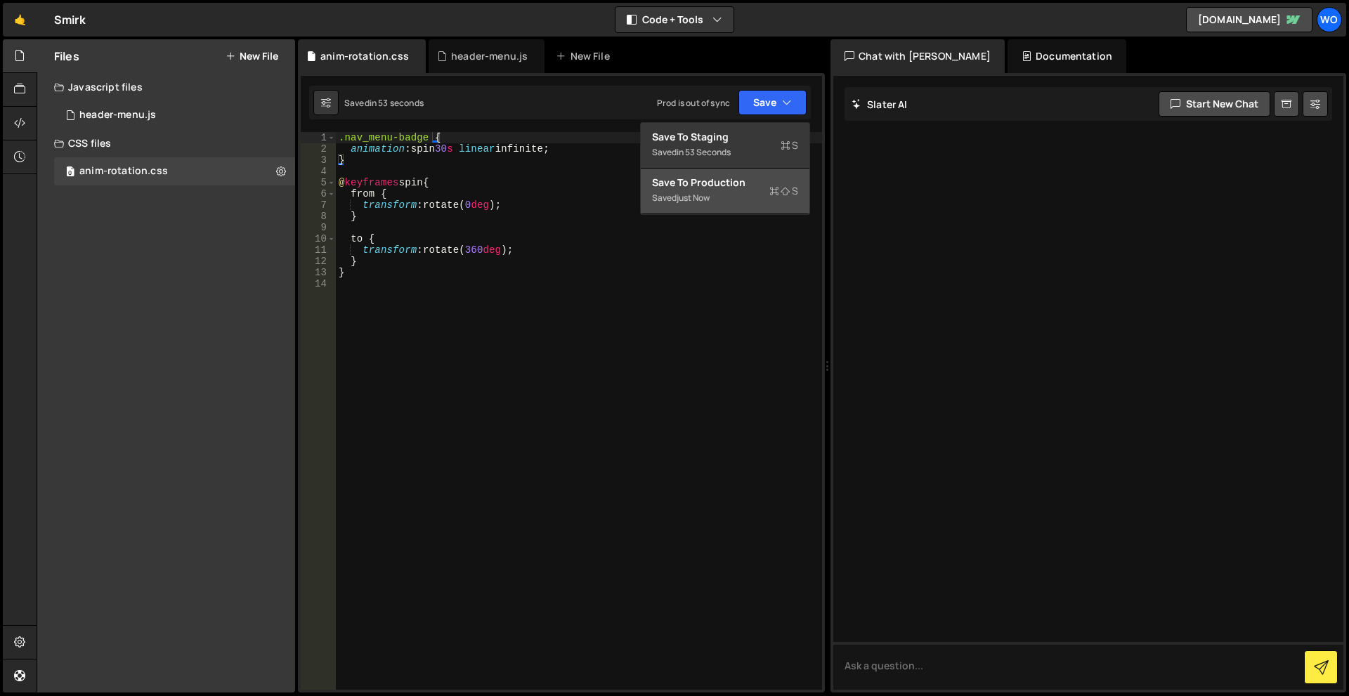
click at [744, 193] on div "Saved just now" at bounding box center [725, 198] width 146 height 17
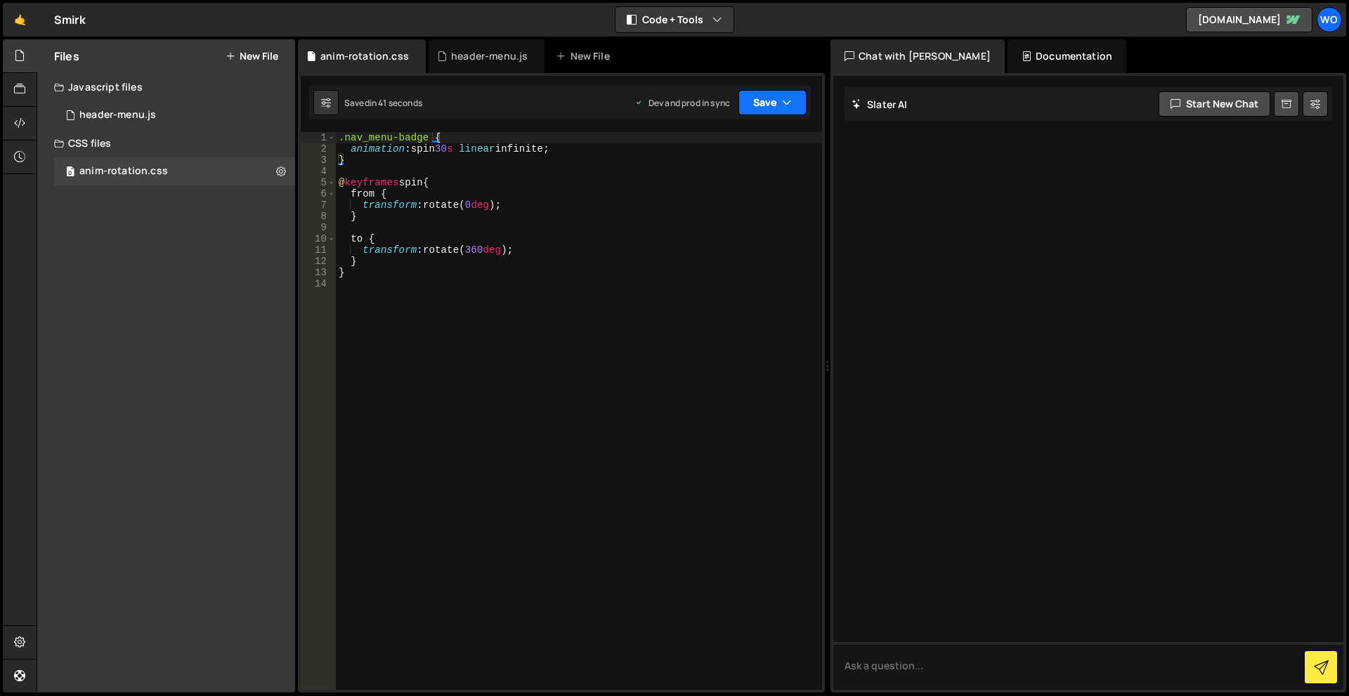
click at [781, 107] on button "Save" at bounding box center [773, 102] width 68 height 25
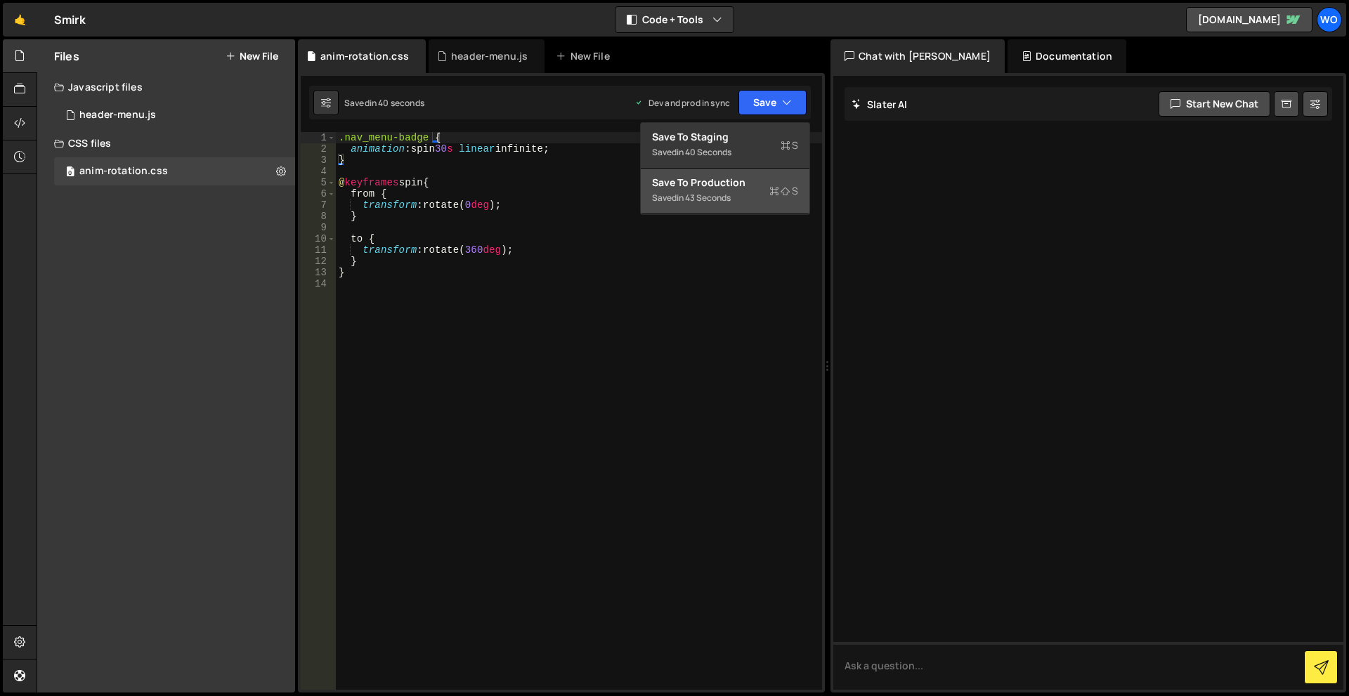
click at [761, 195] on div "Saved in 43 seconds" at bounding box center [725, 198] width 146 height 17
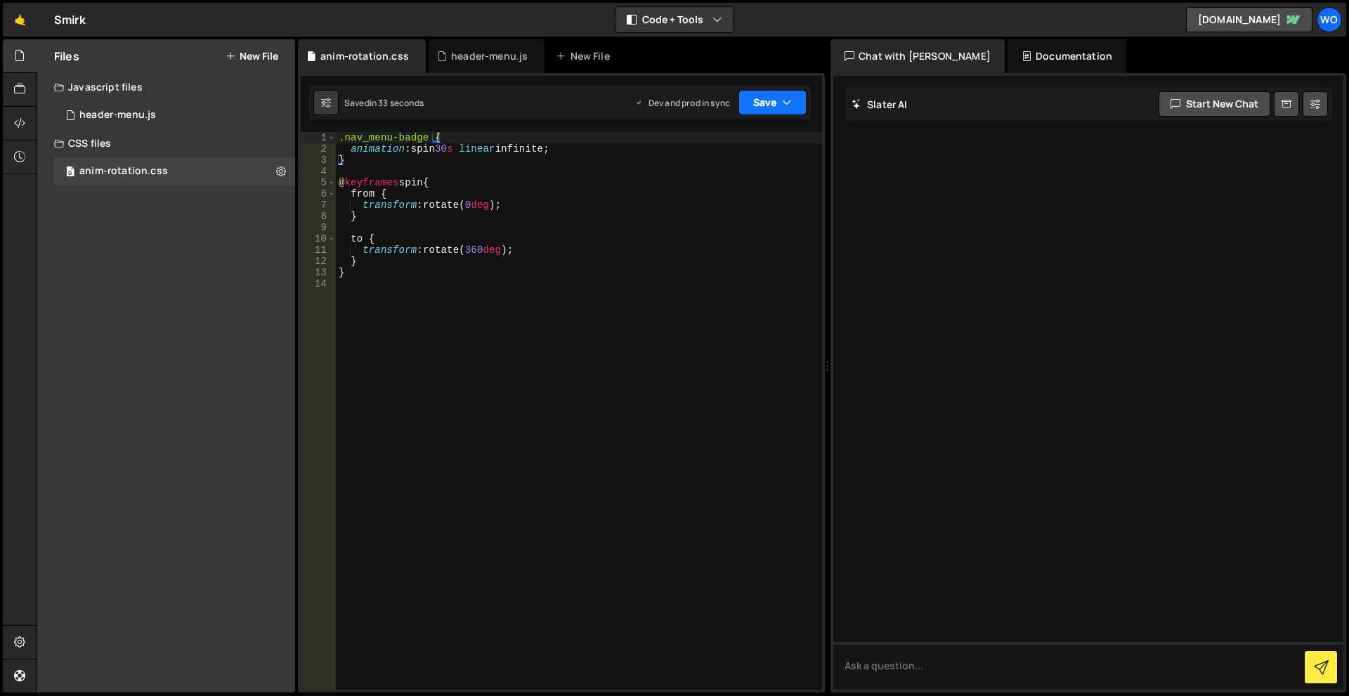
click at [747, 108] on button "Save" at bounding box center [773, 102] width 68 height 25
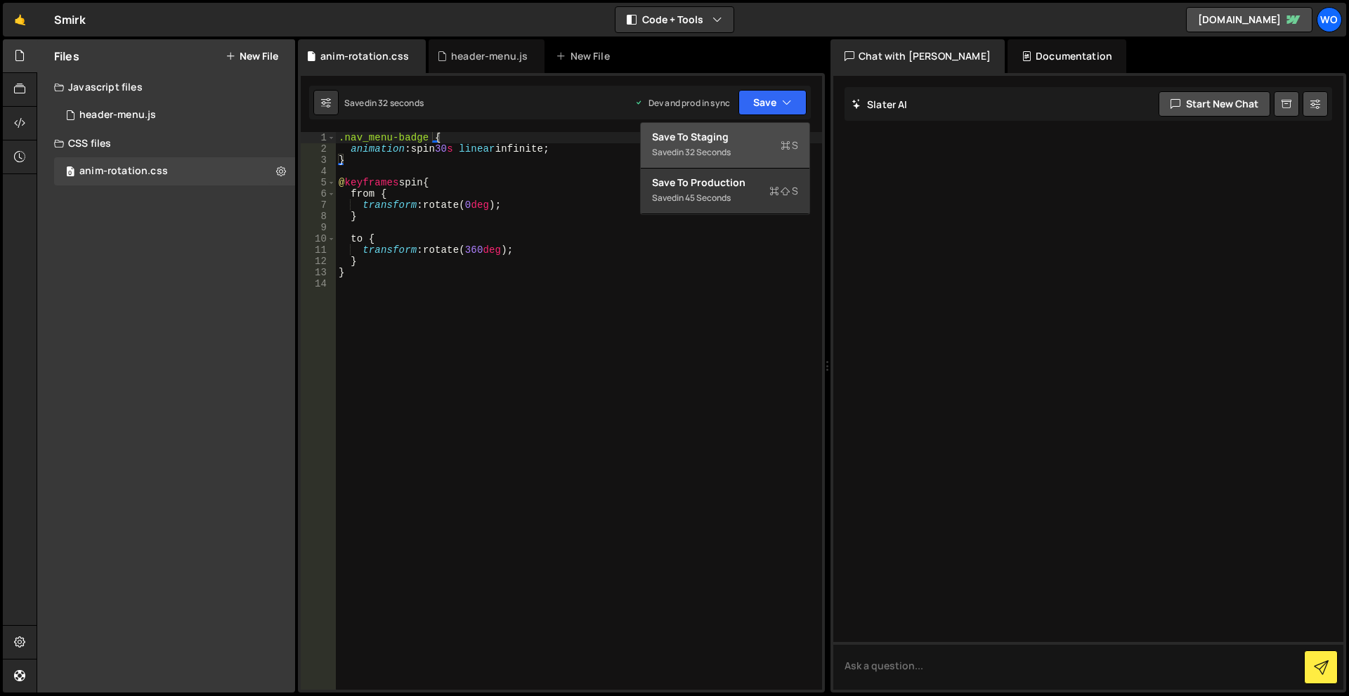
click at [749, 145] on div "Saved in 32 seconds" at bounding box center [725, 152] width 146 height 17
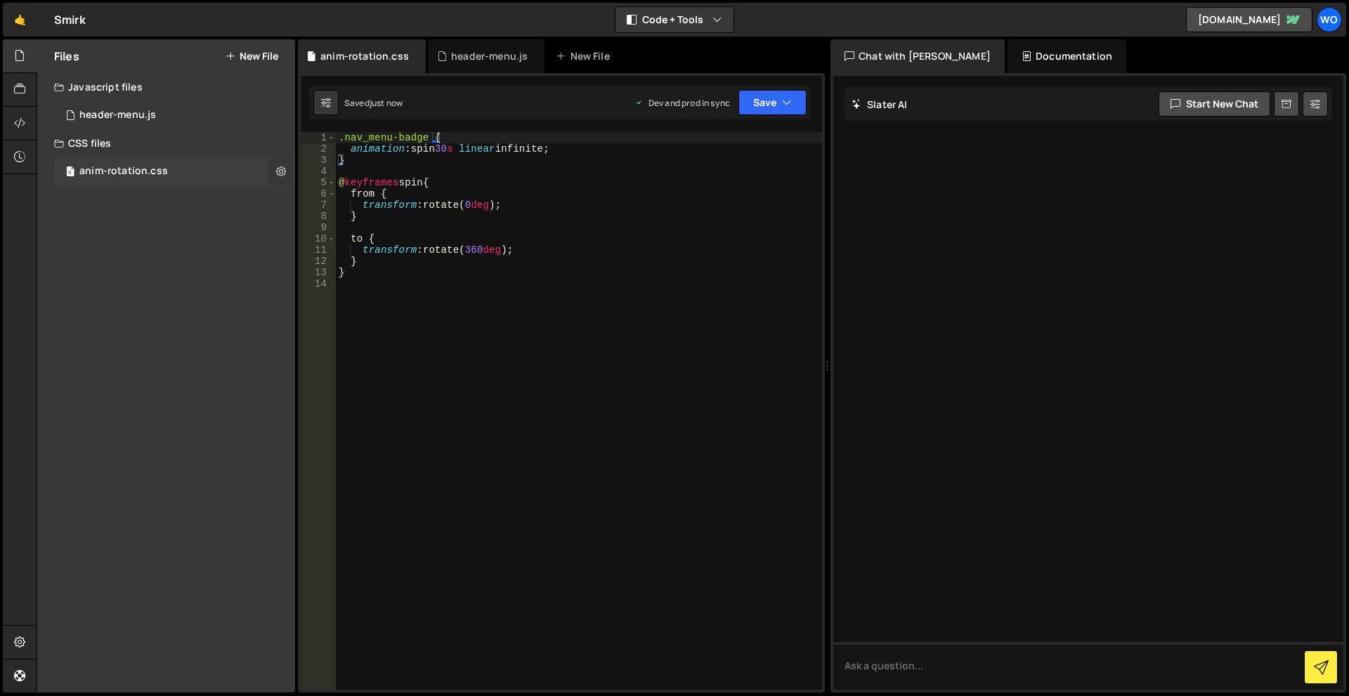
click at [278, 169] on icon at bounding box center [281, 170] width 10 height 13
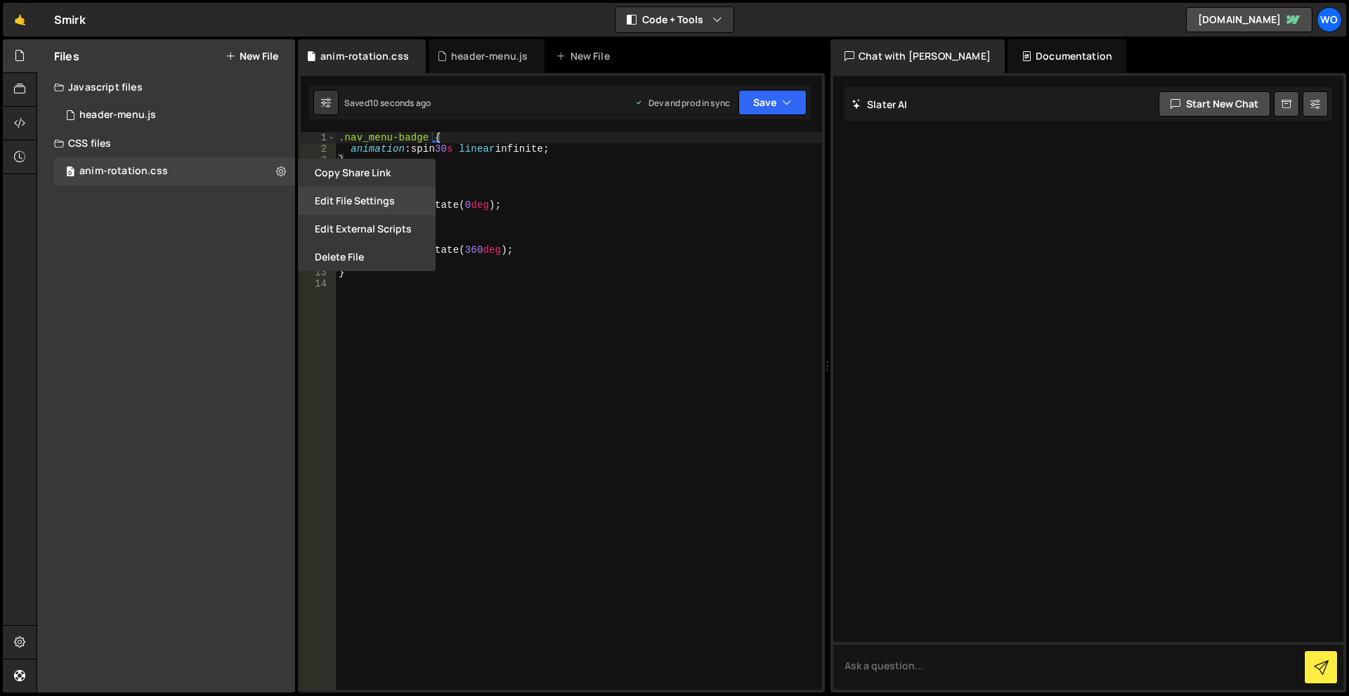
click at [350, 190] on button "Edit File Settings" at bounding box center [367, 201] width 138 height 28
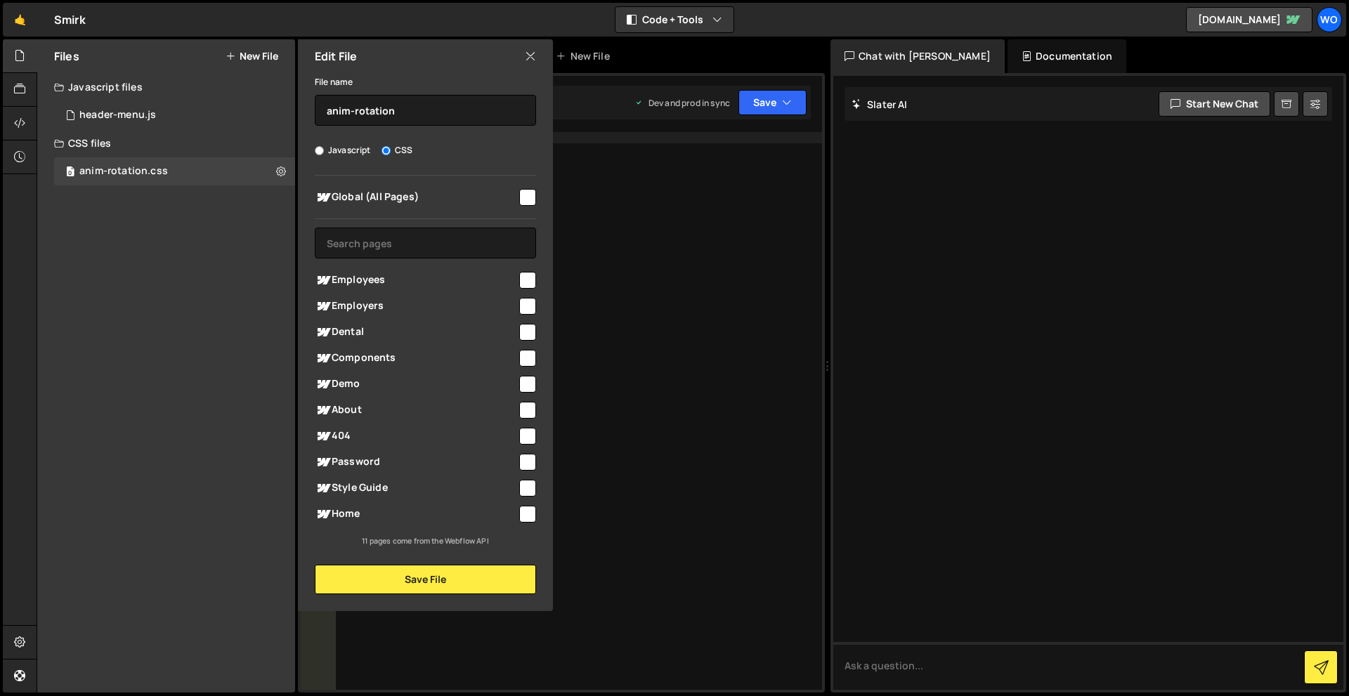
click at [532, 205] on input "checkbox" at bounding box center [527, 197] width 17 height 17
checkbox input "true"
click at [459, 571] on button "Save File" at bounding box center [425, 580] width 221 height 30
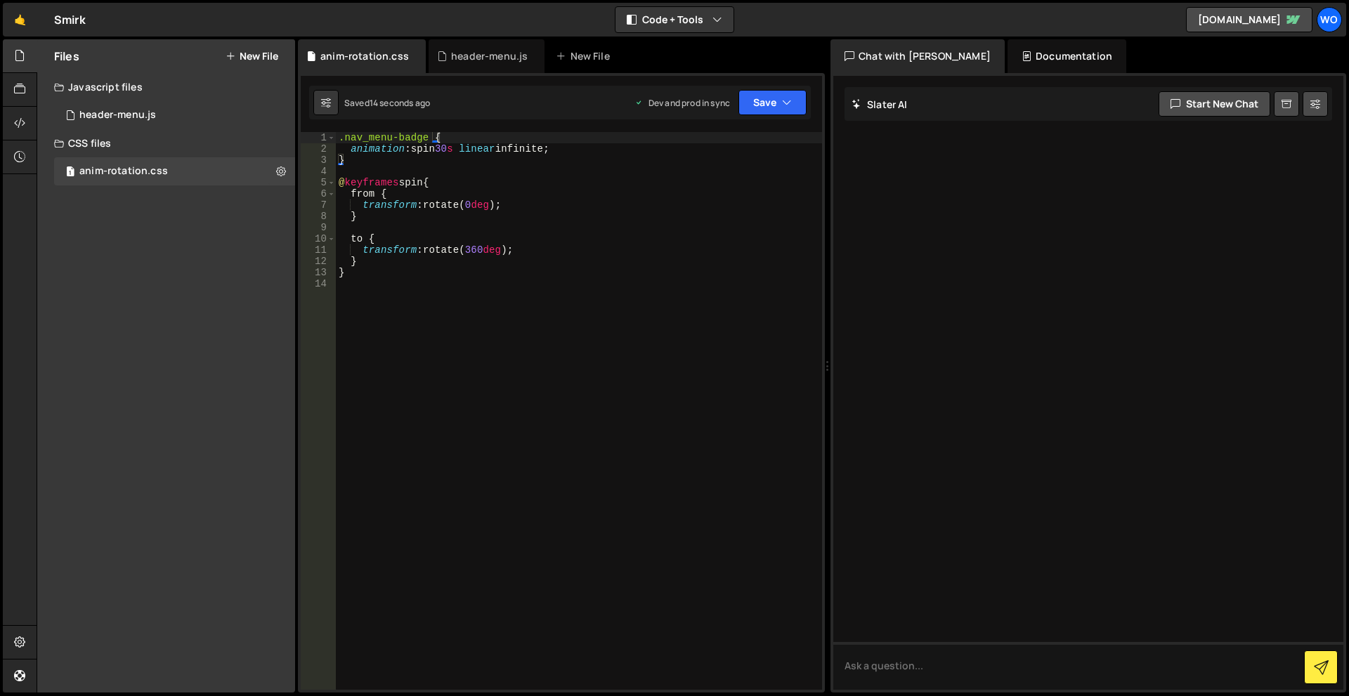
click at [455, 145] on div ".nav_menu-badge { animation : spin 30 s linear infinite ; } @ keyframes spin { …" at bounding box center [579, 422] width 486 height 580
type textarea "animation: spin 5s linear infinite;"
click at [442, 374] on div ".nav_menu-badge { animation : spin 5 s linear infinite ; } @ keyframes spin { f…" at bounding box center [579, 422] width 486 height 580
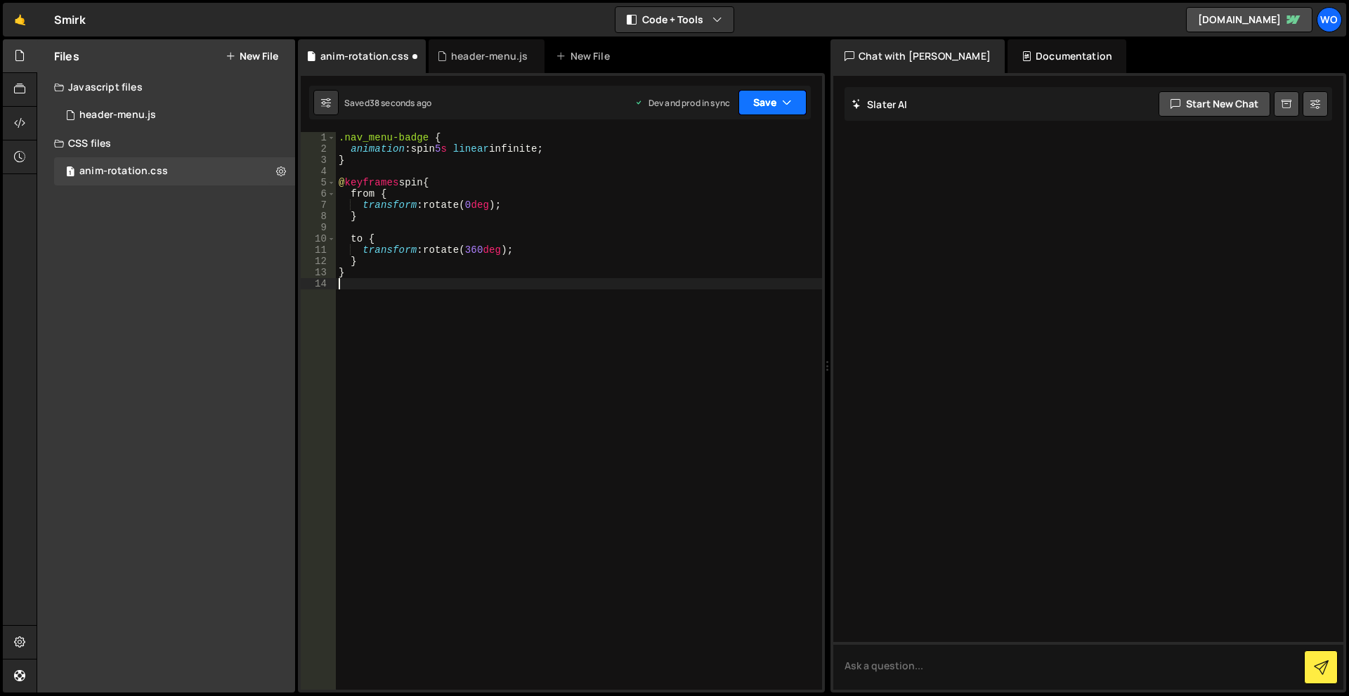
click at [776, 100] on button "Save" at bounding box center [773, 102] width 68 height 25
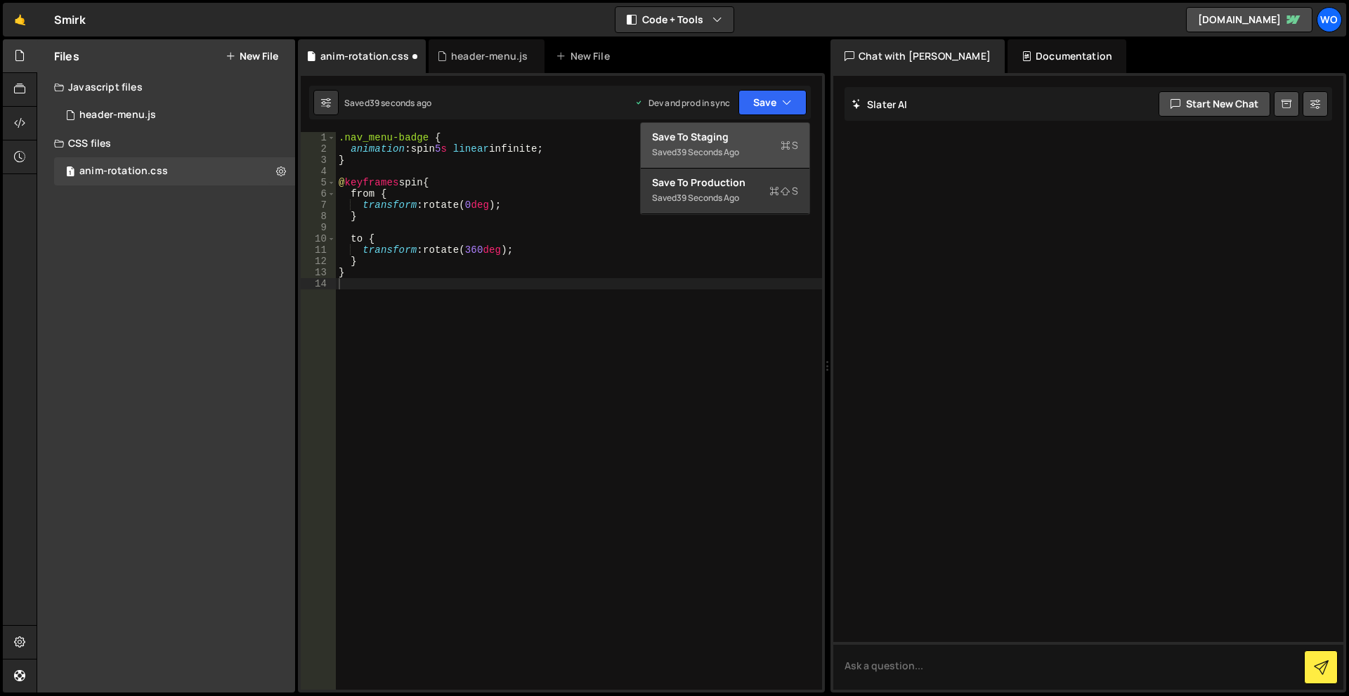
click at [767, 152] on div "Saved 39 seconds ago" at bounding box center [725, 152] width 146 height 17
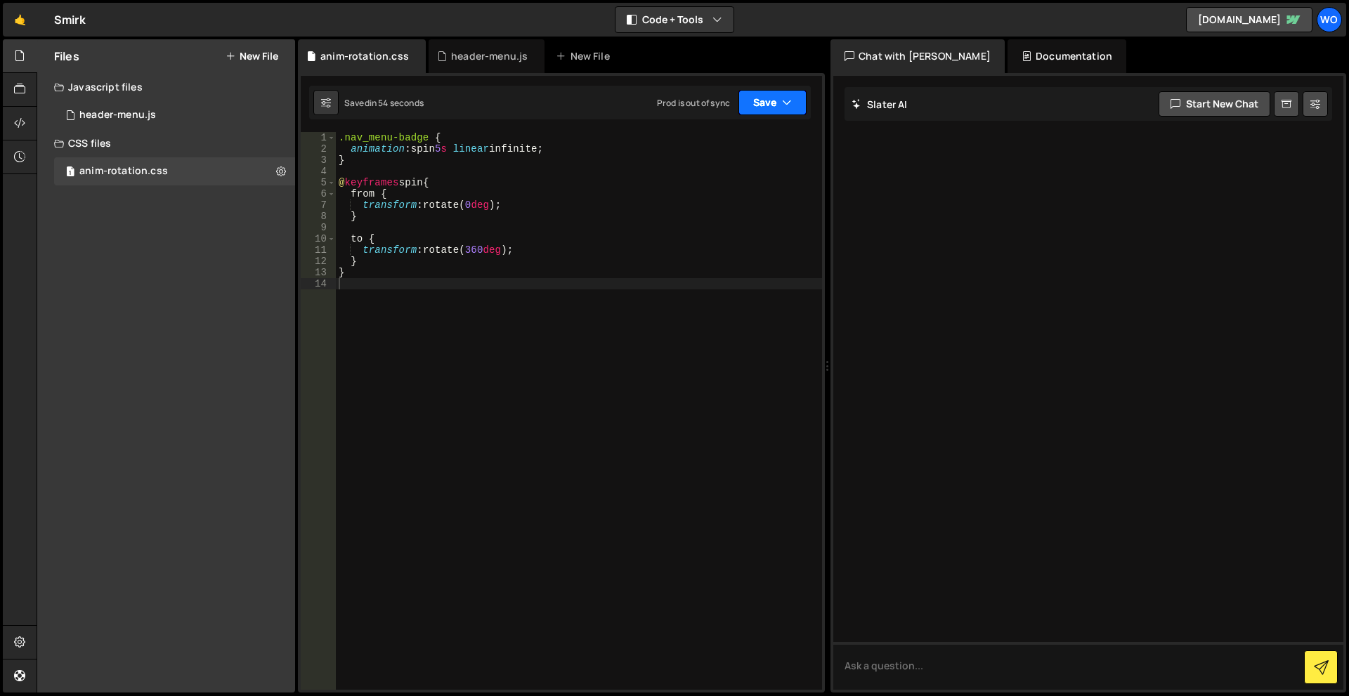
drag, startPoint x: 776, startPoint y: 89, endPoint x: 771, endPoint y: 114, distance: 25.8
click at [776, 89] on div "Saved in 54 seconds Prod is out of sync Upgrade to Edit Save Save to Staging S …" at bounding box center [560, 103] width 502 height 34
click at [771, 114] on button "Save" at bounding box center [773, 102] width 68 height 25
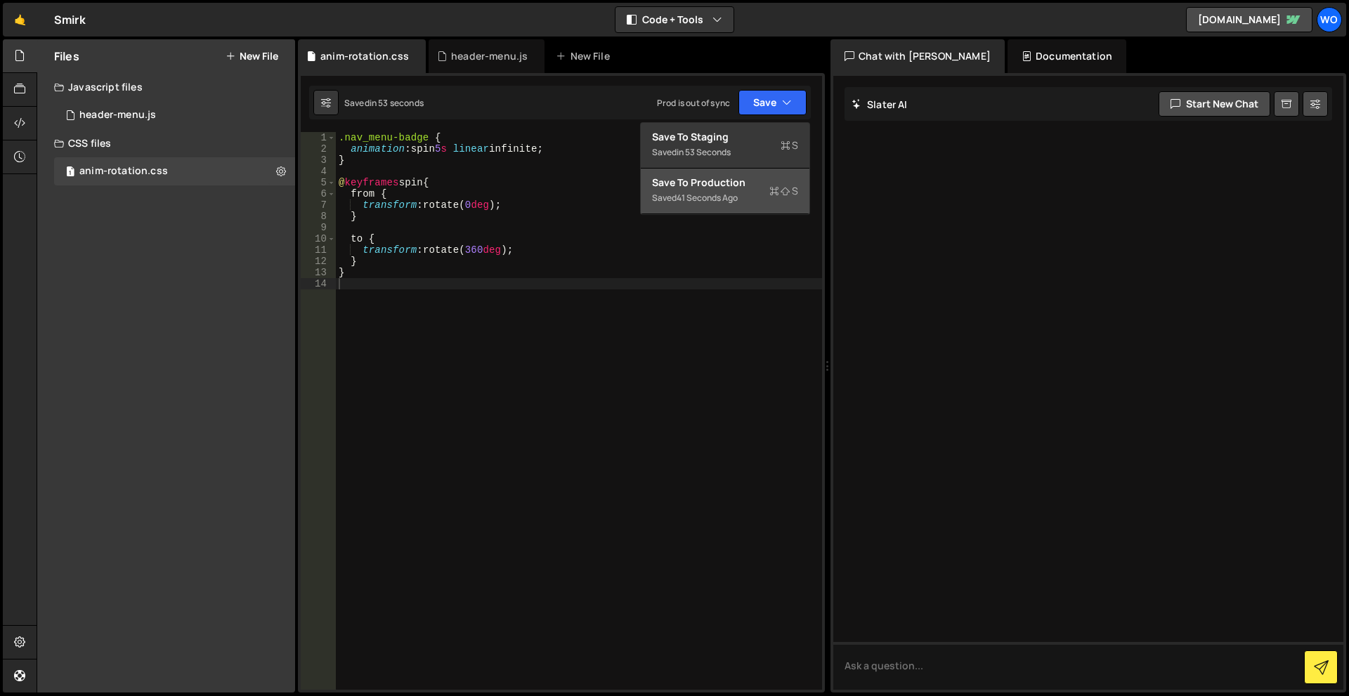
click at [752, 185] on div "Save to Production S" at bounding box center [725, 183] width 146 height 14
